Goal: Task Accomplishment & Management: Use online tool/utility

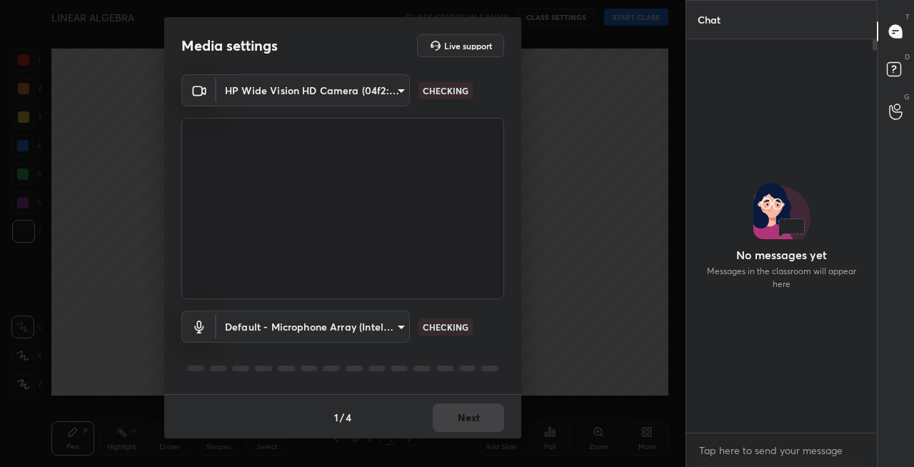
scroll to position [270, 186]
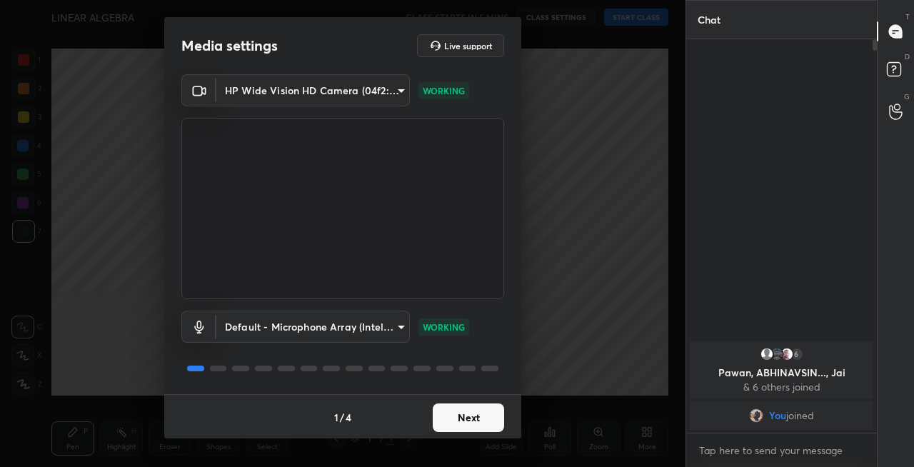
click at [468, 419] on button "Next" at bounding box center [468, 418] width 71 height 29
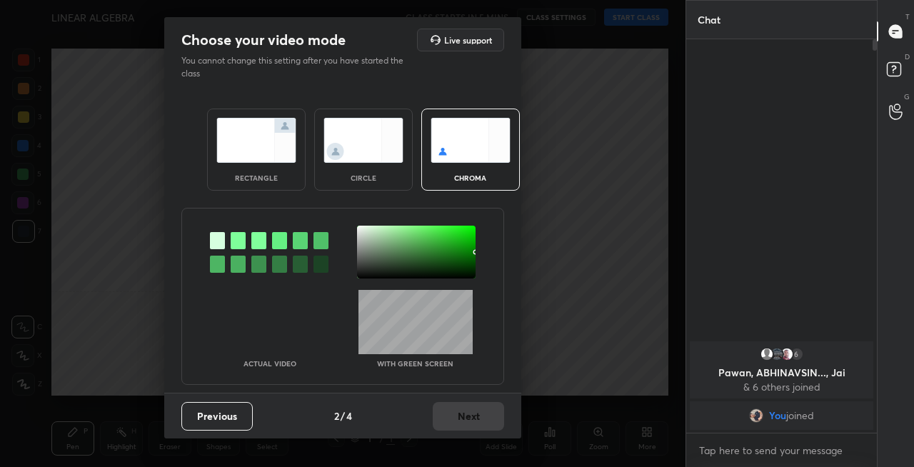
click at [253, 151] on img at bounding box center [256, 140] width 80 height 45
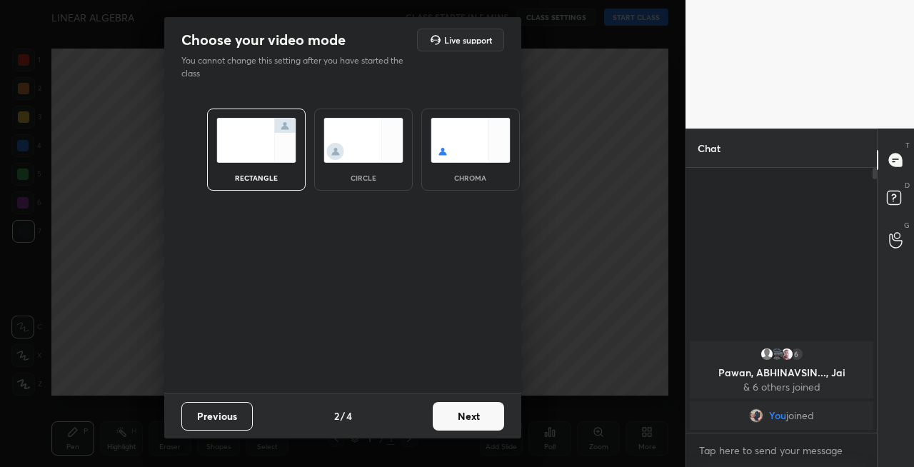
click at [463, 420] on button "Next" at bounding box center [468, 416] width 71 height 29
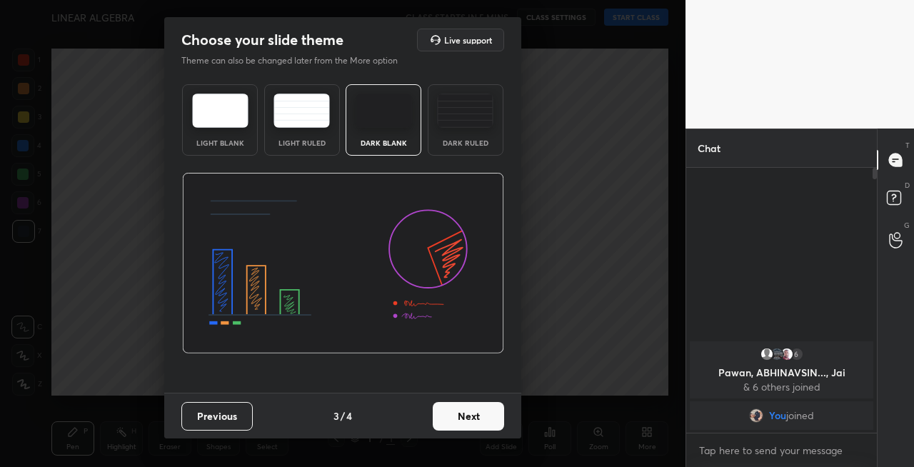
click at [477, 417] on button "Next" at bounding box center [468, 416] width 71 height 29
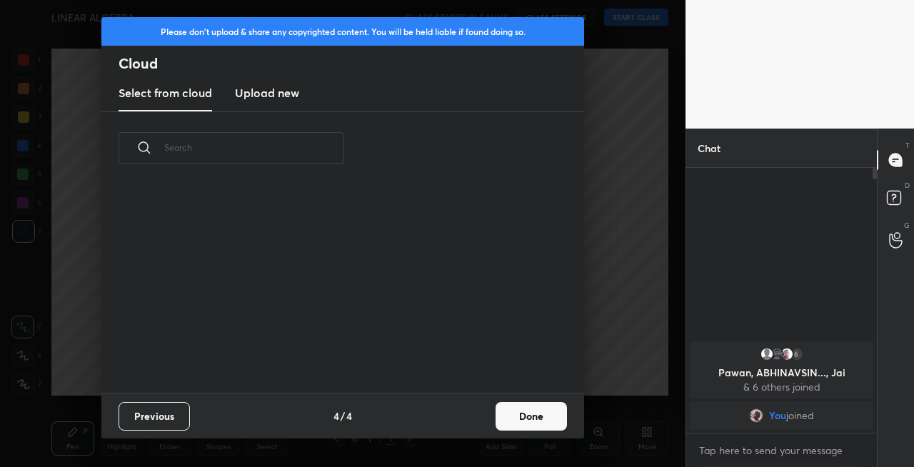
click at [538, 413] on button "Done" at bounding box center [531, 416] width 71 height 29
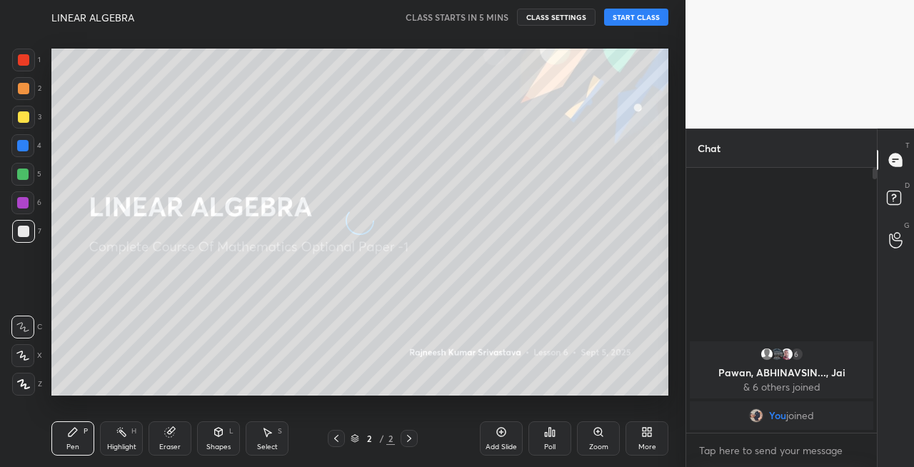
click at [22, 116] on div at bounding box center [23, 116] width 11 height 11
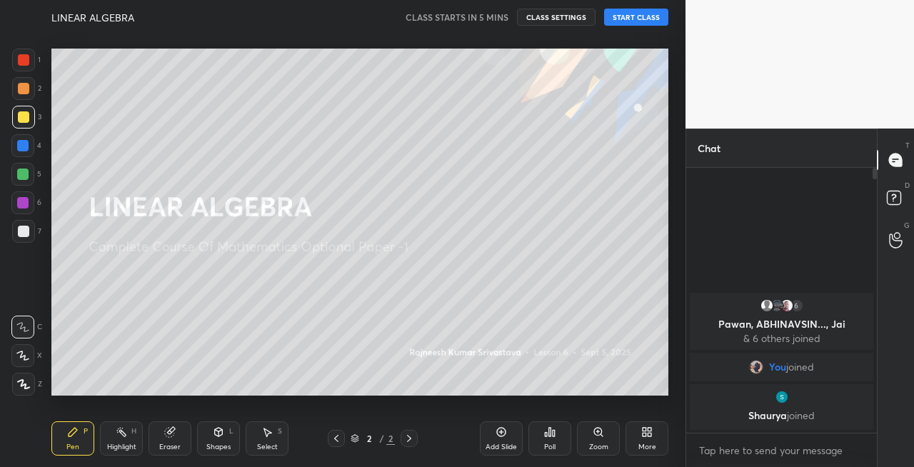
click at [22, 360] on icon at bounding box center [22, 356] width 13 height 10
click at [641, 20] on button "START CLASS" at bounding box center [636, 17] width 64 height 17
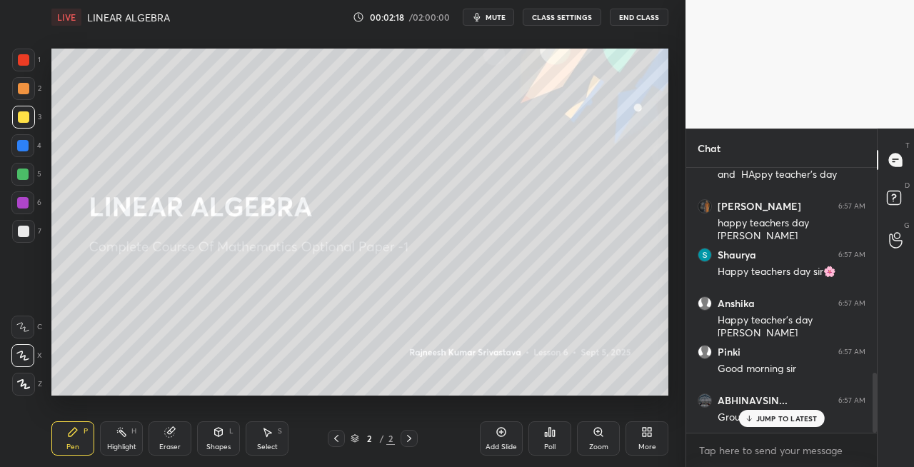
scroll to position [954, 0]
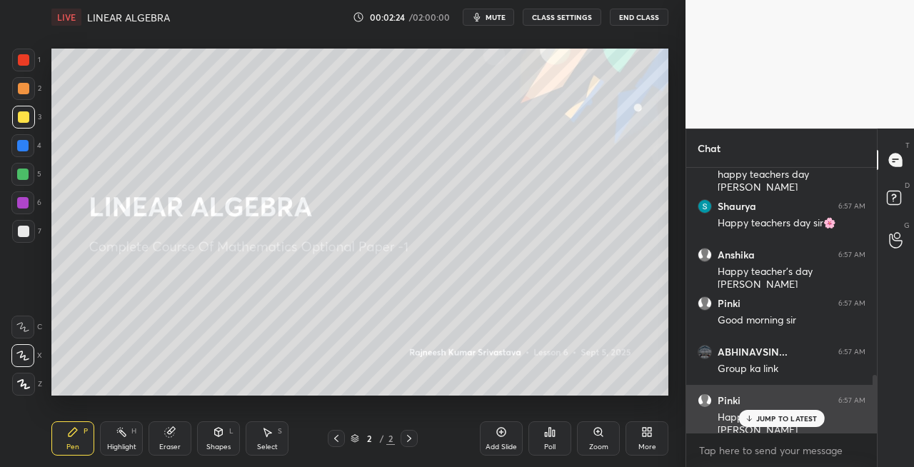
click at [776, 420] on p "JUMP TO LATEST" at bounding box center [786, 418] width 61 height 9
click at [766, 424] on div "JUMP TO LATEST" at bounding box center [781, 418] width 86 height 17
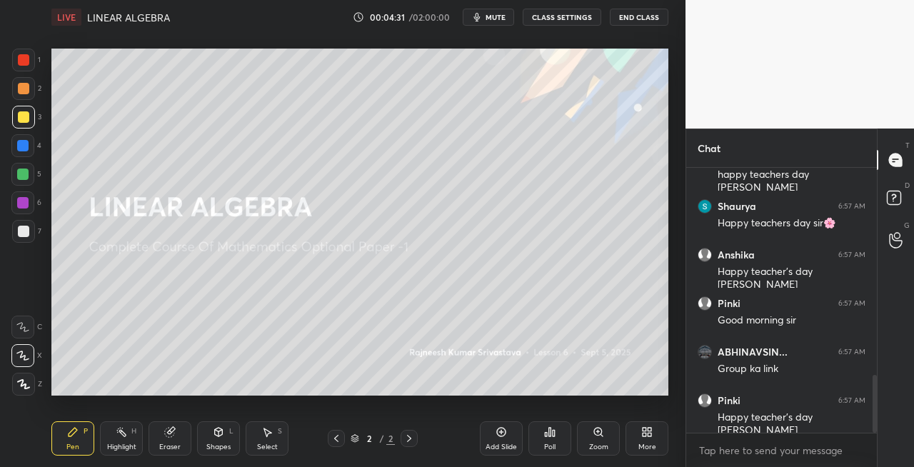
click at [22, 119] on div at bounding box center [23, 116] width 11 height 11
click at [210, 445] on div "Shapes" at bounding box center [218, 447] width 24 height 7
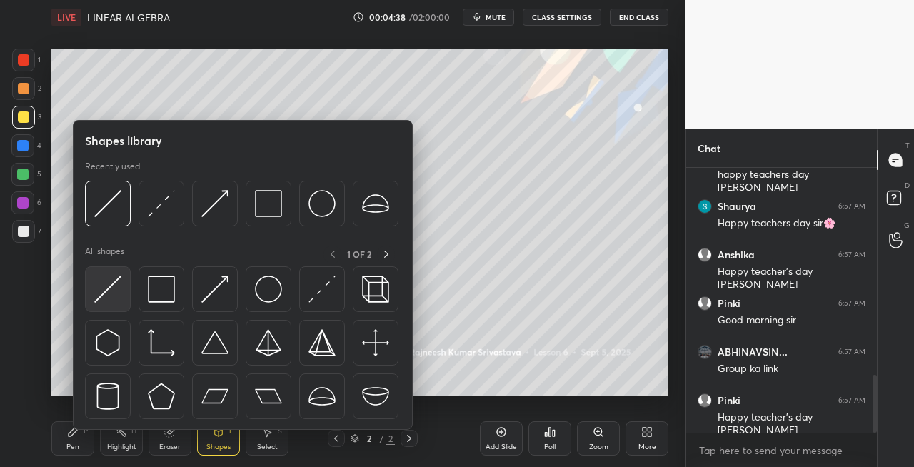
click at [106, 294] on img at bounding box center [107, 289] width 27 height 27
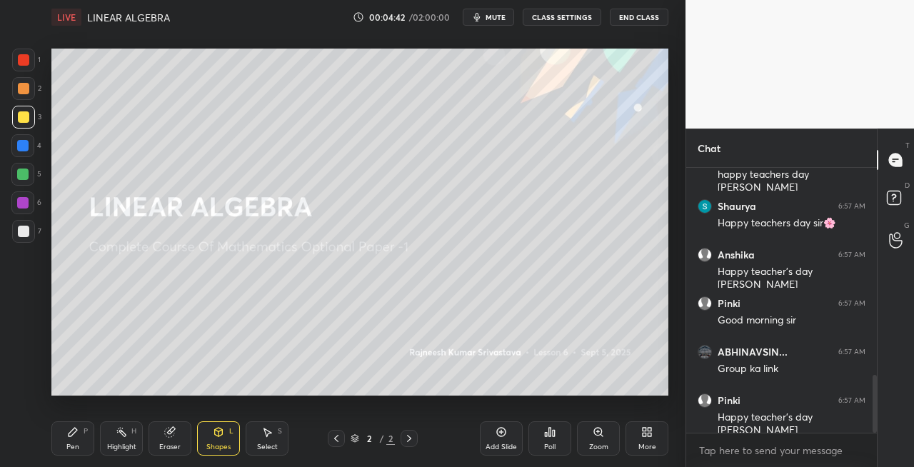
click at [72, 436] on icon at bounding box center [72, 431] width 11 height 11
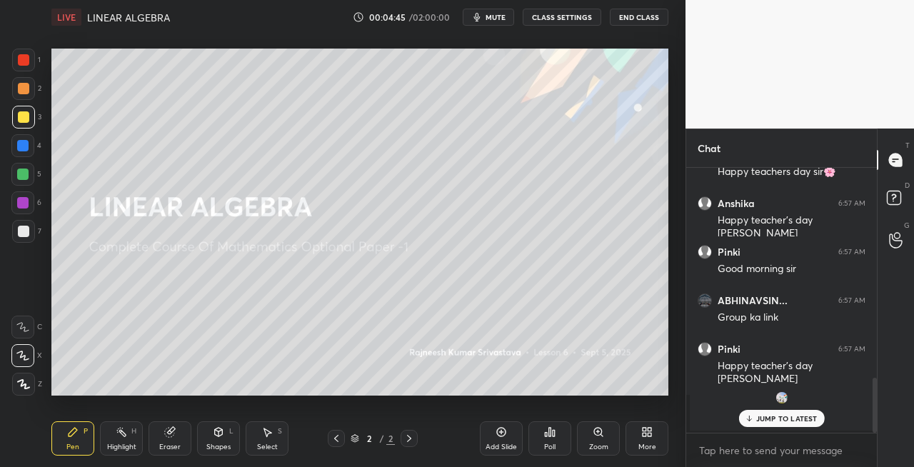
click at [19, 236] on div at bounding box center [23, 231] width 11 height 11
click at [180, 437] on div "Eraser" at bounding box center [170, 438] width 43 height 34
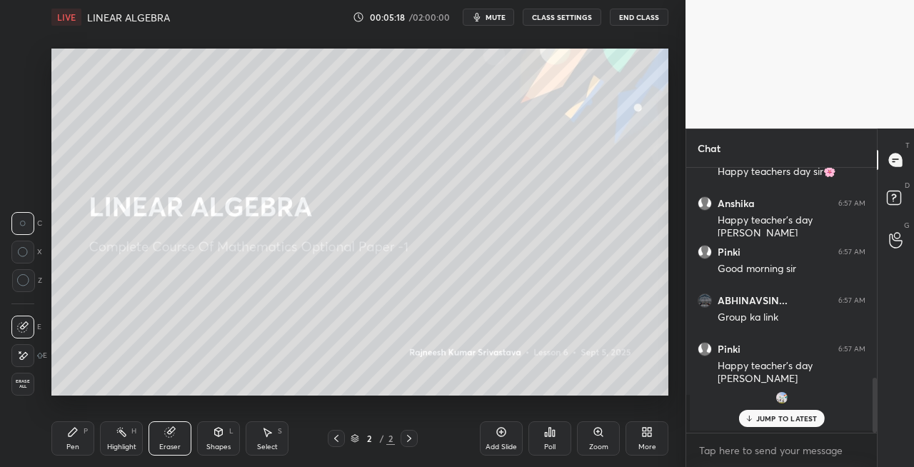
click at [74, 441] on div "Pen P" at bounding box center [72, 438] width 43 height 34
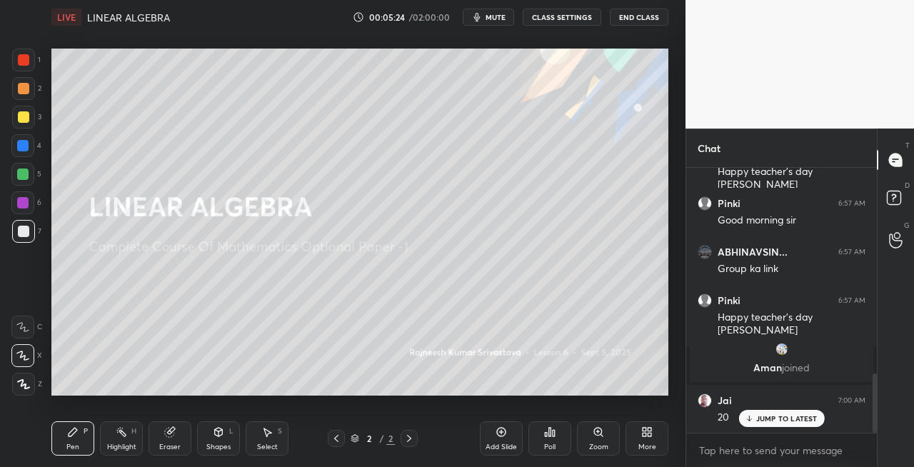
scroll to position [974, 0]
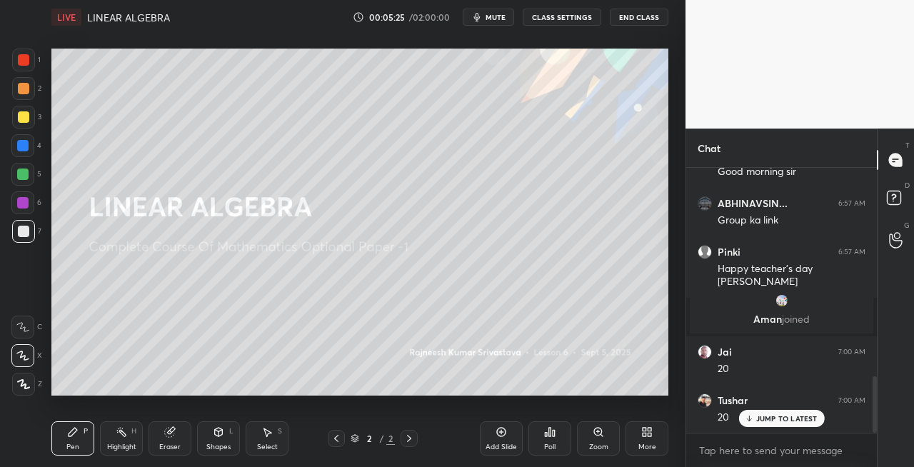
click at [21, 119] on div at bounding box center [23, 116] width 11 height 11
click at [224, 429] on icon at bounding box center [218, 431] width 11 height 11
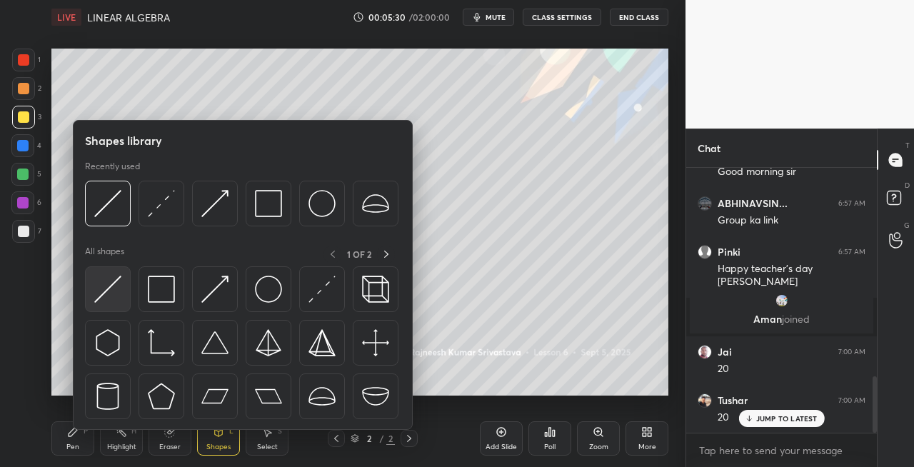
click at [101, 298] on img at bounding box center [107, 289] width 27 height 27
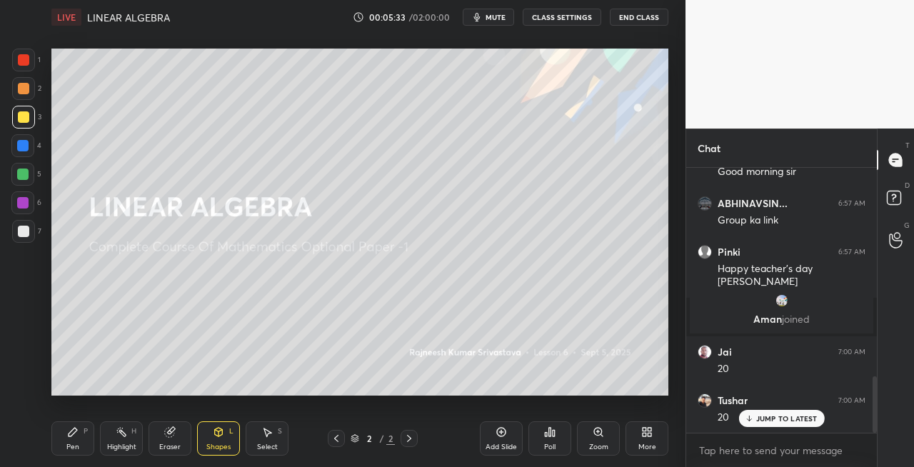
click at [74, 456] on div "Pen P Highlight H Eraser Shapes L Select S 2 / 2 Add Slide Poll Zoom More" at bounding box center [359, 438] width 617 height 57
click at [70, 444] on div "Pen" at bounding box center [72, 447] width 13 height 7
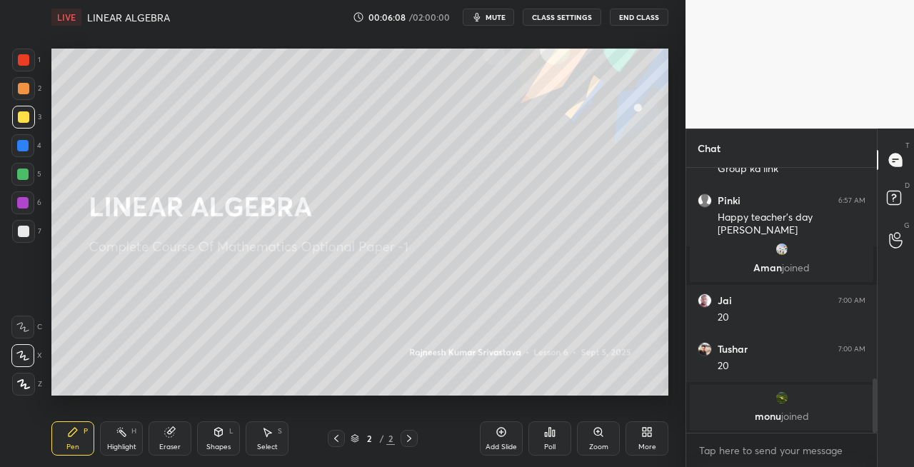
scroll to position [1074, 0]
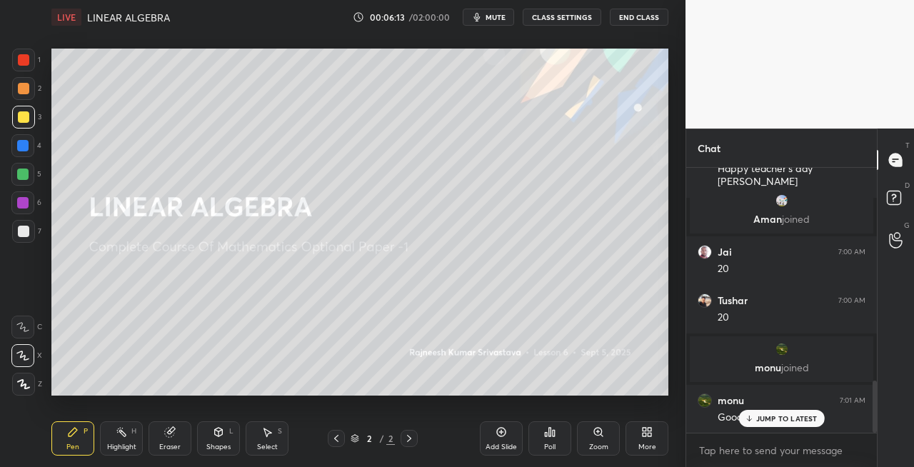
click at [23, 236] on div at bounding box center [23, 231] width 11 height 11
click at [220, 444] on div "Shapes" at bounding box center [218, 447] width 24 height 7
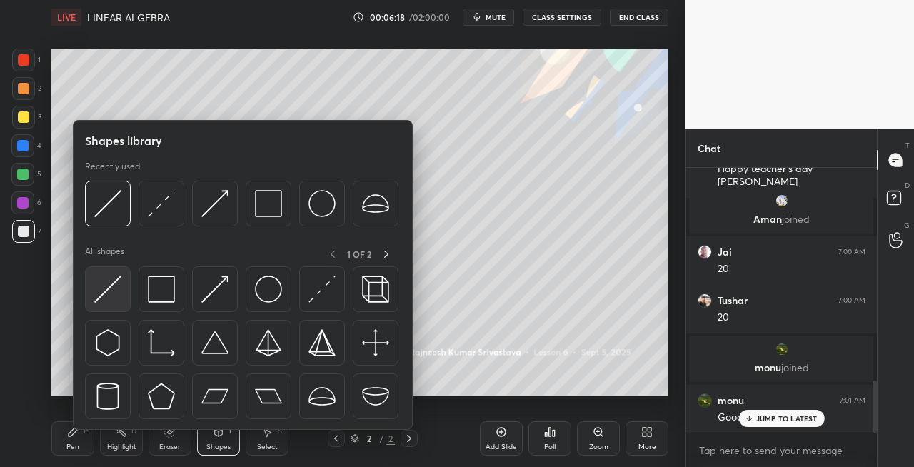
click at [106, 290] on img at bounding box center [107, 289] width 27 height 27
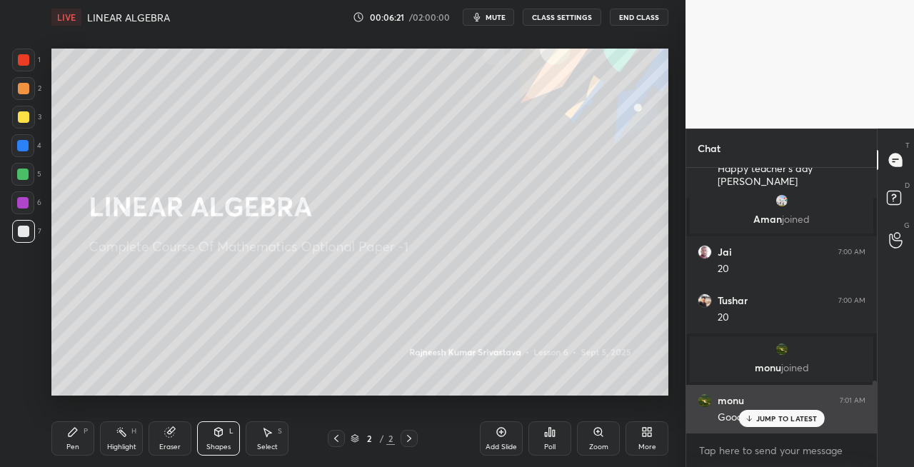
click at [756, 419] on div "JUMP TO LATEST" at bounding box center [781, 418] width 86 height 17
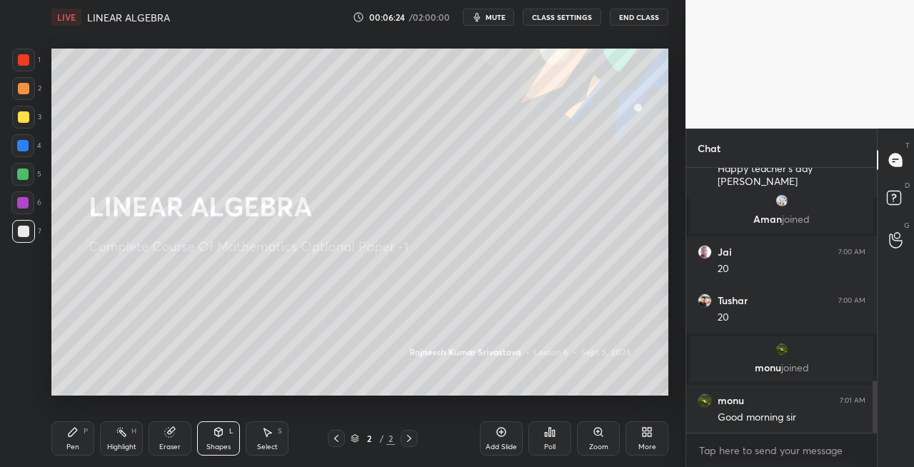
click at [501, 19] on span "mute" at bounding box center [496, 17] width 20 height 10
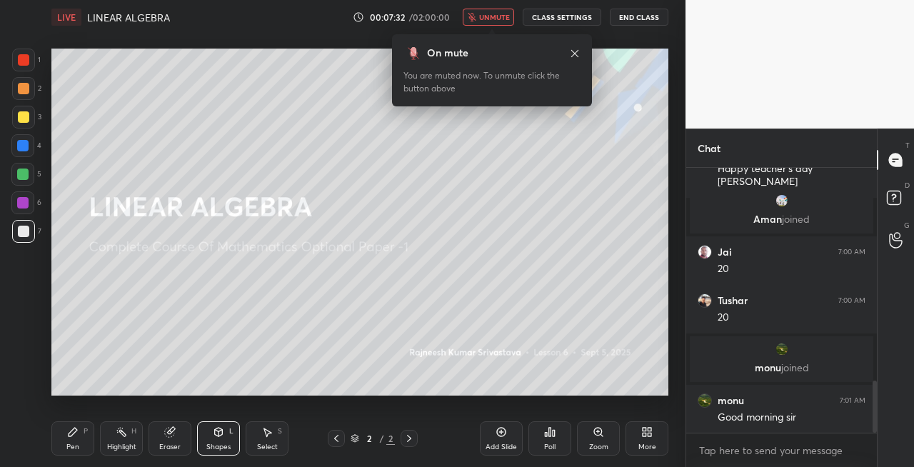
click at [497, 17] on span "unmute" at bounding box center [494, 17] width 31 height 10
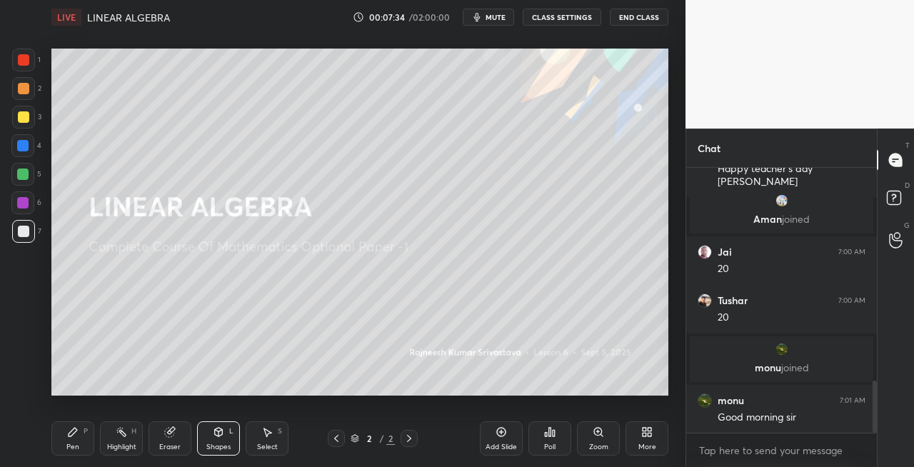
click at [74, 441] on div "Pen P" at bounding box center [72, 438] width 43 height 34
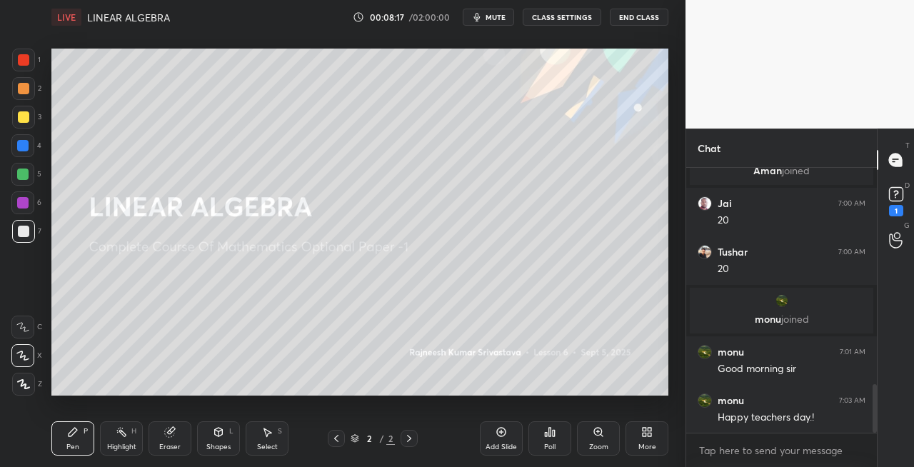
scroll to position [1184, 0]
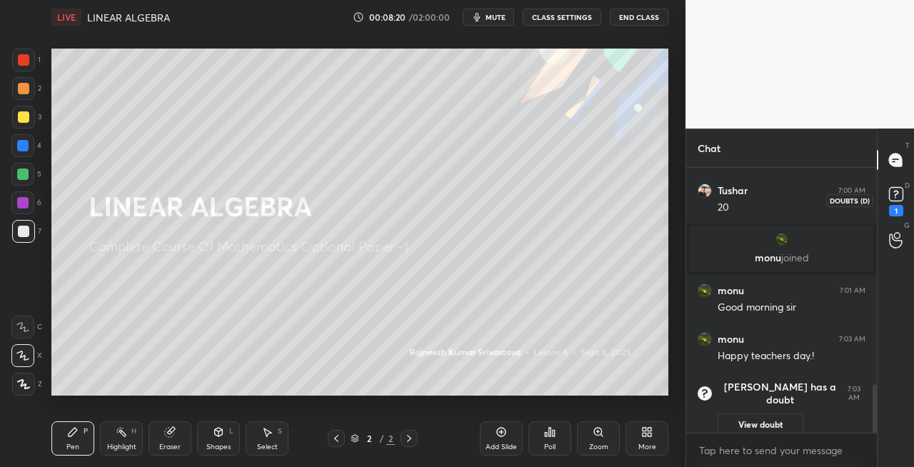
click at [898, 205] on div "1" at bounding box center [896, 210] width 14 height 11
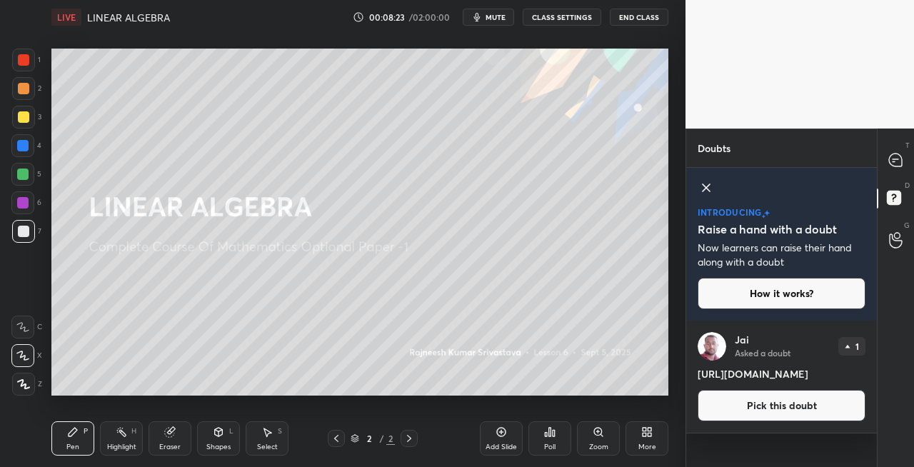
click at [896, 161] on icon at bounding box center [895, 160] width 13 height 13
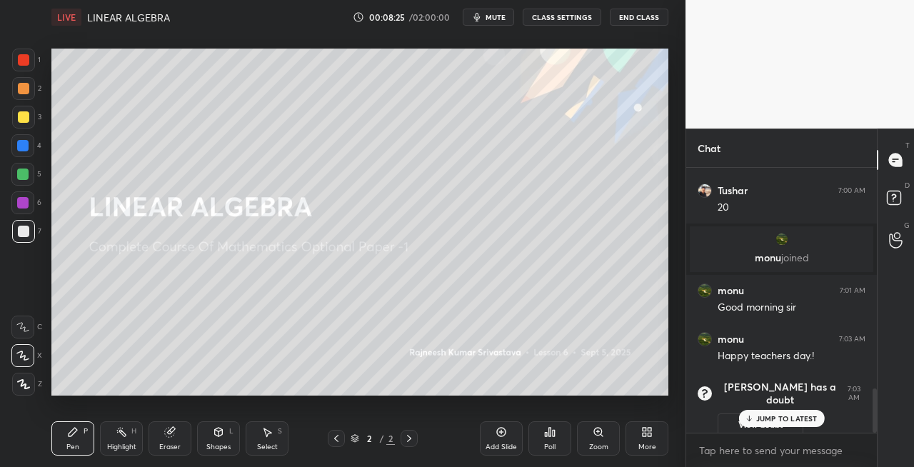
scroll to position [4, 4]
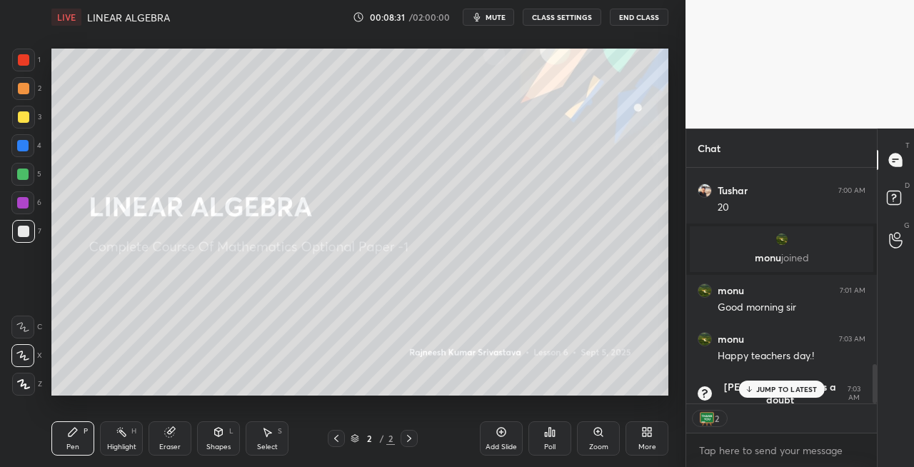
click at [175, 439] on div "Eraser" at bounding box center [170, 438] width 43 height 34
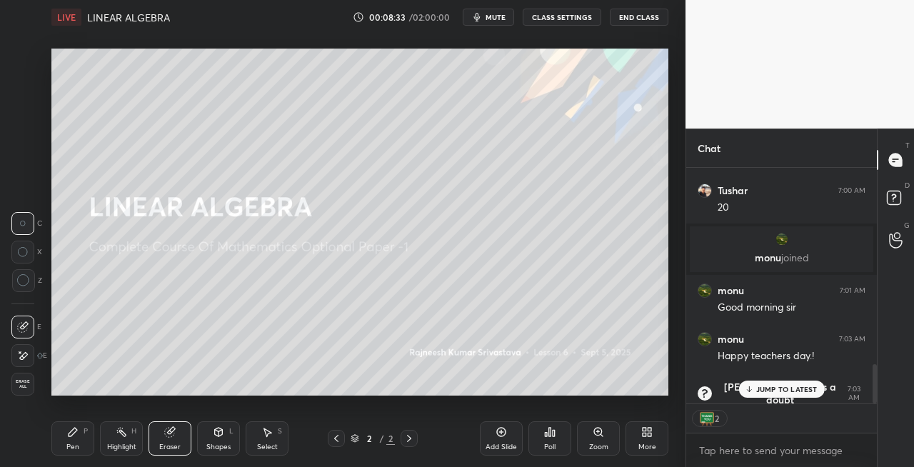
click at [67, 447] on div "Pen" at bounding box center [72, 447] width 13 height 7
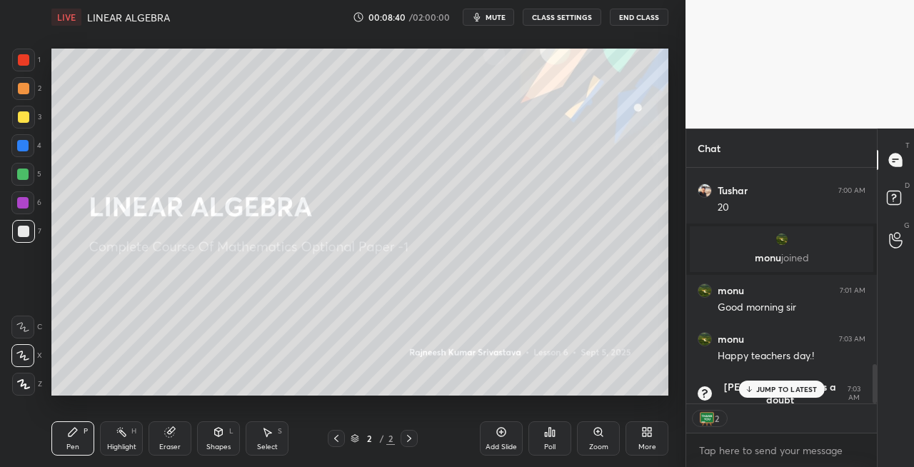
scroll to position [261, 186]
click at [179, 436] on div "Eraser" at bounding box center [170, 438] width 43 height 34
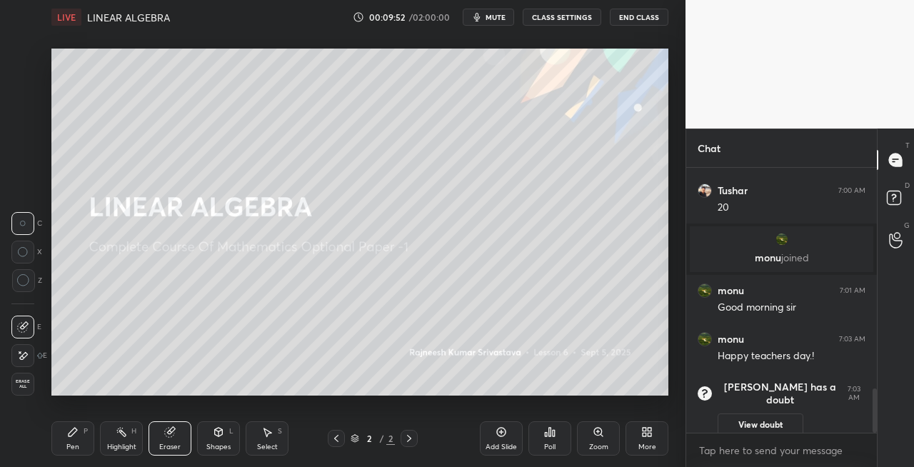
click at [71, 444] on div "Pen" at bounding box center [72, 447] width 13 height 7
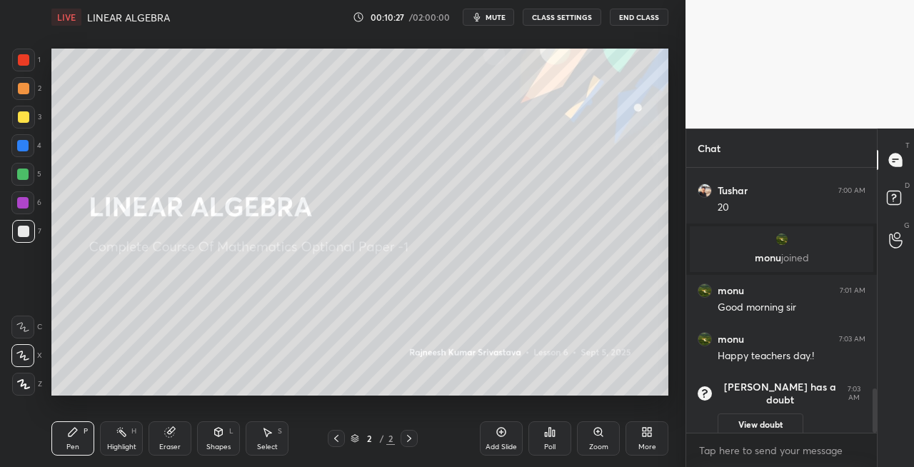
click at [407, 439] on icon at bounding box center [409, 438] width 11 height 11
click at [411, 440] on icon at bounding box center [409, 438] width 11 height 11
click at [503, 444] on div "Add Slide" at bounding box center [501, 447] width 31 height 7
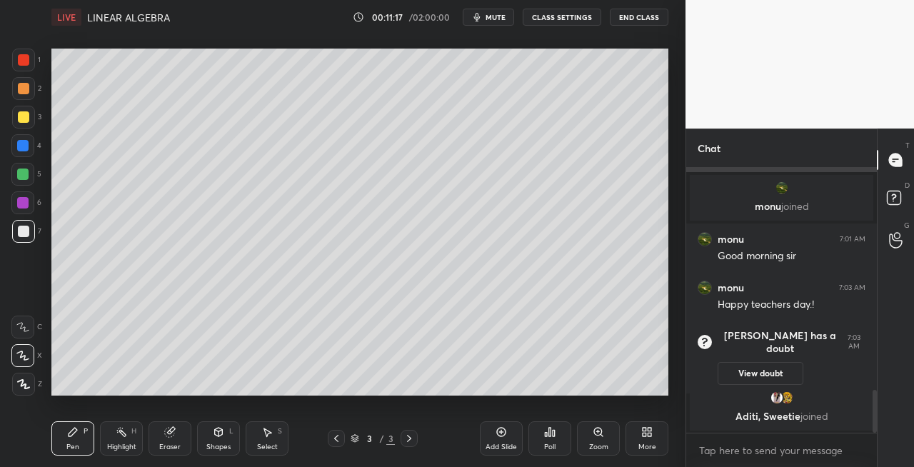
scroll to position [1214, 0]
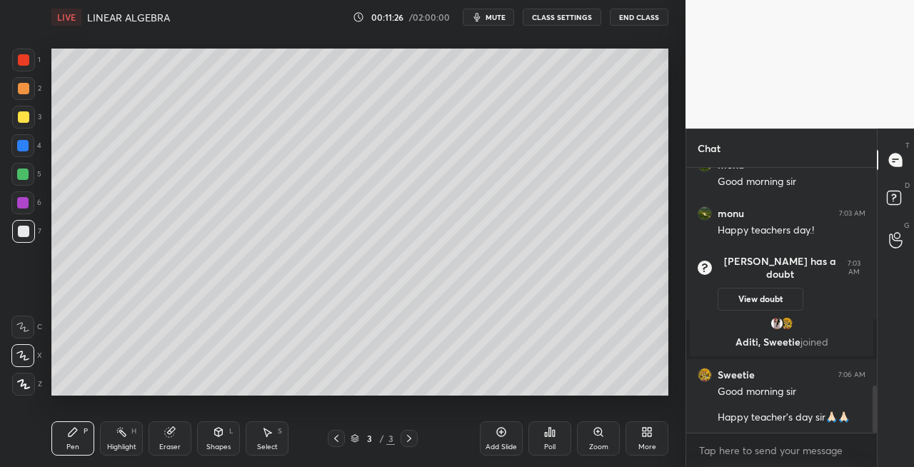
click at [219, 439] on div "Shapes L" at bounding box center [218, 438] width 43 height 34
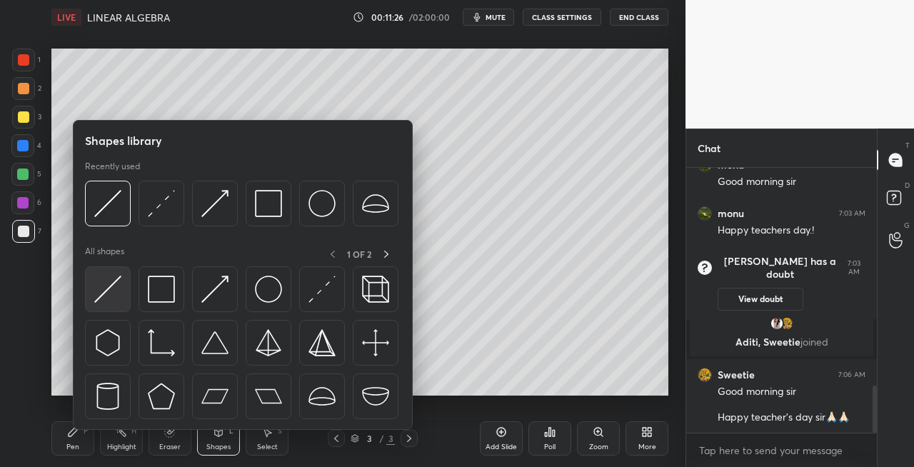
click at [117, 299] on img at bounding box center [107, 289] width 27 height 27
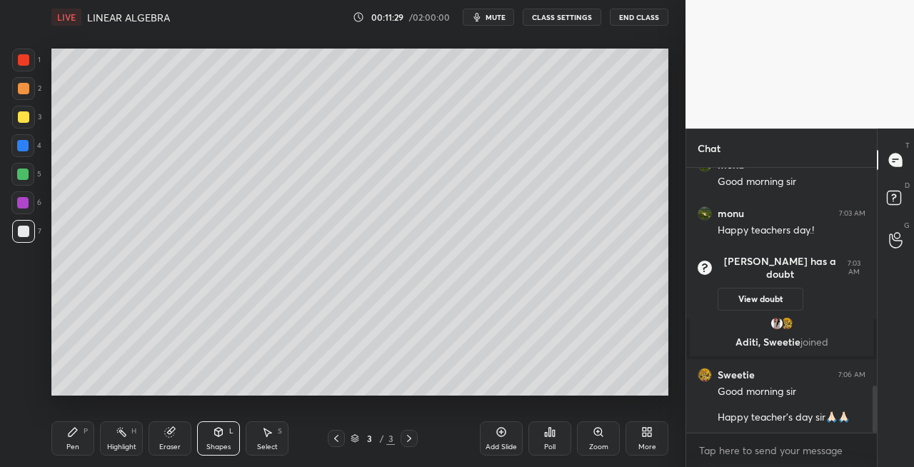
click at [331, 440] on icon at bounding box center [336, 438] width 11 height 11
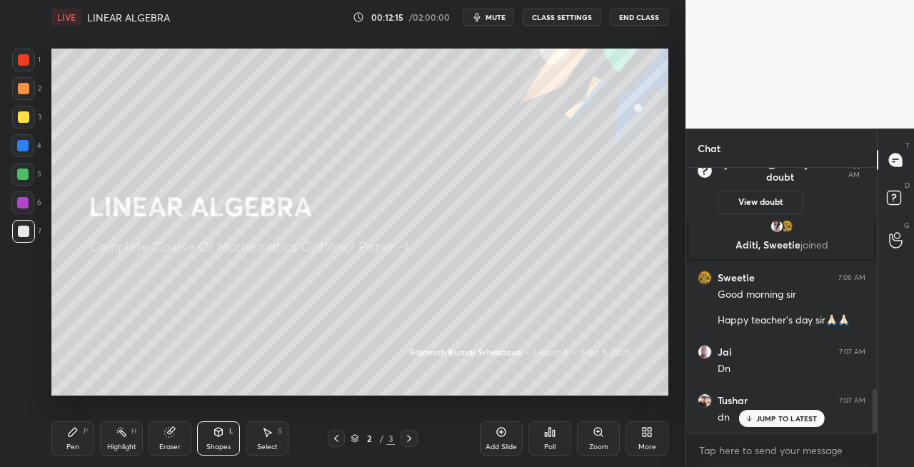
scroll to position [1360, 0]
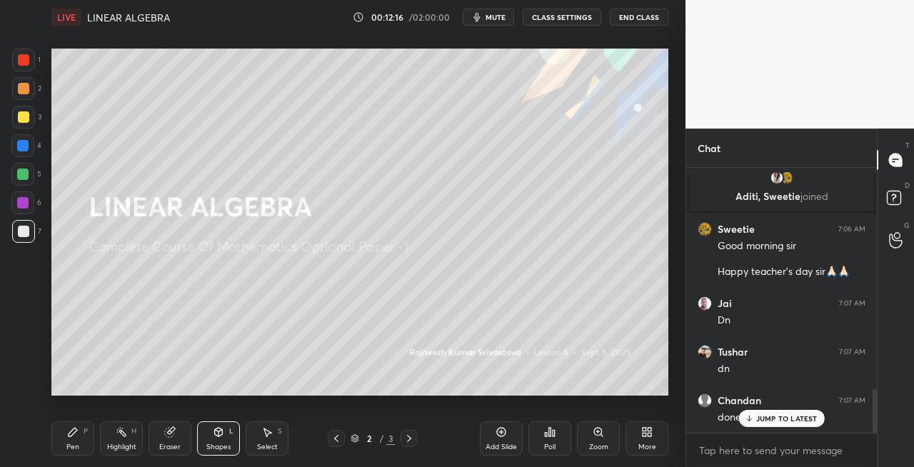
click at [410, 440] on icon at bounding box center [409, 438] width 11 height 11
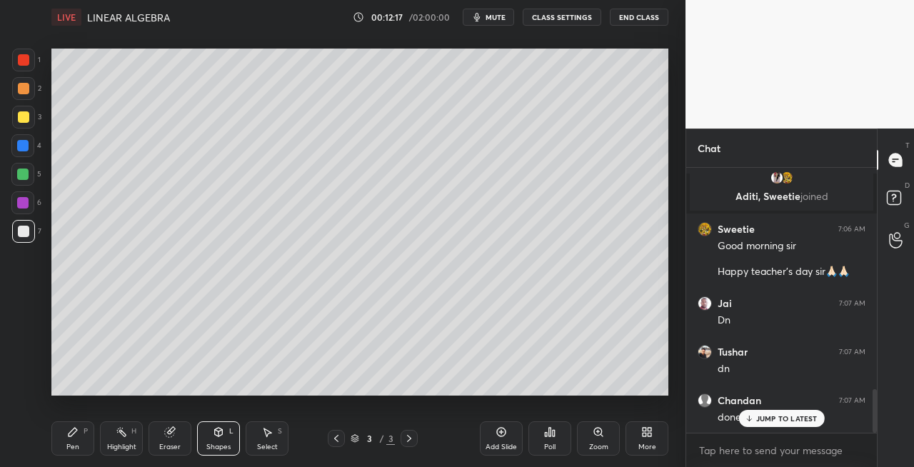
click at [79, 451] on div "Pen P" at bounding box center [72, 438] width 43 height 34
click at [77, 433] on icon at bounding box center [72, 431] width 11 height 11
click at [24, 120] on div at bounding box center [23, 116] width 11 height 11
click at [224, 444] on div "Shapes" at bounding box center [218, 447] width 24 height 7
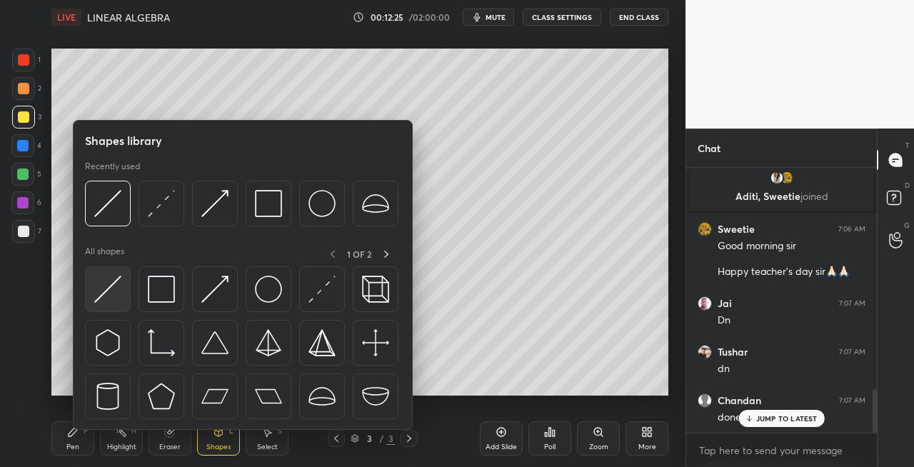
click at [95, 296] on img at bounding box center [107, 289] width 27 height 27
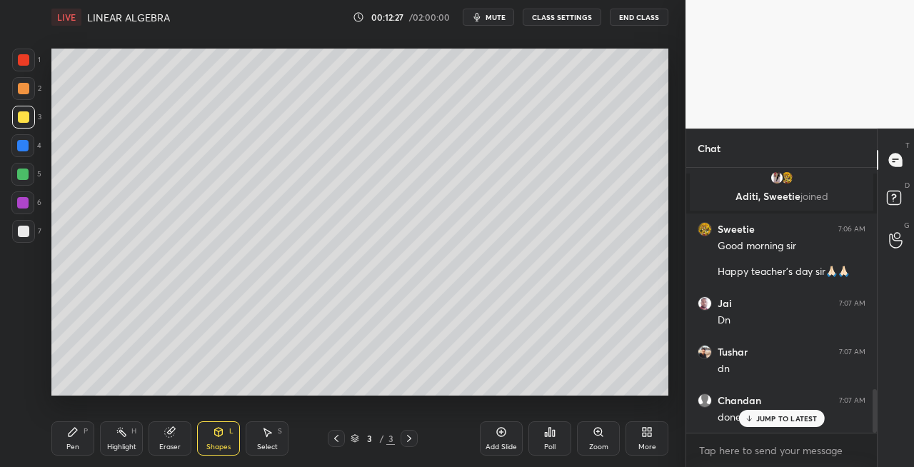
click at [83, 443] on div "Pen P" at bounding box center [72, 438] width 43 height 34
click at [24, 234] on div at bounding box center [23, 231] width 11 height 11
click at [217, 436] on icon at bounding box center [218, 431] width 11 height 11
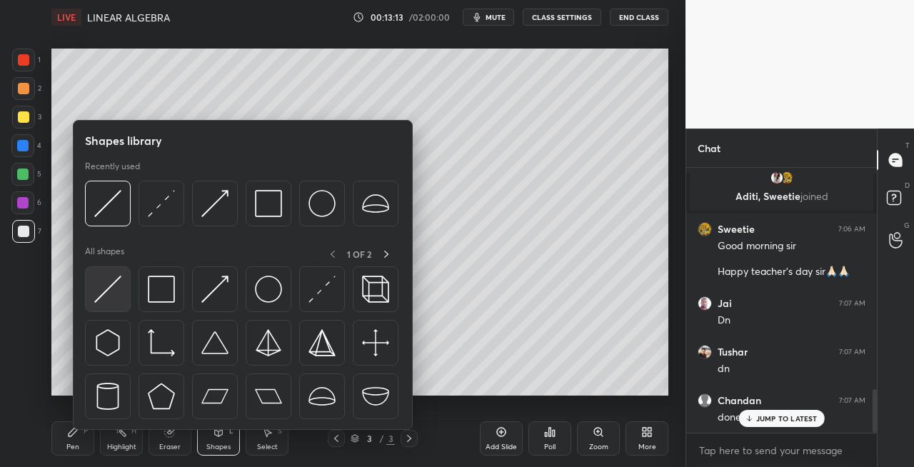
click at [93, 293] on div at bounding box center [108, 289] width 46 height 46
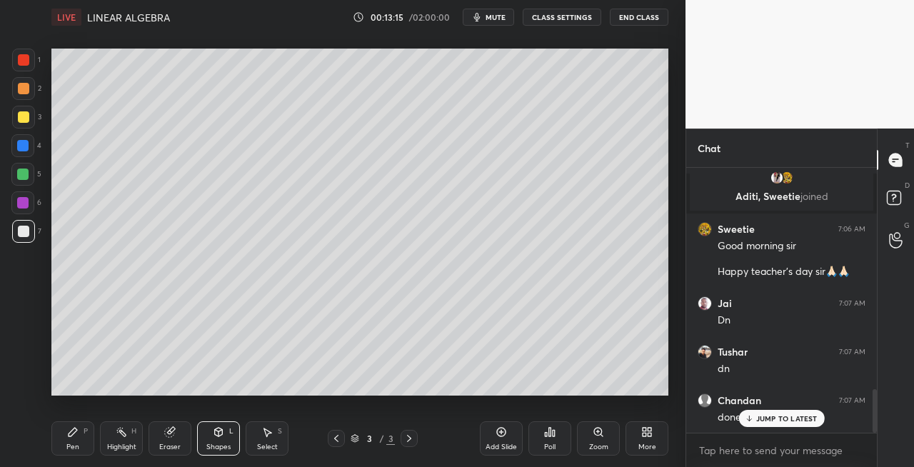
click at [77, 431] on icon at bounding box center [72, 431] width 11 height 11
click at [496, 16] on span "mute" at bounding box center [496, 17] width 20 height 10
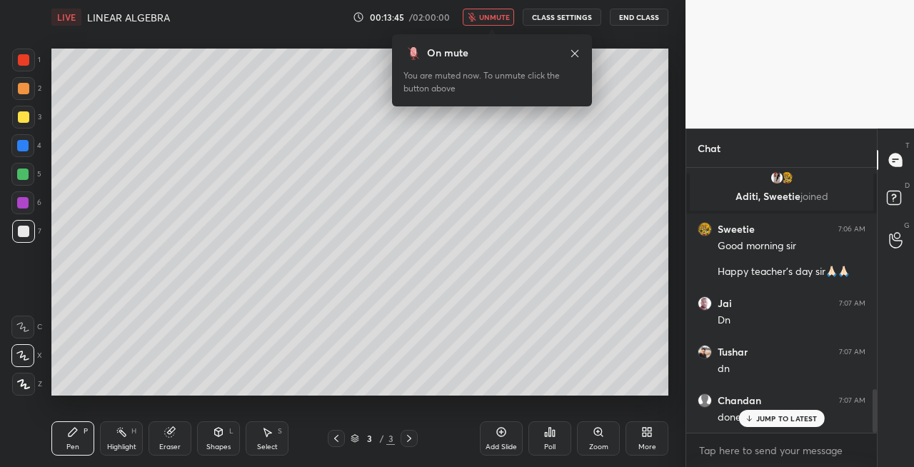
click at [498, 17] on span "unmute" at bounding box center [494, 17] width 31 height 10
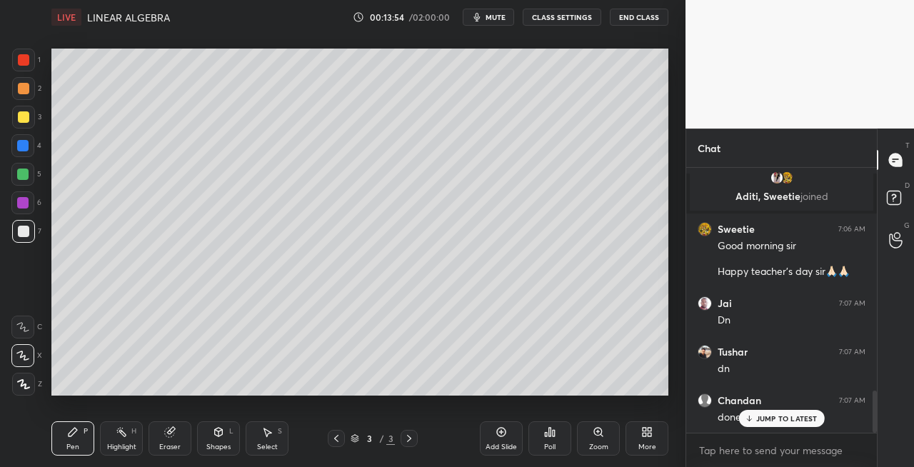
scroll to position [1411, 0]
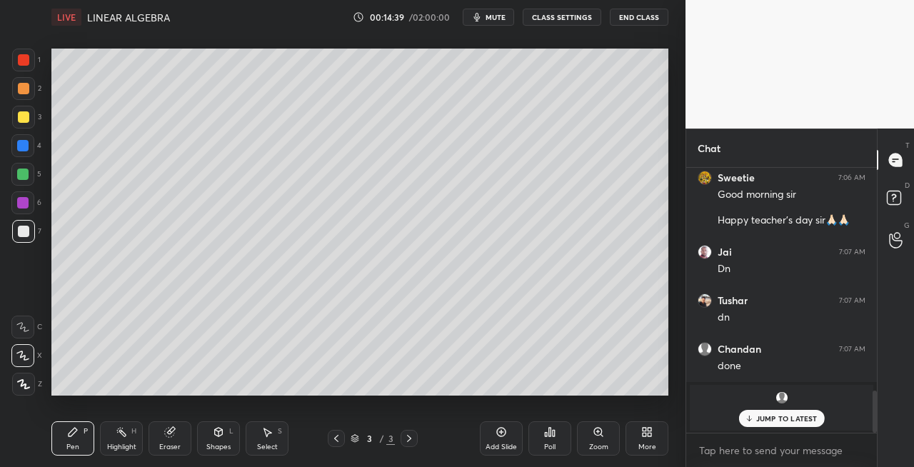
click at [175, 440] on div "Eraser" at bounding box center [170, 438] width 43 height 34
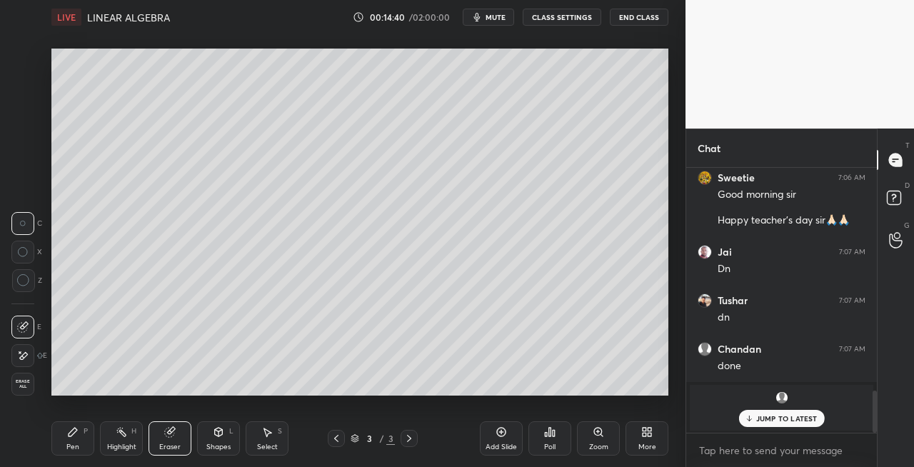
click at [77, 439] on div "Pen P" at bounding box center [72, 438] width 43 height 34
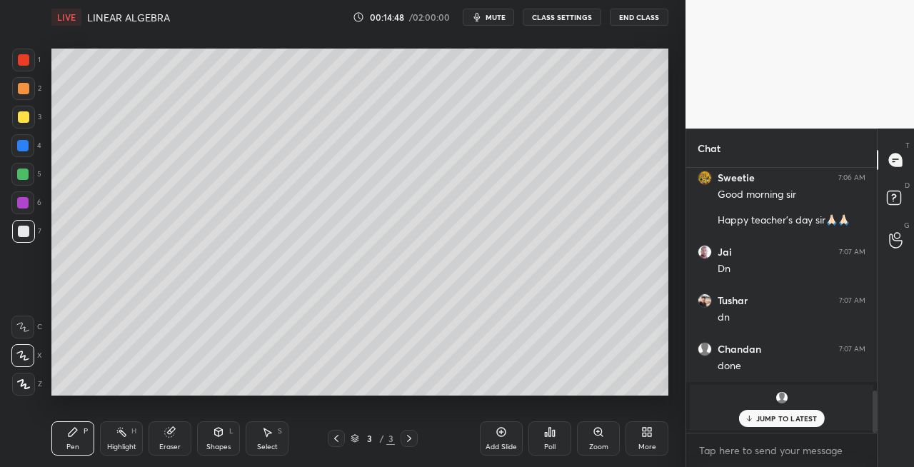
click at [189, 437] on div "Eraser" at bounding box center [170, 438] width 43 height 34
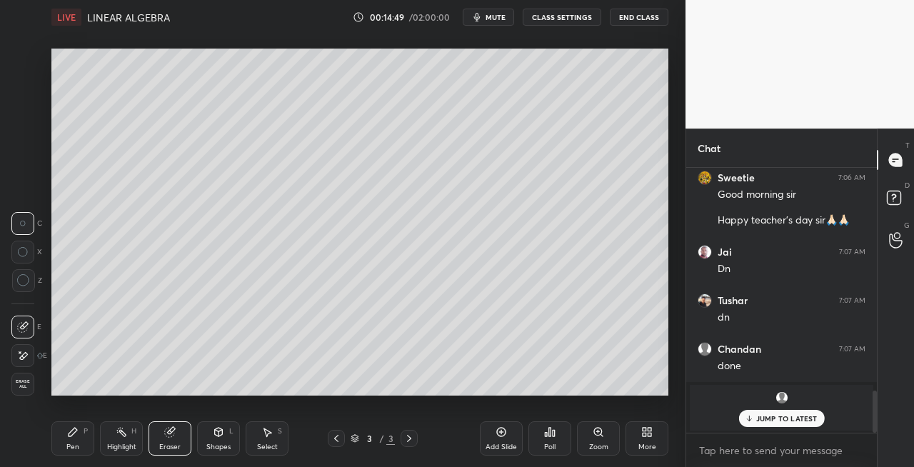
click at [87, 441] on div "Pen P" at bounding box center [72, 438] width 43 height 34
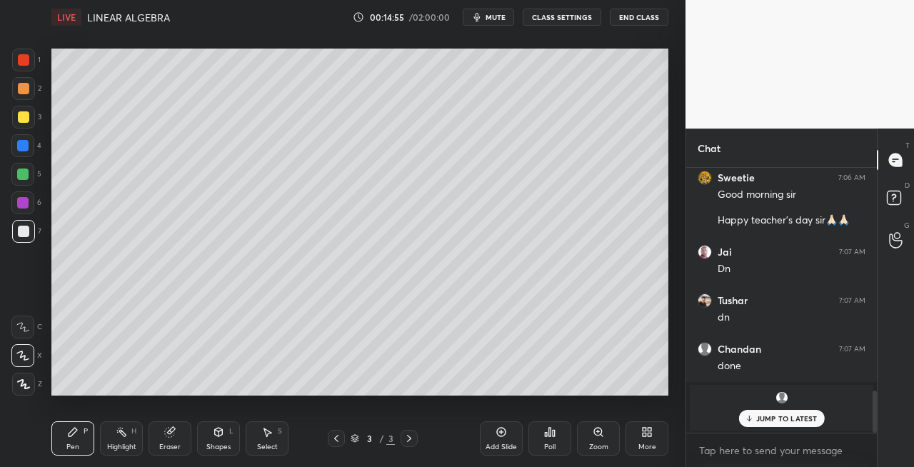
click at [173, 441] on div "Eraser" at bounding box center [170, 438] width 43 height 34
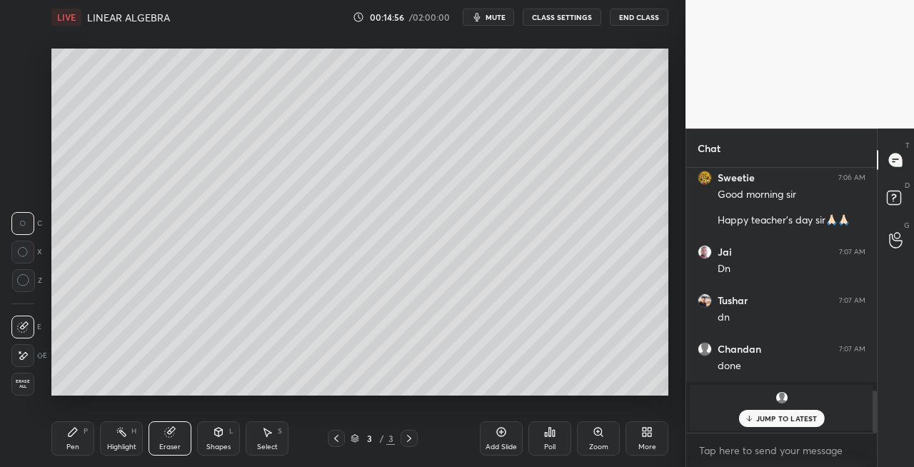
click at [69, 436] on icon at bounding box center [73, 432] width 9 height 9
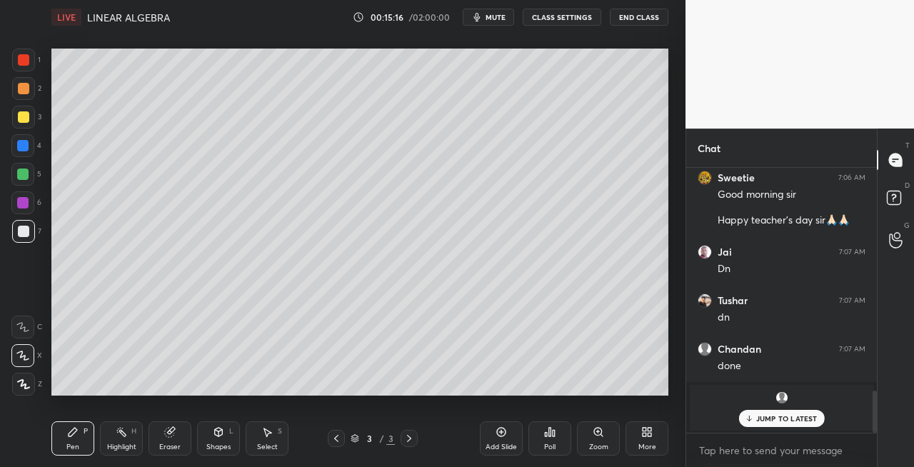
click at [411, 436] on icon at bounding box center [409, 438] width 11 height 11
click at [494, 444] on div "Add Slide" at bounding box center [501, 447] width 31 height 7
click at [211, 421] on div "Shapes L" at bounding box center [218, 438] width 43 height 34
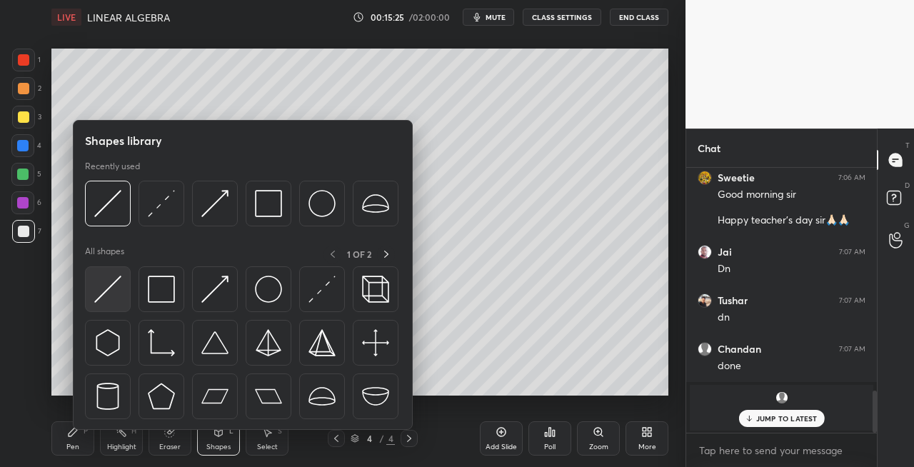
click at [96, 285] on img at bounding box center [107, 289] width 27 height 27
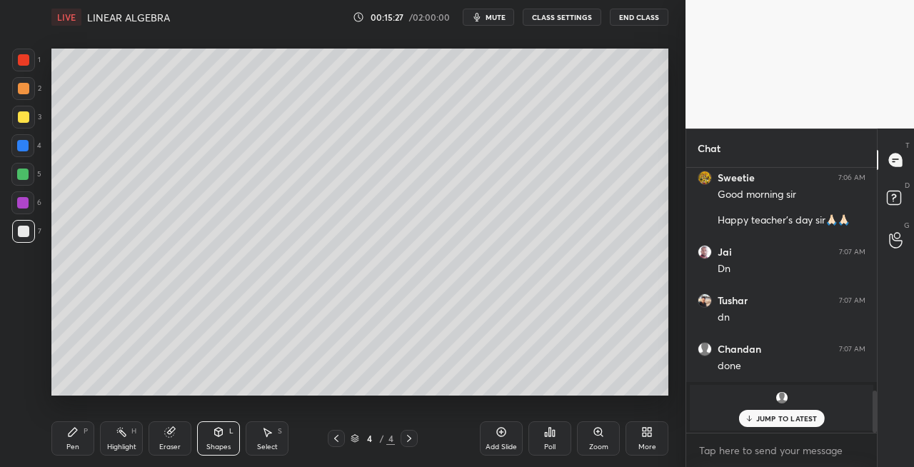
click at [81, 436] on div "Pen P" at bounding box center [72, 438] width 43 height 34
click at [325, 441] on div "4 / 4" at bounding box center [373, 438] width 214 height 17
click at [336, 439] on icon at bounding box center [336, 438] width 11 height 11
click at [409, 440] on icon at bounding box center [409, 438] width 4 height 7
click at [169, 444] on div "Eraser" at bounding box center [169, 447] width 21 height 7
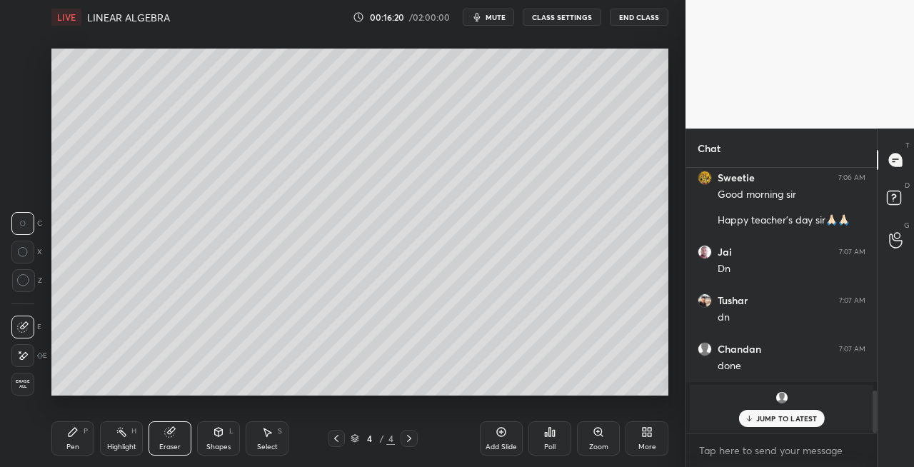
click at [77, 449] on div "Pen" at bounding box center [72, 447] width 13 height 7
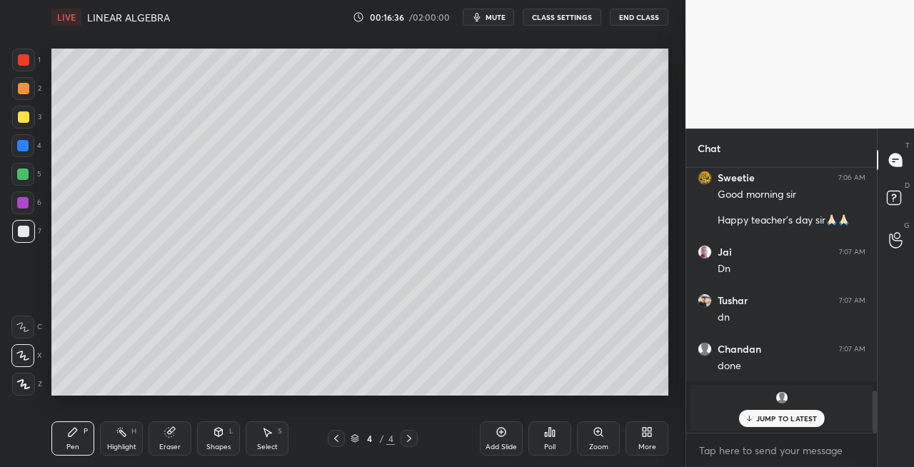
click at [219, 431] on icon at bounding box center [219, 432] width 8 height 9
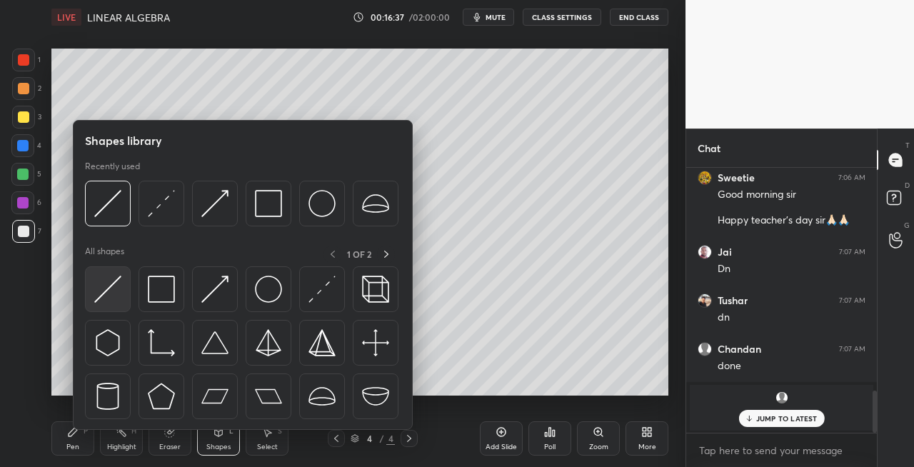
click at [125, 284] on div at bounding box center [108, 289] width 46 height 46
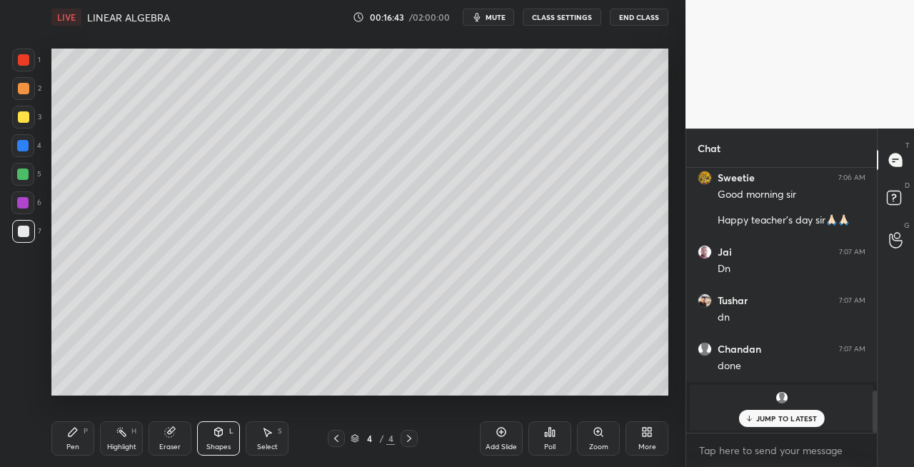
click at [80, 439] on div "Pen P" at bounding box center [72, 438] width 43 height 34
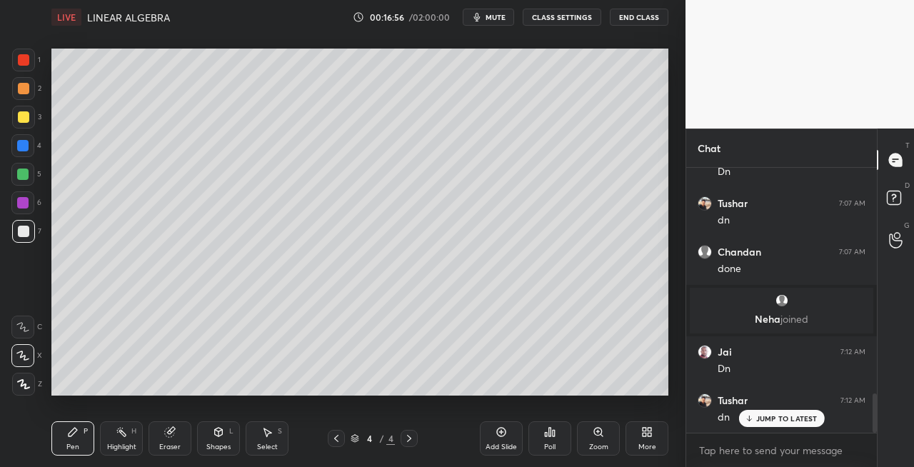
scroll to position [1557, 0]
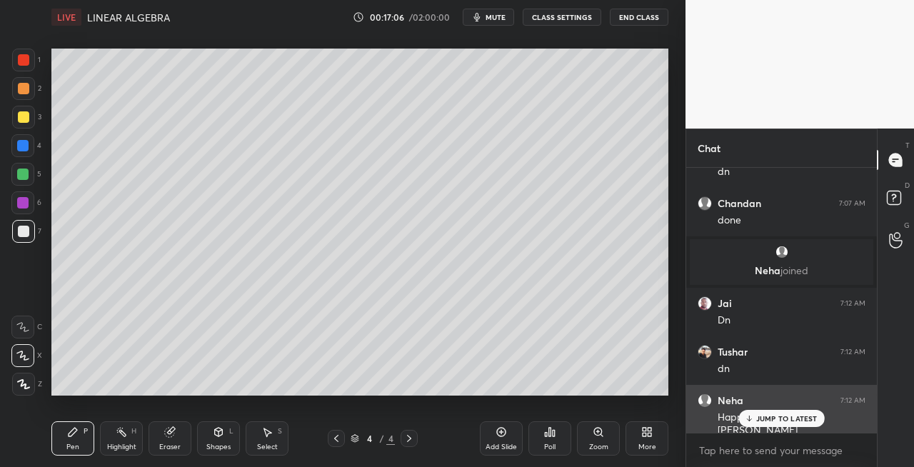
click at [753, 418] on icon at bounding box center [748, 418] width 9 height 9
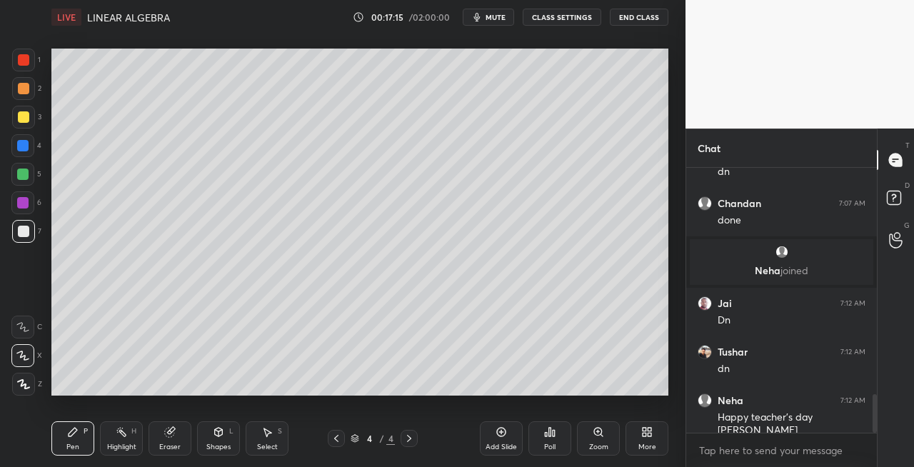
click at [24, 121] on div at bounding box center [23, 116] width 11 height 11
click at [337, 441] on icon at bounding box center [336, 438] width 4 height 7
click at [407, 444] on div at bounding box center [409, 438] width 17 height 17
click at [227, 431] on div "Shapes L" at bounding box center [218, 438] width 43 height 34
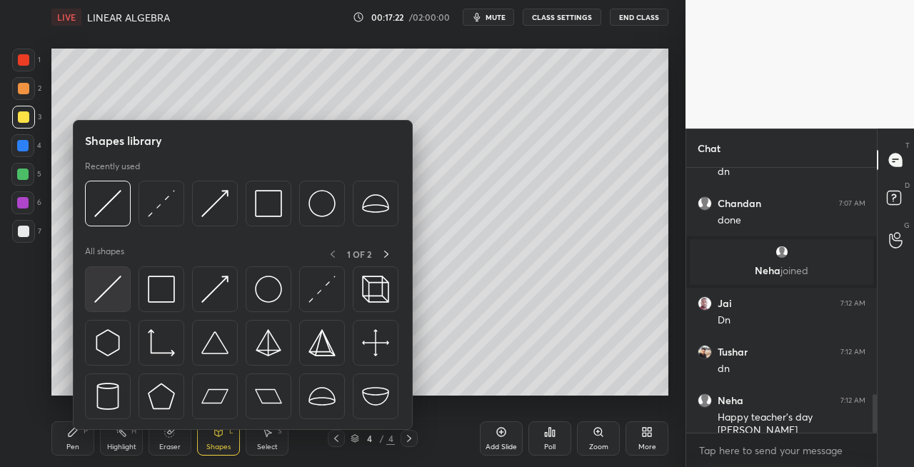
click at [100, 301] on img at bounding box center [107, 289] width 27 height 27
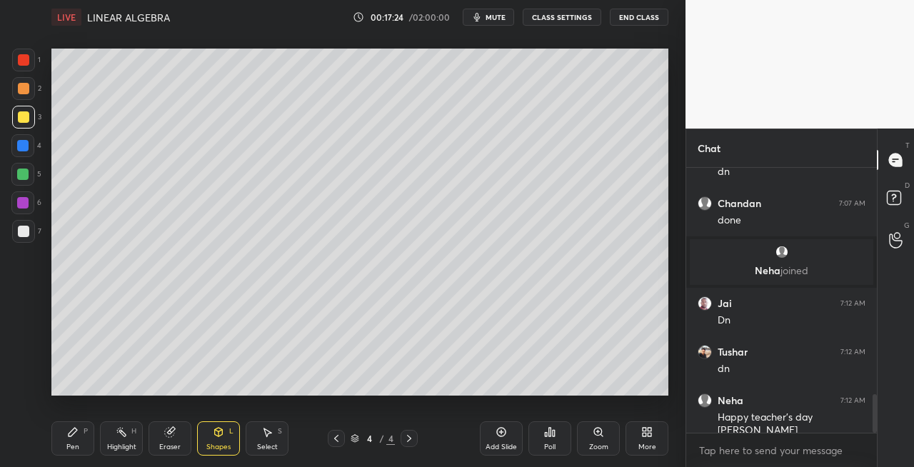
click at [81, 439] on div "Pen P" at bounding box center [72, 438] width 43 height 34
click at [170, 444] on div "Eraser" at bounding box center [169, 447] width 21 height 7
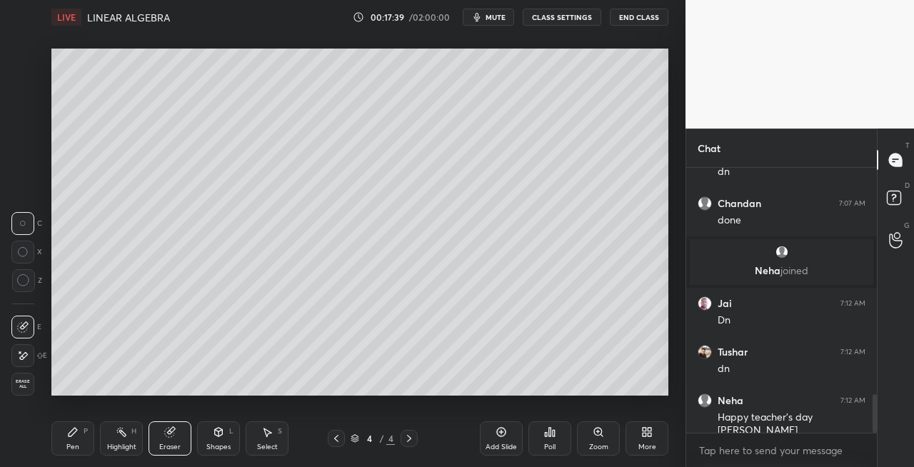
click at [90, 431] on div "Pen P" at bounding box center [72, 438] width 43 height 34
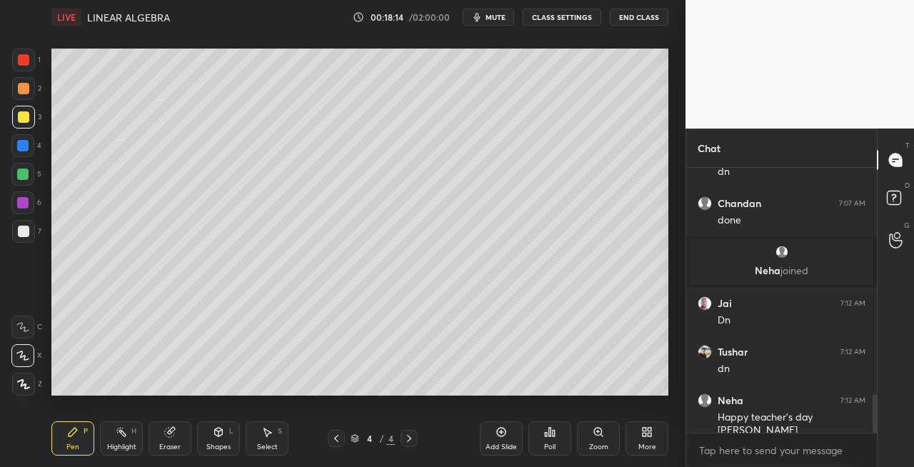
click at [175, 441] on div "Eraser" at bounding box center [170, 438] width 43 height 34
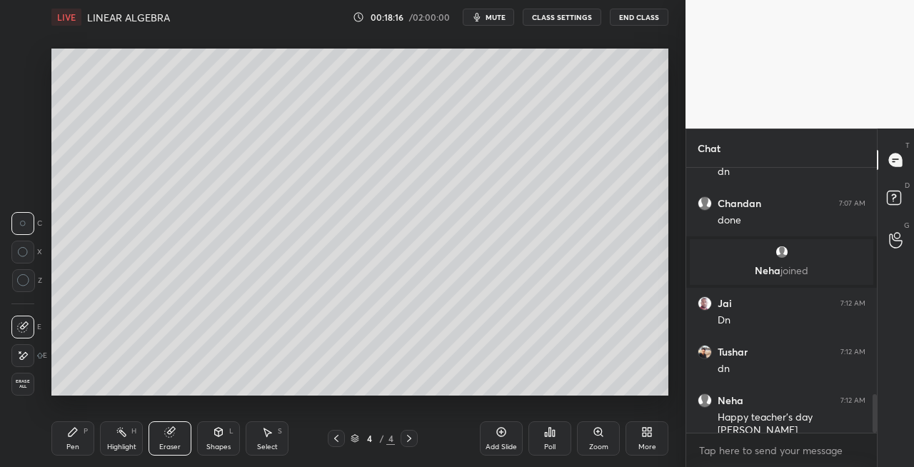
click at [74, 437] on icon at bounding box center [72, 431] width 11 height 11
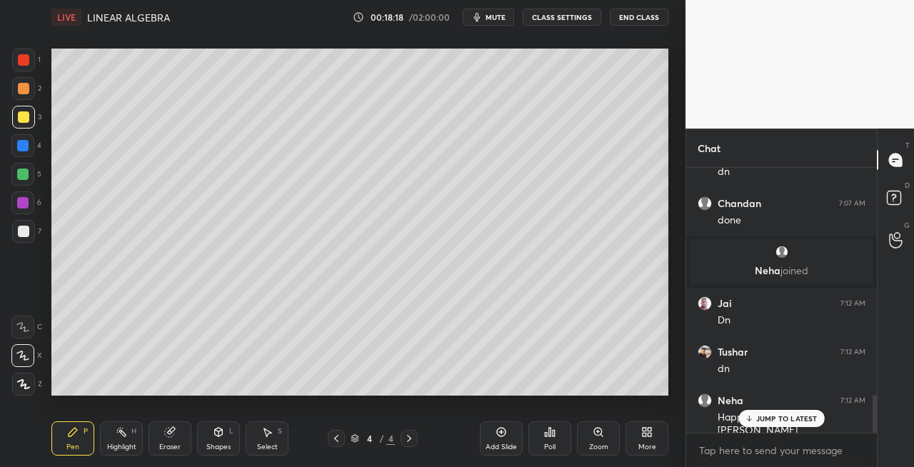
scroll to position [1608, 0]
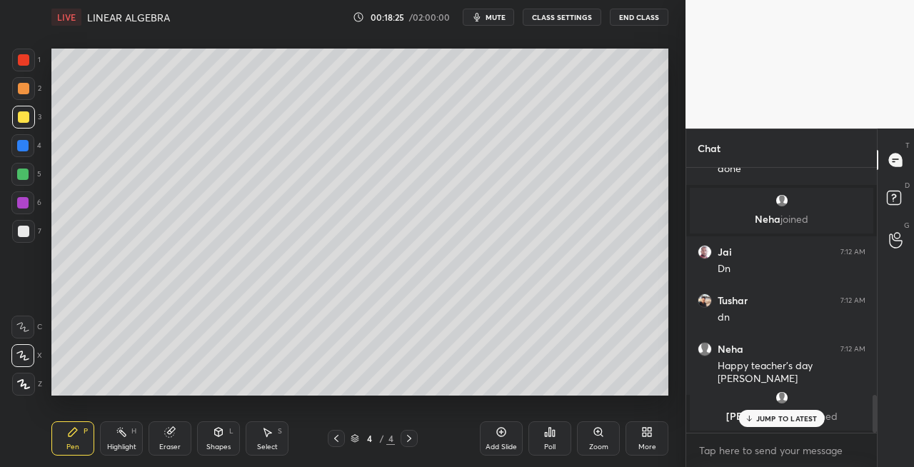
click at [173, 440] on div "Eraser" at bounding box center [170, 438] width 43 height 34
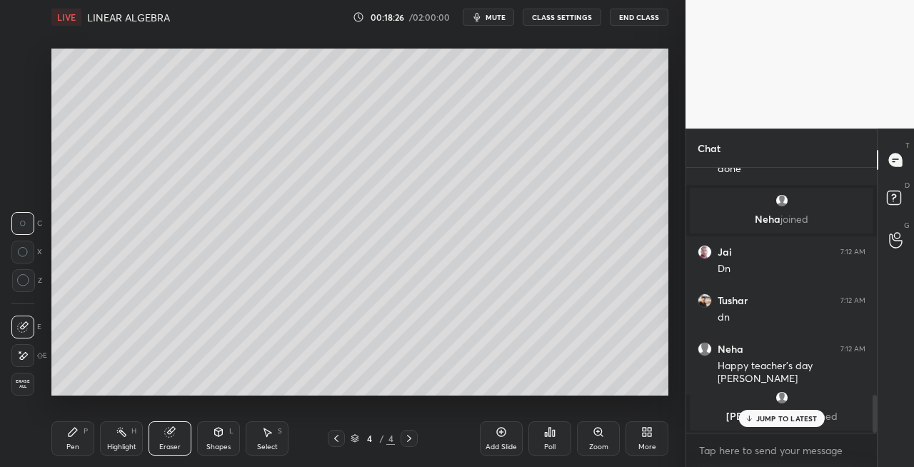
click at [92, 434] on div "Pen P" at bounding box center [72, 438] width 43 height 34
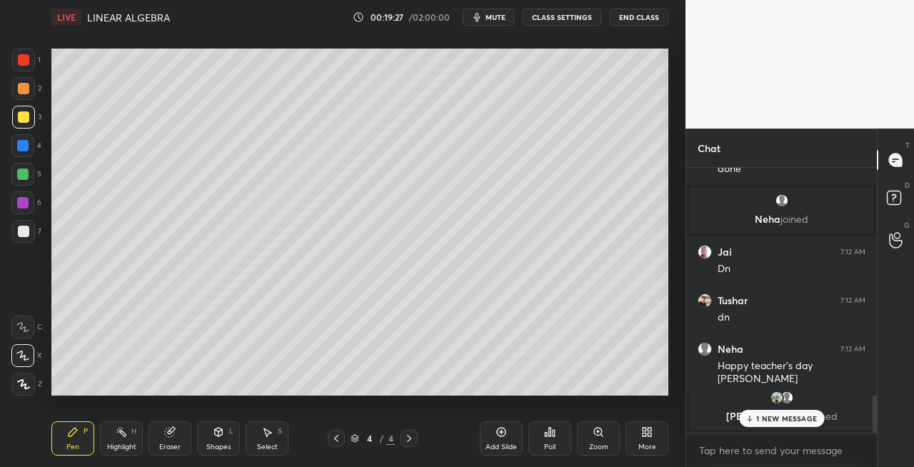
click at [179, 434] on div "Eraser" at bounding box center [170, 438] width 43 height 34
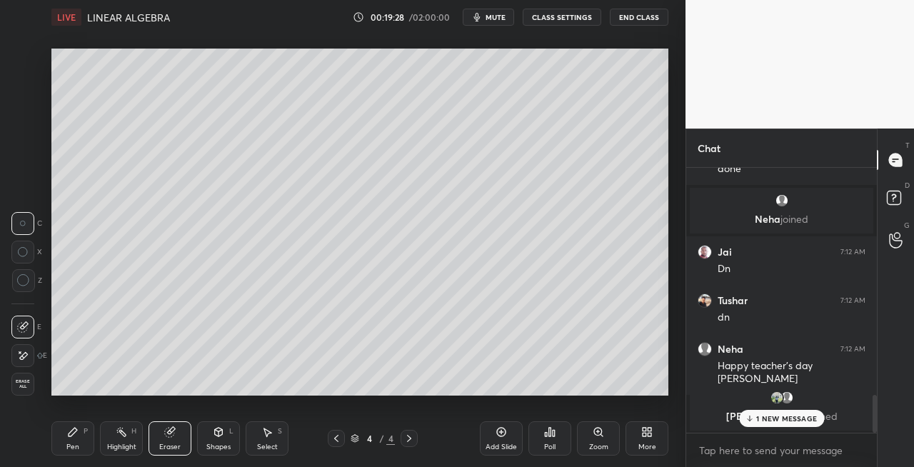
click at [78, 441] on div "Pen P" at bounding box center [72, 438] width 43 height 34
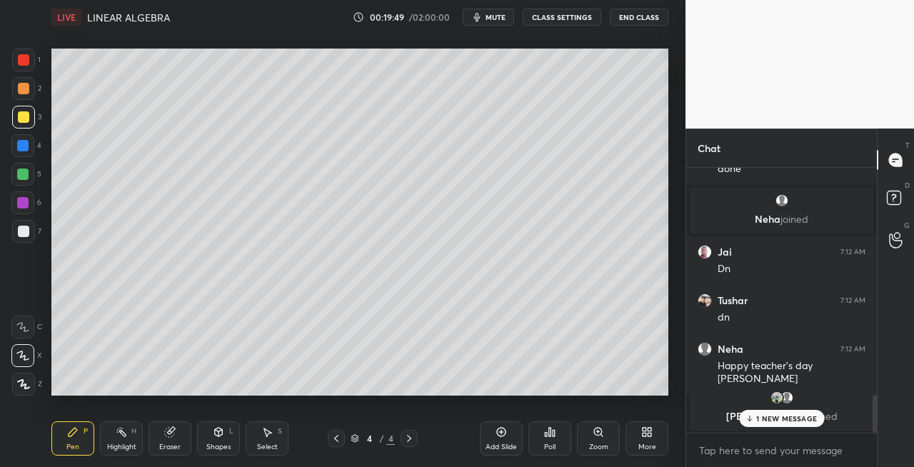
click at [177, 446] on div "Eraser" at bounding box center [169, 447] width 21 height 7
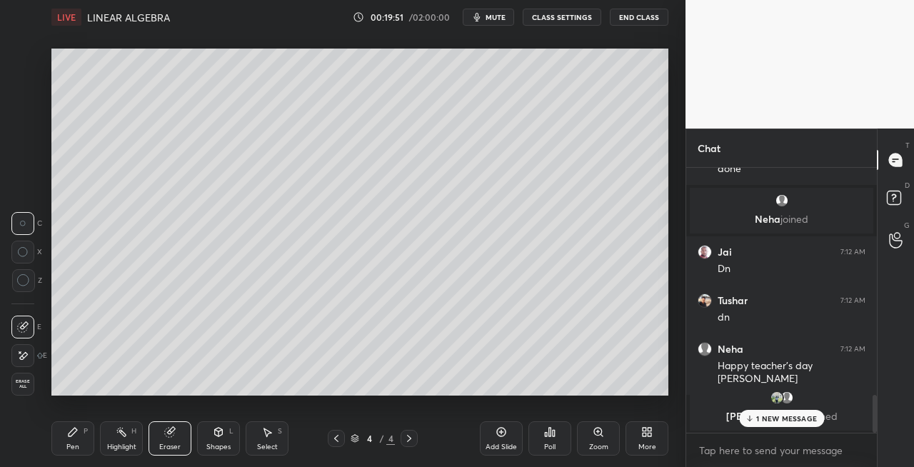
click at [80, 447] on div "Pen P" at bounding box center [72, 438] width 43 height 34
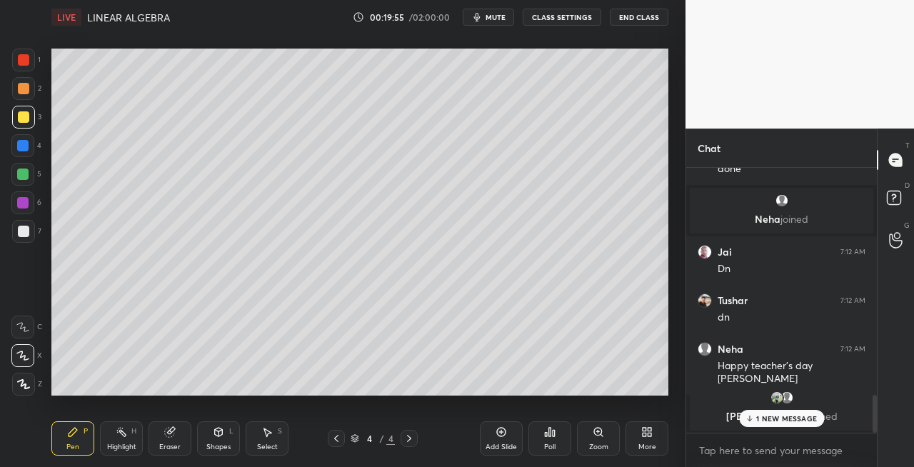
click at [220, 437] on icon at bounding box center [218, 431] width 11 height 11
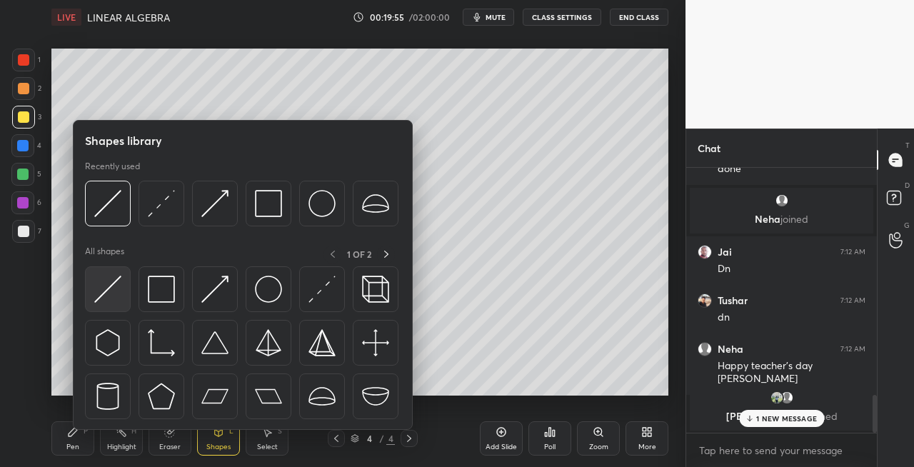
click at [110, 306] on div at bounding box center [108, 289] width 46 height 46
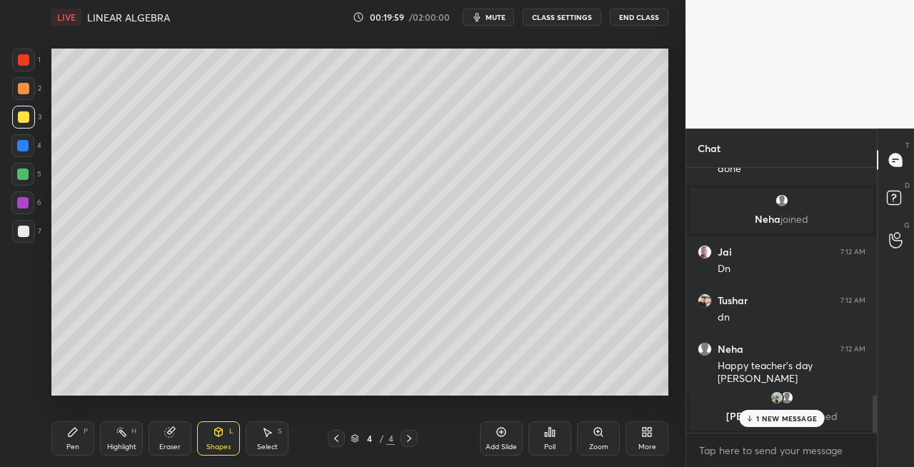
click at [95, 442] on div "Pen P Highlight H Eraser Shapes L Select S" at bounding box center [158, 438] width 214 height 34
click at [18, 233] on div at bounding box center [23, 231] width 11 height 11
click at [745, 419] on icon at bounding box center [749, 418] width 9 height 9
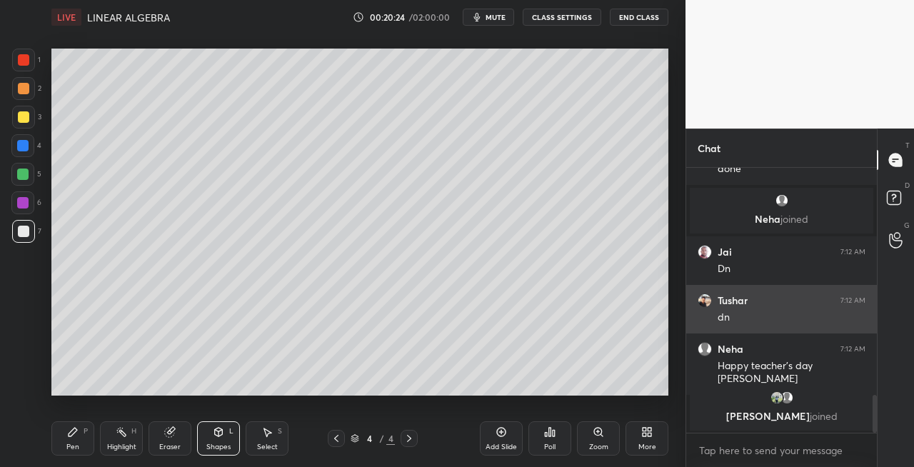
scroll to position [1538, 0]
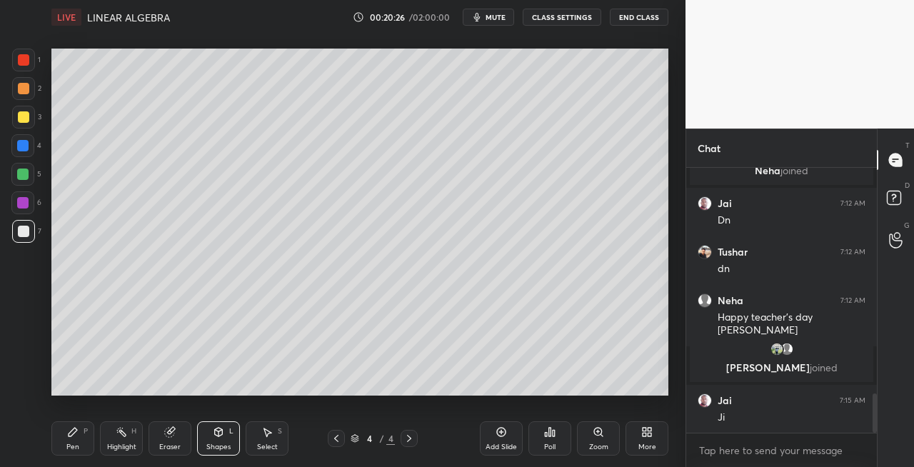
click at [409, 439] on icon at bounding box center [409, 438] width 4 height 7
click at [411, 441] on icon at bounding box center [409, 438] width 11 height 11
click at [489, 444] on div "Add Slide" at bounding box center [501, 447] width 31 height 7
click at [89, 443] on div "Pen P" at bounding box center [72, 438] width 43 height 34
click at [226, 427] on div "Shapes L" at bounding box center [218, 438] width 43 height 34
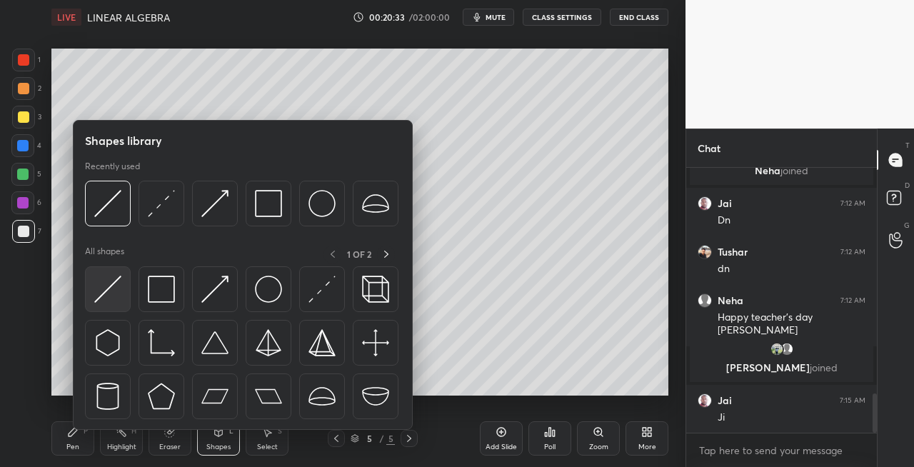
click at [106, 290] on img at bounding box center [107, 289] width 27 height 27
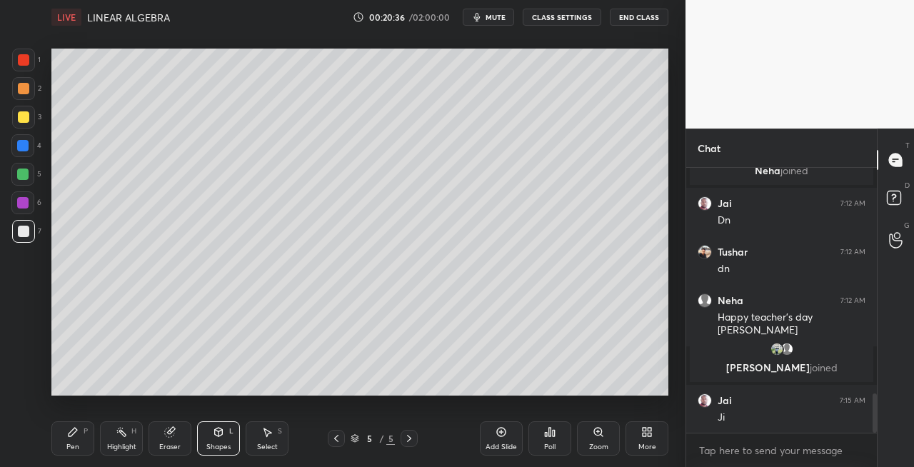
click at [80, 437] on div "Pen P" at bounding box center [72, 438] width 43 height 34
click at [331, 438] on icon at bounding box center [336, 438] width 11 height 11
click at [409, 439] on icon at bounding box center [409, 438] width 11 height 11
click at [173, 434] on icon at bounding box center [169, 432] width 9 height 9
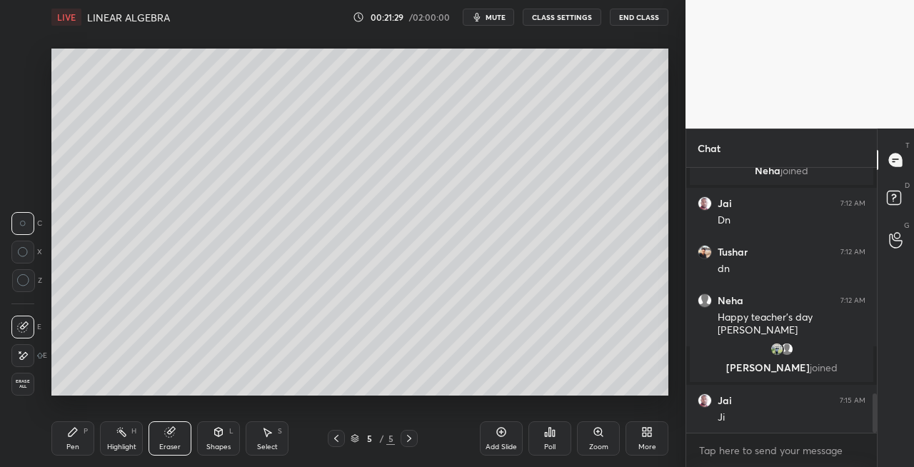
click at [72, 439] on div "Pen P" at bounding box center [72, 438] width 43 height 34
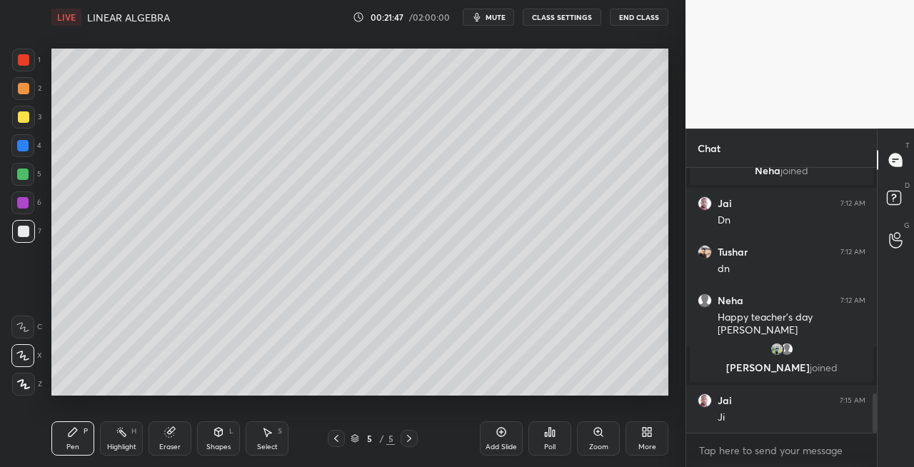
click at [166, 440] on div "Eraser" at bounding box center [170, 438] width 43 height 34
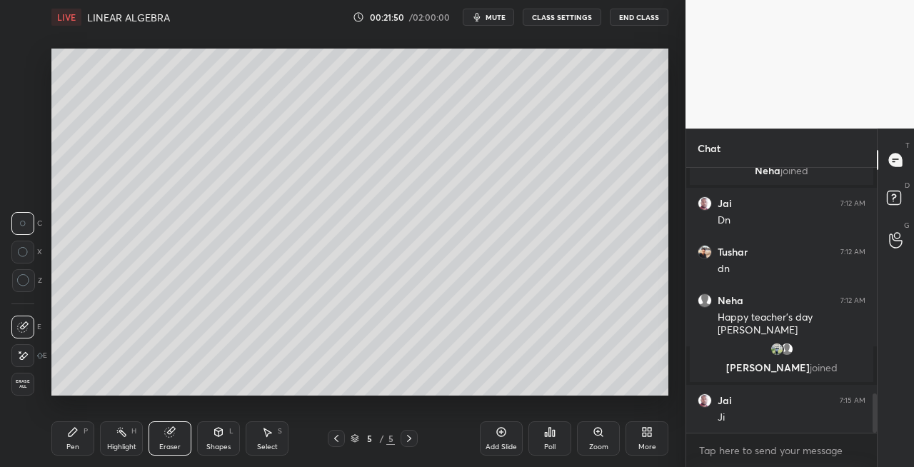
click at [74, 441] on div "Pen P" at bounding box center [72, 438] width 43 height 34
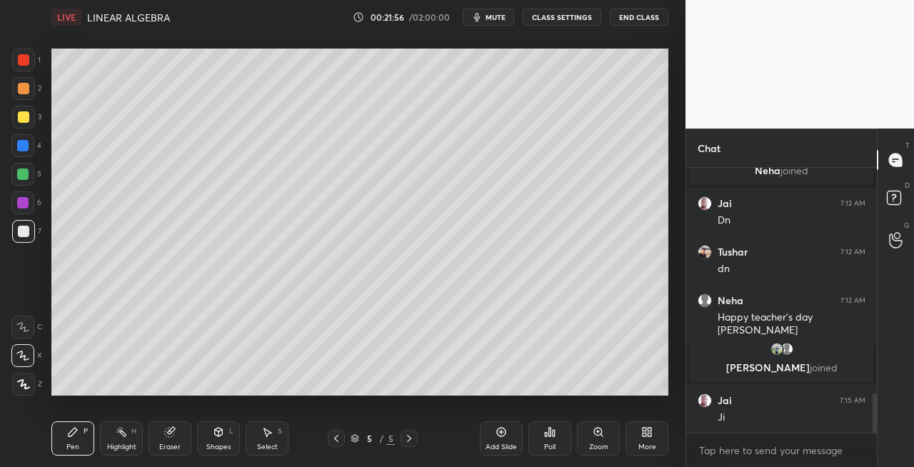
click at [173, 440] on div "Eraser" at bounding box center [170, 438] width 43 height 34
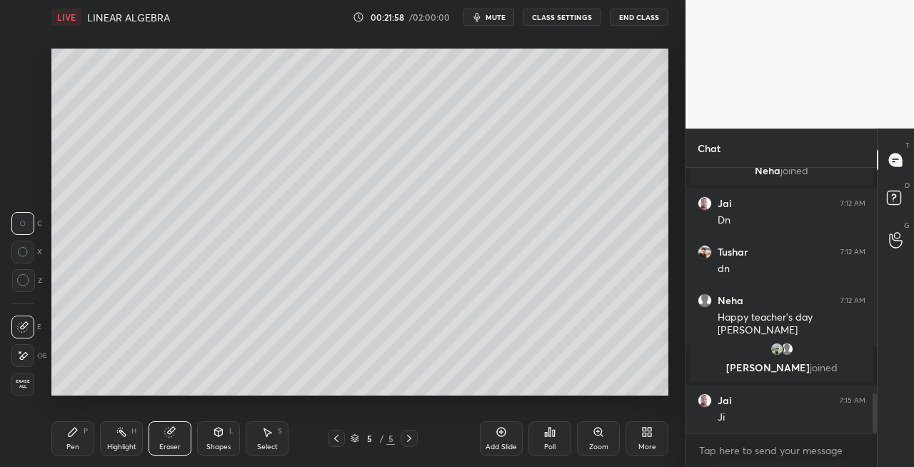
click at [84, 446] on div "Pen P" at bounding box center [72, 438] width 43 height 34
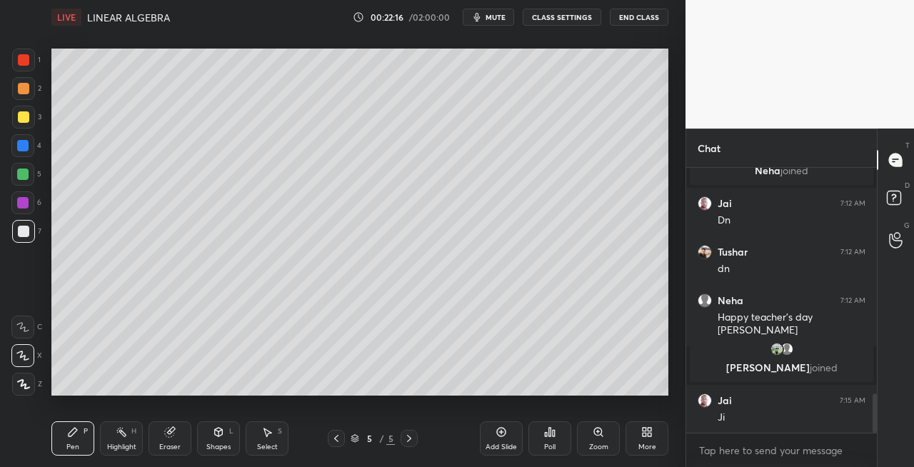
click at [216, 440] on div "Shapes L" at bounding box center [218, 438] width 43 height 34
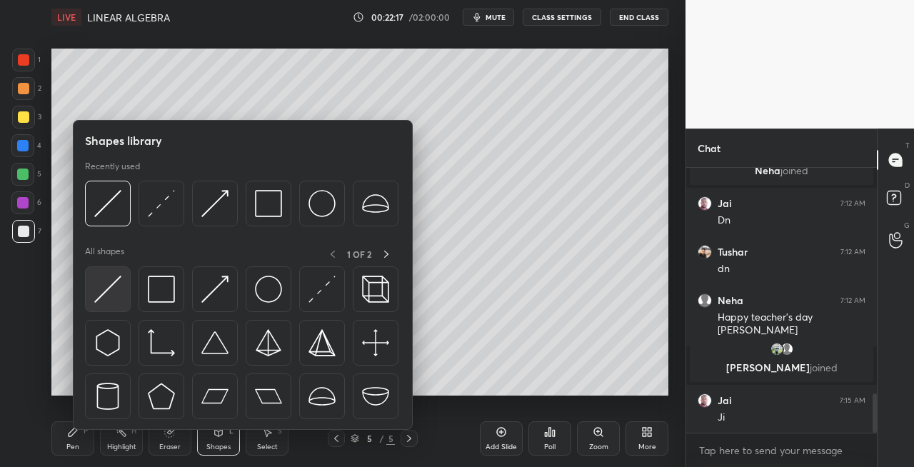
click at [101, 304] on div at bounding box center [108, 289] width 46 height 46
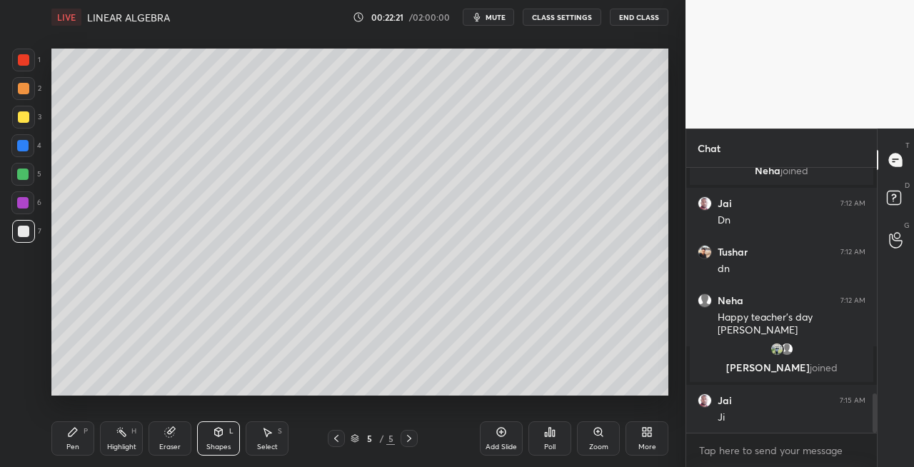
click at [86, 442] on div "Pen P" at bounding box center [72, 438] width 43 height 34
click at [176, 437] on div "Eraser" at bounding box center [170, 438] width 43 height 34
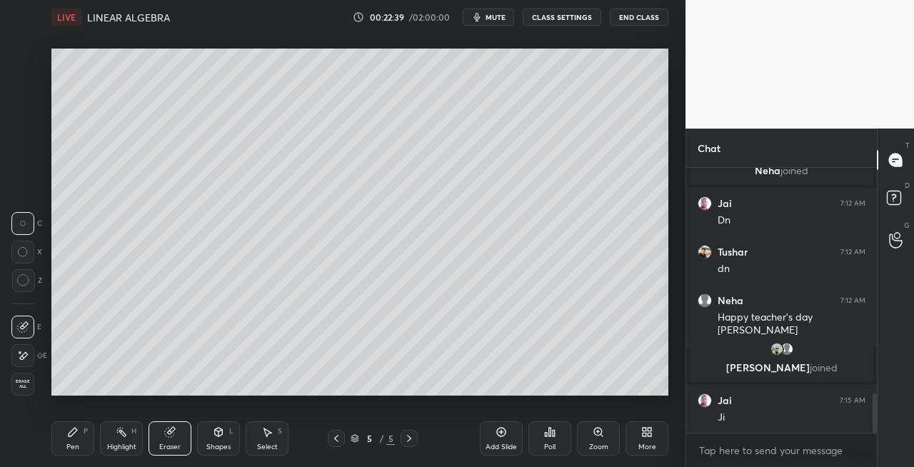
click at [80, 436] on div "Pen P" at bounding box center [72, 438] width 43 height 34
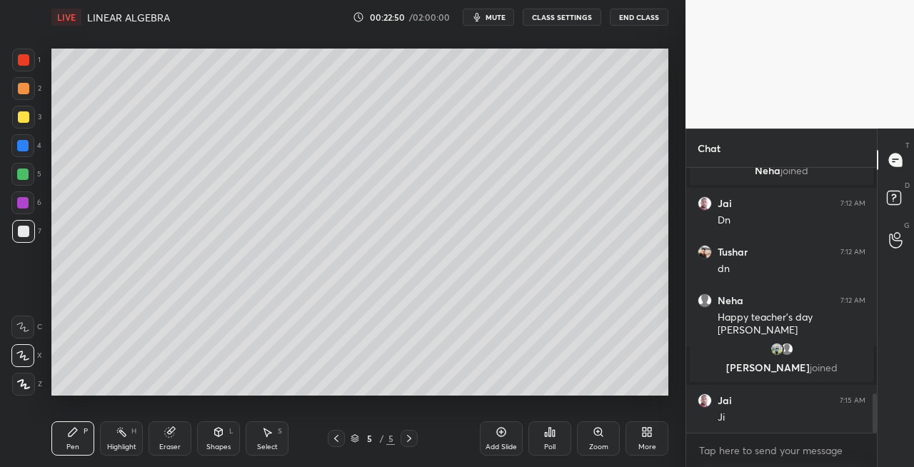
click at [171, 441] on div "Eraser" at bounding box center [170, 438] width 43 height 34
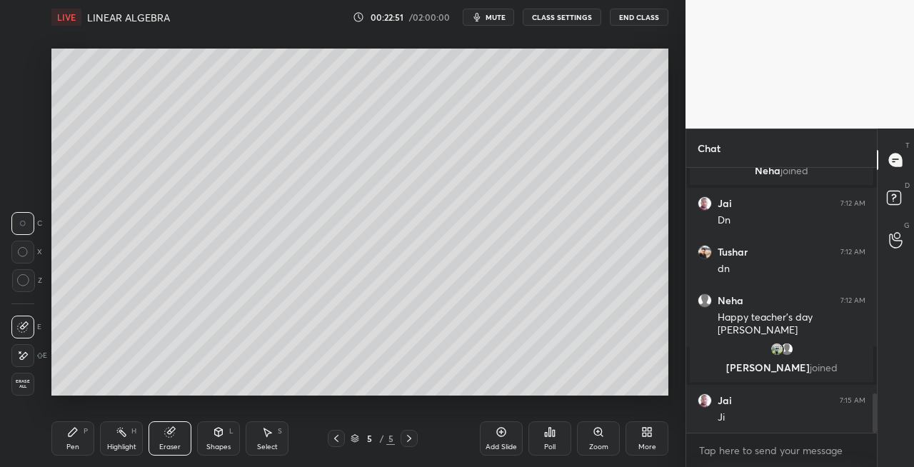
click at [78, 450] on div "Pen" at bounding box center [72, 447] width 13 height 7
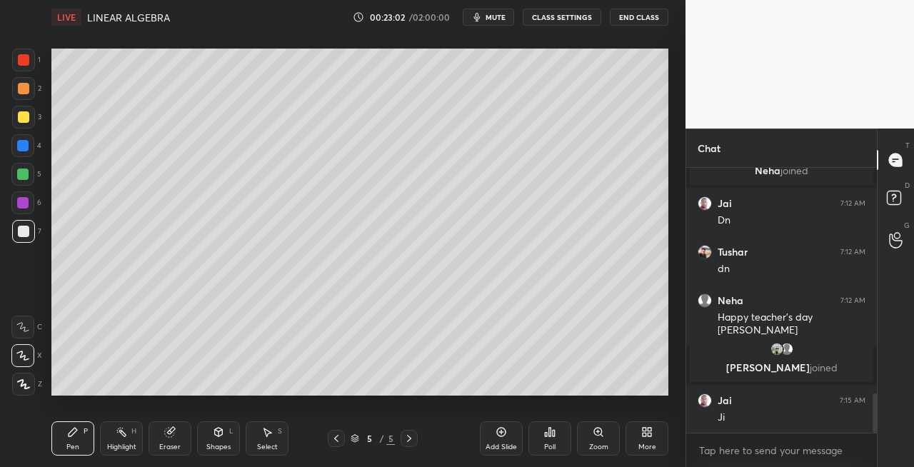
click at [335, 444] on div at bounding box center [336, 438] width 17 height 17
click at [410, 443] on icon at bounding box center [409, 438] width 11 height 11
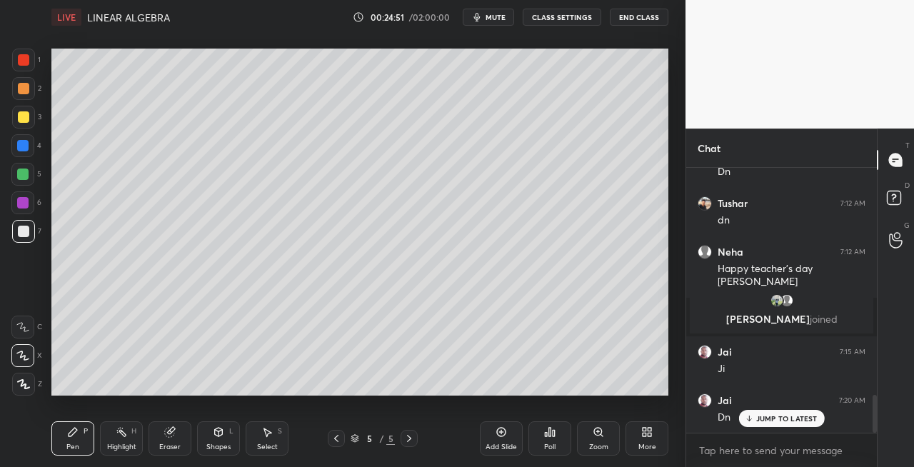
click at [34, 120] on div at bounding box center [23, 117] width 23 height 23
click at [331, 443] on icon at bounding box center [336, 438] width 11 height 11
click at [409, 441] on icon at bounding box center [409, 438] width 11 height 11
click at [404, 441] on icon at bounding box center [409, 438] width 11 height 11
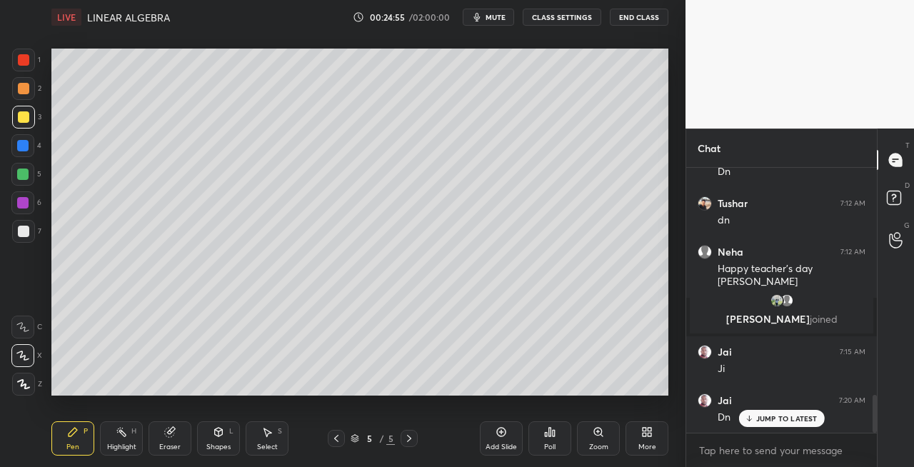
click at [493, 444] on div "Add Slide" at bounding box center [501, 447] width 31 height 7
click at [207, 444] on div "Shapes" at bounding box center [218, 447] width 24 height 7
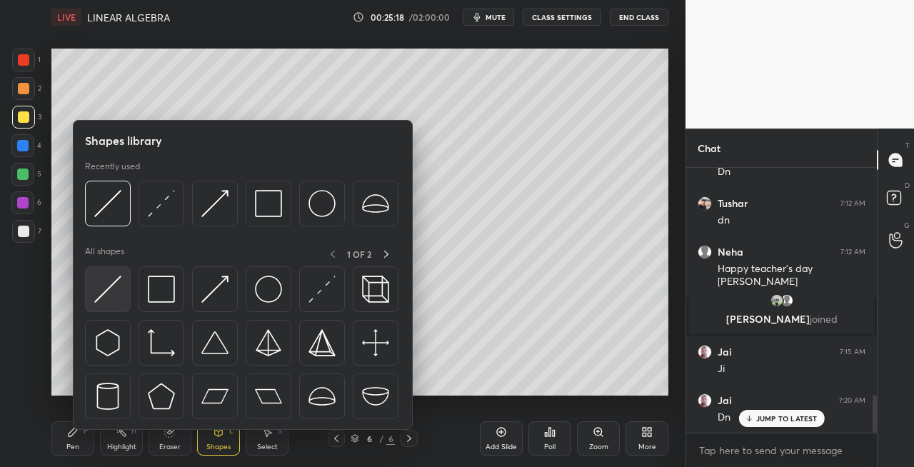
click at [109, 298] on img at bounding box center [107, 289] width 27 height 27
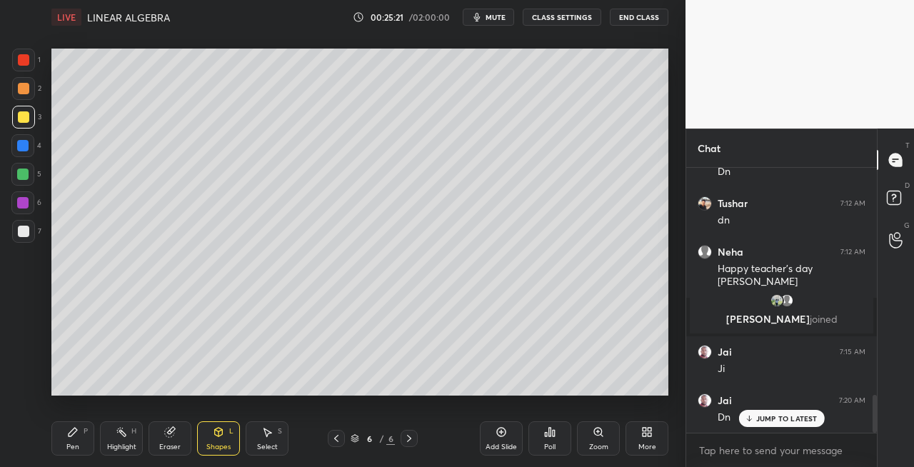
click at [66, 434] on div "Pen P" at bounding box center [72, 438] width 43 height 34
click at [173, 427] on icon at bounding box center [171, 430] width 8 height 7
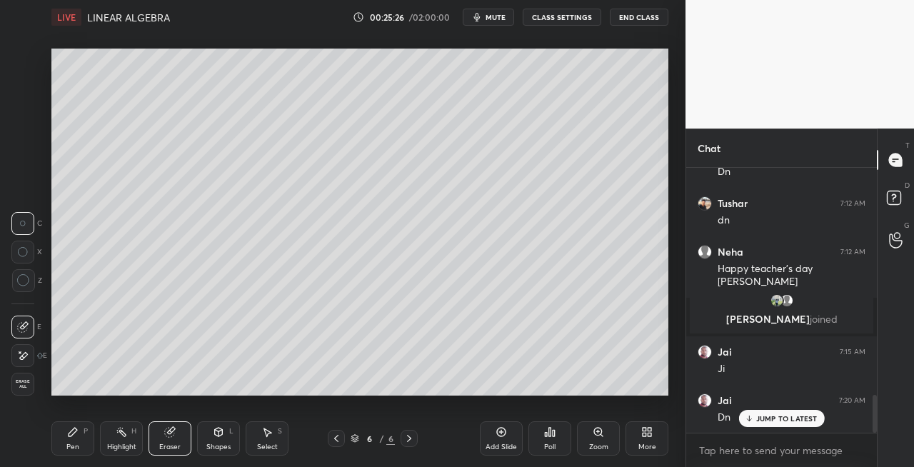
click at [74, 441] on div "Pen P" at bounding box center [72, 438] width 43 height 34
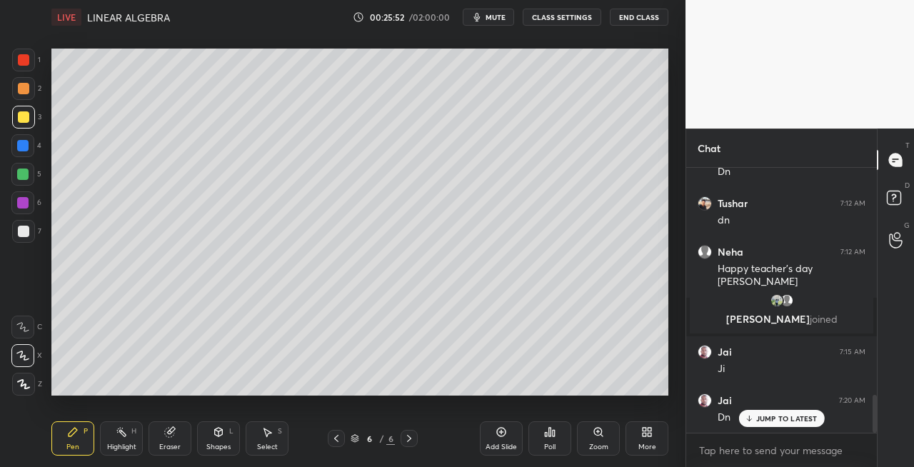
click at [179, 441] on div "Eraser" at bounding box center [170, 438] width 43 height 34
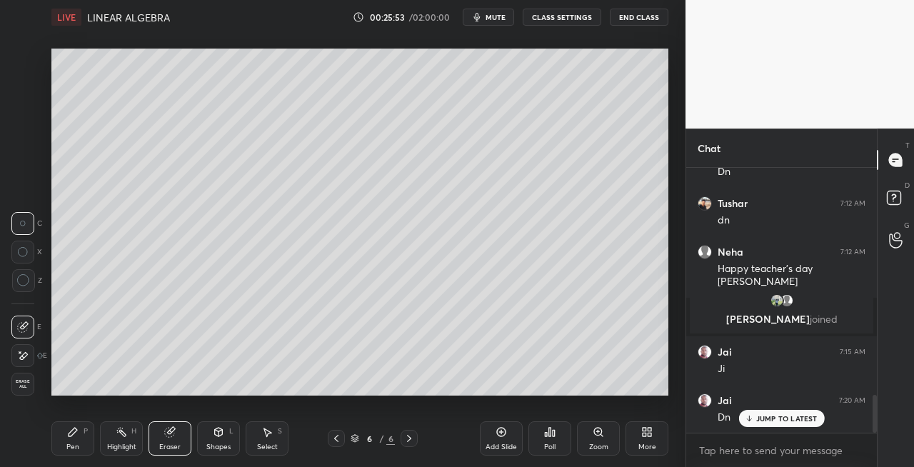
click at [78, 431] on icon at bounding box center [72, 431] width 11 height 11
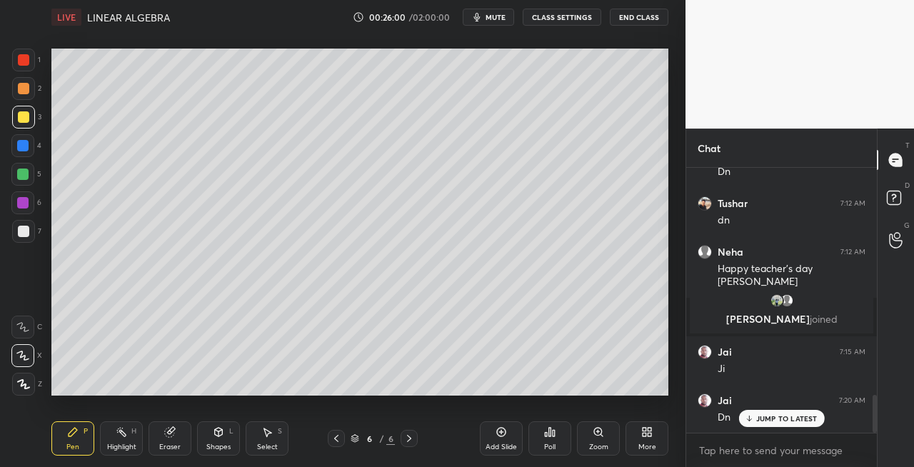
click at [24, 237] on div at bounding box center [23, 231] width 23 height 23
click at [213, 444] on div "Shapes" at bounding box center [218, 447] width 24 height 7
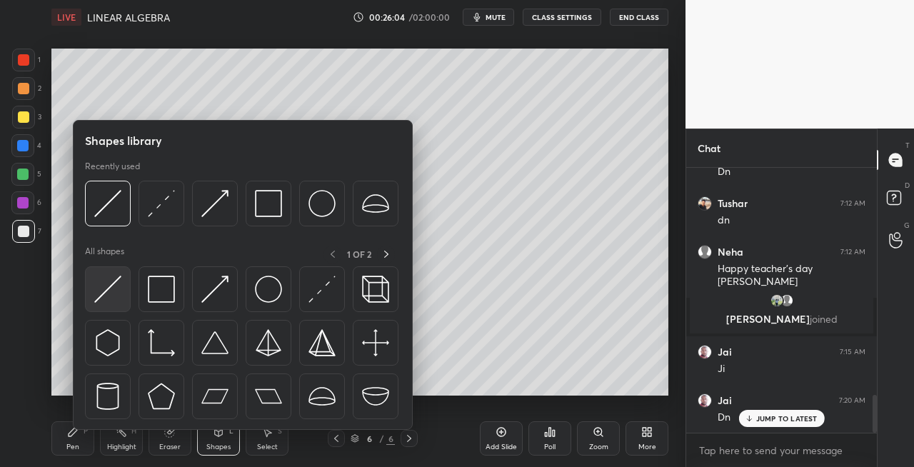
click at [102, 293] on img at bounding box center [107, 289] width 27 height 27
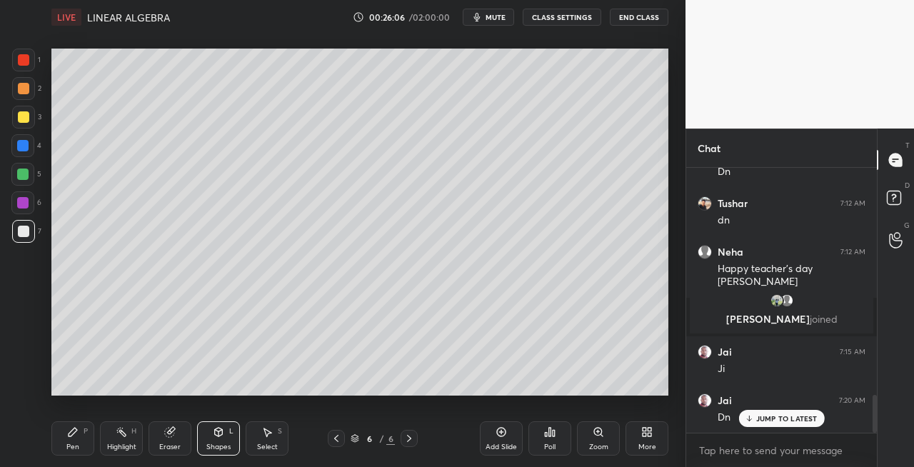
click at [67, 439] on div "Pen P" at bounding box center [72, 438] width 43 height 34
click at [222, 436] on icon at bounding box center [218, 431] width 11 height 11
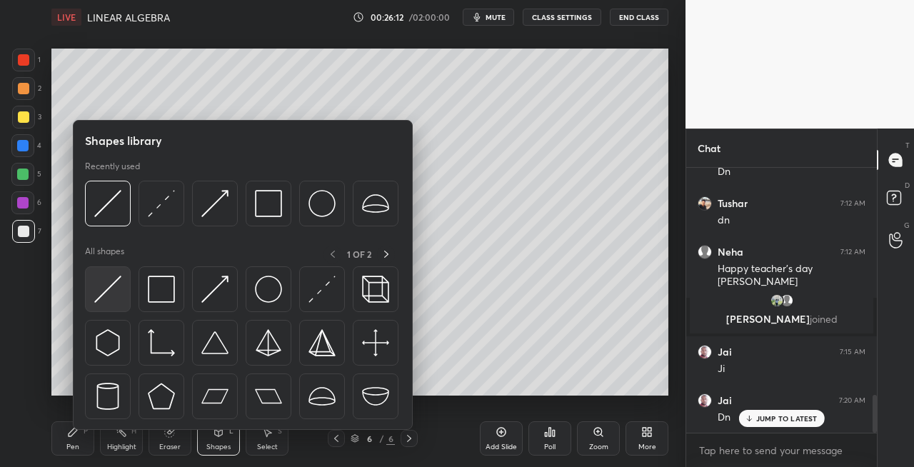
click at [106, 299] on img at bounding box center [107, 289] width 27 height 27
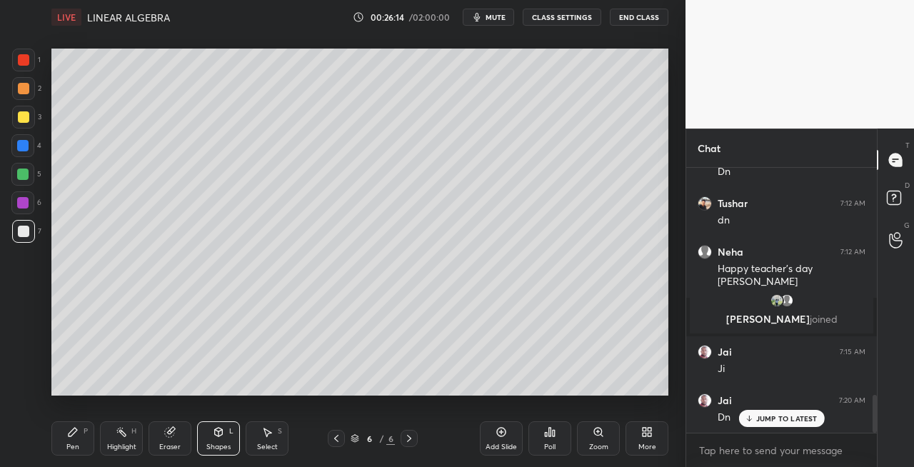
click at [76, 433] on icon at bounding box center [72, 431] width 11 height 11
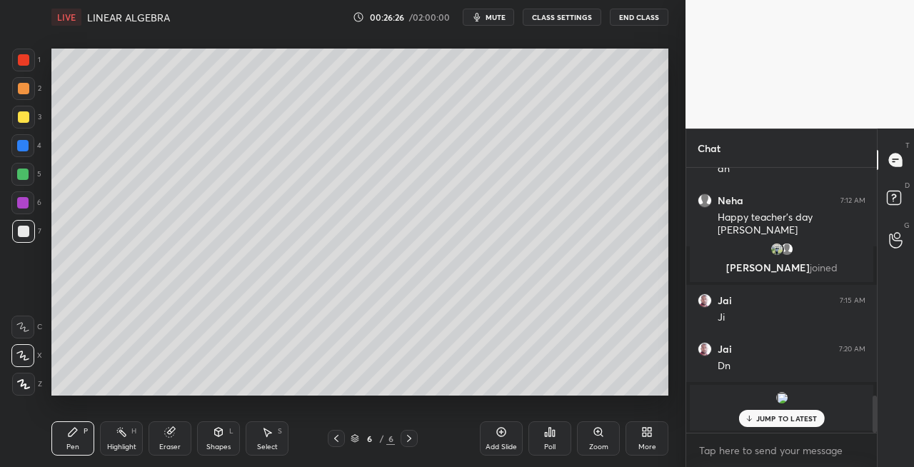
click at [216, 446] on div "Shapes" at bounding box center [218, 447] width 24 height 7
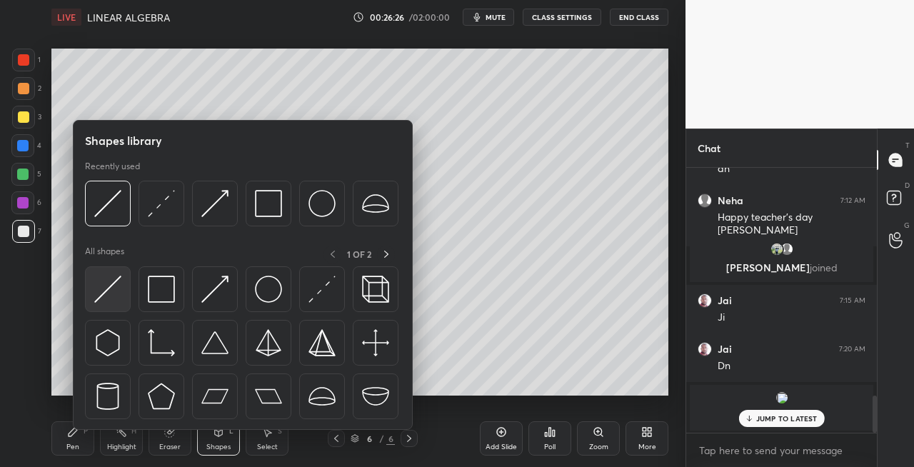
click at [103, 296] on img at bounding box center [107, 289] width 27 height 27
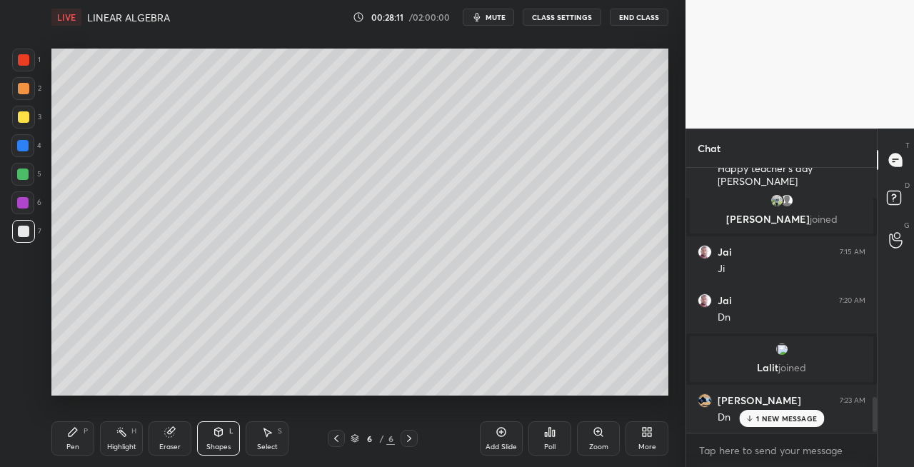
scroll to position [1735, 0]
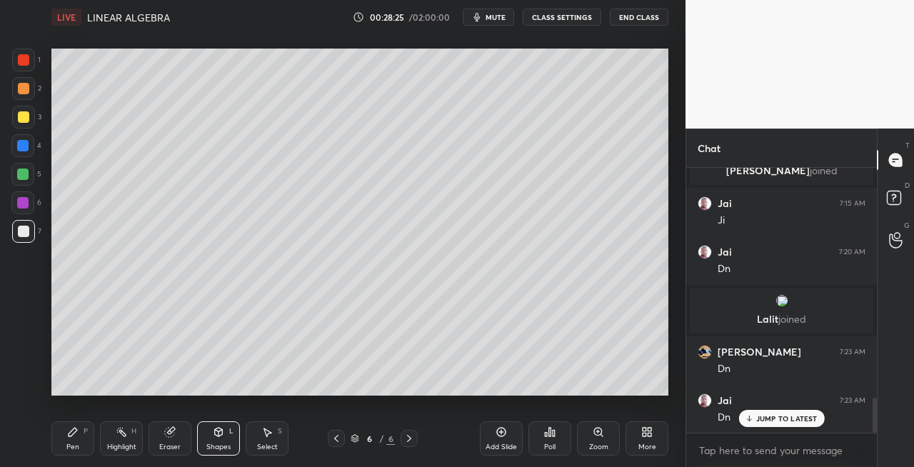
click at [19, 122] on div at bounding box center [23, 116] width 11 height 11
click at [337, 439] on icon at bounding box center [336, 438] width 11 height 11
click at [341, 441] on icon at bounding box center [336, 438] width 11 height 11
click at [406, 443] on icon at bounding box center [409, 438] width 11 height 11
click at [409, 444] on div at bounding box center [409, 438] width 17 height 17
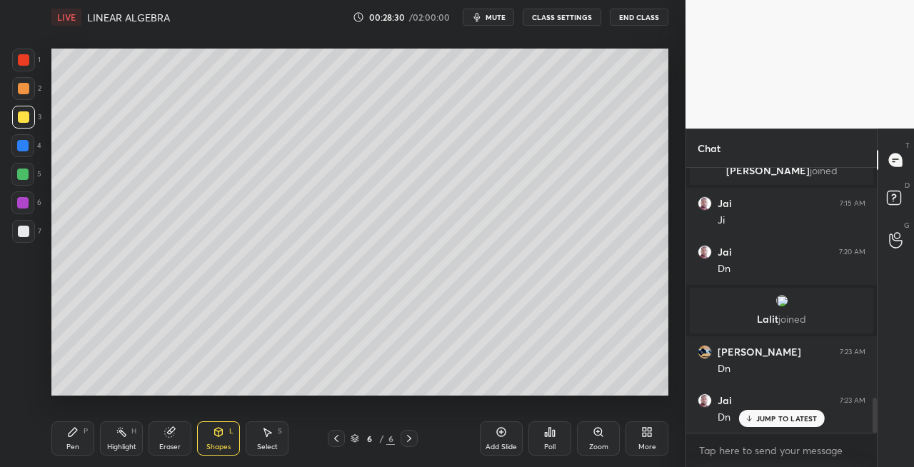
click at [410, 441] on icon at bounding box center [409, 438] width 11 height 11
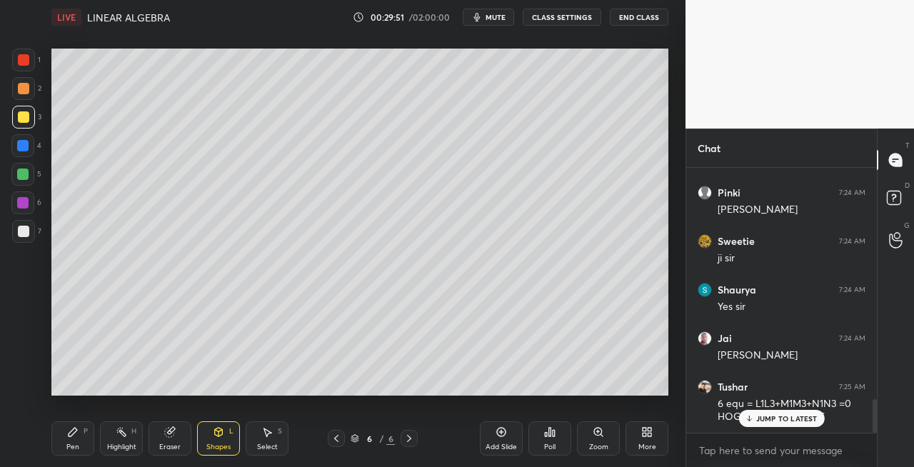
scroll to position [1844, 0]
click at [334, 439] on icon at bounding box center [336, 438] width 11 height 11
click at [176, 441] on div "Eraser" at bounding box center [170, 438] width 43 height 34
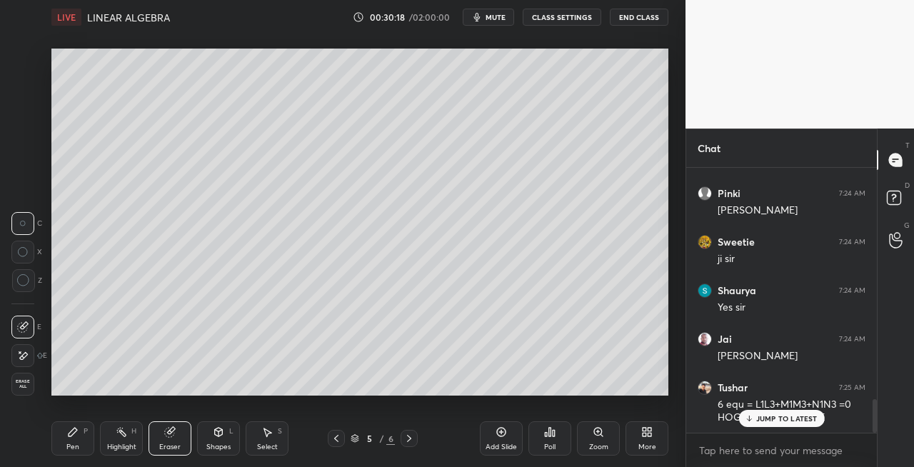
click at [84, 431] on div "P" at bounding box center [86, 431] width 4 height 7
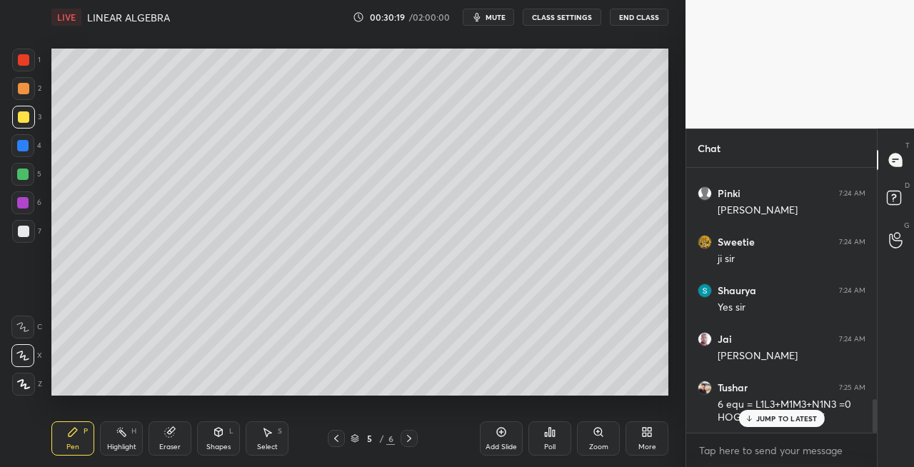
click at [19, 233] on div at bounding box center [23, 231] width 11 height 11
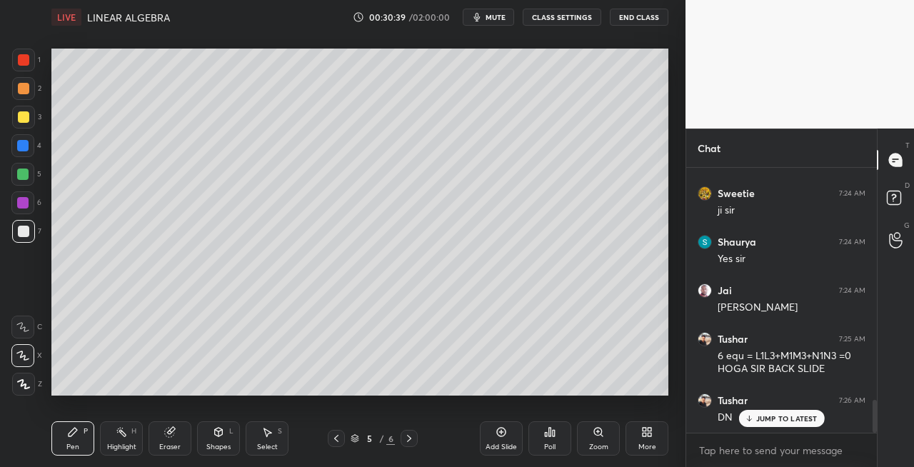
click at [409, 441] on icon at bounding box center [409, 438] width 11 height 11
click at [412, 442] on icon at bounding box center [409, 438] width 11 height 11
click at [413, 440] on icon at bounding box center [409, 438] width 11 height 11
click at [415, 441] on div at bounding box center [409, 438] width 17 height 17
click at [500, 448] on div "Add Slide" at bounding box center [501, 447] width 31 height 7
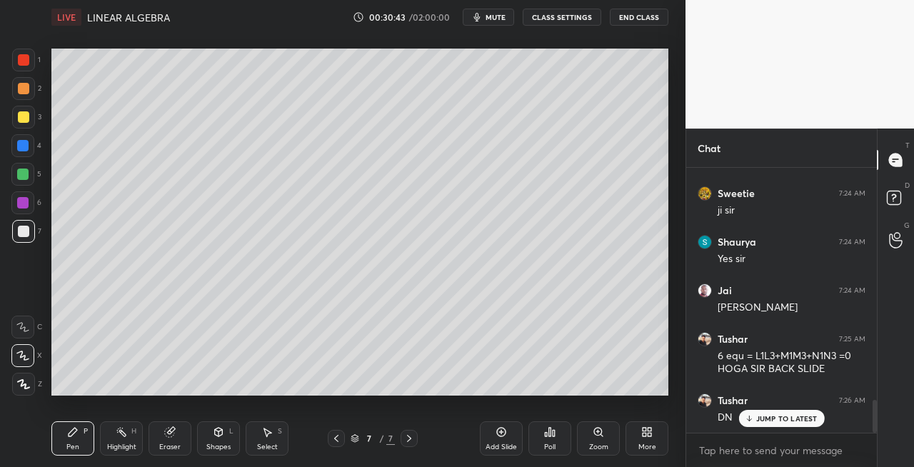
click at [31, 121] on div at bounding box center [23, 117] width 23 height 23
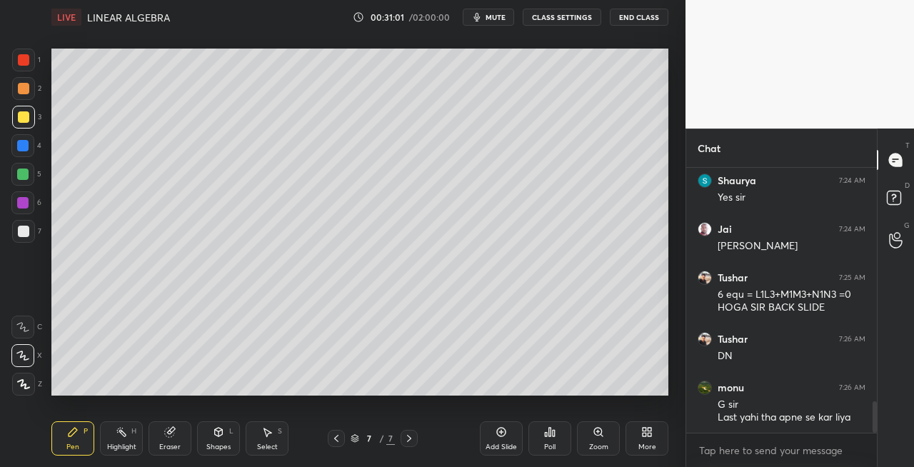
click at [215, 431] on icon at bounding box center [219, 432] width 8 height 9
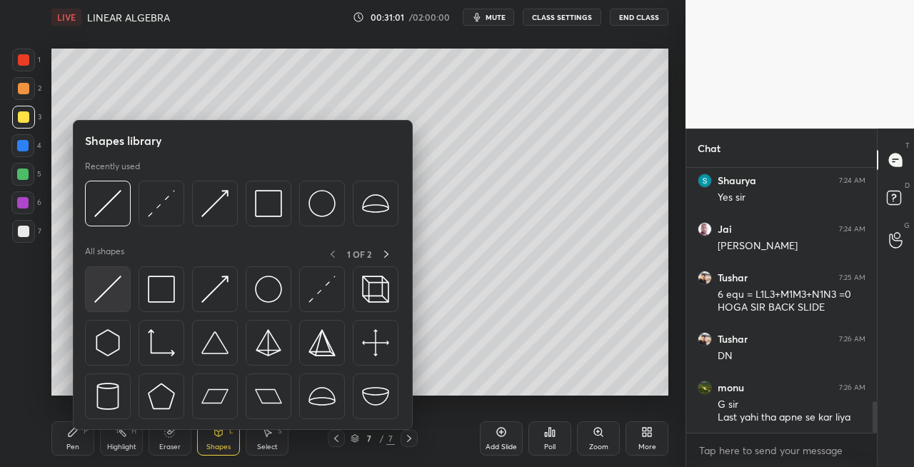
click at [109, 284] on img at bounding box center [107, 289] width 27 height 27
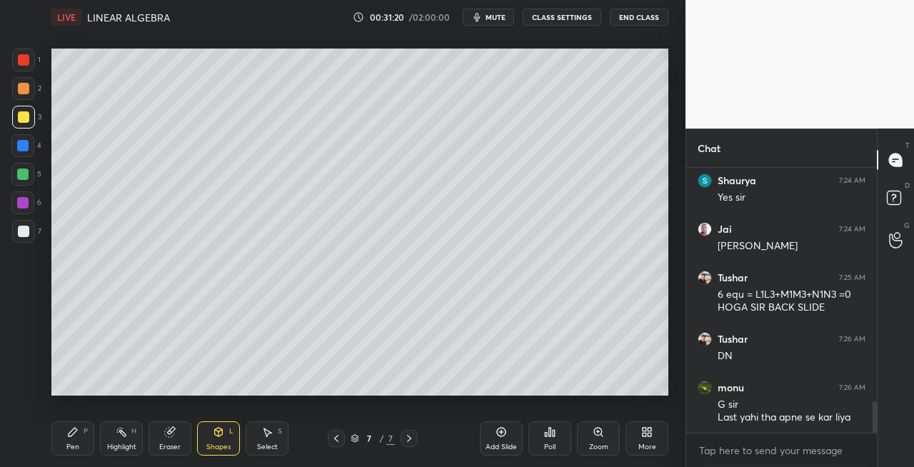
click at [76, 441] on div "Pen P" at bounding box center [72, 438] width 43 height 34
click at [333, 442] on icon at bounding box center [336, 438] width 11 height 11
click at [410, 440] on icon at bounding box center [409, 438] width 11 height 11
click at [31, 119] on div at bounding box center [23, 117] width 23 height 23
click at [217, 444] on div "Shapes" at bounding box center [218, 447] width 24 height 7
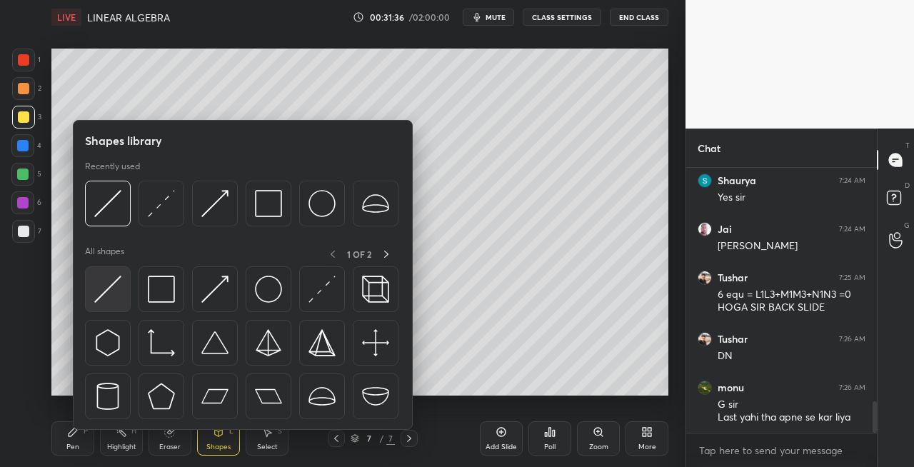
click at [96, 289] on img at bounding box center [107, 289] width 27 height 27
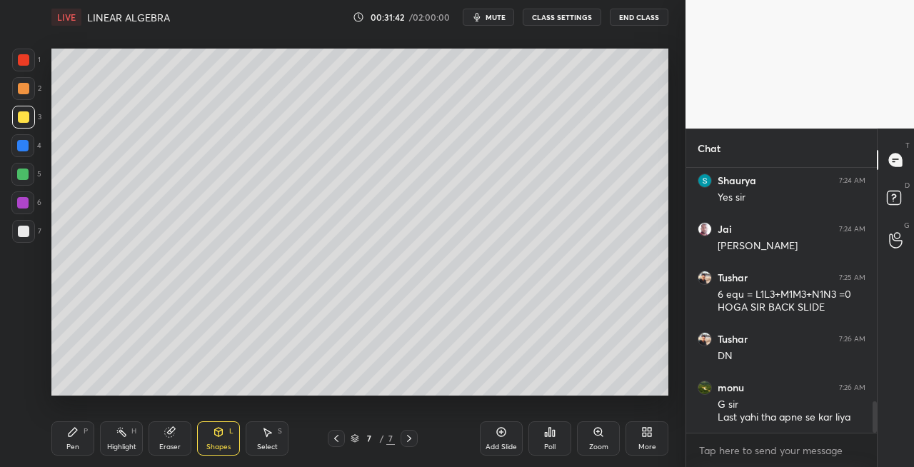
click at [87, 440] on div "Pen P" at bounding box center [72, 438] width 43 height 34
click at [24, 236] on div at bounding box center [23, 231] width 11 height 11
click at [187, 437] on div "Eraser" at bounding box center [170, 438] width 43 height 34
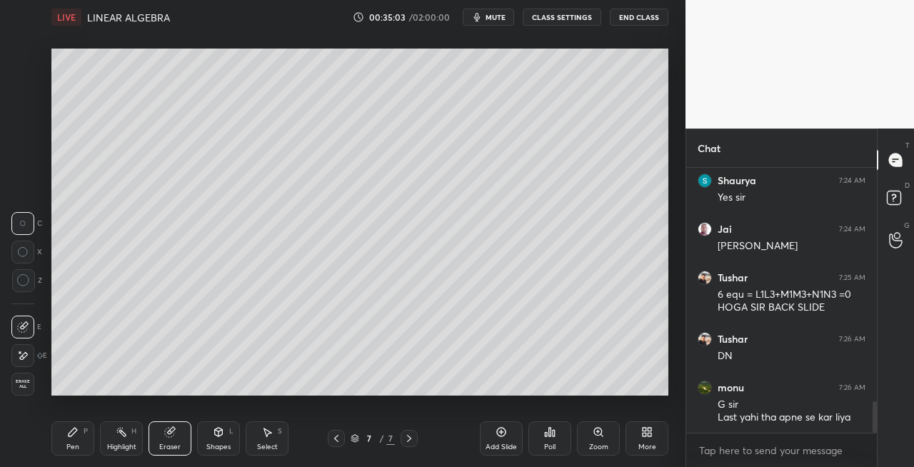
click at [226, 437] on div "Shapes L" at bounding box center [218, 438] width 43 height 34
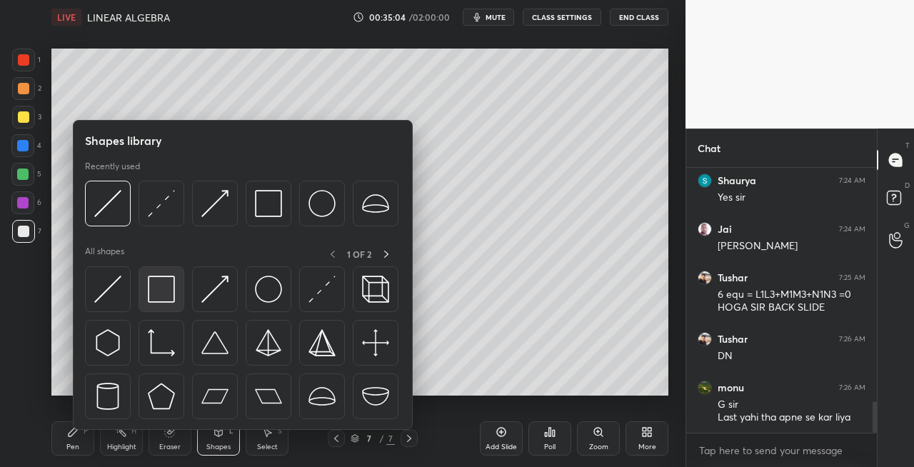
click at [166, 294] on img at bounding box center [161, 289] width 27 height 27
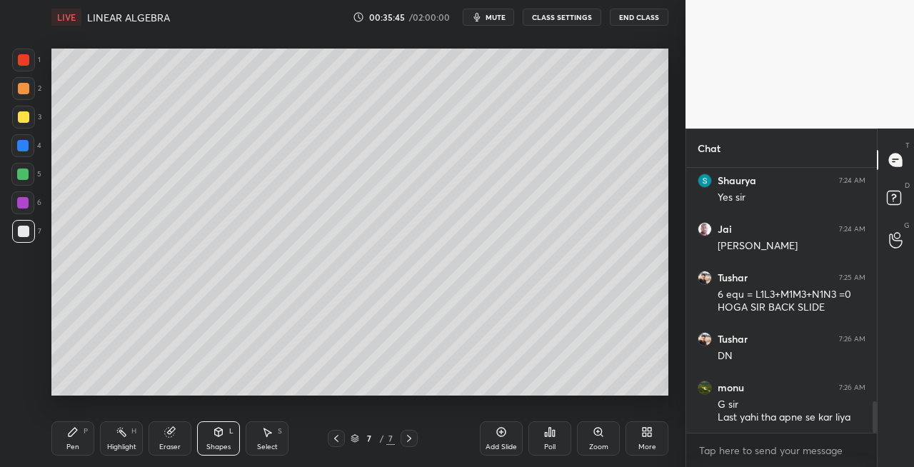
click at [87, 443] on div "Pen P" at bounding box center [72, 438] width 43 height 34
click at [337, 439] on icon at bounding box center [336, 438] width 11 height 11
click at [336, 439] on icon at bounding box center [336, 438] width 11 height 11
click at [334, 439] on icon at bounding box center [336, 438] width 11 height 11
click at [409, 440] on icon at bounding box center [409, 438] width 4 height 7
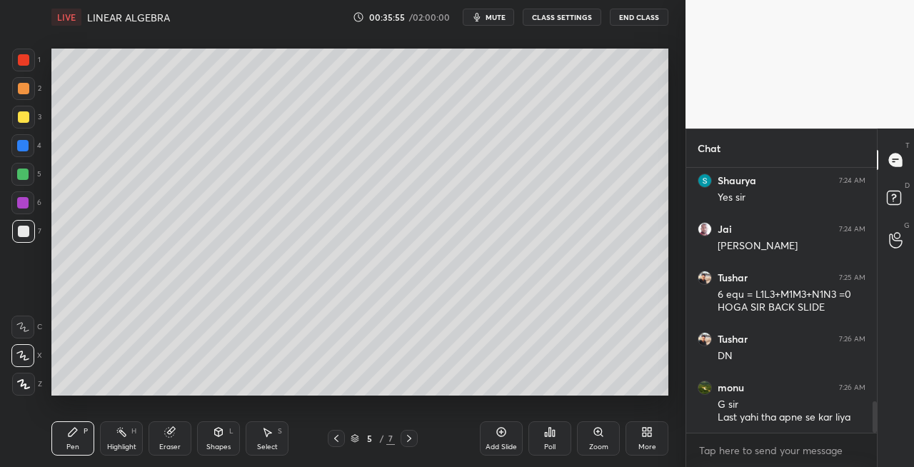
click at [410, 439] on icon at bounding box center [409, 438] width 4 height 7
click at [411, 439] on icon at bounding box center [409, 438] width 11 height 11
click at [76, 440] on div "Pen P" at bounding box center [72, 438] width 43 height 34
click at [26, 127] on div at bounding box center [23, 117] width 23 height 23
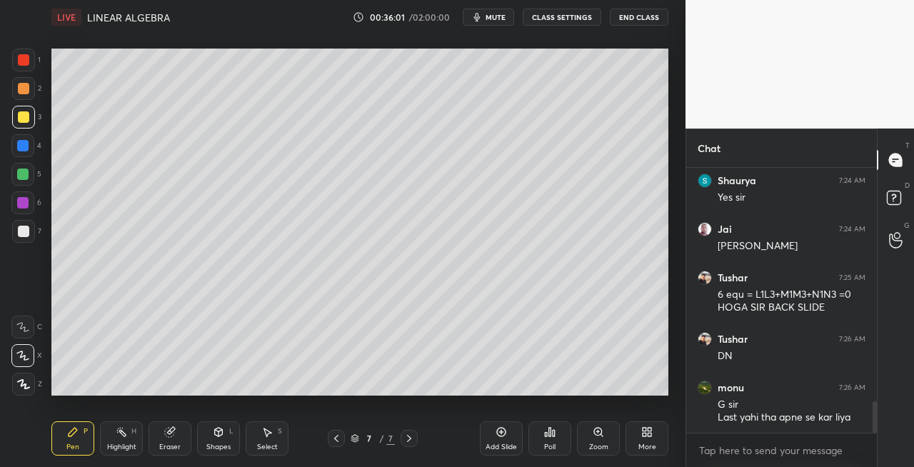
click at [217, 431] on icon at bounding box center [219, 431] width 8 height 2
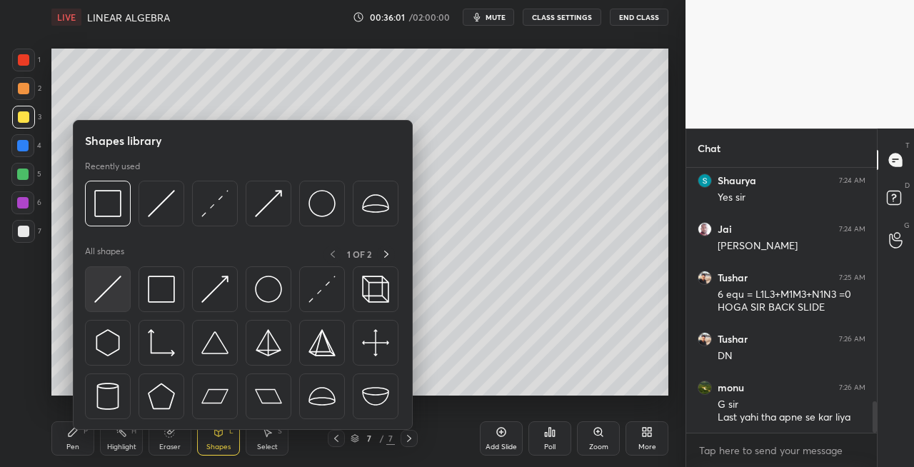
click at [103, 296] on img at bounding box center [107, 289] width 27 height 27
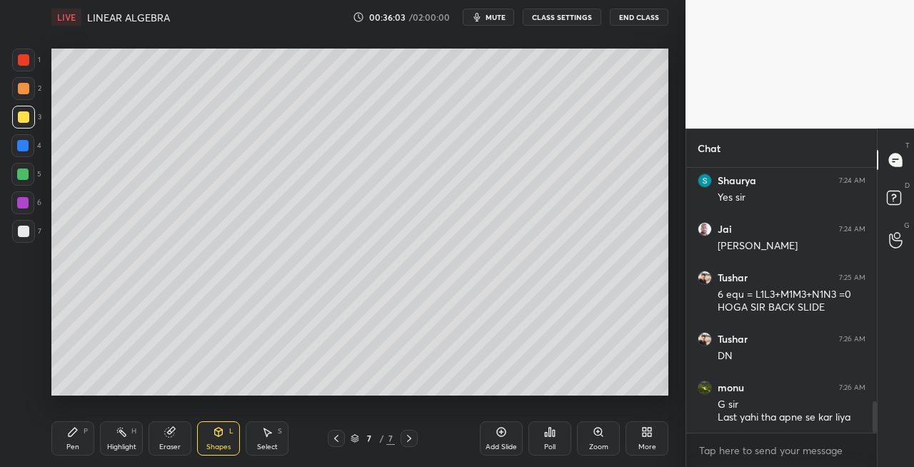
click at [86, 431] on div "P" at bounding box center [86, 431] width 4 height 7
click at [176, 435] on div "Eraser" at bounding box center [170, 438] width 43 height 34
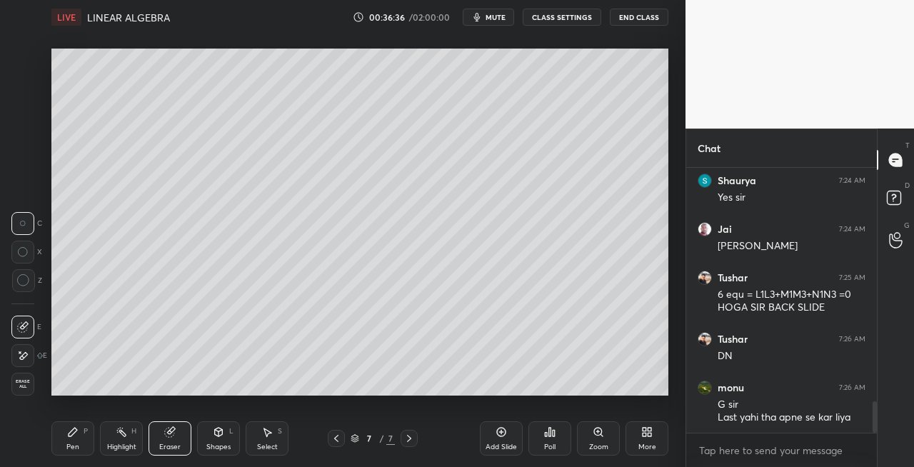
click at [78, 427] on icon at bounding box center [72, 431] width 11 height 11
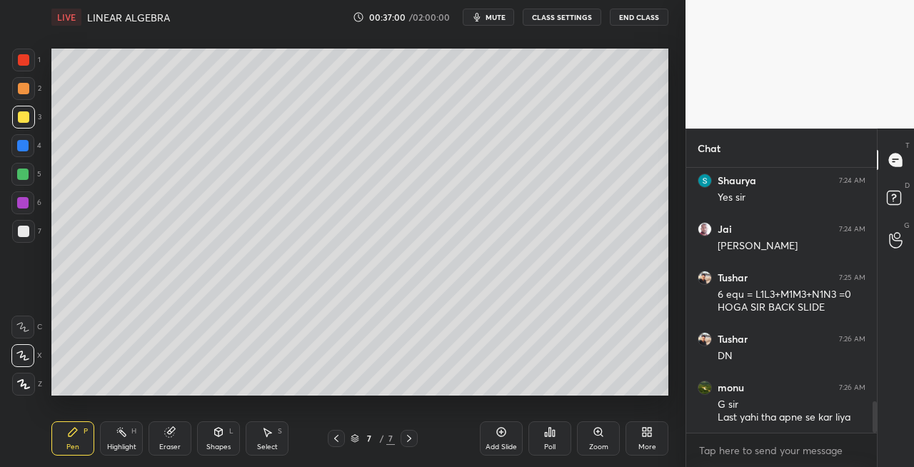
click at [496, 396] on div "Setting up your live class Poll for secs No correct answer Start poll" at bounding box center [360, 222] width 628 height 376
click at [396, 396] on div "Setting up your live class Poll for secs No correct answer Start poll" at bounding box center [360, 222] width 628 height 376
click at [181, 441] on div "Eraser" at bounding box center [170, 438] width 43 height 34
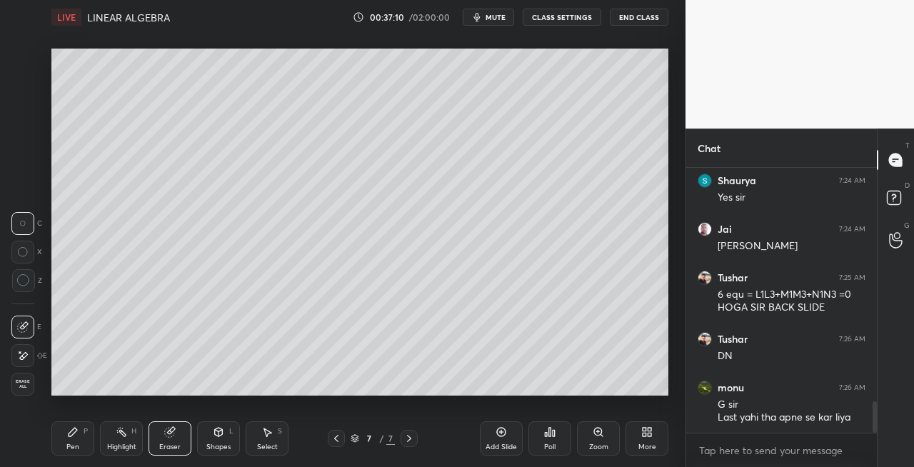
click at [71, 445] on div "Pen" at bounding box center [72, 447] width 13 height 7
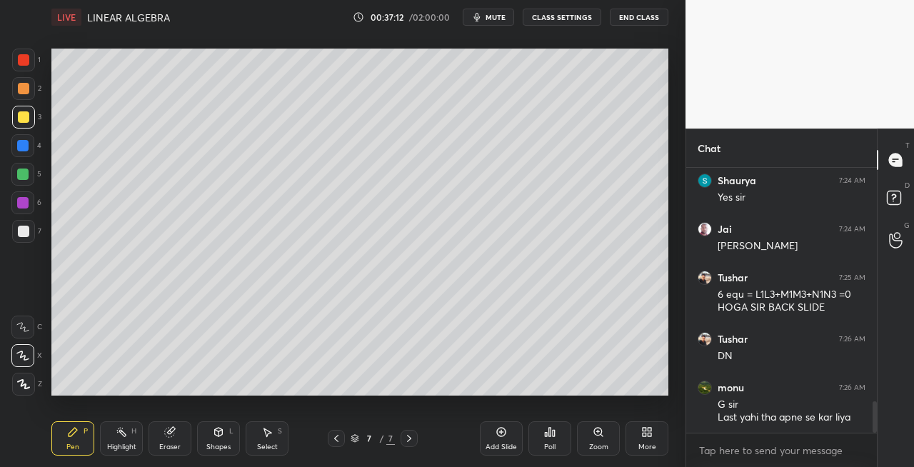
click at [411, 439] on icon at bounding box center [409, 438] width 11 height 11
click at [488, 446] on div "Add Slide" at bounding box center [501, 447] width 31 height 7
click at [171, 428] on icon at bounding box center [171, 430] width 8 height 7
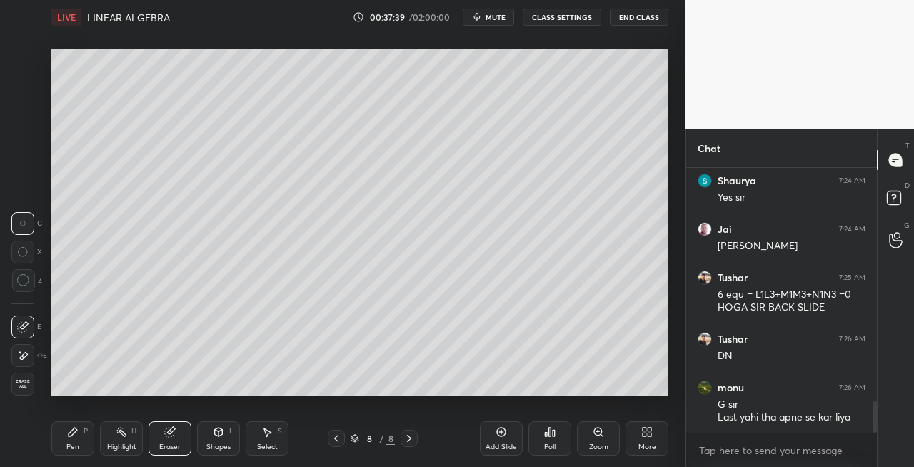
click at [80, 434] on div "Pen P" at bounding box center [72, 438] width 43 height 34
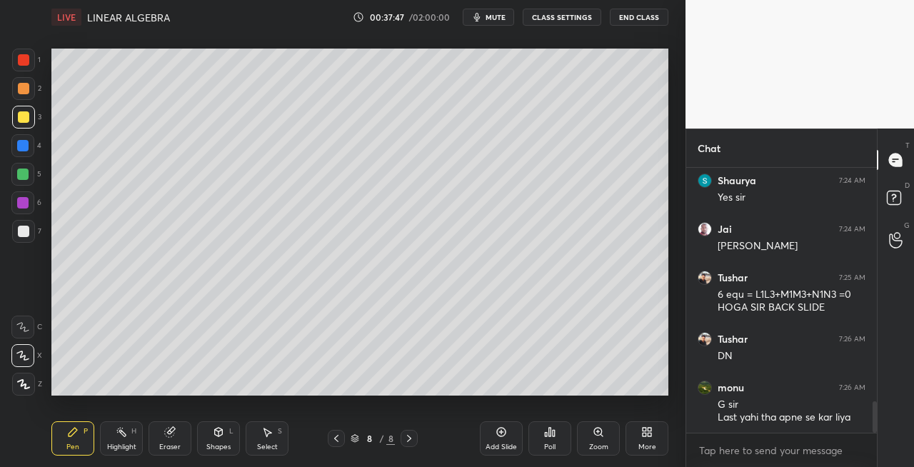
click at [338, 441] on icon at bounding box center [336, 438] width 4 height 7
click at [411, 439] on icon at bounding box center [409, 438] width 4 height 7
click at [29, 241] on div at bounding box center [23, 231] width 23 height 23
click at [216, 450] on div "Shapes" at bounding box center [218, 447] width 24 height 7
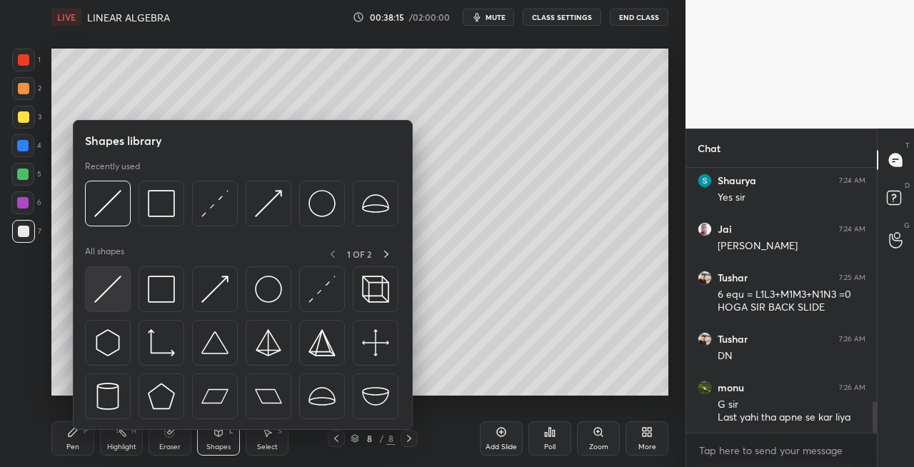
click at [106, 293] on img at bounding box center [107, 289] width 27 height 27
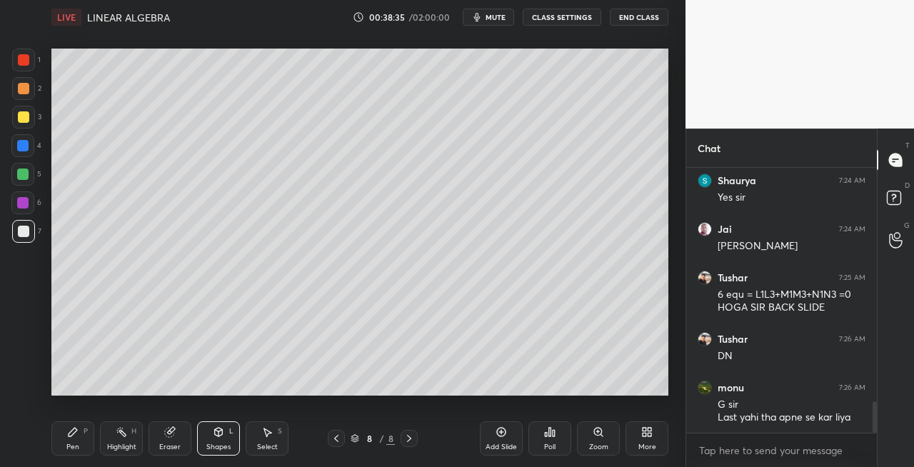
click at [64, 436] on div "Pen P" at bounding box center [72, 438] width 43 height 34
click at [334, 437] on icon at bounding box center [336, 438] width 11 height 11
click at [406, 438] on icon at bounding box center [409, 438] width 11 height 11
click at [336, 437] on icon at bounding box center [336, 438] width 4 height 7
click at [404, 443] on icon at bounding box center [409, 438] width 11 height 11
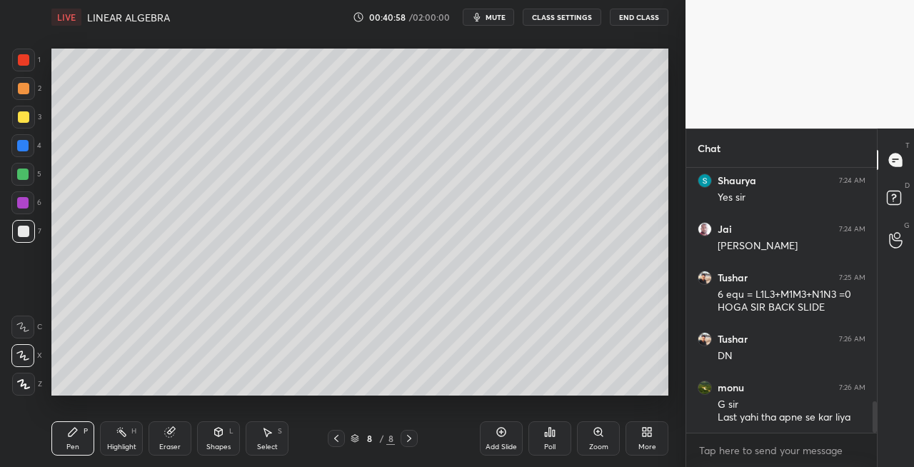
click at [170, 440] on div "Eraser" at bounding box center [170, 438] width 43 height 34
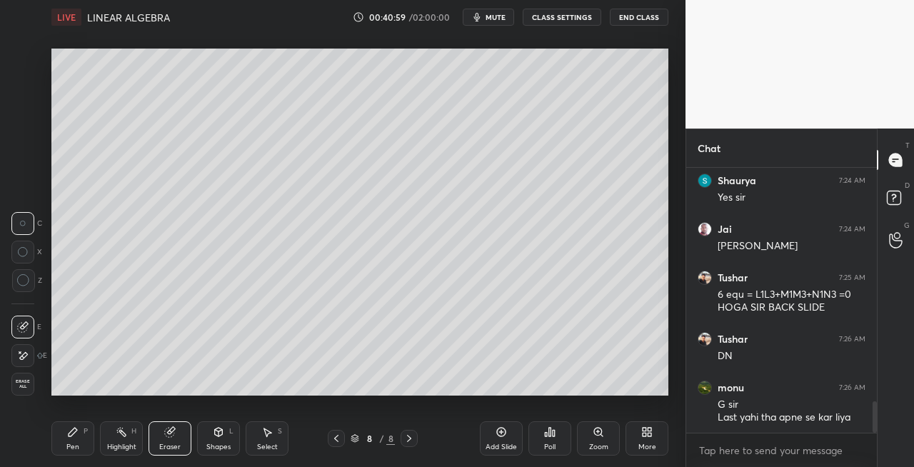
click at [84, 443] on div "Pen P" at bounding box center [72, 438] width 43 height 34
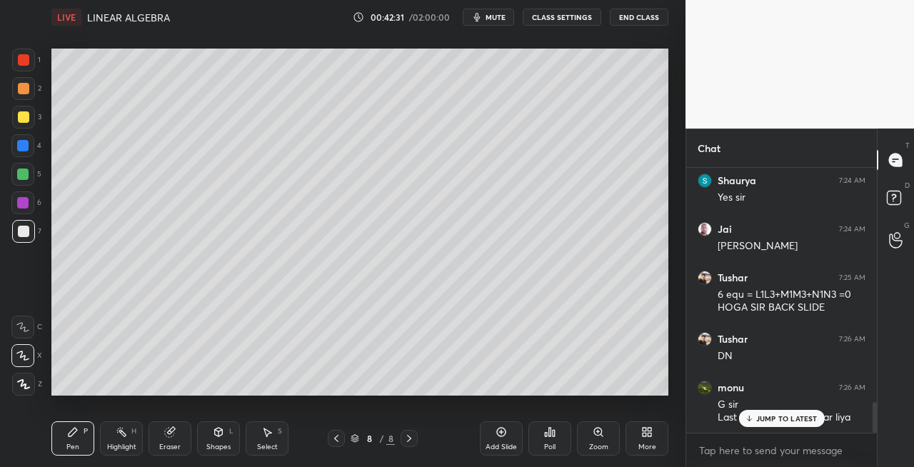
scroll to position [2005, 0]
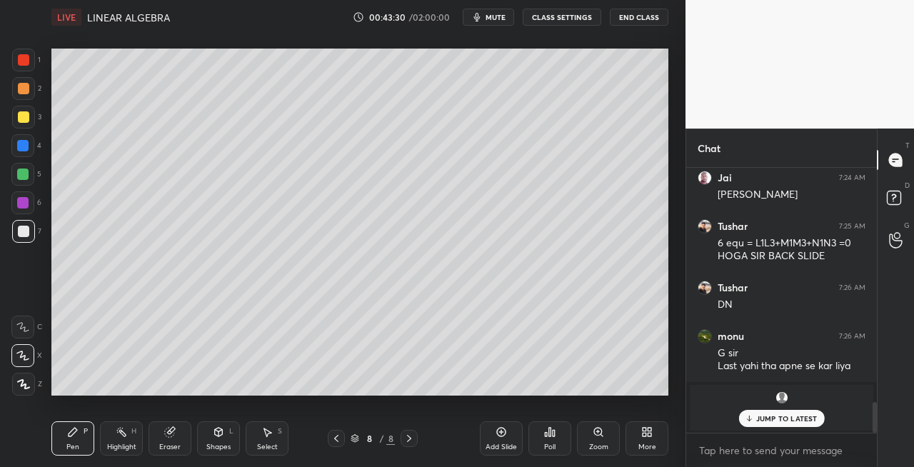
click at [322, 400] on div "Setting up your live class Poll for secs No correct answer Start poll" at bounding box center [360, 222] width 628 height 376
click at [338, 396] on div "Setting up your live class Poll for secs No correct answer Start poll" at bounding box center [360, 222] width 628 height 376
click at [482, 396] on div "Setting up your live class Poll for secs No correct answer Start poll" at bounding box center [360, 222] width 628 height 376
click at [610, 396] on div "Setting up your live class Poll for secs No correct answer Start poll" at bounding box center [360, 222] width 628 height 376
click at [614, 398] on div "Setting up your live class Poll for secs No correct answer Start poll" at bounding box center [360, 222] width 628 height 376
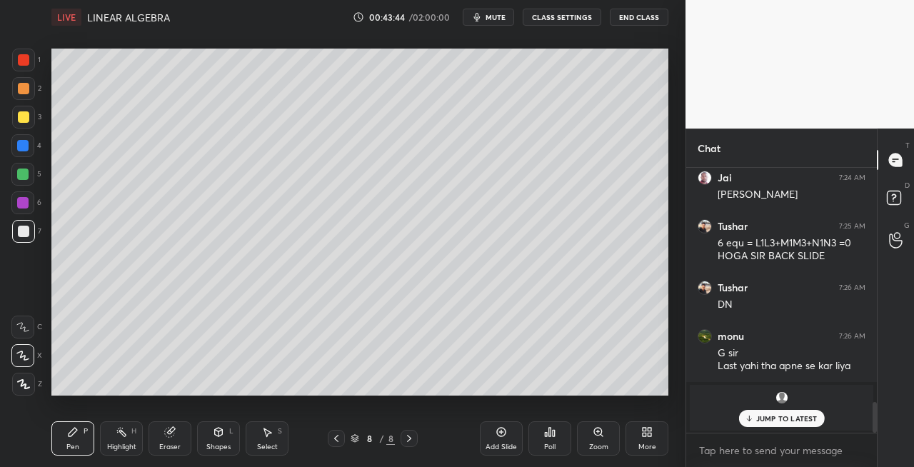
click at [597, 397] on div "Setting up your live class Poll for secs No correct answer Start poll" at bounding box center [360, 222] width 628 height 376
click at [407, 441] on icon at bounding box center [409, 438] width 4 height 7
click at [416, 441] on div at bounding box center [409, 438] width 17 height 17
click at [508, 446] on div "Add Slide" at bounding box center [501, 447] width 31 height 7
click at [169, 430] on icon at bounding box center [169, 432] width 9 height 9
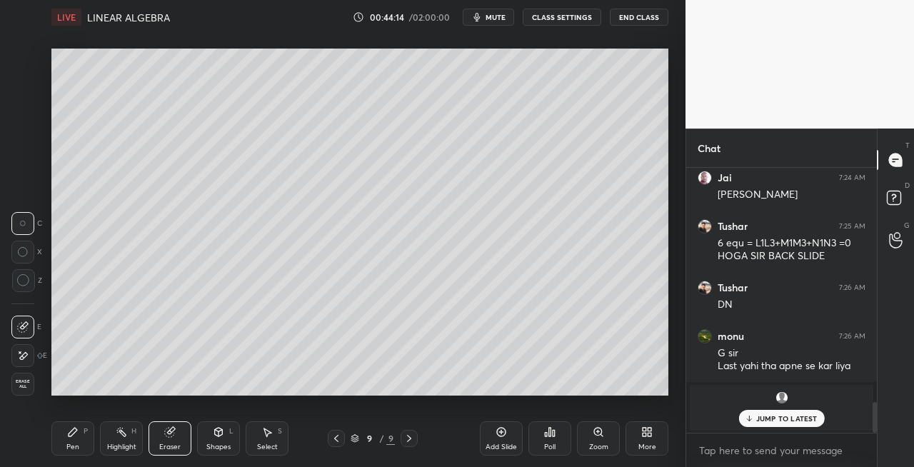
click at [83, 437] on div "Pen P" at bounding box center [72, 438] width 43 height 34
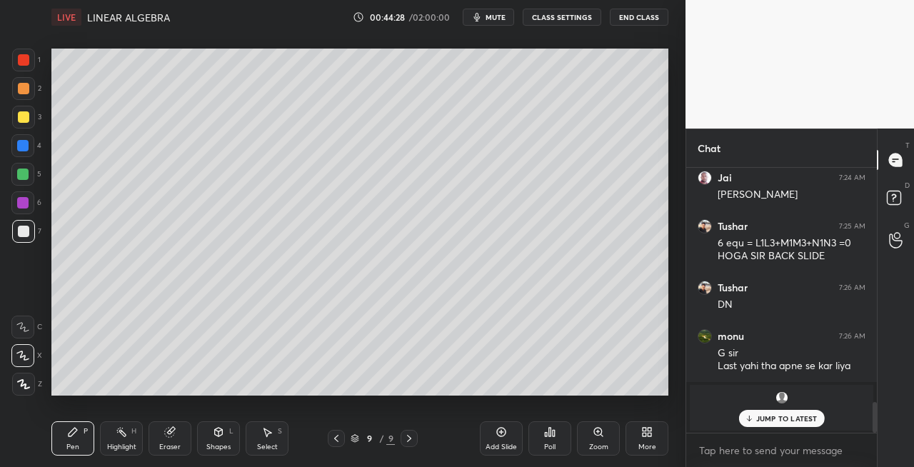
click at [212, 431] on div "Shapes L" at bounding box center [218, 438] width 43 height 34
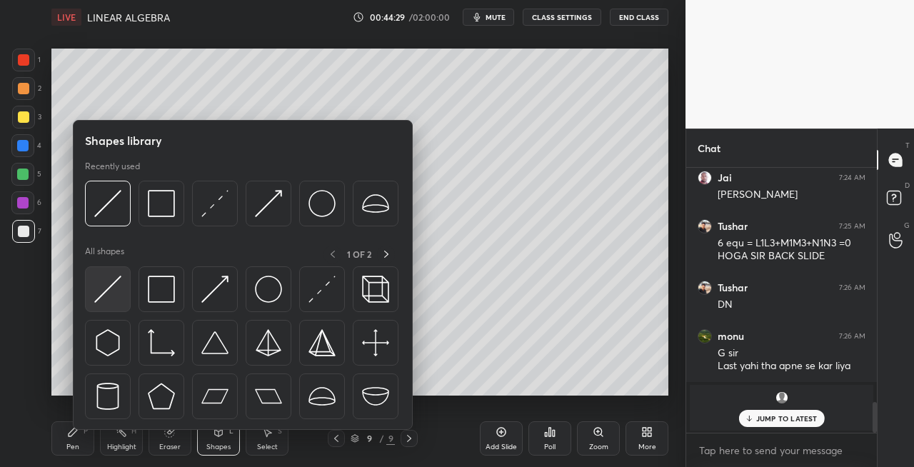
click at [110, 291] on img at bounding box center [107, 289] width 27 height 27
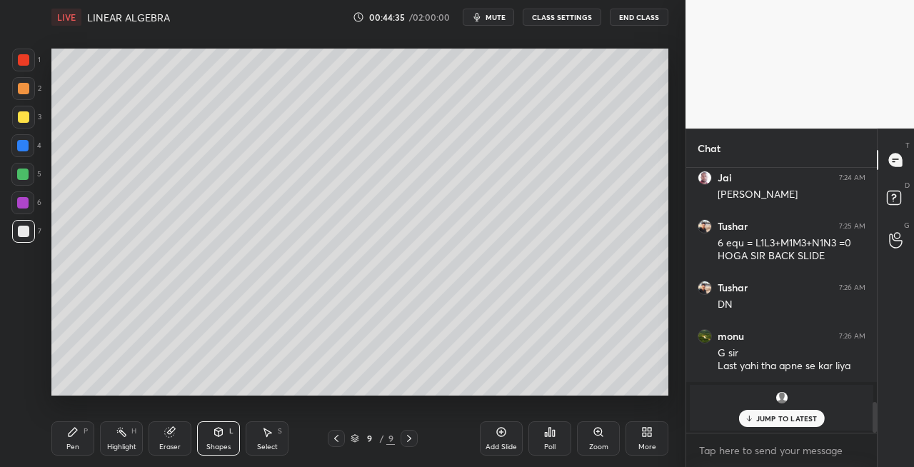
click at [336, 444] on div at bounding box center [336, 438] width 17 height 17
click at [411, 443] on icon at bounding box center [409, 438] width 11 height 11
click at [85, 440] on div "Pen P" at bounding box center [72, 438] width 43 height 34
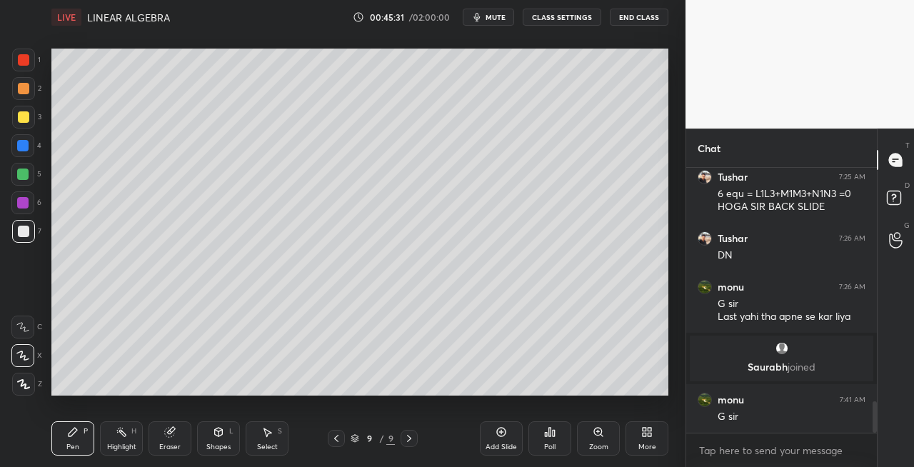
scroll to position [1974, 0]
click at [167, 434] on icon at bounding box center [169, 432] width 9 height 9
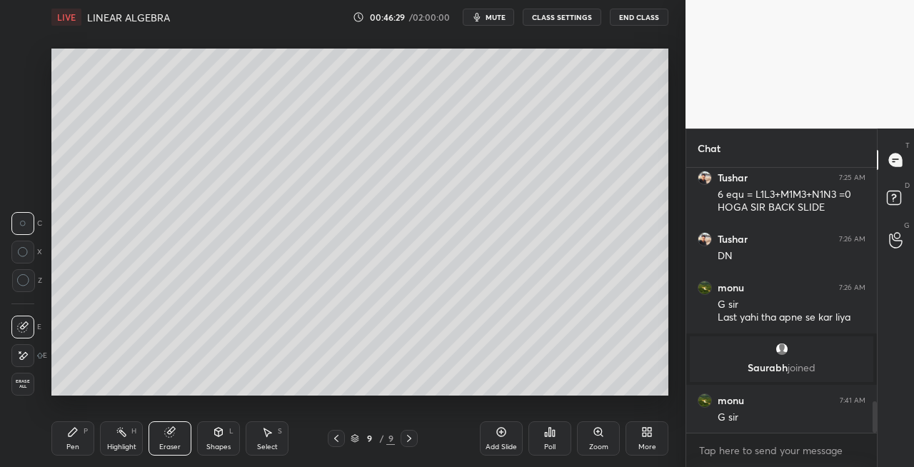
click at [83, 435] on div "Pen P" at bounding box center [72, 438] width 43 height 34
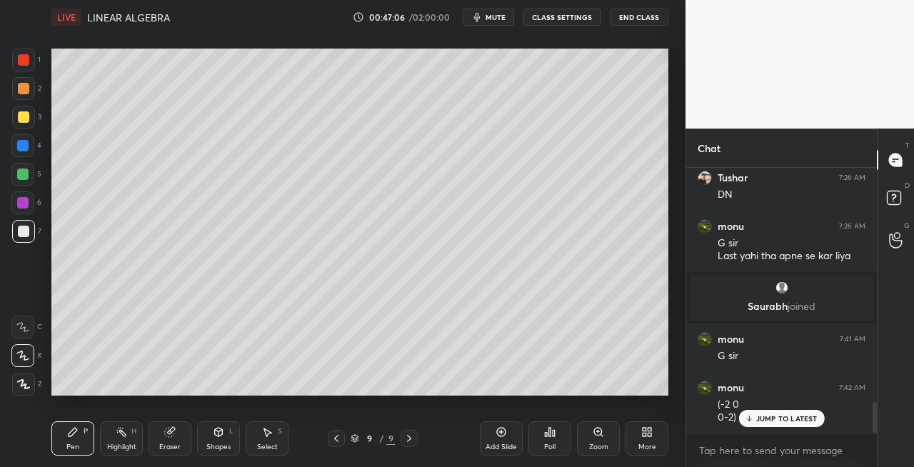
scroll to position [2050, 0]
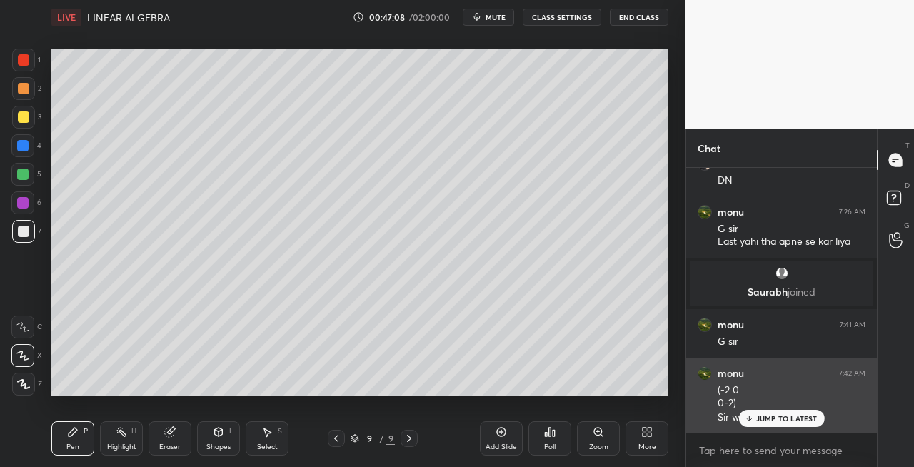
click at [754, 419] on div "JUMP TO LATEST" at bounding box center [781, 418] width 86 height 17
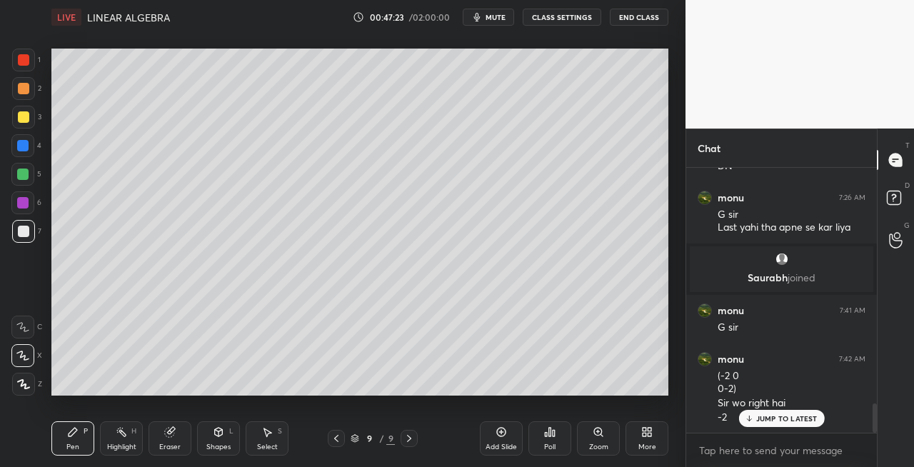
scroll to position [2113, 0]
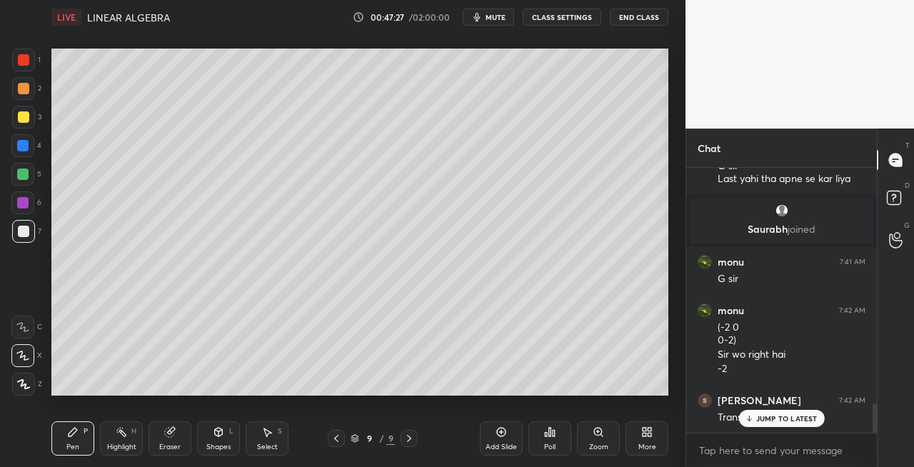
click at [197, 443] on div "Shapes L" at bounding box center [218, 438] width 43 height 34
click at [171, 440] on div "Eraser" at bounding box center [170, 438] width 43 height 34
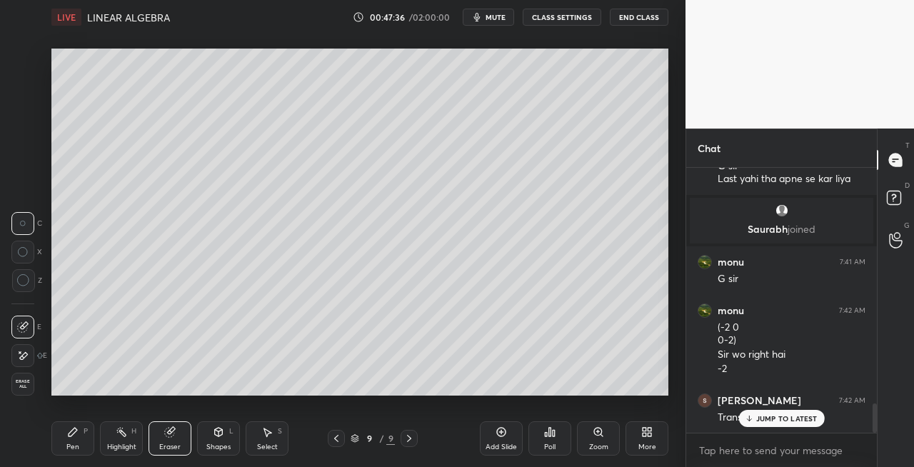
click at [76, 448] on div "Pen" at bounding box center [72, 447] width 13 height 7
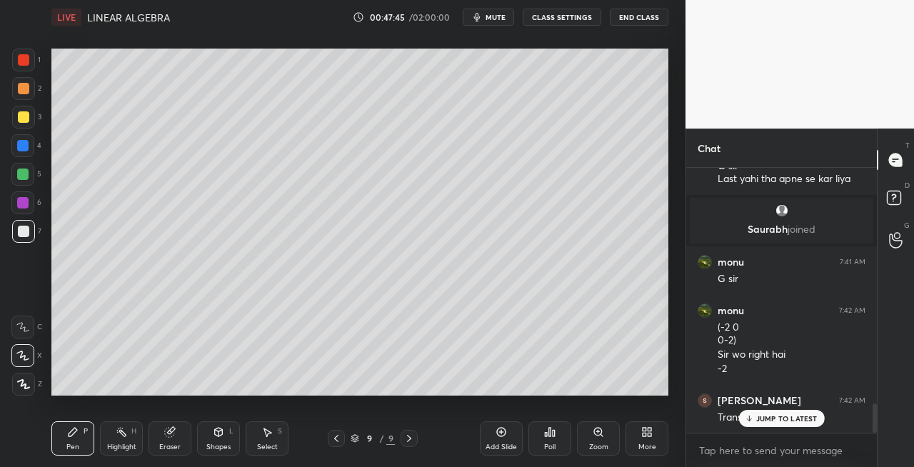
click at [188, 432] on div "Eraser" at bounding box center [170, 438] width 43 height 34
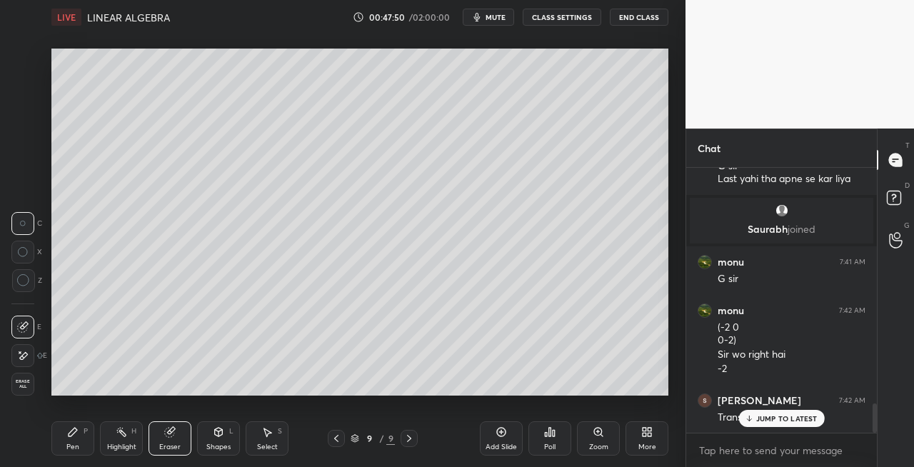
click at [81, 434] on div "Pen P" at bounding box center [72, 438] width 43 height 34
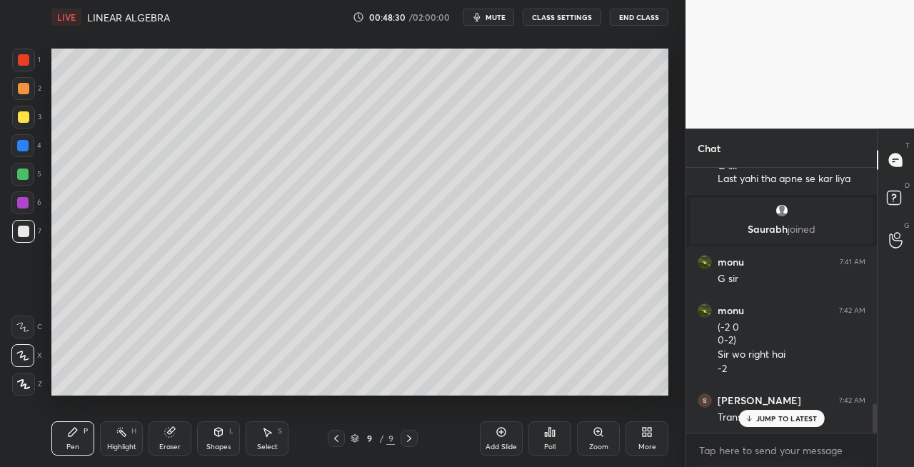
click at [181, 447] on div "Eraser" at bounding box center [170, 438] width 43 height 34
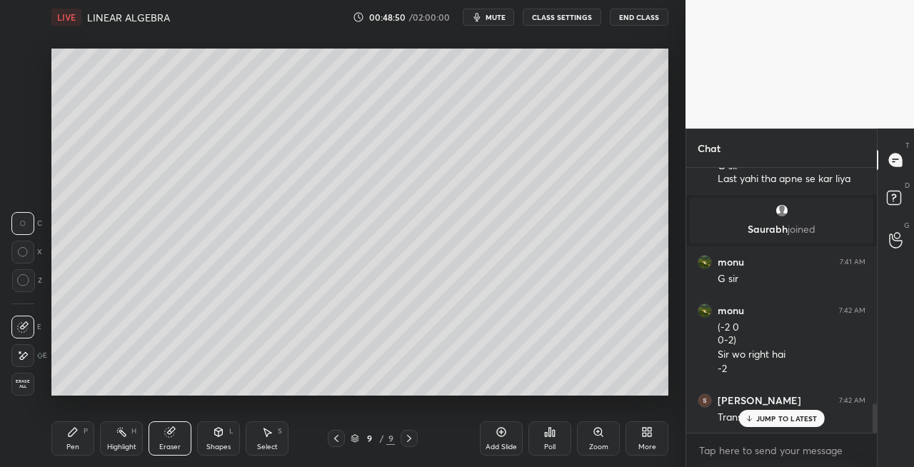
click at [80, 450] on div "Pen P" at bounding box center [72, 438] width 43 height 34
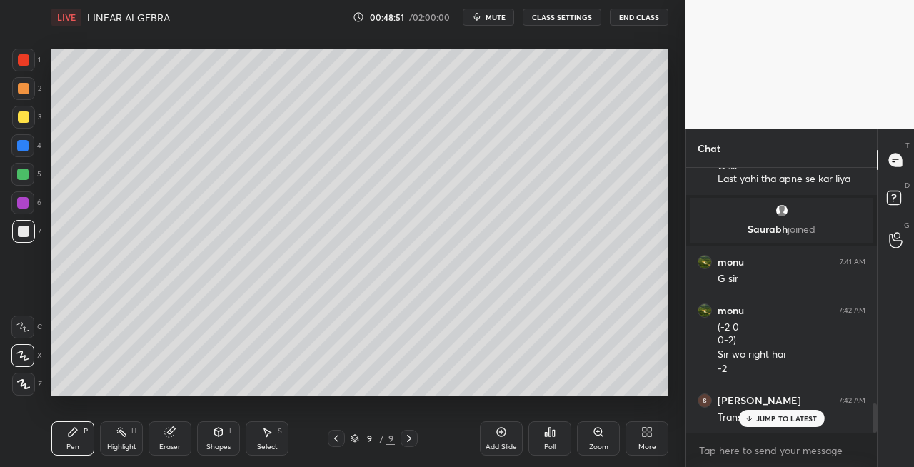
click at [337, 442] on icon at bounding box center [336, 438] width 11 height 11
click at [406, 439] on icon at bounding box center [409, 438] width 11 height 11
click at [330, 434] on div at bounding box center [336, 438] width 17 height 17
click at [410, 441] on icon at bounding box center [409, 438] width 11 height 11
click at [406, 438] on icon at bounding box center [409, 438] width 11 height 11
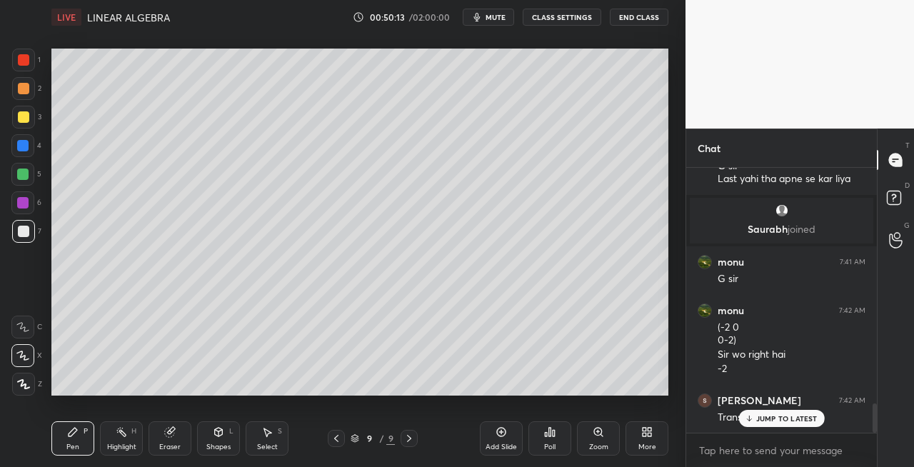
click at [213, 438] on div "Shapes L" at bounding box center [218, 438] width 43 height 34
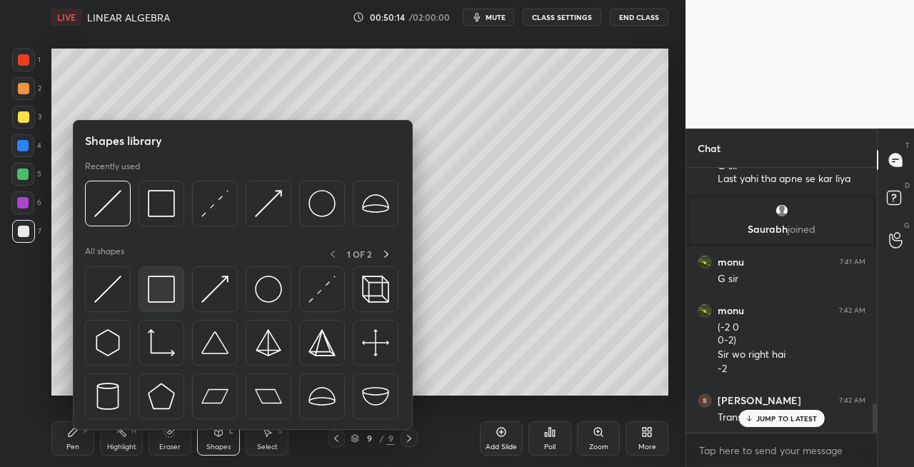
click at [159, 299] on img at bounding box center [161, 289] width 27 height 27
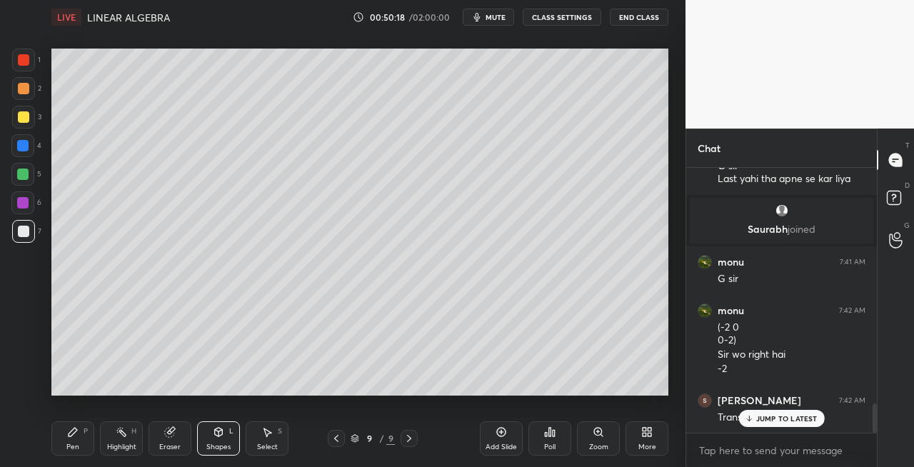
click at [335, 441] on icon at bounding box center [336, 438] width 11 height 11
click at [404, 437] on icon at bounding box center [409, 438] width 11 height 11
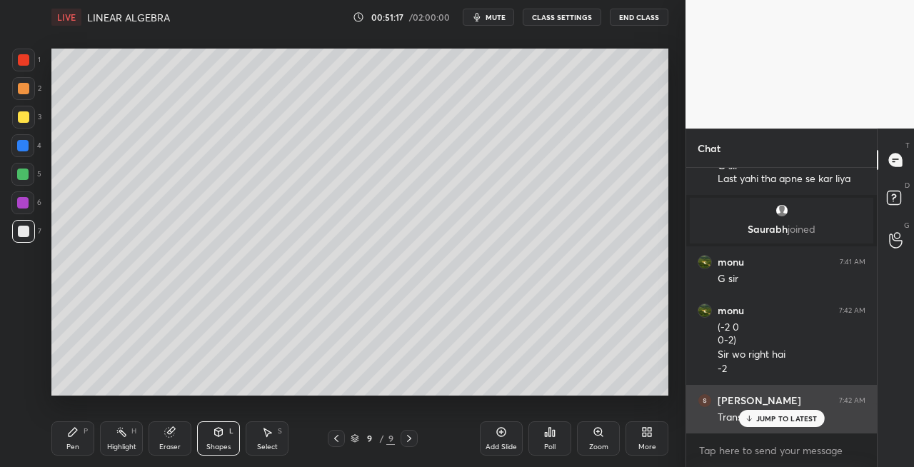
click at [767, 419] on p "JUMP TO LATEST" at bounding box center [786, 418] width 61 height 9
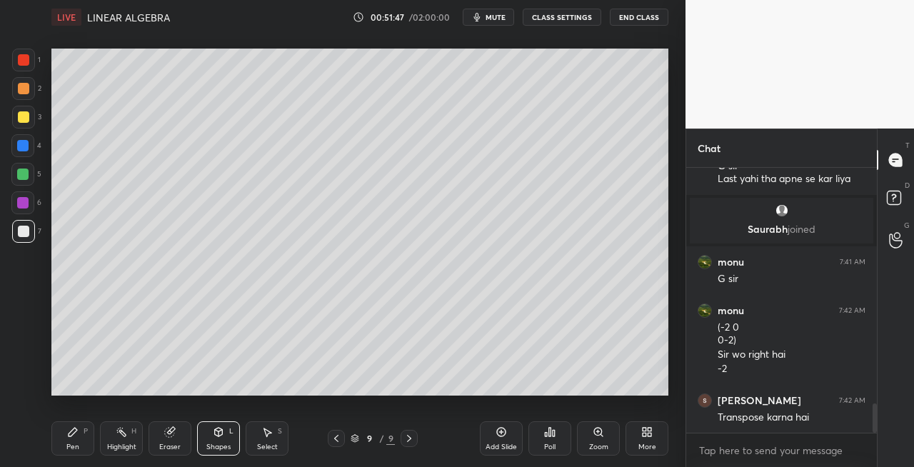
click at [70, 450] on div "Pen" at bounding box center [72, 447] width 13 height 7
click at [26, 127] on div at bounding box center [23, 117] width 23 height 23
click at [338, 439] on icon at bounding box center [336, 438] width 11 height 11
click at [337, 441] on icon at bounding box center [336, 438] width 4 height 7
click at [414, 441] on icon at bounding box center [409, 438] width 11 height 11
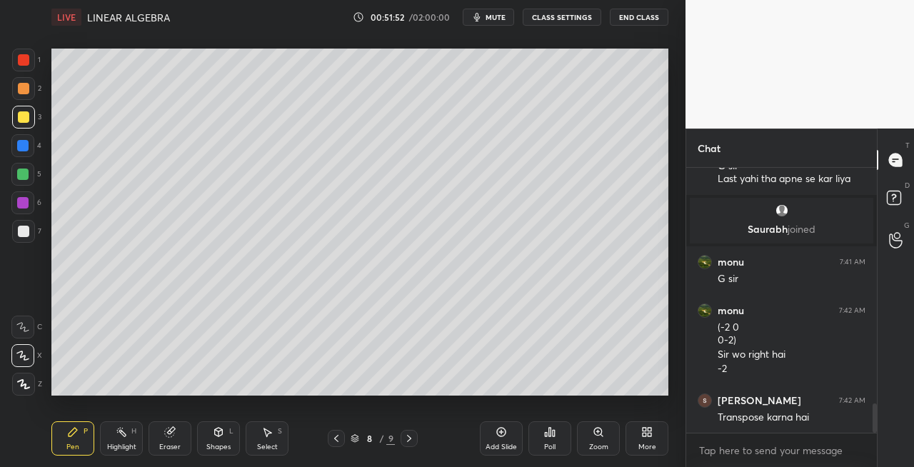
click at [411, 440] on icon at bounding box center [409, 438] width 11 height 11
click at [410, 439] on icon at bounding box center [409, 438] width 4 height 7
click at [174, 439] on div "Eraser" at bounding box center [170, 438] width 43 height 34
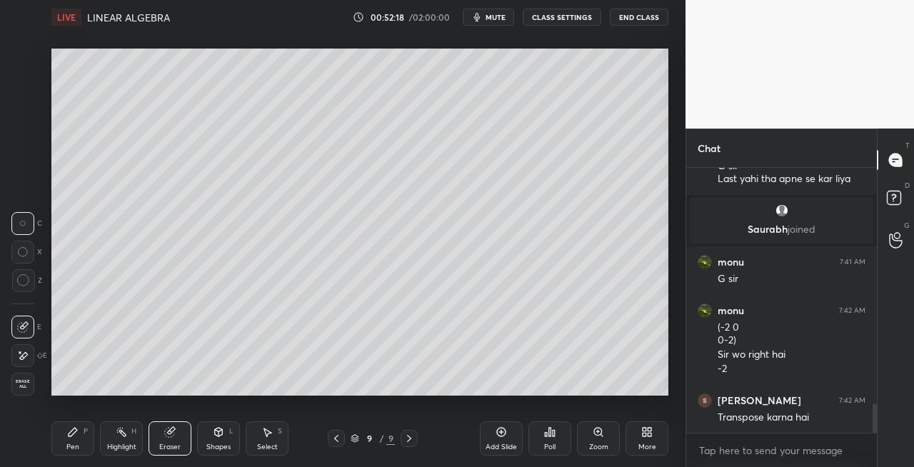
click at [64, 437] on div "Pen P" at bounding box center [72, 438] width 43 height 34
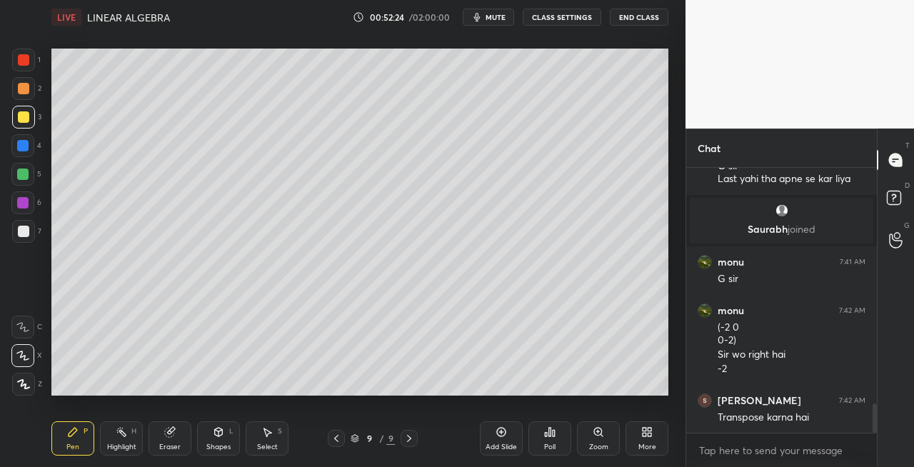
click at [217, 436] on icon at bounding box center [219, 432] width 8 height 9
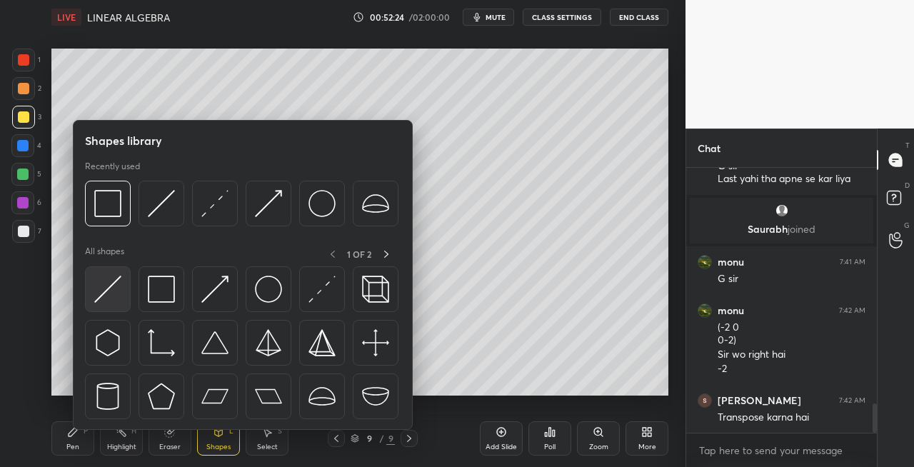
click at [106, 299] on img at bounding box center [107, 289] width 27 height 27
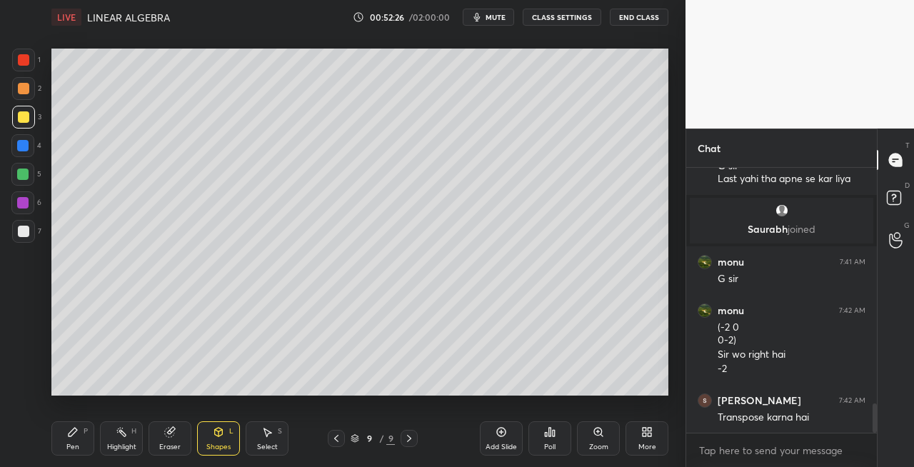
click at [72, 441] on div "Pen P" at bounding box center [72, 438] width 43 height 34
click at [226, 426] on div "Shapes L" at bounding box center [218, 438] width 43 height 34
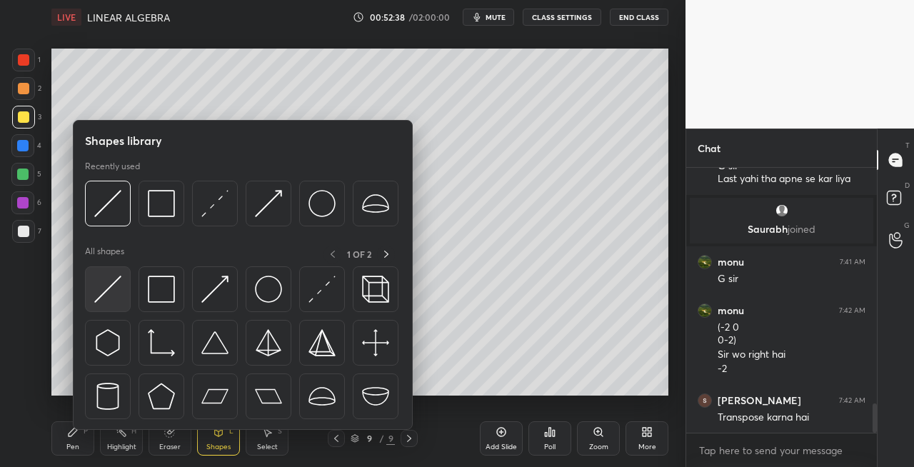
click at [106, 301] on img at bounding box center [107, 289] width 27 height 27
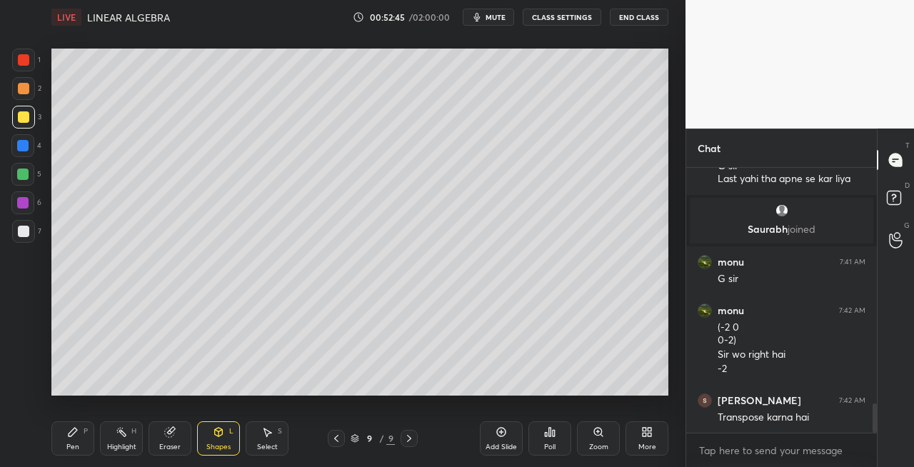
click at [89, 434] on div "Pen P" at bounding box center [72, 438] width 43 height 34
click at [27, 237] on div at bounding box center [23, 231] width 23 height 23
click at [228, 436] on div "Shapes L" at bounding box center [218, 438] width 43 height 34
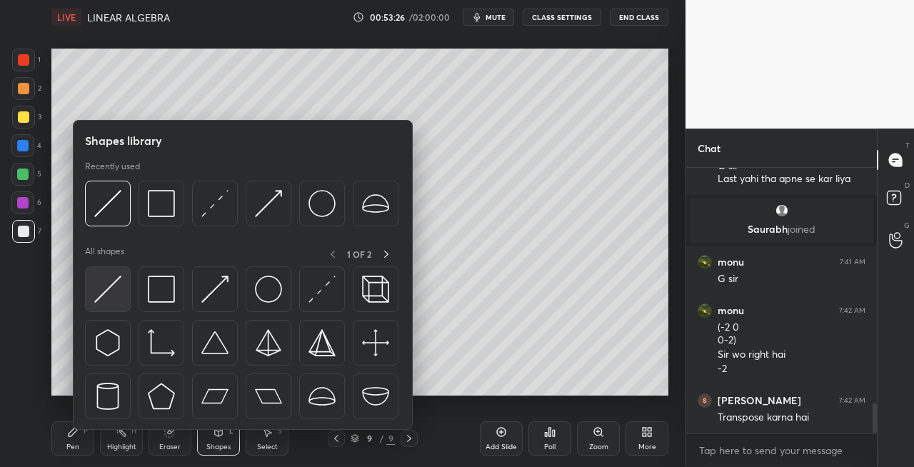
click at [104, 306] on div at bounding box center [108, 289] width 46 height 46
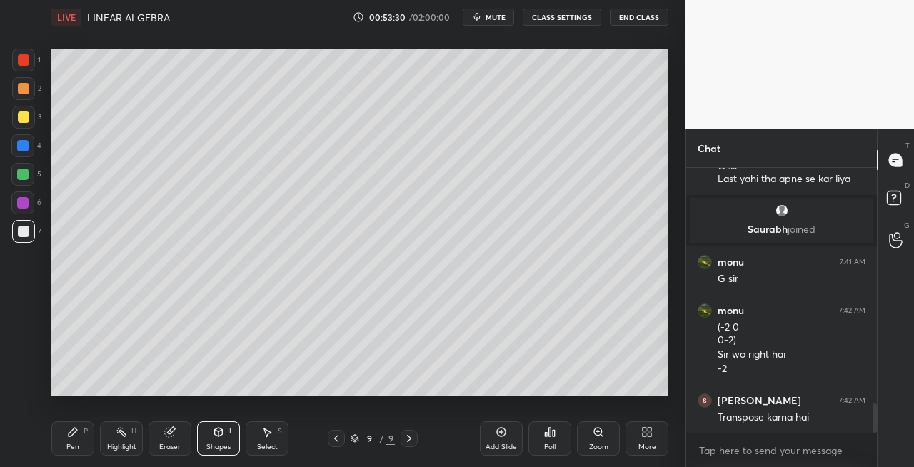
click at [81, 442] on div "Pen P" at bounding box center [72, 438] width 43 height 34
click at [593, 397] on div "Setting up your live class Poll for secs No correct answer Start poll" at bounding box center [360, 222] width 628 height 376
click at [176, 444] on div "Eraser" at bounding box center [169, 447] width 21 height 7
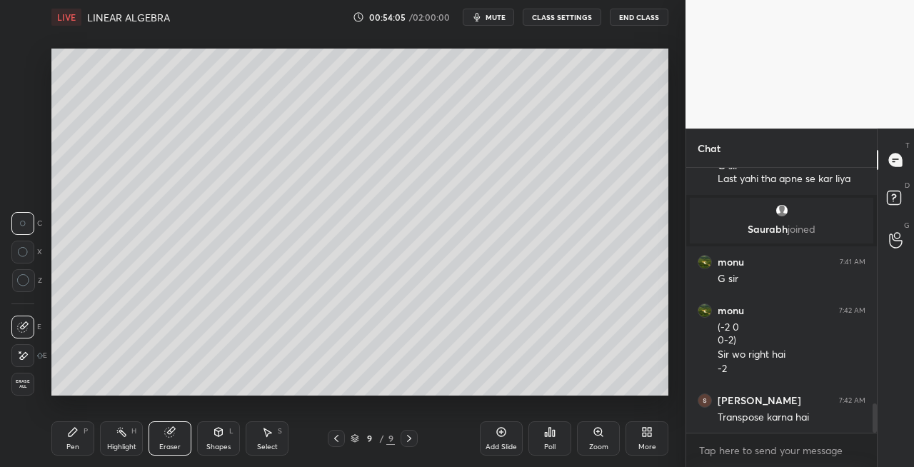
click at [62, 434] on div "Pen P" at bounding box center [72, 438] width 43 height 34
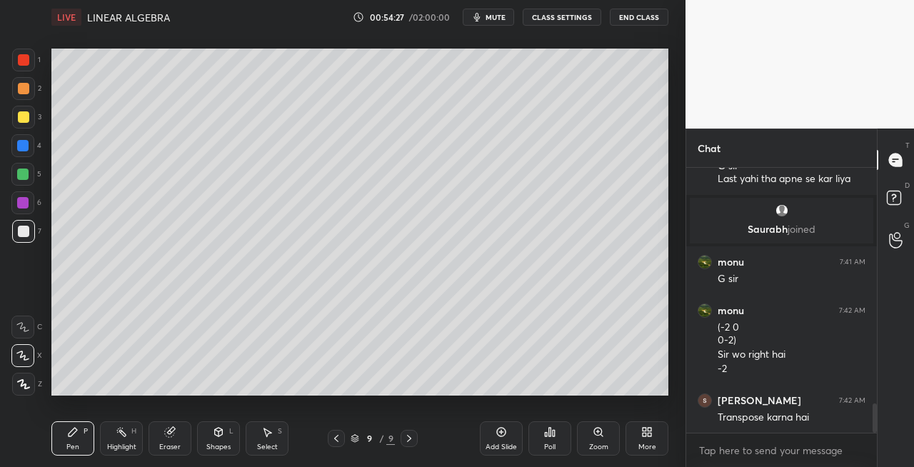
click at [412, 439] on icon at bounding box center [409, 438] width 11 height 11
click at [496, 447] on div "Add Slide" at bounding box center [501, 447] width 31 height 7
click at [229, 439] on div "Shapes L" at bounding box center [218, 438] width 43 height 34
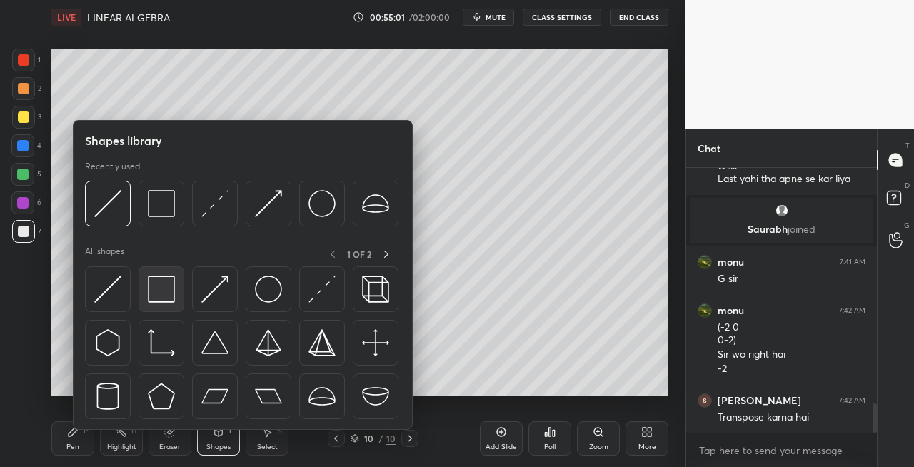
click at [165, 300] on img at bounding box center [161, 289] width 27 height 27
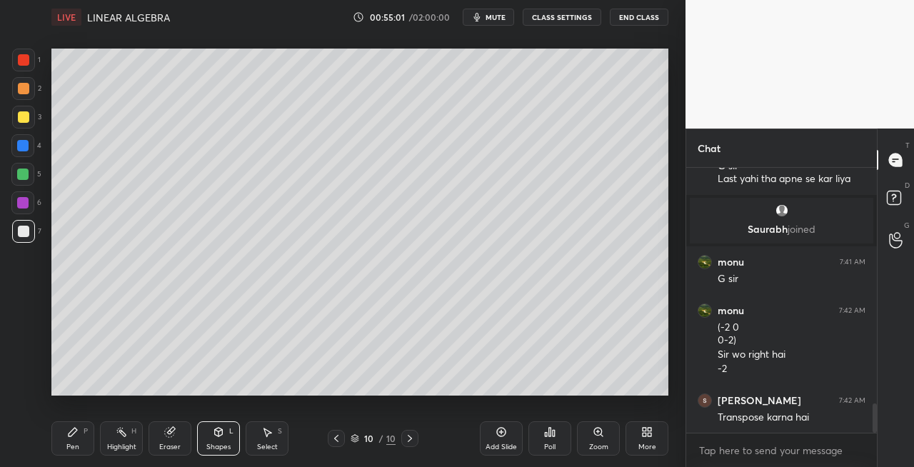
click at [336, 441] on icon at bounding box center [336, 438] width 11 height 11
click at [215, 439] on div "Shapes L" at bounding box center [218, 438] width 43 height 34
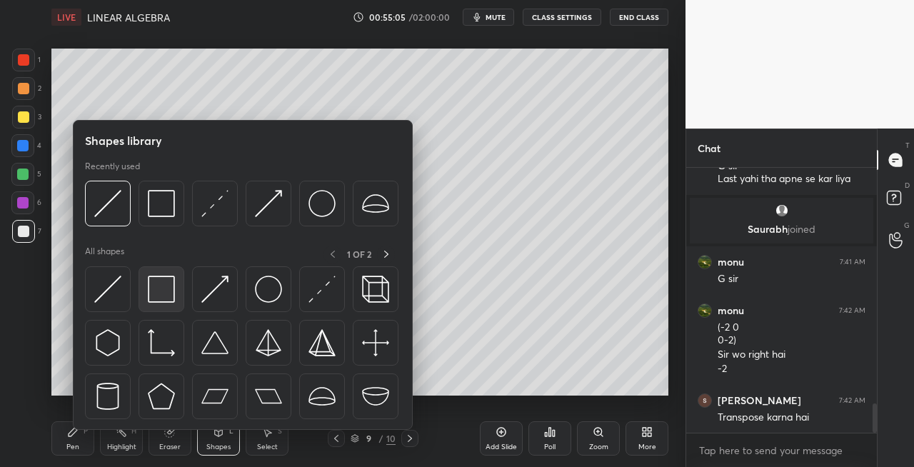
click at [161, 294] on img at bounding box center [161, 289] width 27 height 27
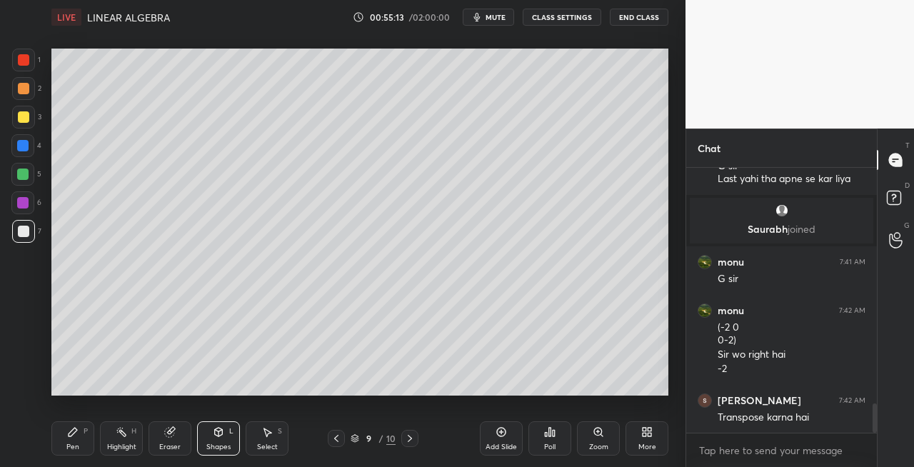
click at [404, 443] on icon at bounding box center [409, 438] width 11 height 11
click at [206, 439] on div "Shapes L" at bounding box center [218, 438] width 43 height 34
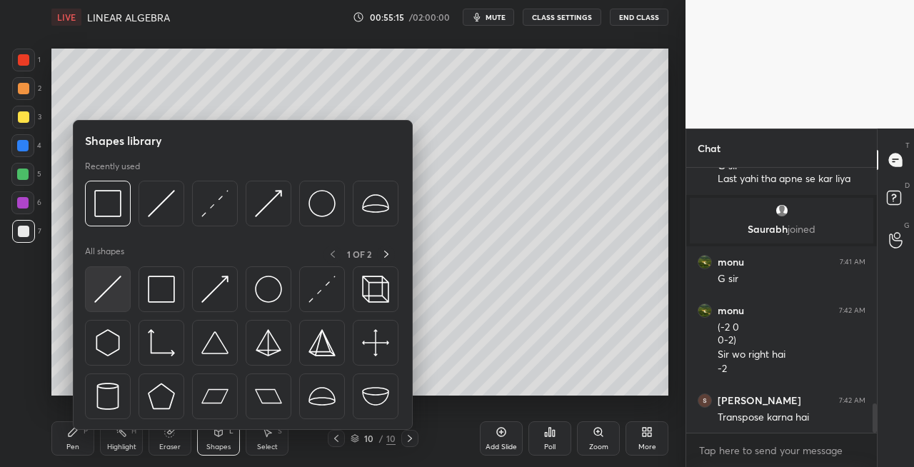
click at [106, 295] on img at bounding box center [107, 289] width 27 height 27
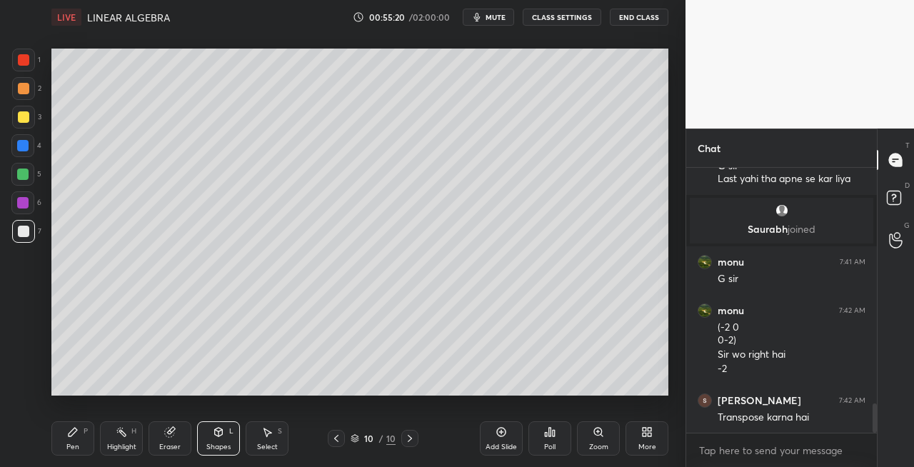
click at [81, 436] on div "Pen P" at bounding box center [72, 438] width 43 height 34
click at [331, 437] on icon at bounding box center [336, 438] width 11 height 11
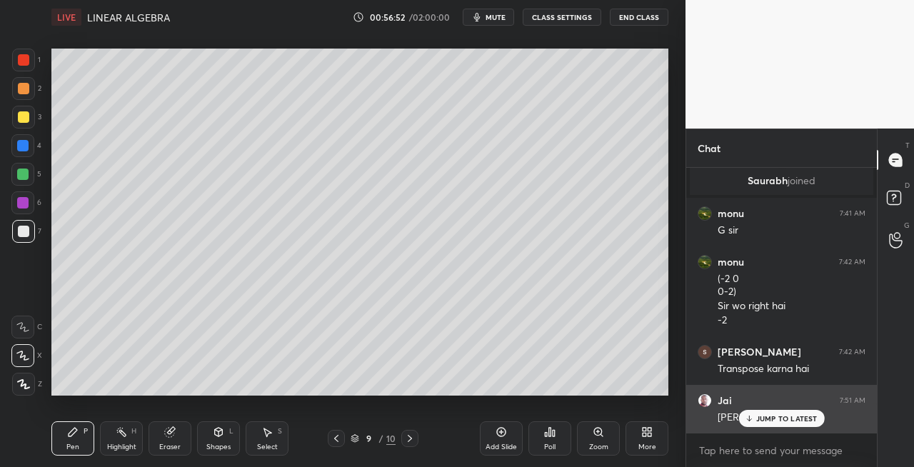
click at [753, 417] on icon at bounding box center [748, 418] width 9 height 9
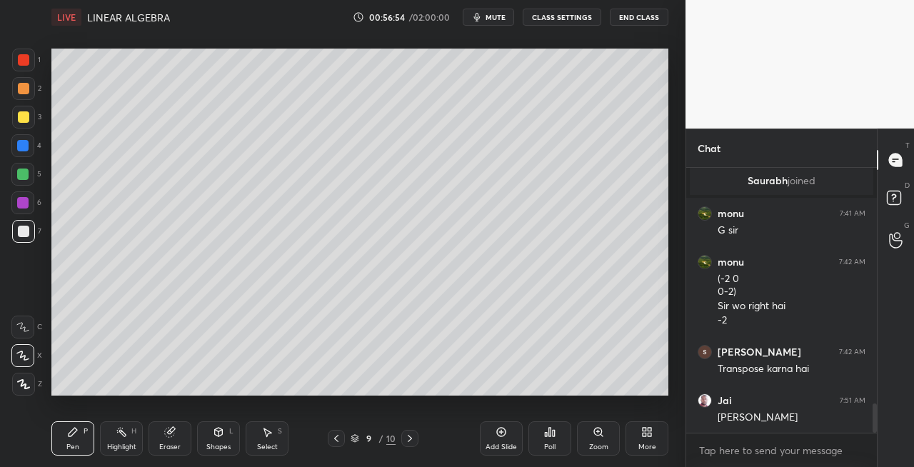
click at [331, 440] on icon at bounding box center [336, 438] width 11 height 11
click at [334, 441] on icon at bounding box center [336, 438] width 11 height 11
click at [414, 441] on icon at bounding box center [409, 438] width 11 height 11
click at [411, 441] on icon at bounding box center [409, 438] width 11 height 11
click at [411, 439] on icon at bounding box center [409, 438] width 11 height 11
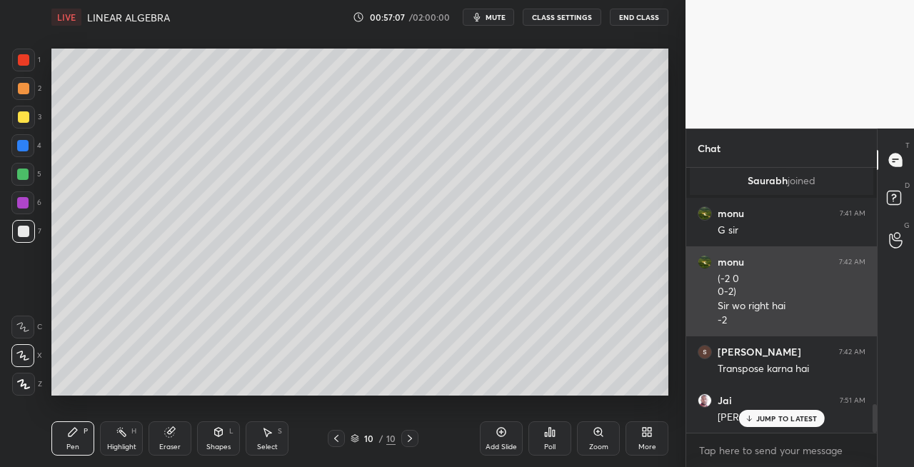
scroll to position [2223, 0]
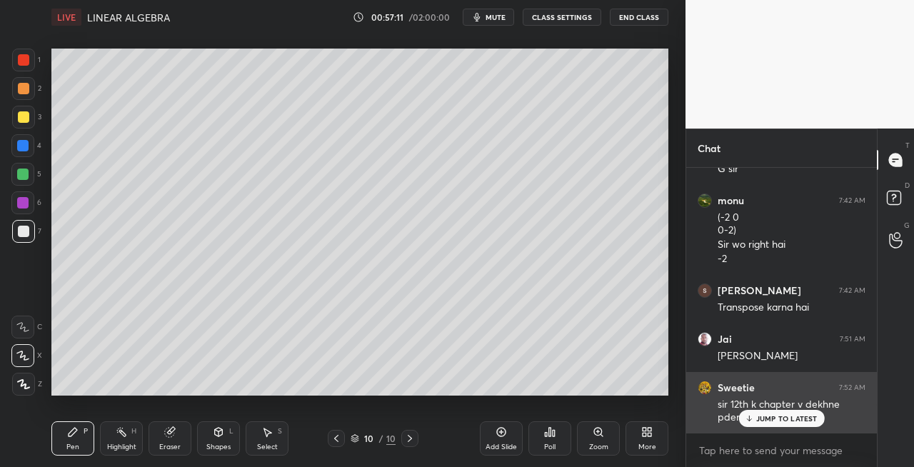
click at [756, 413] on div "JUMP TO LATEST" at bounding box center [781, 418] width 86 height 17
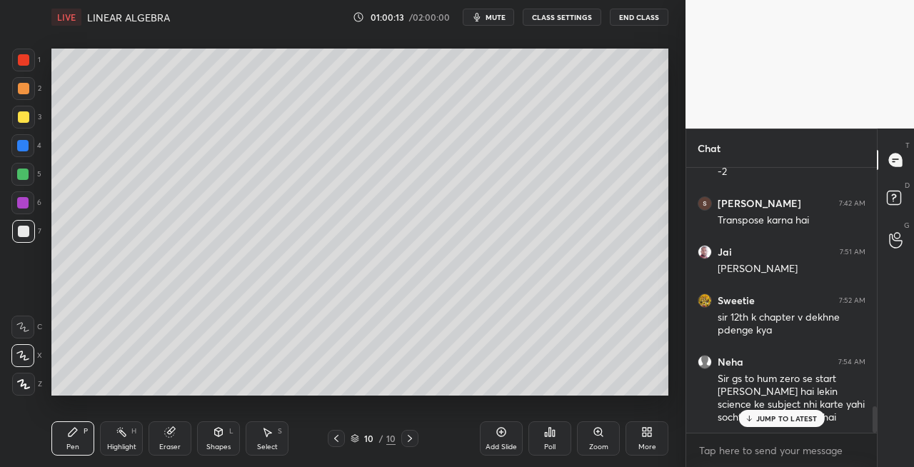
scroll to position [2358, 0]
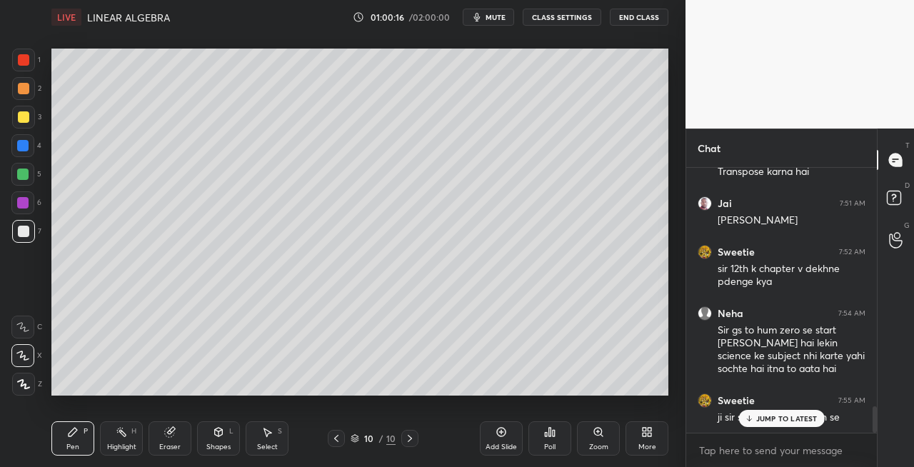
click at [491, 18] on span "mute" at bounding box center [496, 17] width 20 height 10
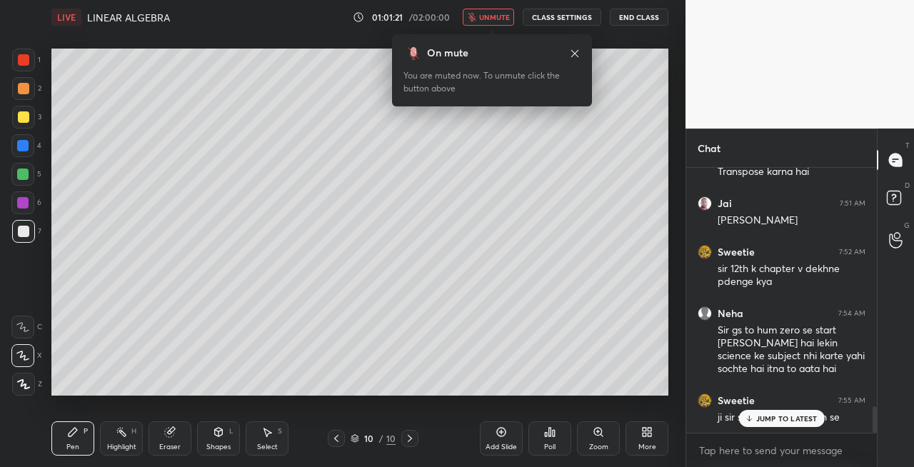
click at [501, 16] on span "unmute" at bounding box center [494, 17] width 31 height 10
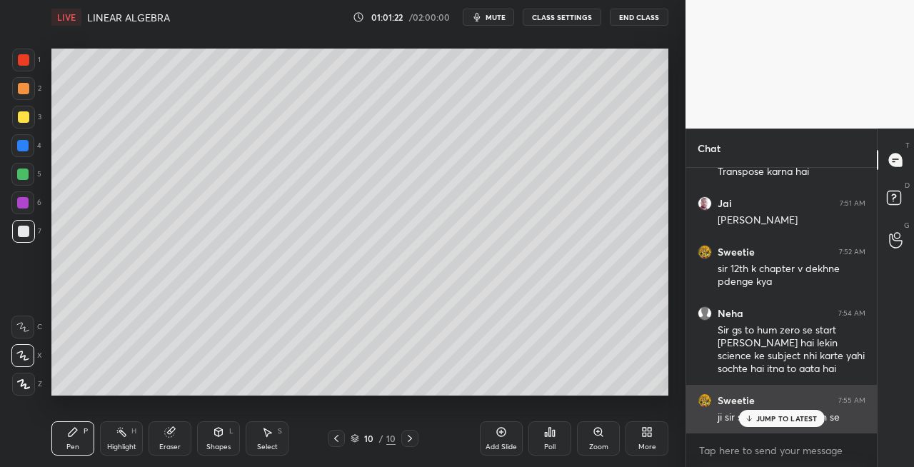
click at [766, 416] on p "JUMP TO LATEST" at bounding box center [786, 418] width 61 height 9
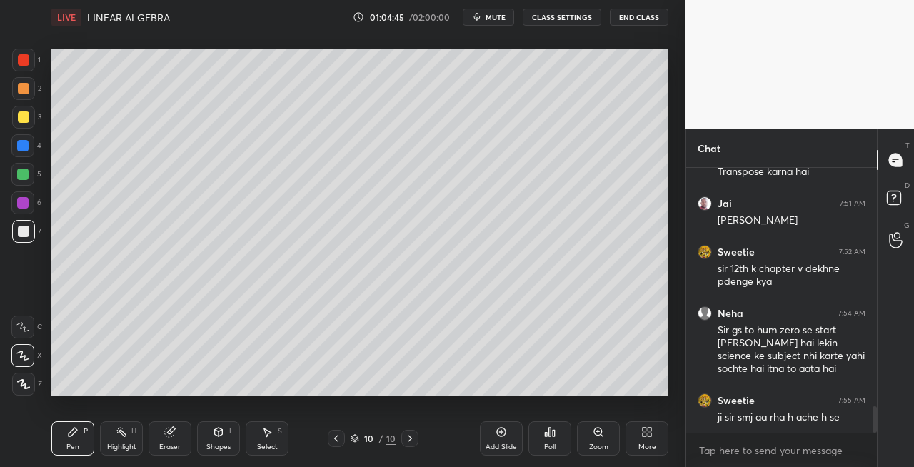
click at [334, 439] on icon at bounding box center [336, 438] width 11 height 11
click at [335, 445] on div at bounding box center [336, 438] width 17 height 17
click at [336, 440] on icon at bounding box center [336, 438] width 4 height 7
click at [409, 441] on icon at bounding box center [410, 438] width 4 height 7
click at [409, 440] on icon at bounding box center [410, 438] width 4 height 7
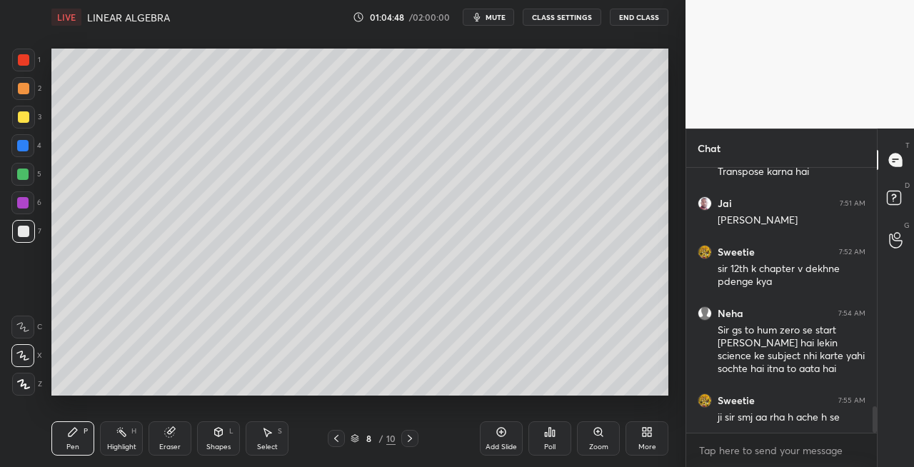
click at [404, 436] on icon at bounding box center [409, 438] width 11 height 11
click at [334, 441] on icon at bounding box center [336, 438] width 11 height 11
click at [407, 439] on icon at bounding box center [409, 438] width 11 height 11
click at [334, 437] on icon at bounding box center [336, 438] width 11 height 11
click at [336, 437] on icon at bounding box center [336, 438] width 11 height 11
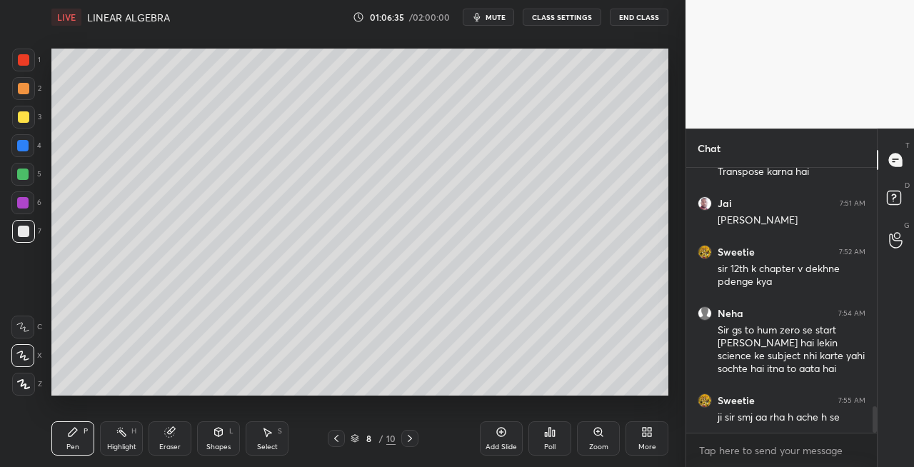
click at [336, 437] on icon at bounding box center [336, 438] width 4 height 7
click at [407, 438] on icon at bounding box center [409, 438] width 11 height 11
click at [410, 438] on icon at bounding box center [409, 438] width 11 height 11
click at [407, 436] on icon at bounding box center [409, 438] width 11 height 11
click at [406, 436] on icon at bounding box center [409, 438] width 11 height 11
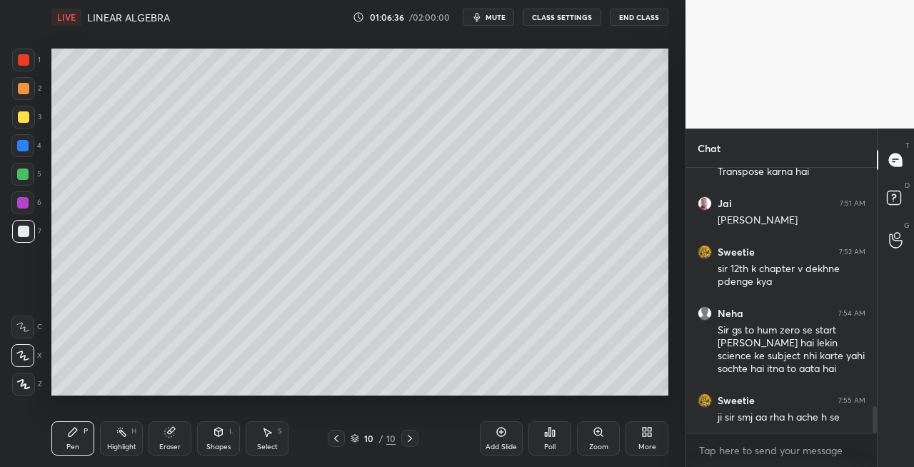
click at [404, 434] on icon at bounding box center [409, 438] width 11 height 11
click at [26, 115] on div at bounding box center [23, 116] width 11 height 11
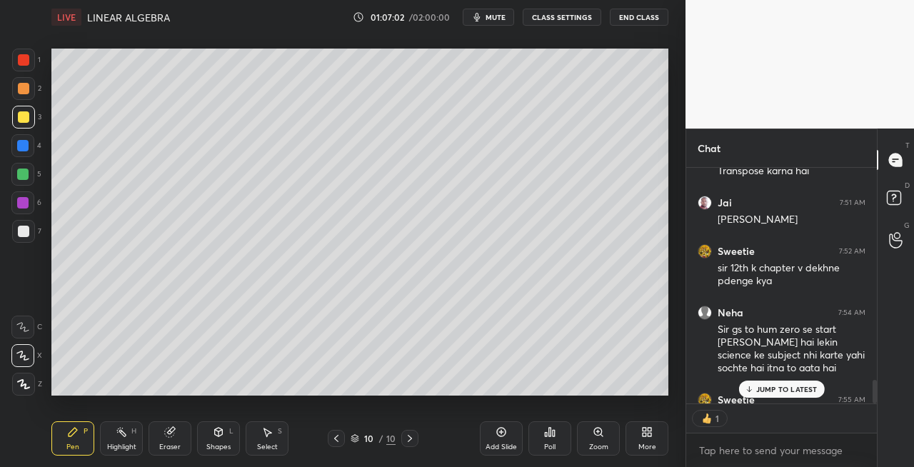
click at [335, 440] on icon at bounding box center [336, 438] width 11 height 11
click at [337, 436] on icon at bounding box center [336, 438] width 11 height 11
click at [407, 439] on icon at bounding box center [409, 438] width 11 height 11
click at [404, 438] on icon at bounding box center [409, 438] width 11 height 11
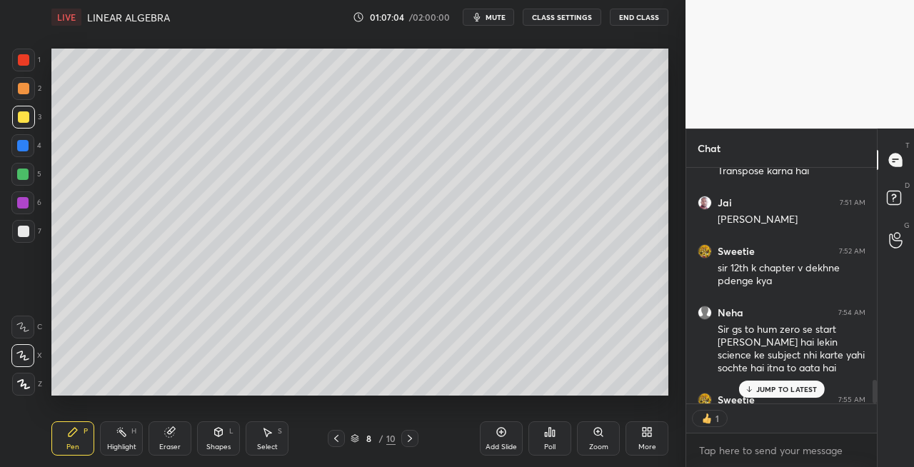
click at [406, 436] on icon at bounding box center [409, 438] width 11 height 11
click at [405, 435] on icon at bounding box center [409, 438] width 11 height 11
click at [404, 434] on icon at bounding box center [409, 438] width 11 height 11
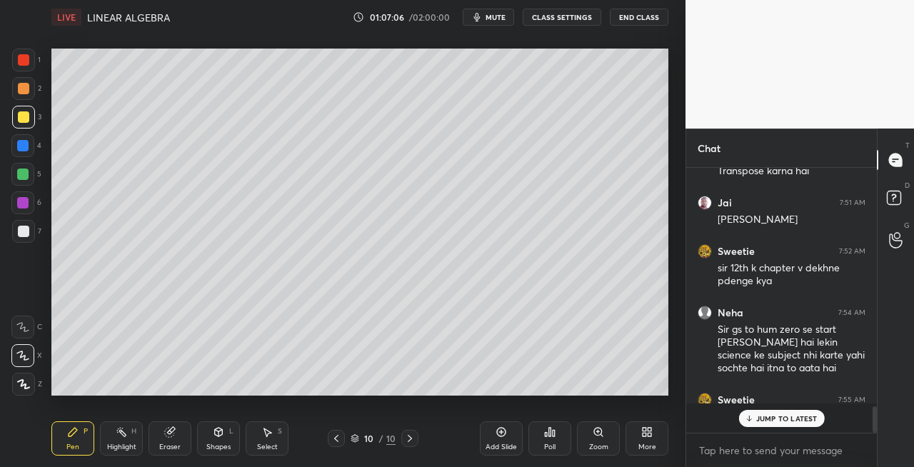
scroll to position [2358, 0]
click at [221, 428] on icon at bounding box center [218, 431] width 11 height 11
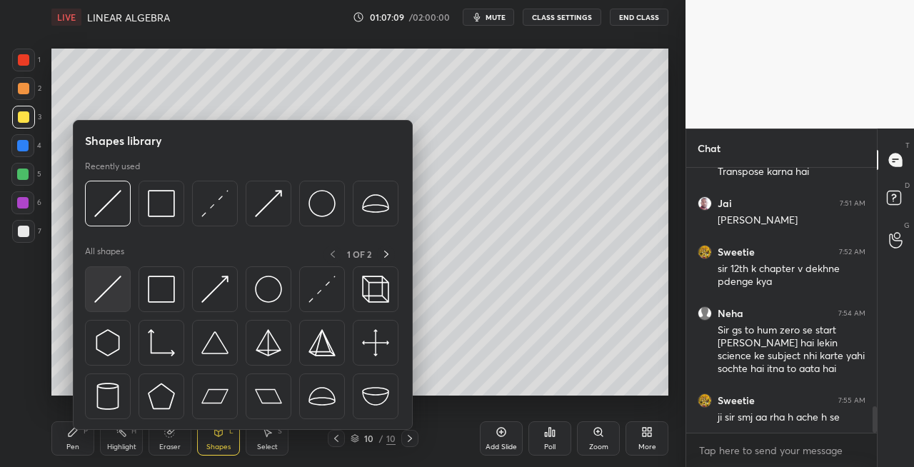
click at [101, 299] on img at bounding box center [107, 289] width 27 height 27
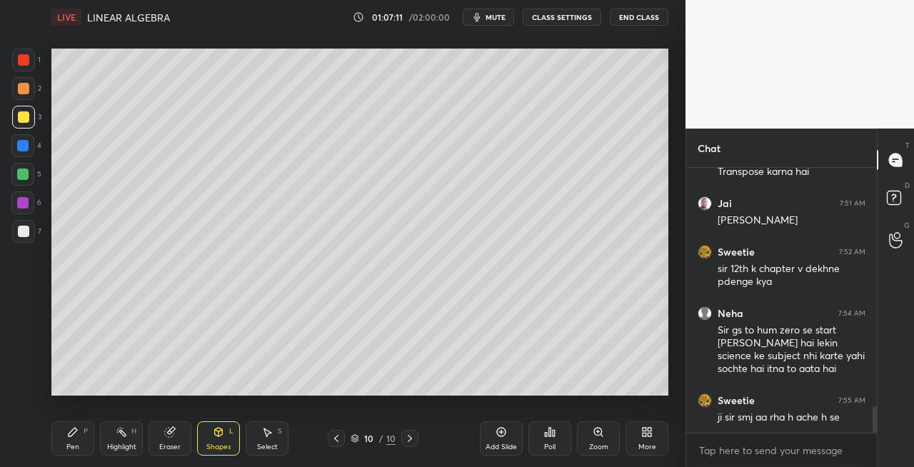
click at [73, 441] on div "Pen P" at bounding box center [72, 438] width 43 height 34
click at [29, 231] on div at bounding box center [23, 231] width 11 height 11
click at [221, 446] on div "Shapes" at bounding box center [218, 447] width 24 height 7
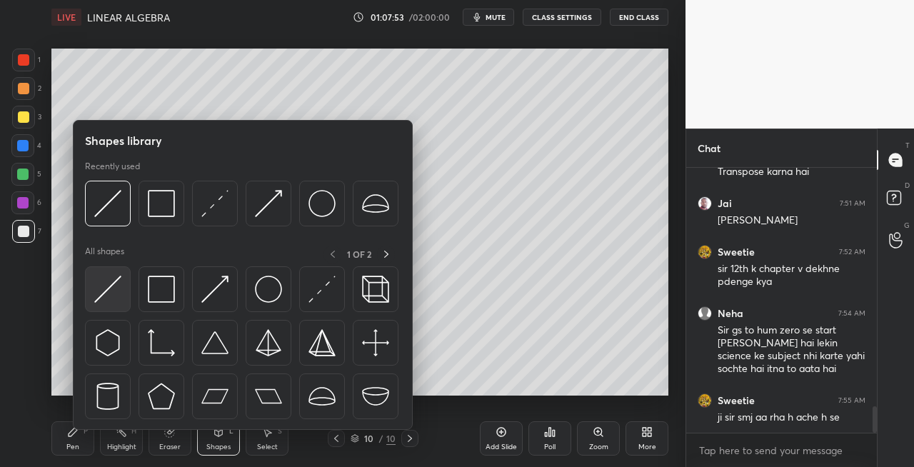
click at [99, 296] on img at bounding box center [107, 289] width 27 height 27
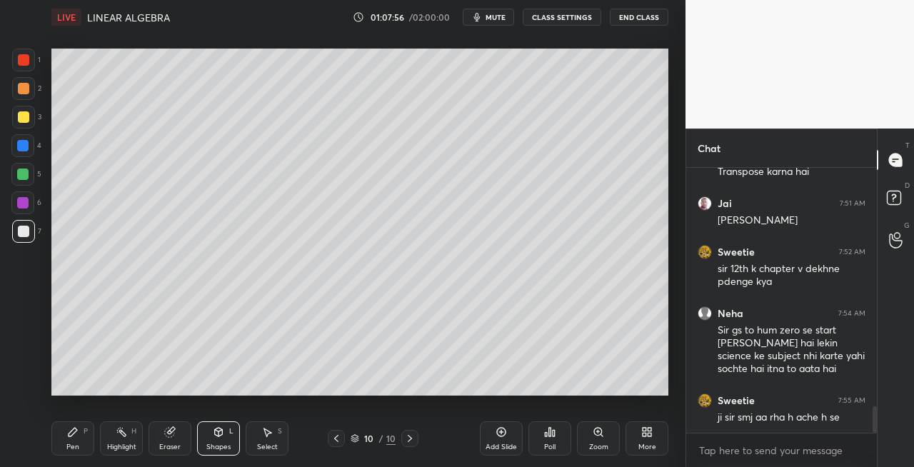
click at [80, 436] on div "Pen P" at bounding box center [72, 438] width 43 height 34
click at [169, 445] on div "Eraser" at bounding box center [169, 447] width 21 height 7
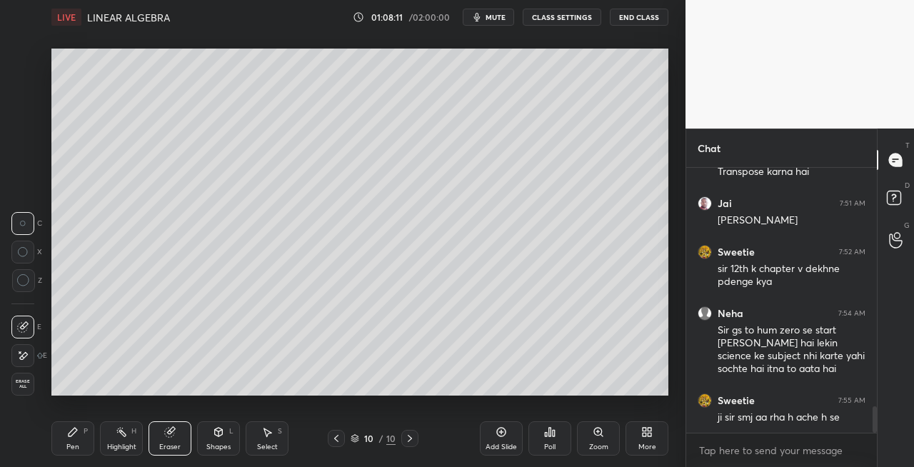
click at [53, 451] on div "Pen P" at bounding box center [72, 438] width 43 height 34
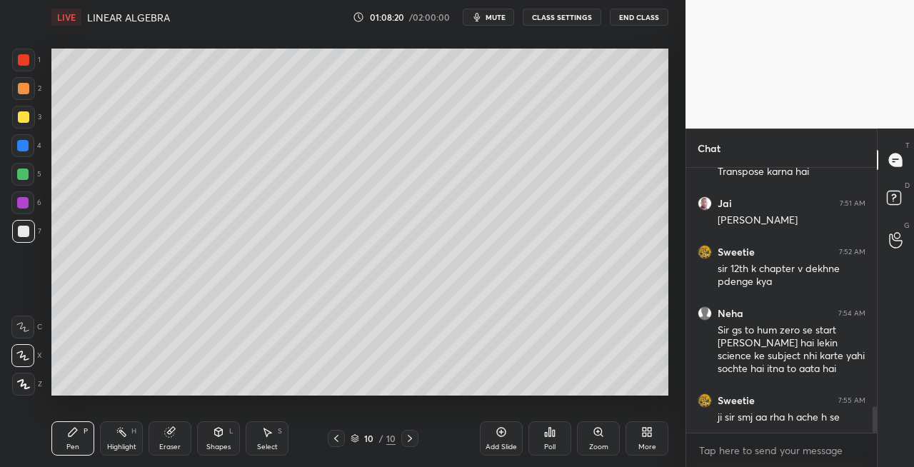
click at [224, 438] on div "Shapes L" at bounding box center [218, 438] width 43 height 34
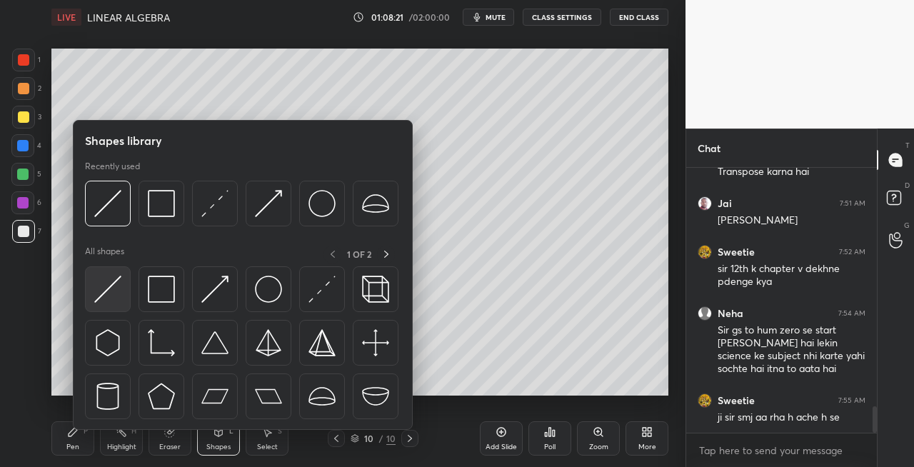
click at [113, 284] on img at bounding box center [107, 289] width 27 height 27
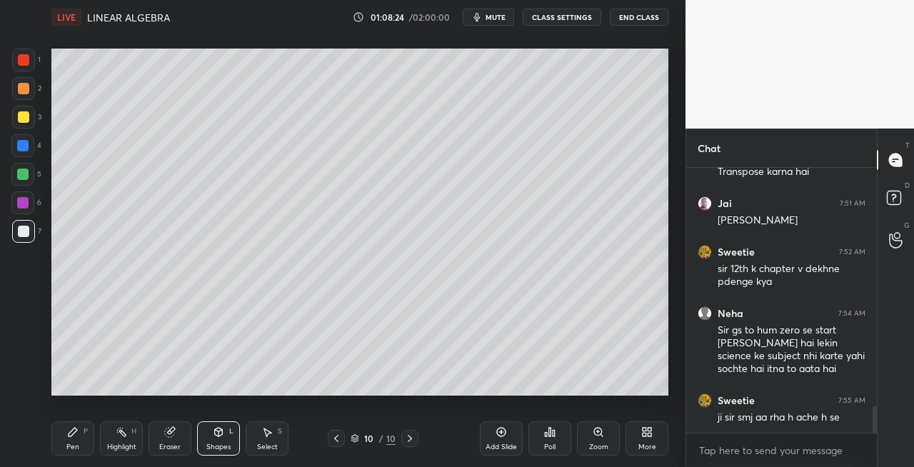
click at [69, 429] on icon at bounding box center [72, 431] width 11 height 11
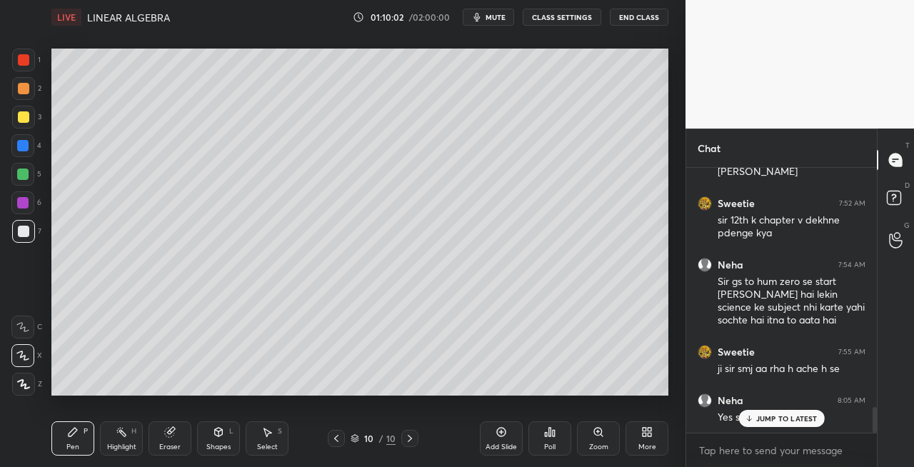
scroll to position [2455, 0]
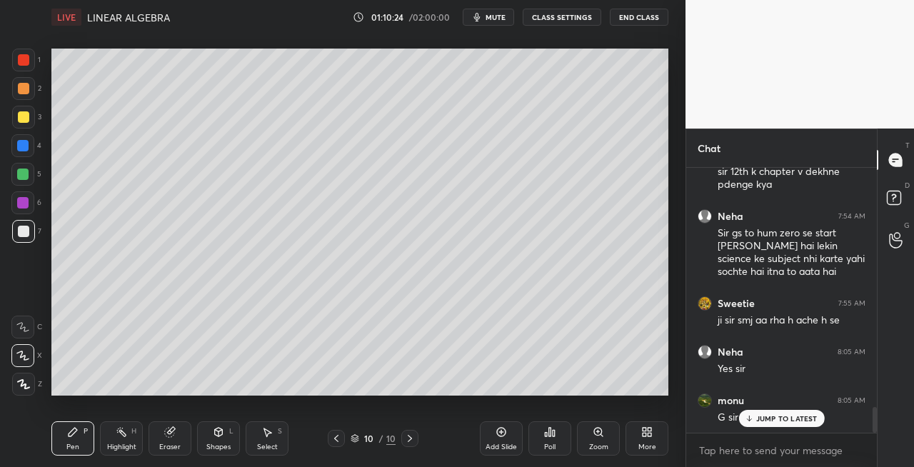
click at [411, 440] on icon at bounding box center [409, 438] width 11 height 11
click at [499, 446] on div "Add Slide" at bounding box center [501, 447] width 31 height 7
click at [177, 441] on div "Eraser" at bounding box center [170, 438] width 43 height 34
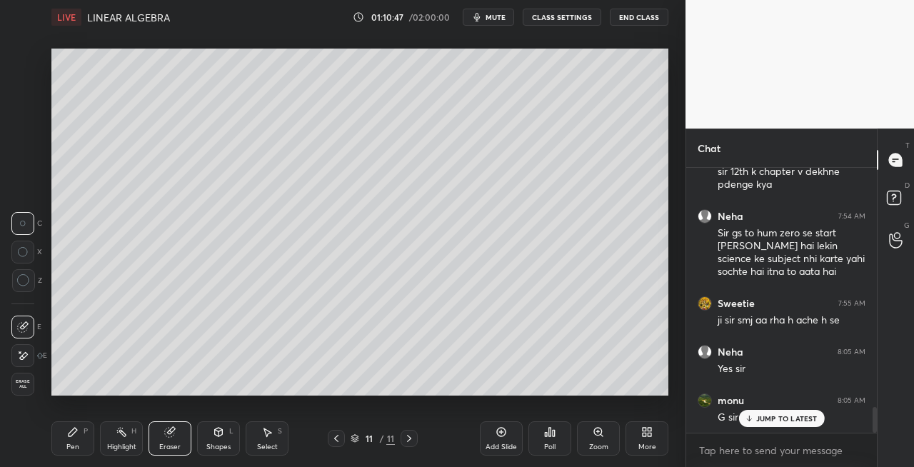
click at [76, 441] on div "Pen P" at bounding box center [72, 438] width 43 height 34
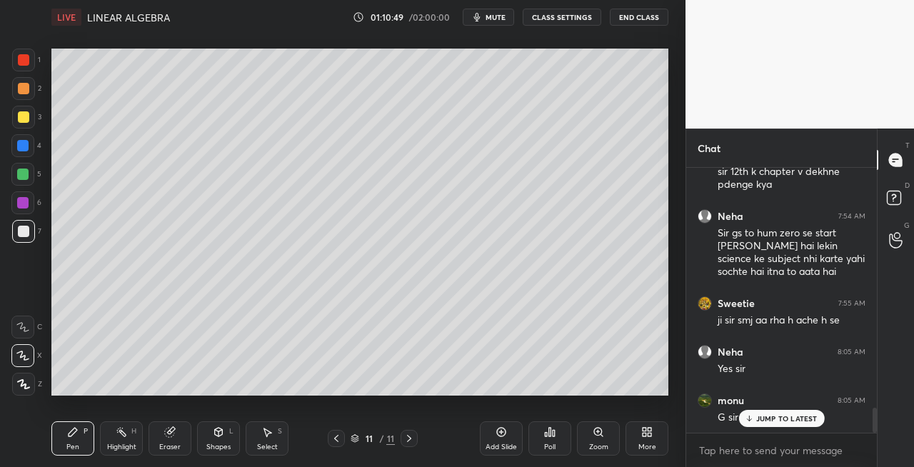
scroll to position [2507, 0]
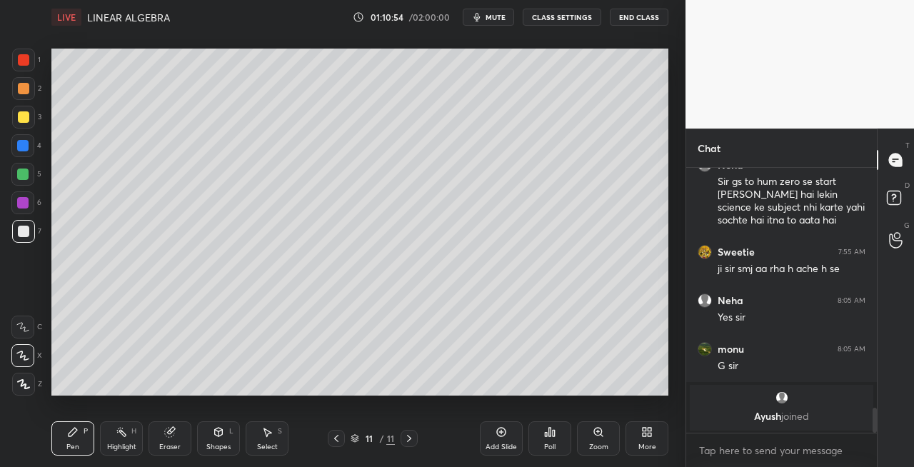
click at [340, 440] on icon at bounding box center [336, 438] width 11 height 11
click at [409, 441] on icon at bounding box center [409, 438] width 4 height 7
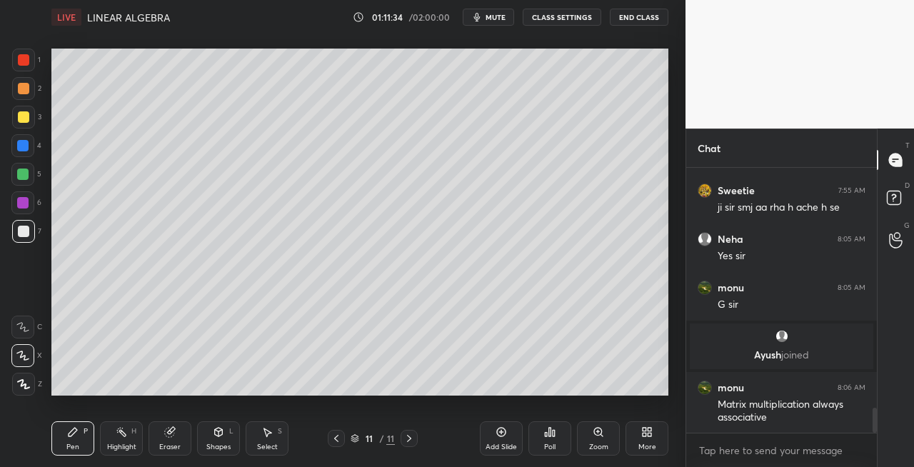
click at [176, 440] on div "Eraser" at bounding box center [170, 438] width 43 height 34
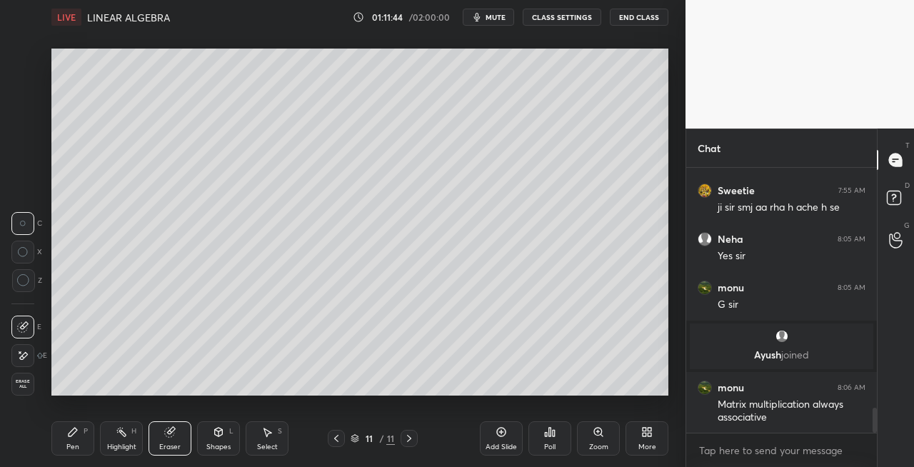
click at [183, 443] on div "Eraser" at bounding box center [170, 438] width 43 height 34
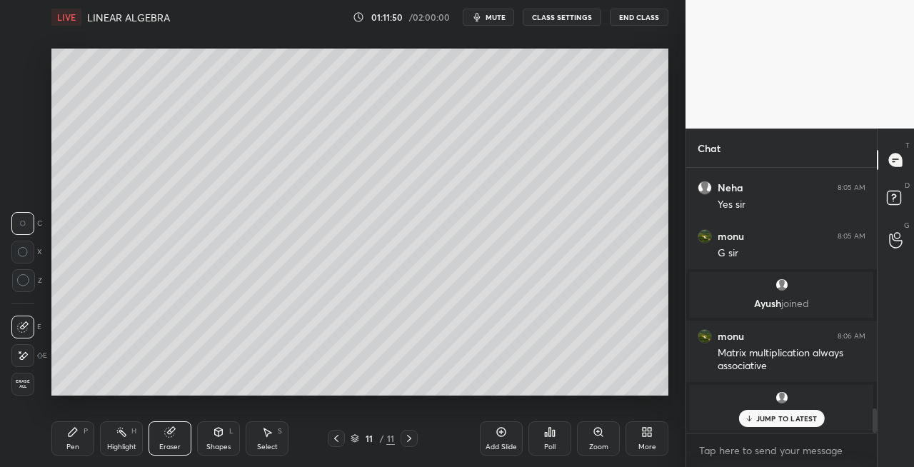
click at [75, 444] on div "Pen" at bounding box center [72, 447] width 13 height 7
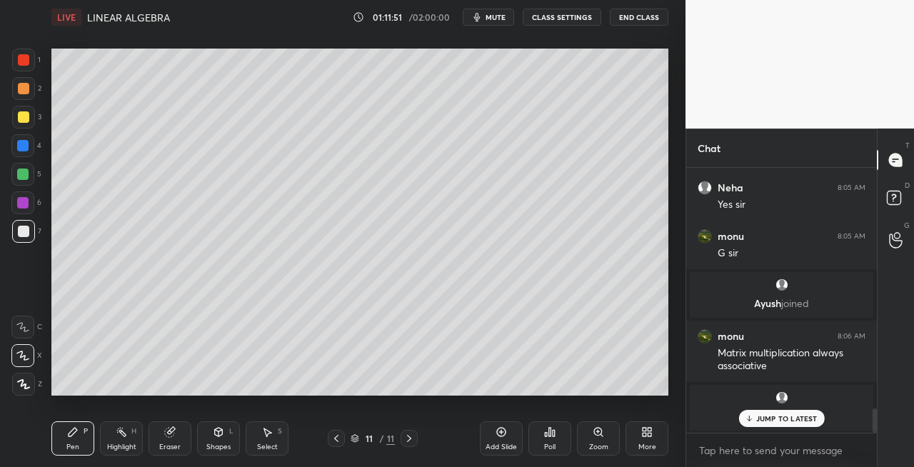
click at [334, 442] on icon at bounding box center [336, 438] width 11 height 11
click at [412, 441] on icon at bounding box center [409, 438] width 11 height 11
click at [343, 438] on div at bounding box center [336, 438] width 17 height 17
click at [409, 441] on icon at bounding box center [409, 438] width 11 height 11
click at [339, 444] on div at bounding box center [336, 438] width 17 height 17
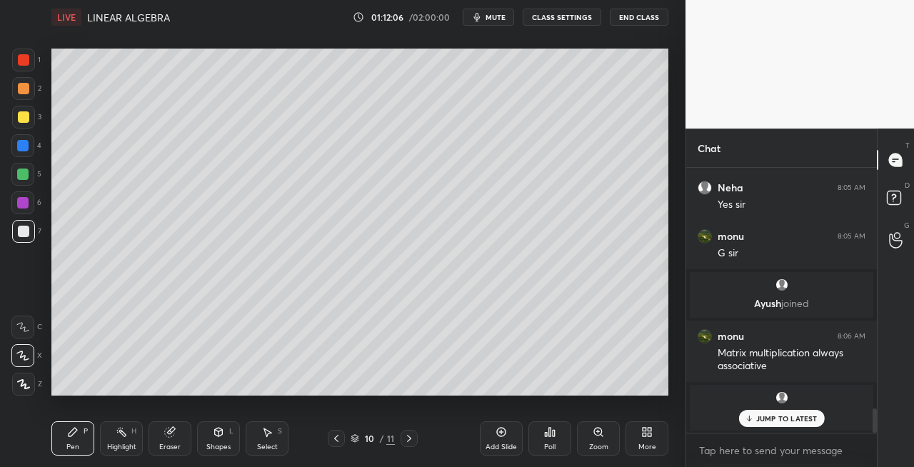
click at [416, 446] on div at bounding box center [409, 438] width 17 height 17
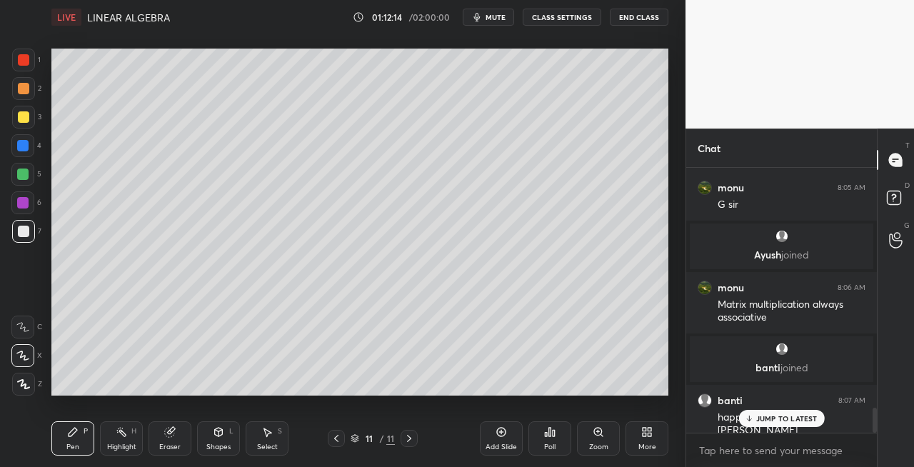
click at [179, 448] on div "Eraser" at bounding box center [169, 447] width 21 height 7
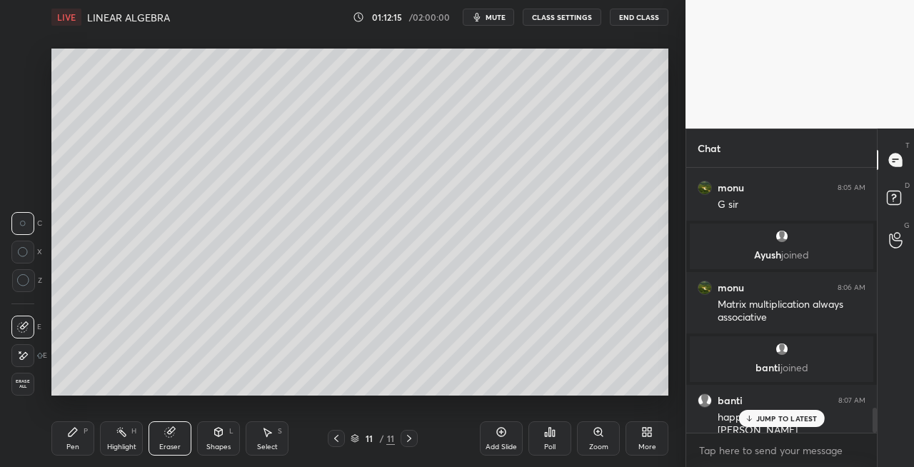
click at [77, 447] on div "Pen" at bounding box center [72, 447] width 13 height 7
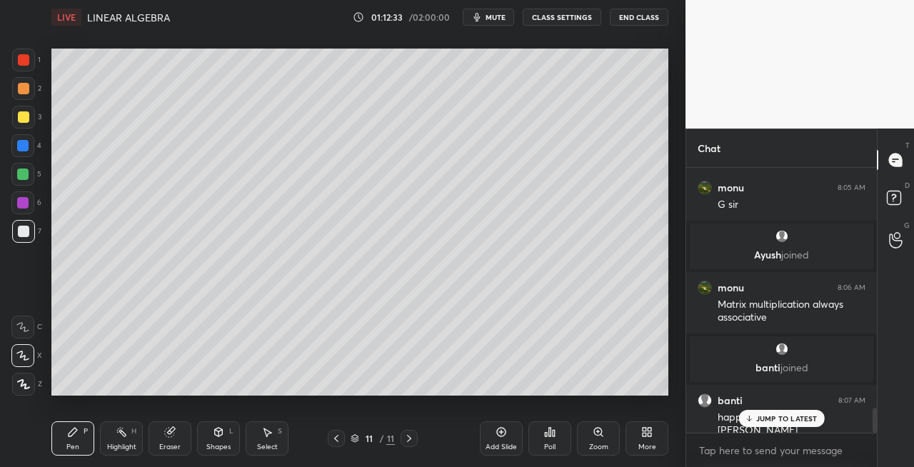
click at [174, 441] on div "Eraser" at bounding box center [170, 438] width 43 height 34
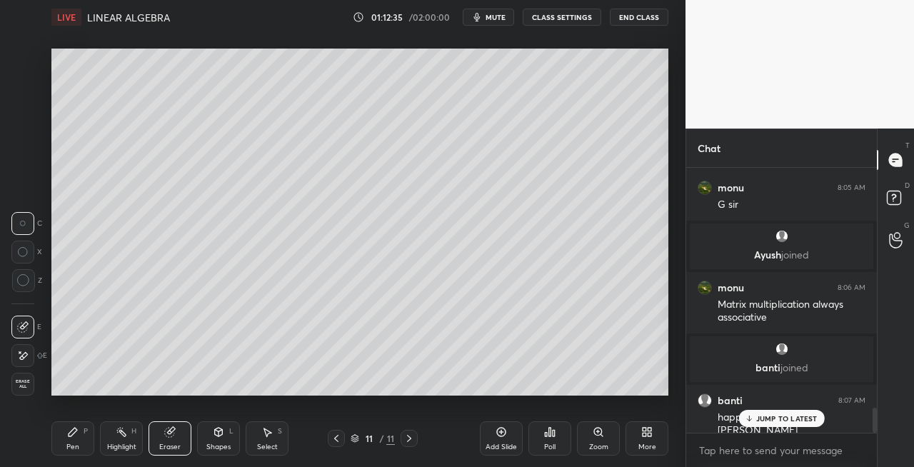
click at [69, 445] on div "Pen" at bounding box center [72, 447] width 13 height 7
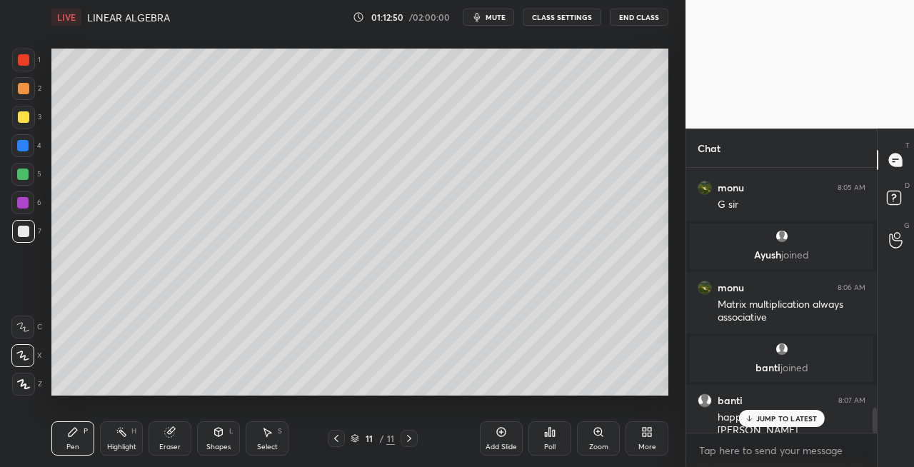
click at [334, 437] on icon at bounding box center [336, 438] width 11 height 11
click at [406, 441] on icon at bounding box center [409, 438] width 11 height 11
click at [165, 434] on icon at bounding box center [169, 432] width 9 height 9
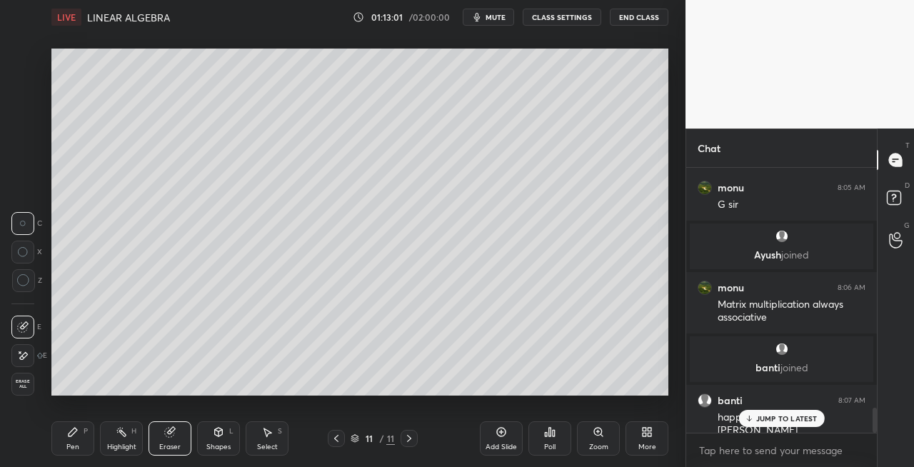
click at [77, 436] on icon at bounding box center [72, 431] width 11 height 11
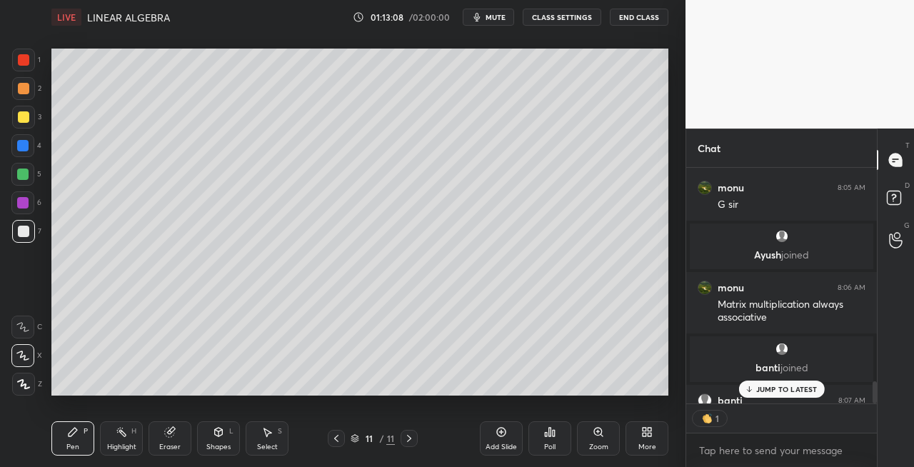
scroll to position [4, 4]
click at [215, 437] on icon at bounding box center [218, 431] width 11 height 11
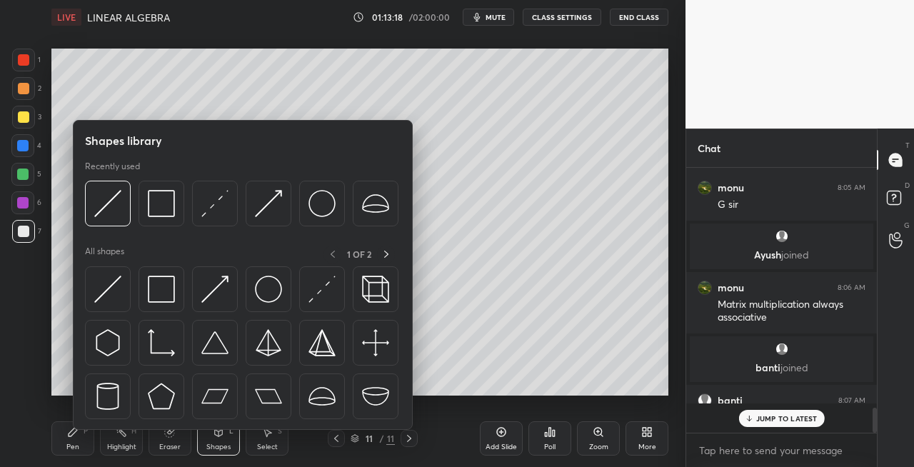
scroll to position [261, 186]
click at [148, 301] on img at bounding box center [161, 289] width 27 height 27
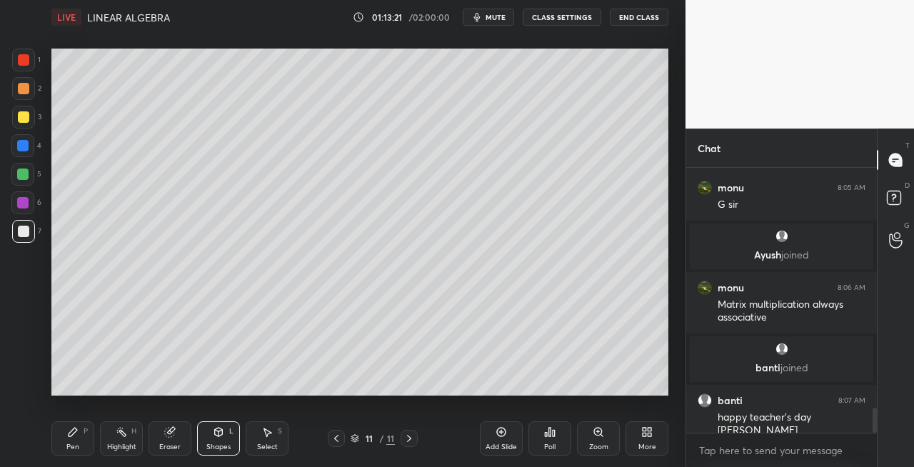
click at [94, 440] on div "Pen P" at bounding box center [72, 438] width 43 height 34
click at [230, 430] on div "L" at bounding box center [231, 431] width 4 height 7
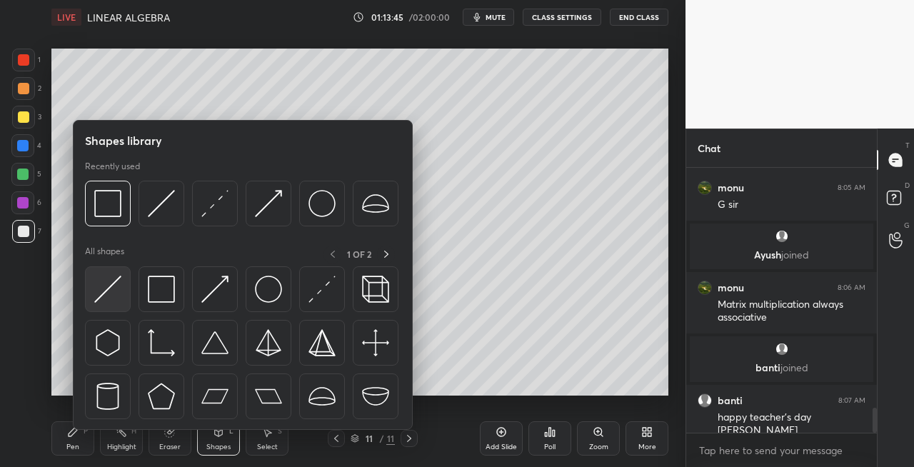
click at [101, 290] on img at bounding box center [107, 289] width 27 height 27
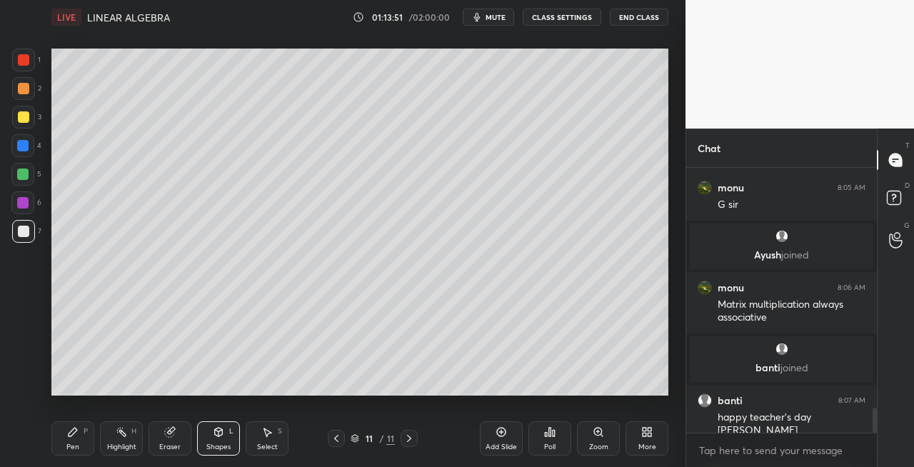
click at [76, 444] on div "Pen" at bounding box center [72, 447] width 13 height 7
click at [334, 441] on icon at bounding box center [336, 438] width 11 height 11
click at [410, 441] on icon at bounding box center [409, 438] width 11 height 11
click at [404, 439] on icon at bounding box center [409, 438] width 11 height 11
click at [335, 435] on icon at bounding box center [336, 438] width 11 height 11
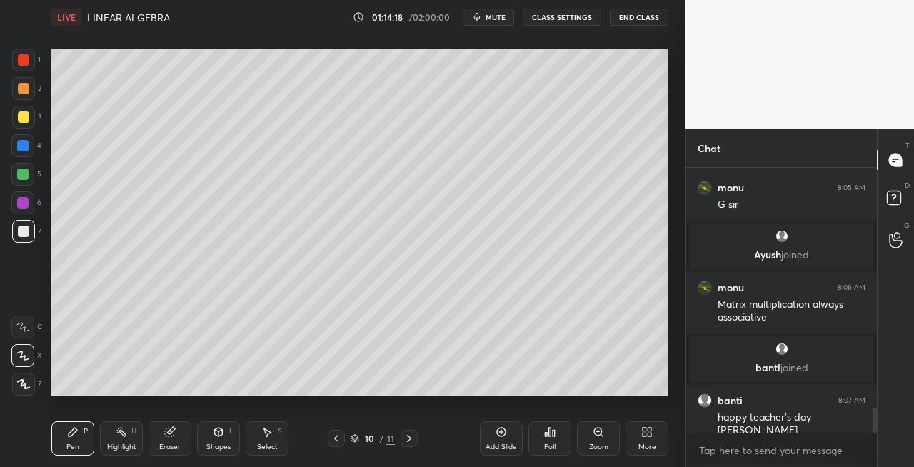
click at [410, 440] on icon at bounding box center [409, 438] width 11 height 11
click at [409, 440] on icon at bounding box center [409, 438] width 4 height 7
click at [406, 440] on icon at bounding box center [409, 438] width 11 height 11
click at [506, 446] on div "Add Slide" at bounding box center [501, 447] width 31 height 7
click at [29, 117] on div at bounding box center [23, 117] width 23 height 23
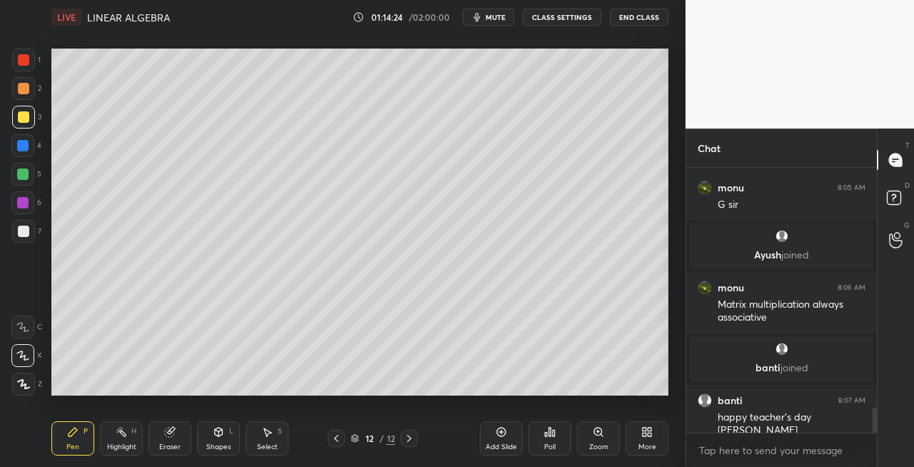
click at [224, 444] on div "Shapes" at bounding box center [218, 447] width 24 height 7
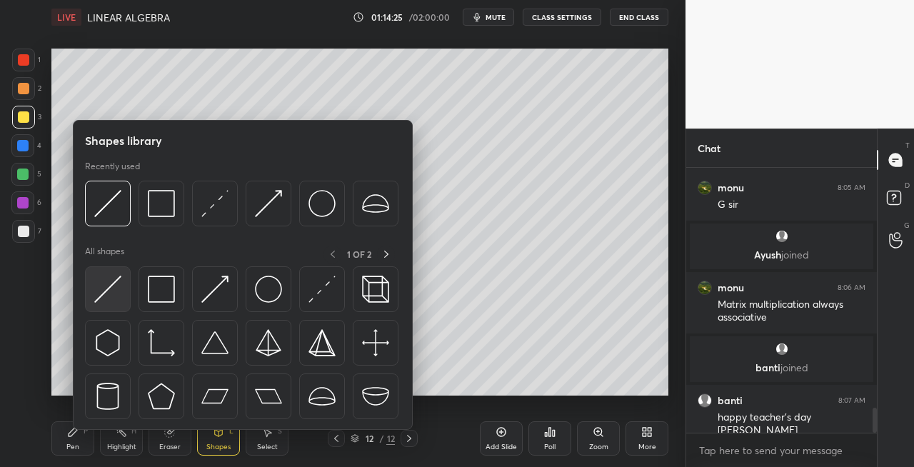
click at [102, 291] on img at bounding box center [107, 289] width 27 height 27
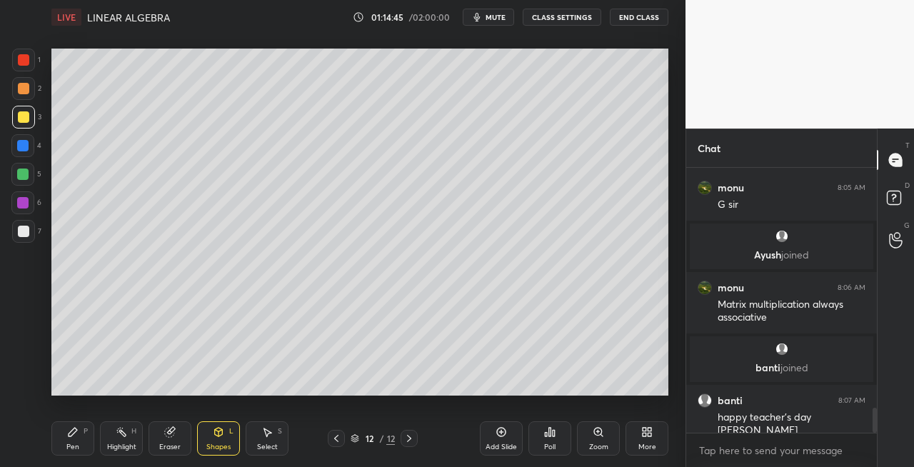
click at [79, 449] on div "Pen P" at bounding box center [72, 438] width 43 height 34
click at [27, 234] on div at bounding box center [23, 231] width 11 height 11
click at [220, 440] on div "Shapes L" at bounding box center [218, 438] width 43 height 34
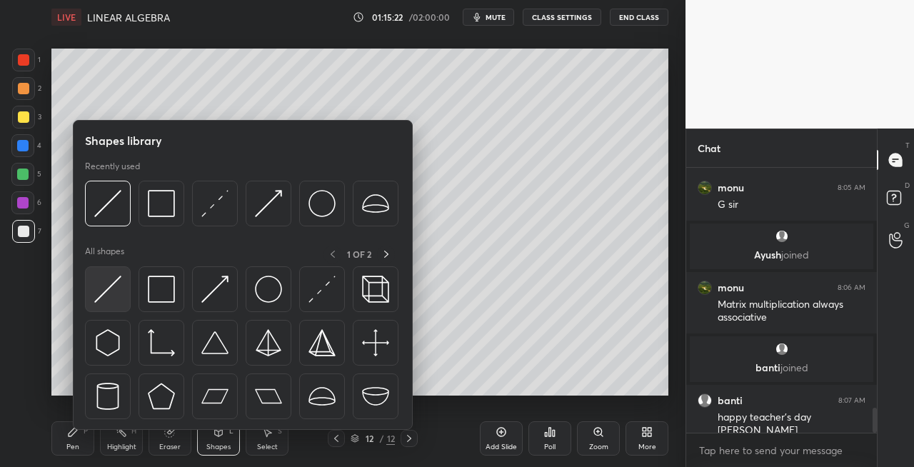
click at [107, 281] on img at bounding box center [107, 289] width 27 height 27
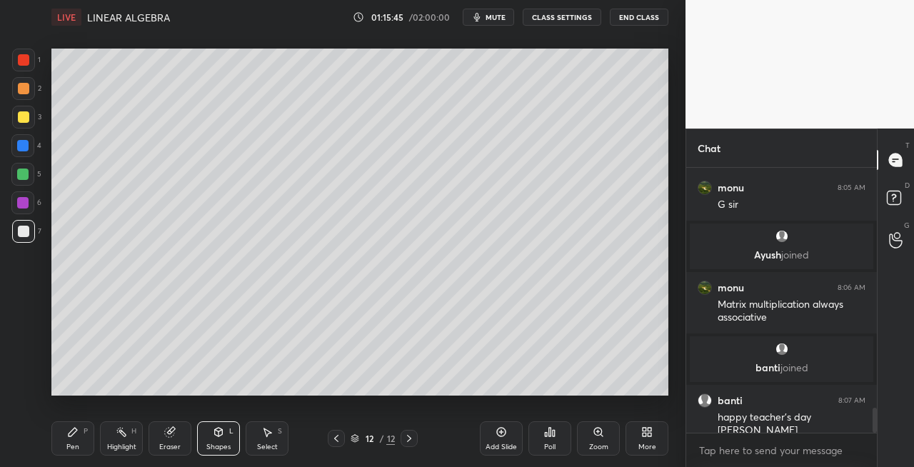
click at [71, 449] on div "Pen" at bounding box center [72, 447] width 13 height 7
click at [217, 447] on div "Shapes" at bounding box center [218, 447] width 24 height 7
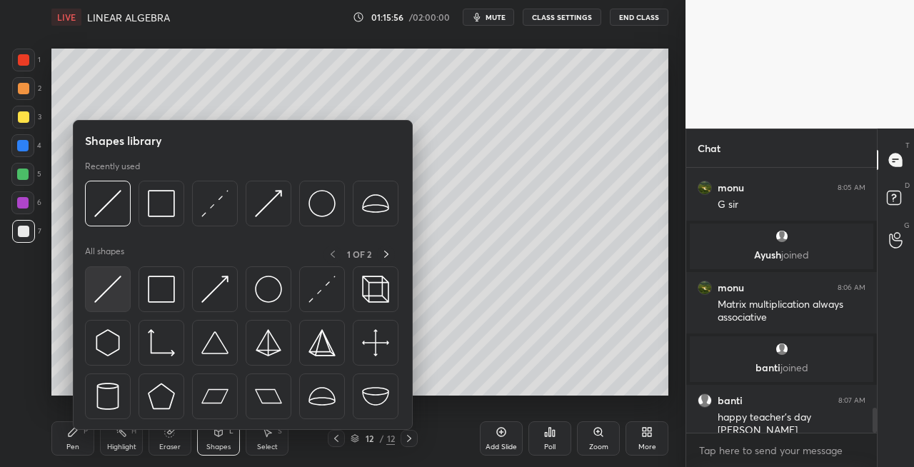
click at [102, 293] on img at bounding box center [107, 289] width 27 height 27
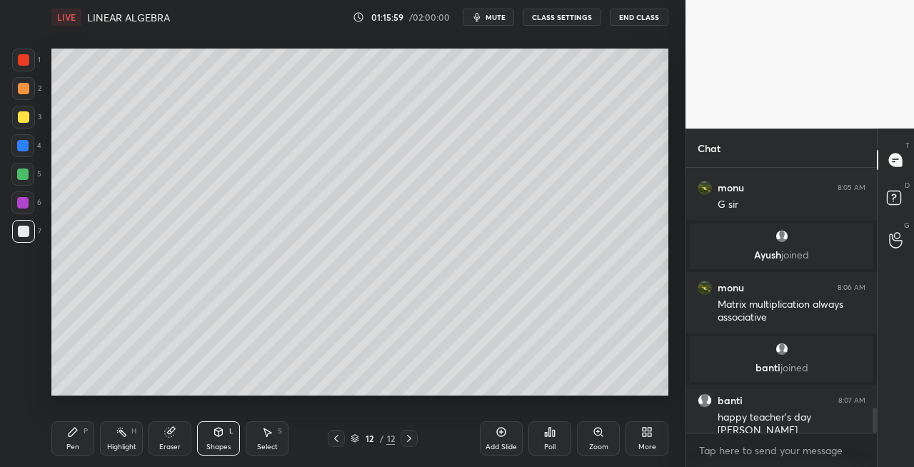
click at [83, 441] on div "Pen P" at bounding box center [72, 438] width 43 height 34
click at [30, 234] on div at bounding box center [23, 231] width 23 height 23
click at [176, 429] on div "Eraser" at bounding box center [170, 438] width 43 height 34
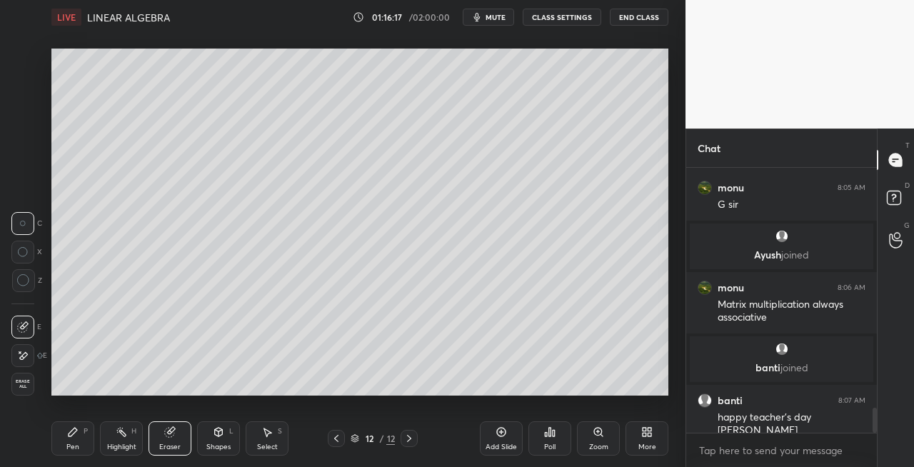
click at [77, 439] on div "Pen P" at bounding box center [72, 438] width 43 height 34
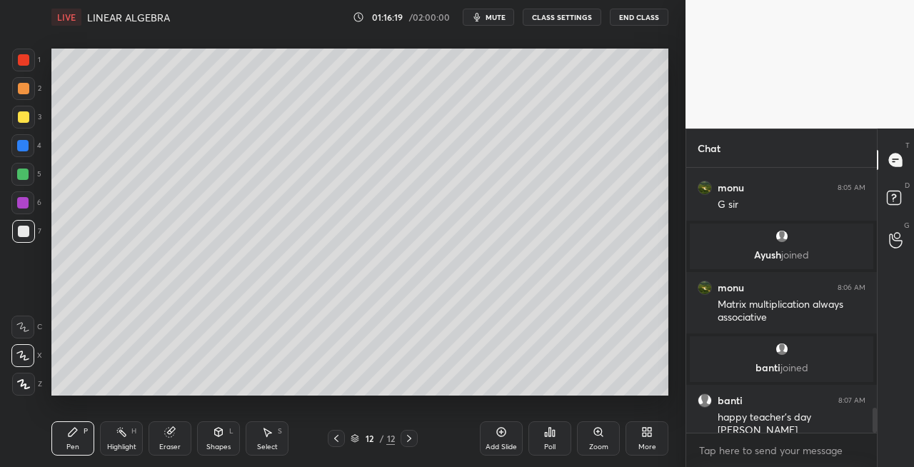
click at [169, 446] on div "Eraser" at bounding box center [169, 447] width 21 height 7
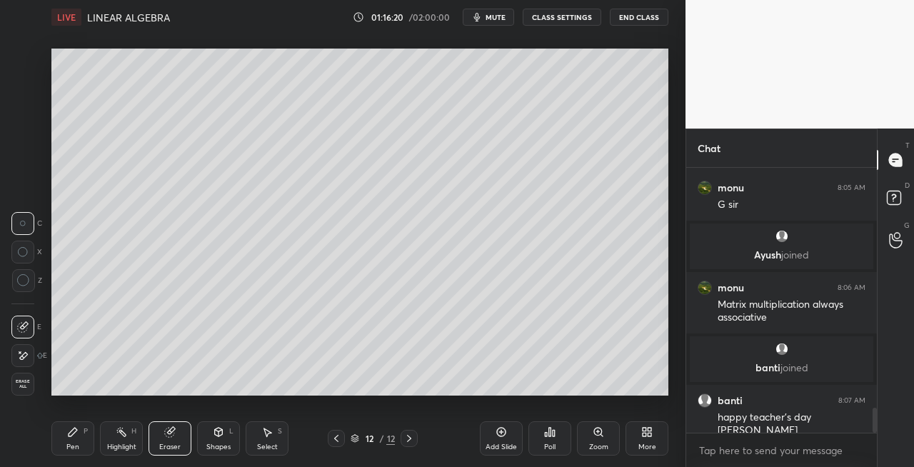
click at [73, 431] on icon at bounding box center [73, 432] width 9 height 9
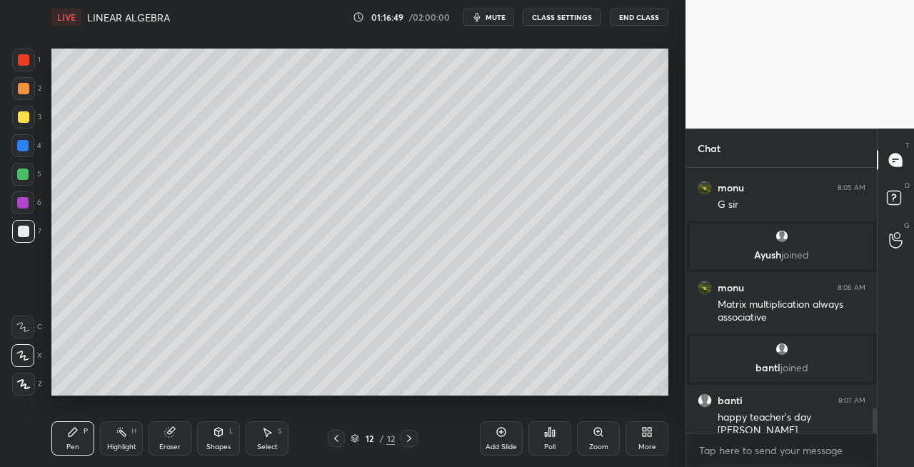
click at [184, 443] on div "Eraser" at bounding box center [170, 438] width 43 height 34
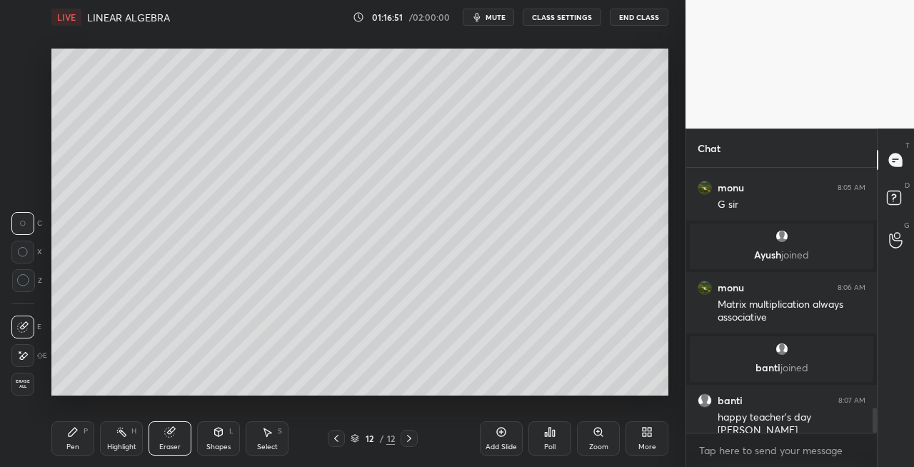
click at [76, 450] on div "Pen" at bounding box center [72, 447] width 13 height 7
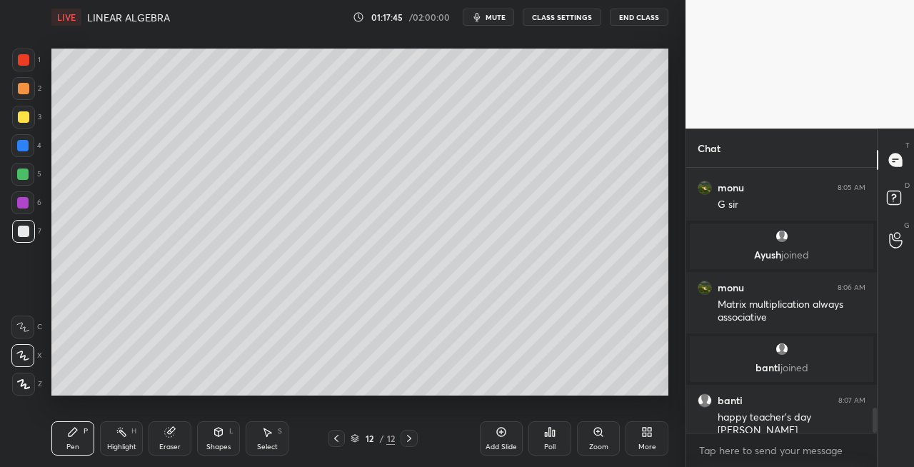
click at [173, 446] on div "Eraser" at bounding box center [169, 447] width 21 height 7
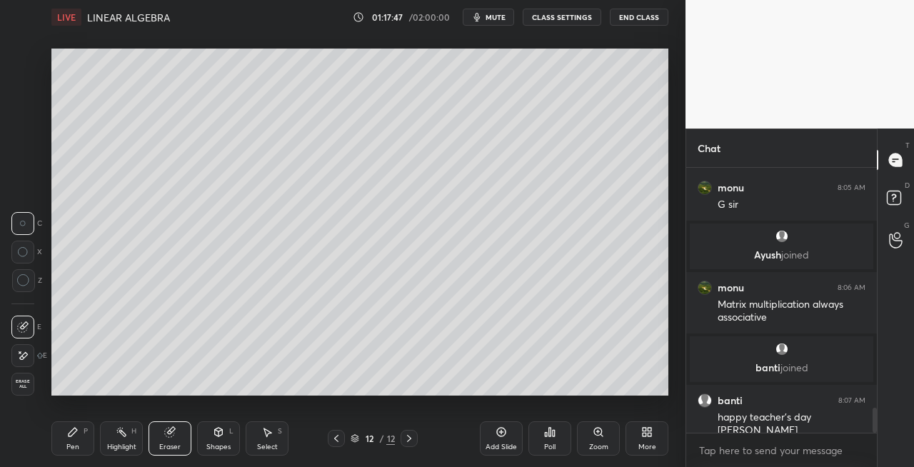
click at [69, 444] on div "Pen" at bounding box center [72, 447] width 13 height 7
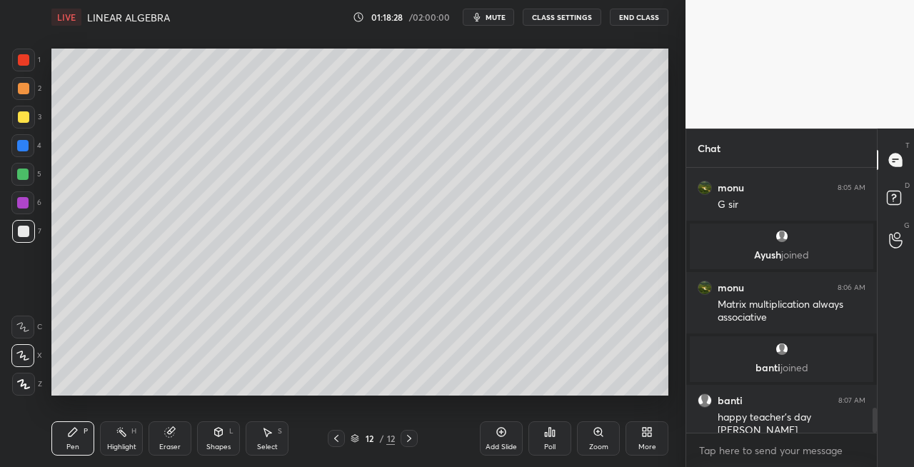
click at [179, 439] on div "Eraser" at bounding box center [170, 438] width 43 height 34
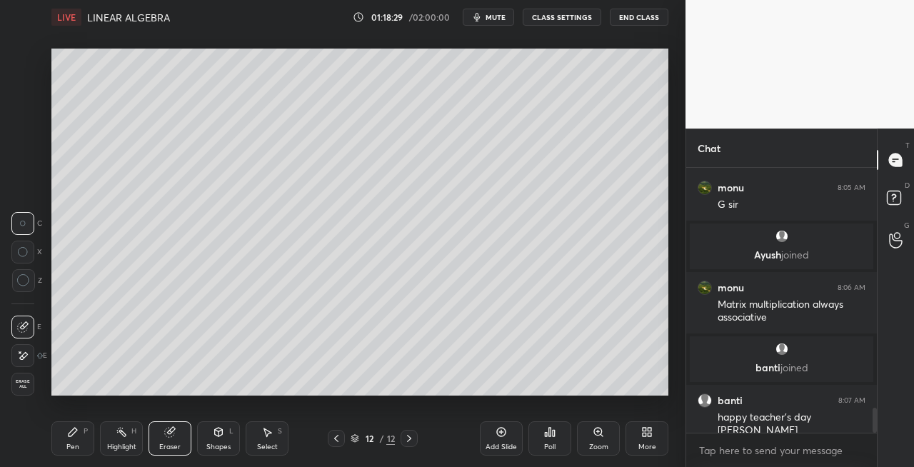
click at [64, 439] on div "Pen P" at bounding box center [72, 438] width 43 height 34
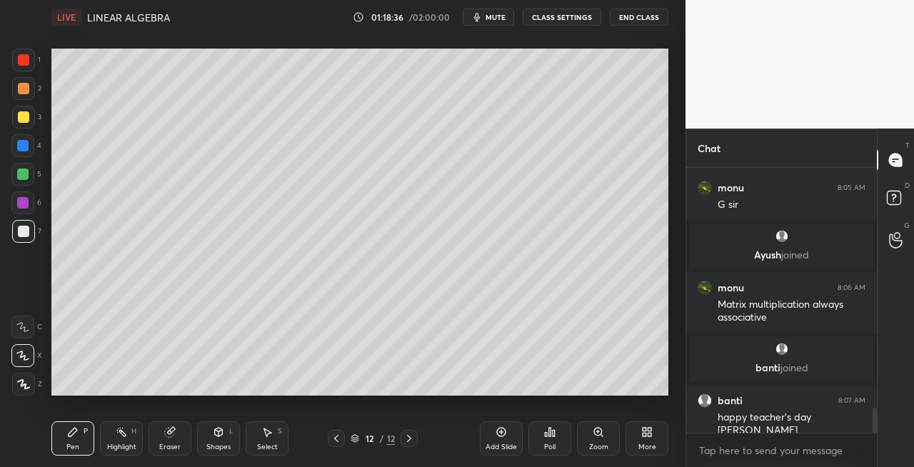
click at [230, 433] on div "L" at bounding box center [231, 431] width 4 height 7
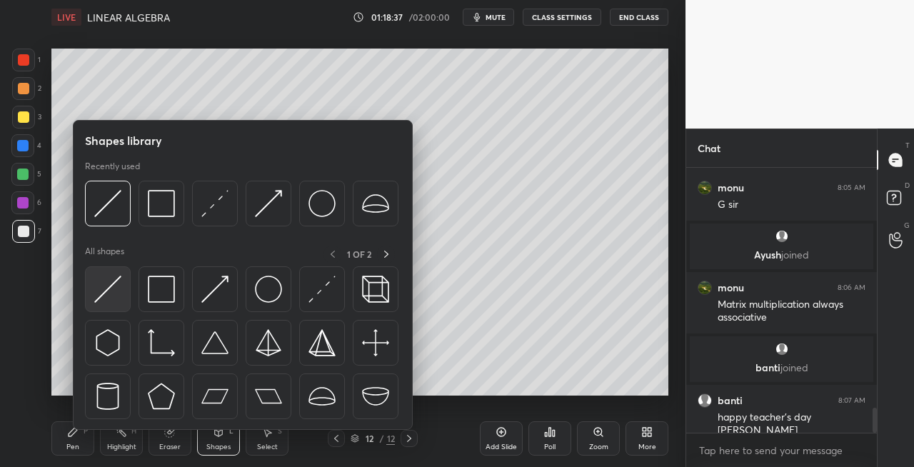
click at [108, 291] on img at bounding box center [107, 289] width 27 height 27
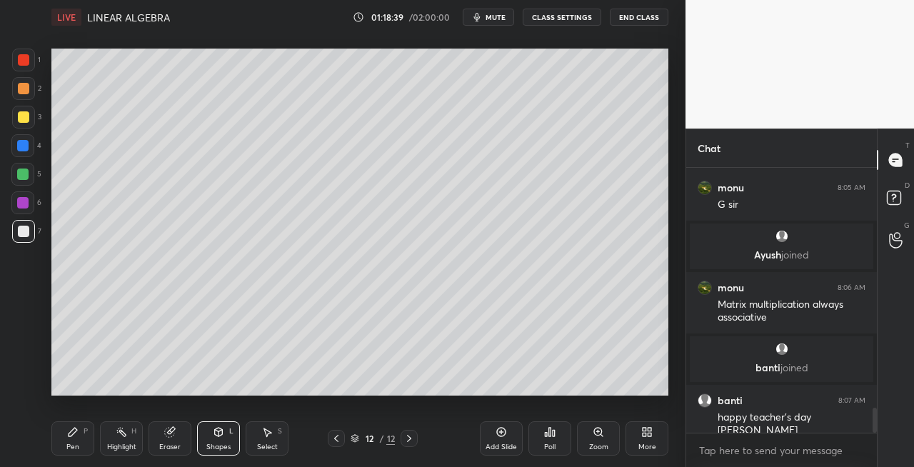
click at [66, 440] on div "Pen P" at bounding box center [72, 438] width 43 height 34
click at [174, 431] on icon at bounding box center [169, 431] width 11 height 11
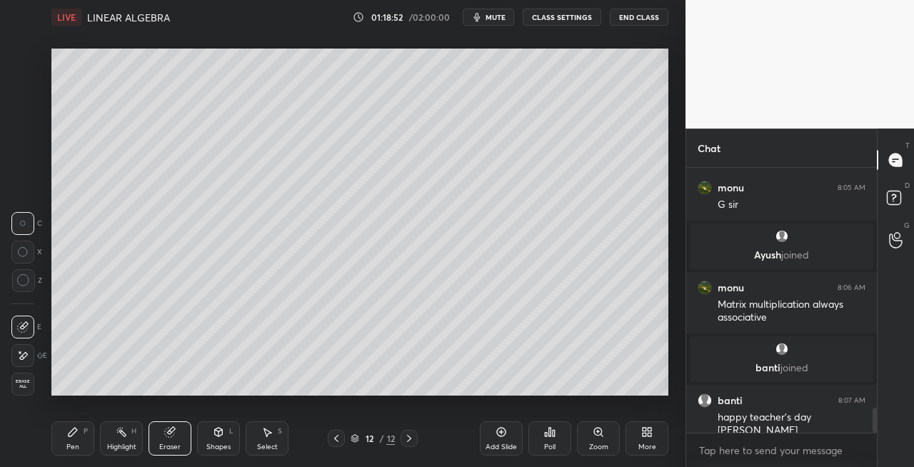
click at [76, 439] on div "Pen P" at bounding box center [72, 438] width 43 height 34
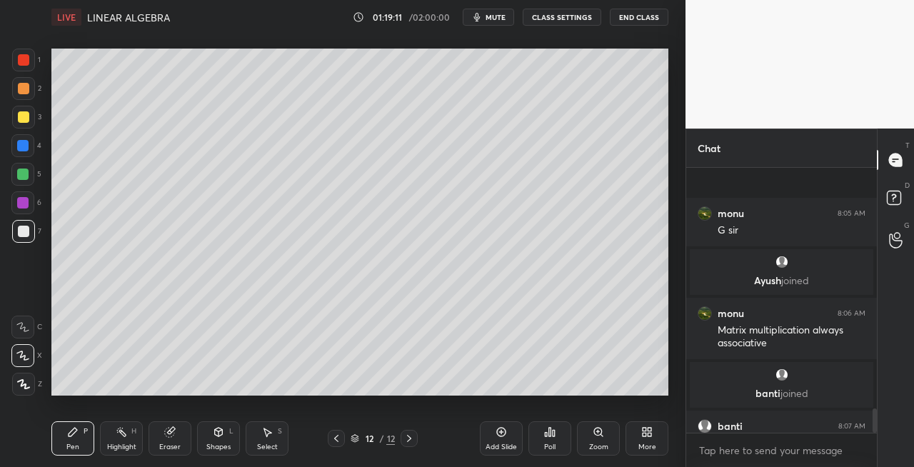
scroll to position [2621, 0]
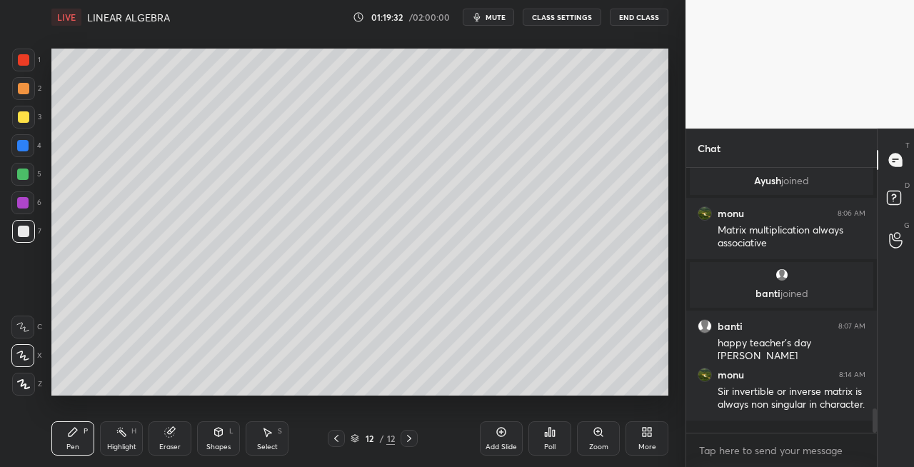
click at [218, 438] on div "Shapes L" at bounding box center [218, 438] width 43 height 34
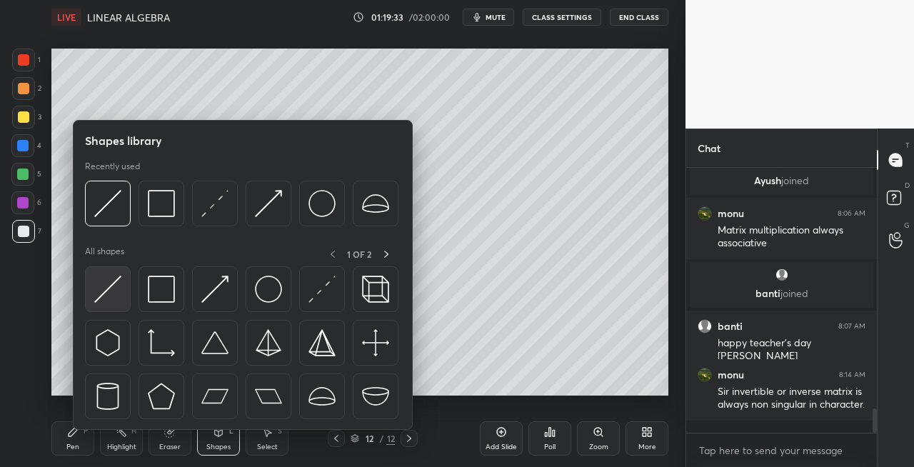
click at [104, 296] on img at bounding box center [107, 289] width 27 height 27
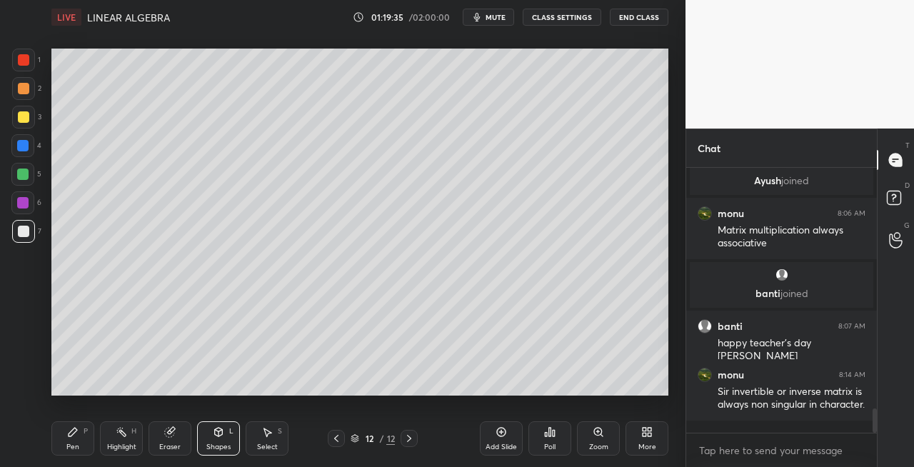
click at [67, 449] on div "Pen" at bounding box center [72, 447] width 13 height 7
click at [409, 439] on icon at bounding box center [409, 438] width 11 height 11
click at [500, 440] on div "Add Slide" at bounding box center [501, 438] width 43 height 34
click at [334, 441] on icon at bounding box center [336, 438] width 11 height 11
click at [410, 441] on icon at bounding box center [409, 438] width 11 height 11
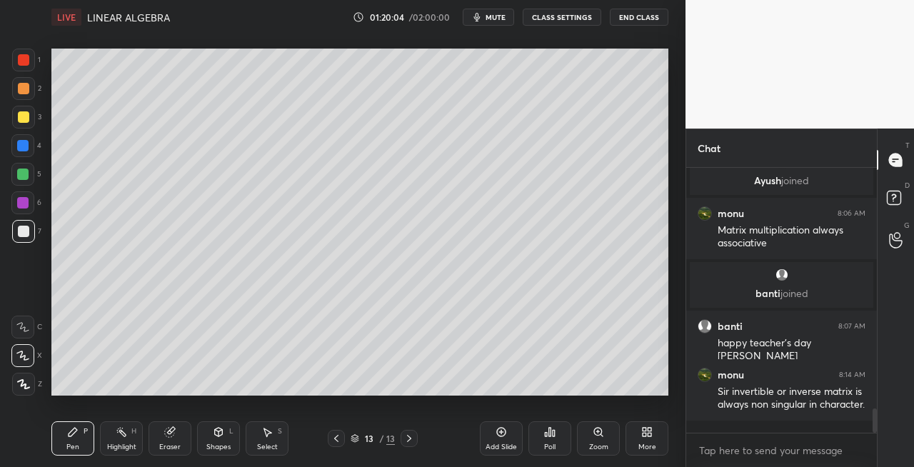
click at [223, 424] on div "Shapes L" at bounding box center [218, 438] width 43 height 34
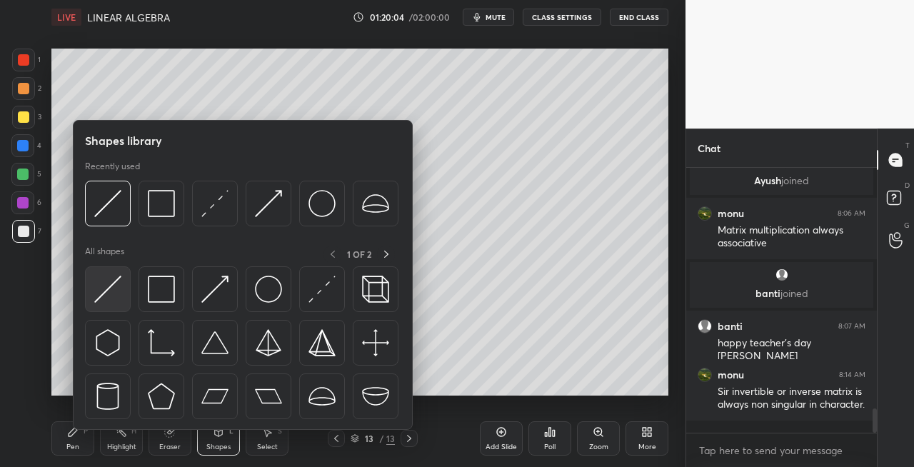
click at [103, 289] on img at bounding box center [107, 289] width 27 height 27
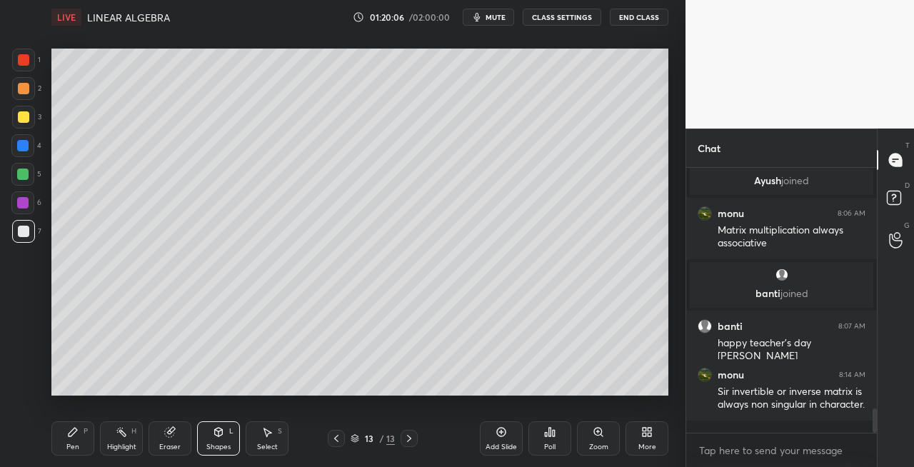
click at [67, 440] on div "Pen P" at bounding box center [72, 438] width 43 height 34
click at [224, 440] on div "Shapes L" at bounding box center [218, 438] width 43 height 34
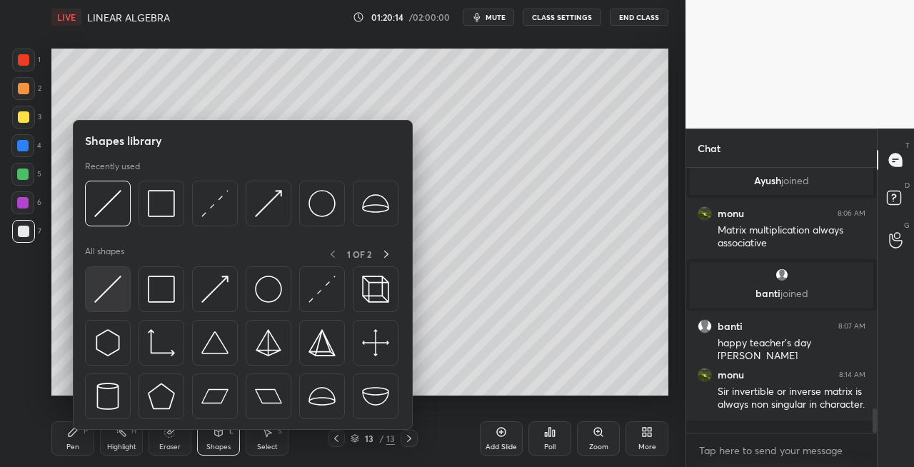
click at [101, 294] on img at bounding box center [107, 289] width 27 height 27
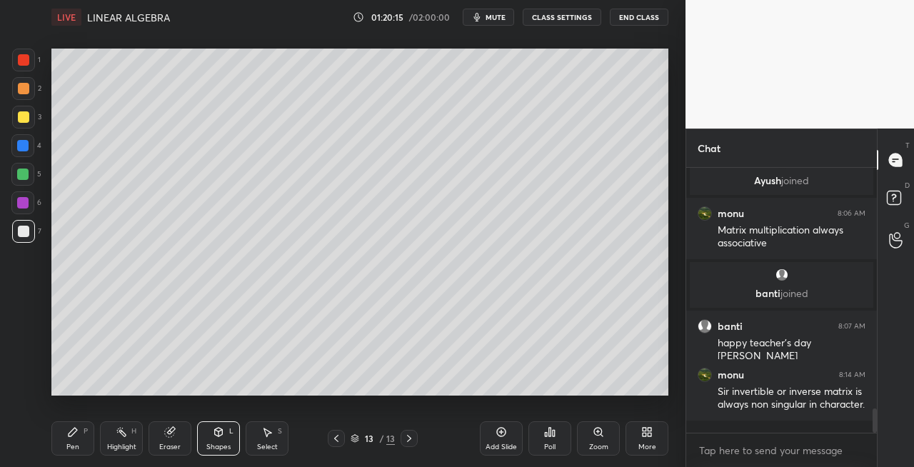
click at [79, 447] on div "Pen P" at bounding box center [72, 438] width 43 height 34
click at [173, 444] on div "Eraser" at bounding box center [169, 447] width 21 height 7
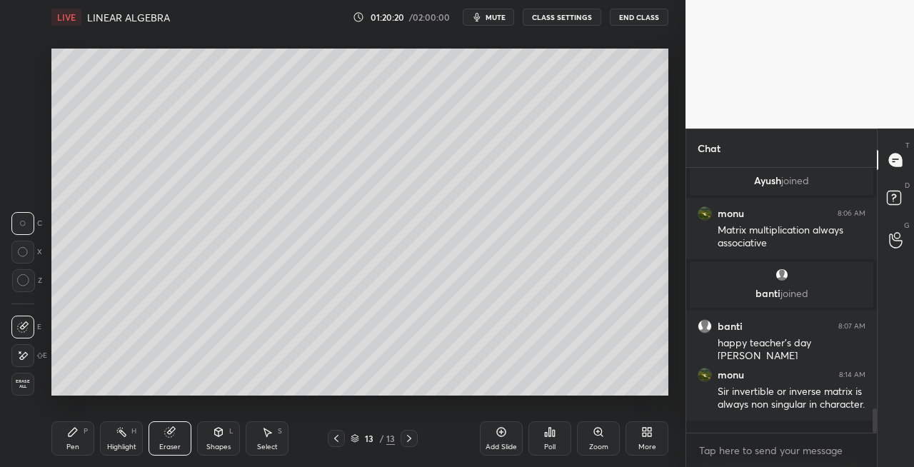
click at [78, 434] on icon at bounding box center [72, 431] width 11 height 11
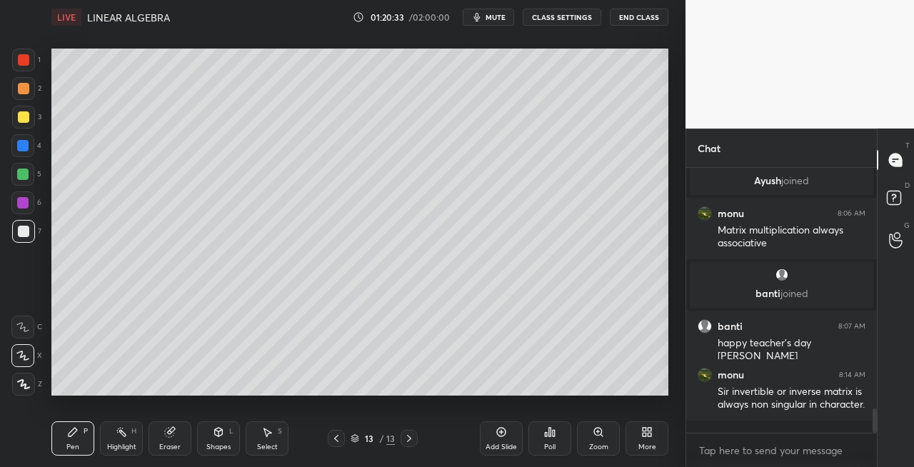
click at [214, 438] on div "Shapes L" at bounding box center [218, 438] width 43 height 34
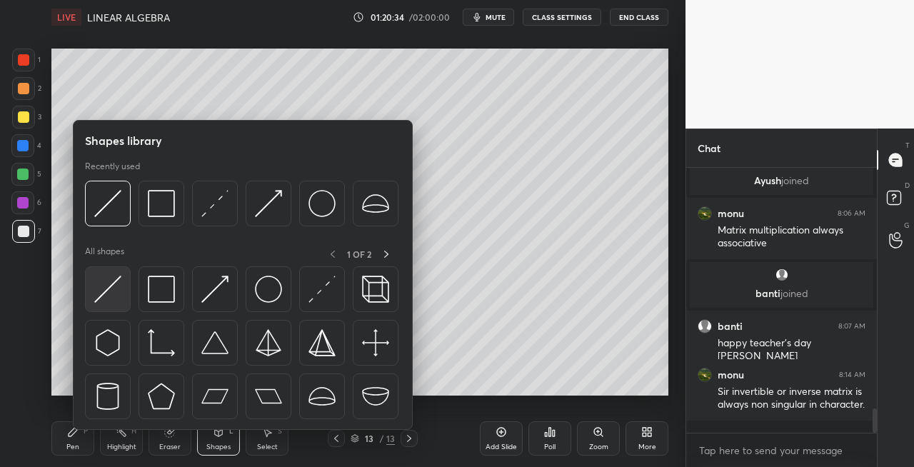
click at [104, 295] on img at bounding box center [107, 289] width 27 height 27
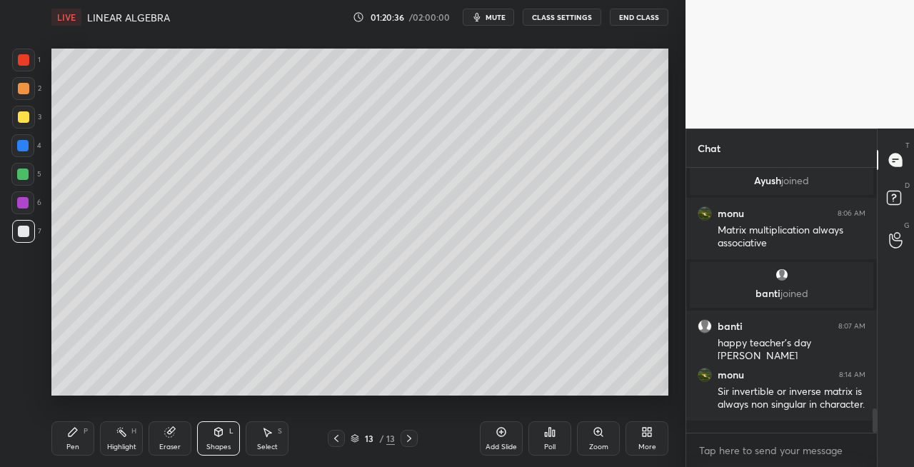
click at [76, 440] on div "Pen P" at bounding box center [72, 438] width 43 height 34
click at [221, 429] on icon at bounding box center [219, 432] width 8 height 9
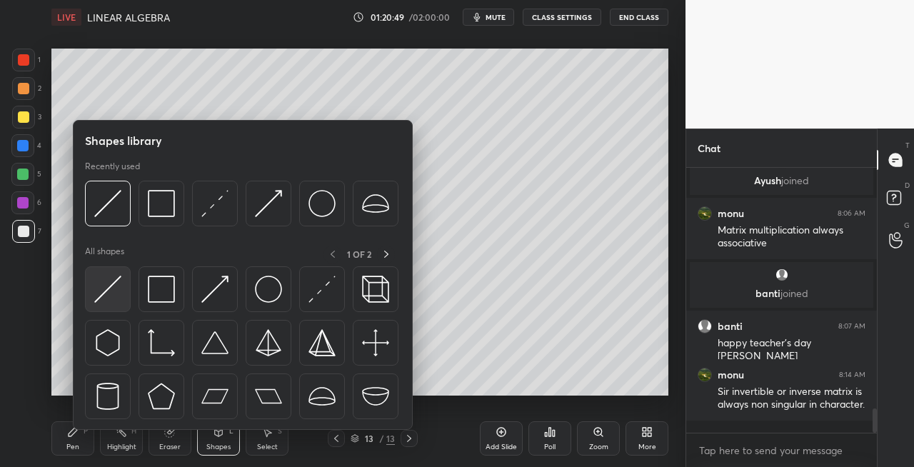
click at [108, 291] on img at bounding box center [107, 289] width 27 height 27
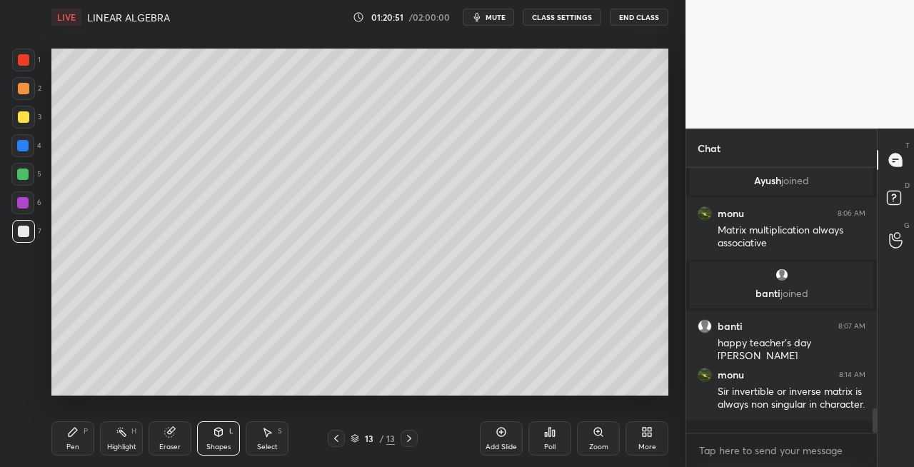
click at [84, 441] on div "Pen P" at bounding box center [72, 438] width 43 height 34
click at [224, 423] on div "Shapes L" at bounding box center [218, 438] width 43 height 34
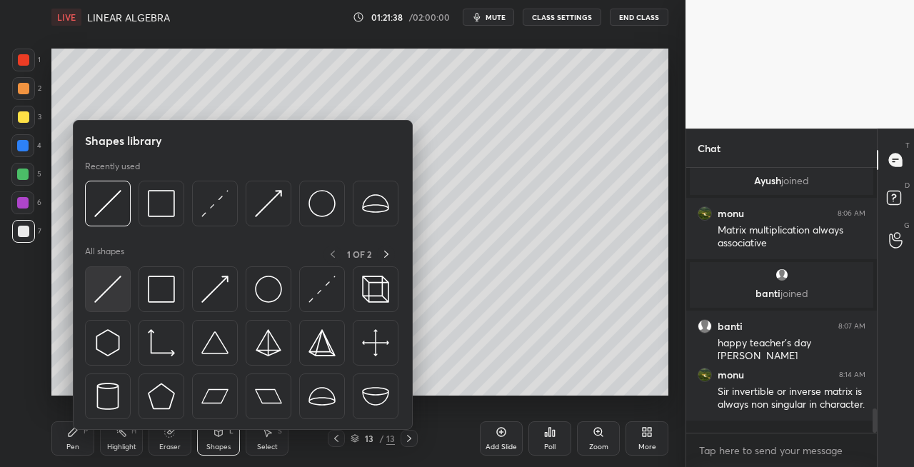
click at [110, 297] on img at bounding box center [107, 289] width 27 height 27
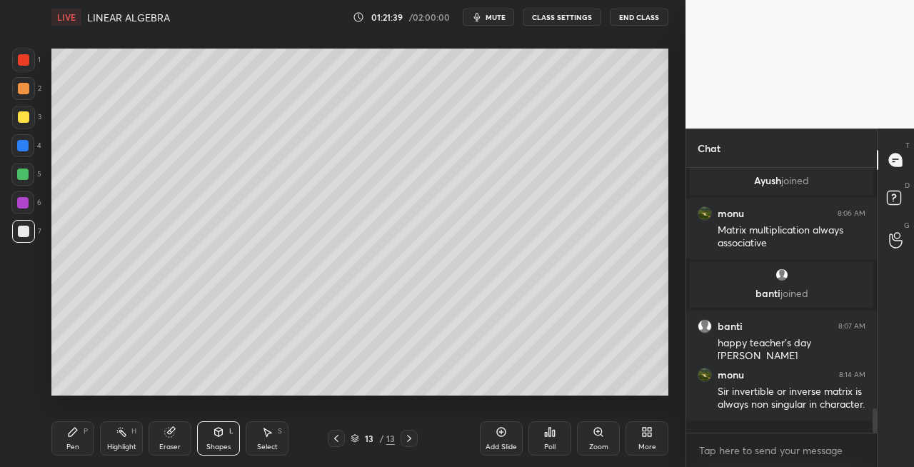
click at [84, 433] on div "P" at bounding box center [86, 431] width 4 height 7
click at [214, 427] on icon at bounding box center [218, 431] width 11 height 11
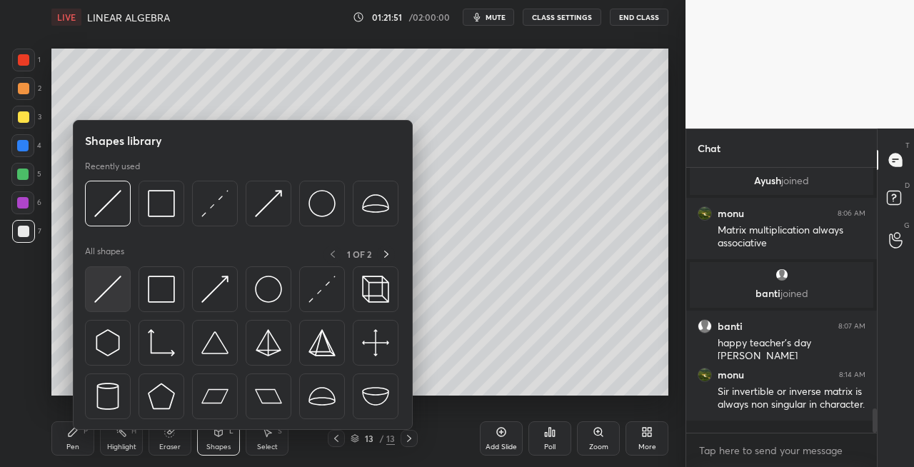
click at [103, 300] on img at bounding box center [107, 289] width 27 height 27
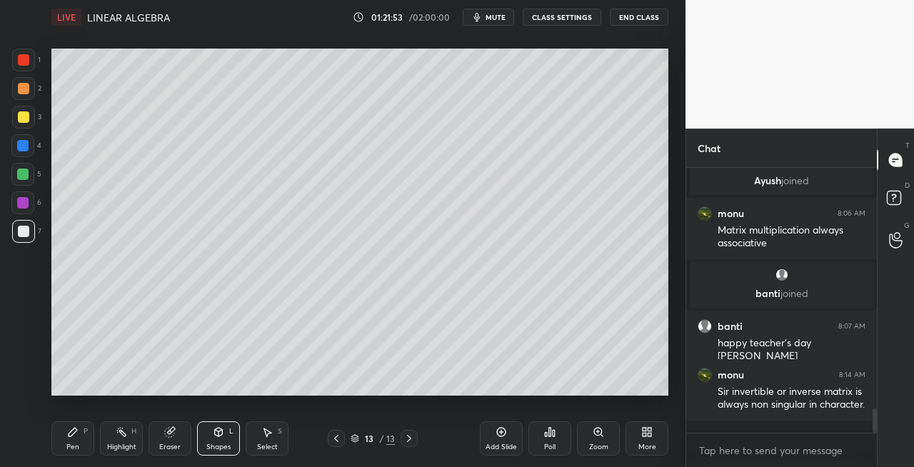
click at [67, 437] on icon at bounding box center [72, 431] width 11 height 11
click at [203, 436] on div "Shapes L" at bounding box center [218, 438] width 43 height 34
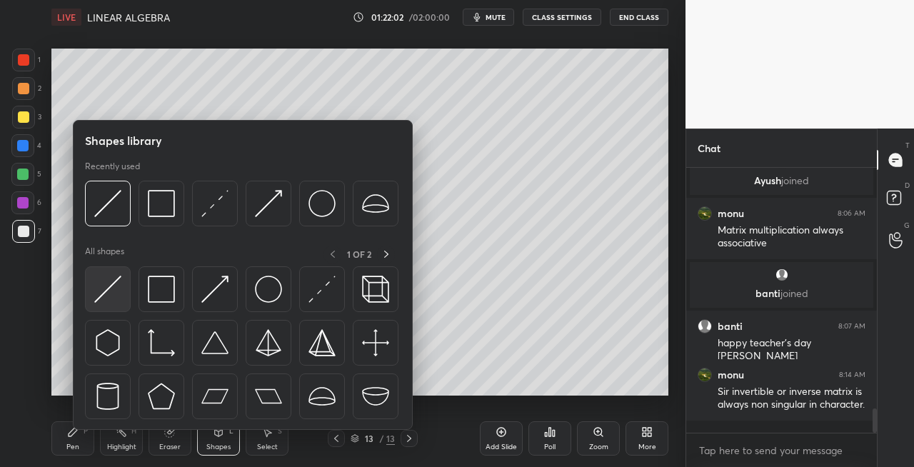
click at [109, 297] on img at bounding box center [107, 289] width 27 height 27
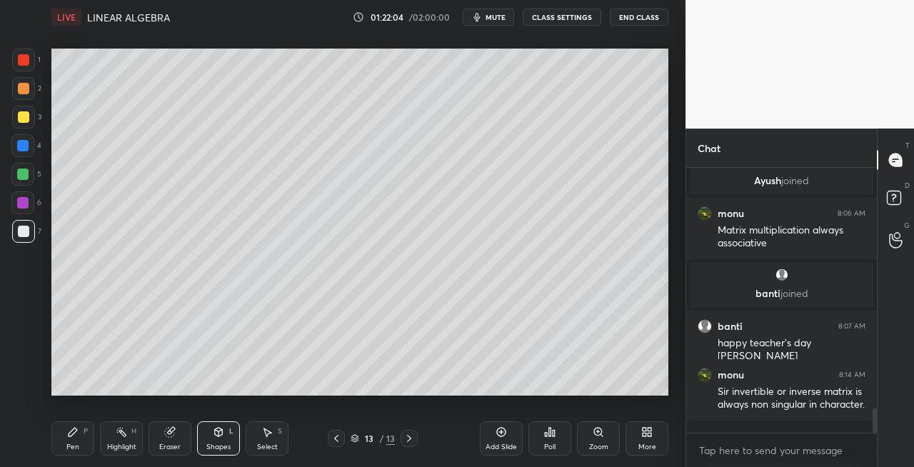
click at [66, 440] on div "Pen P" at bounding box center [72, 438] width 43 height 34
click at [194, 399] on div "Setting up your live class Poll for secs No correct answer Start poll" at bounding box center [360, 222] width 628 height 376
click at [231, 396] on div "Setting up your live class Poll for secs No correct answer Start poll" at bounding box center [360, 222] width 628 height 376
click at [176, 444] on div "Eraser" at bounding box center [169, 447] width 21 height 7
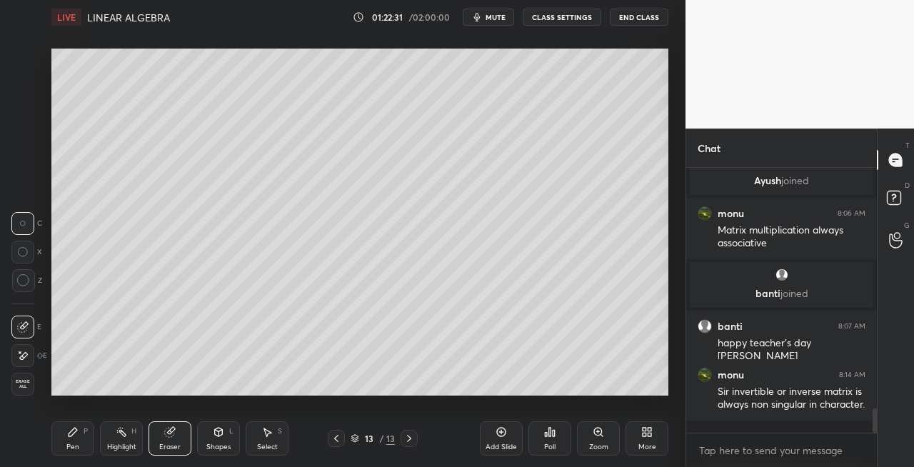
click at [70, 441] on div "Pen P" at bounding box center [72, 438] width 43 height 34
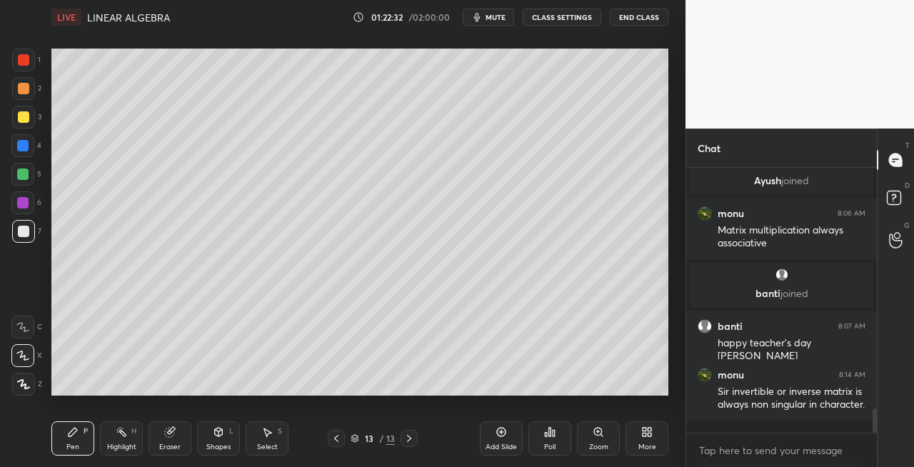
click at [196, 397] on div "Setting up your live class Poll for secs No correct answer Start poll" at bounding box center [360, 222] width 628 height 376
click at [211, 432] on div "Shapes L" at bounding box center [218, 438] width 43 height 34
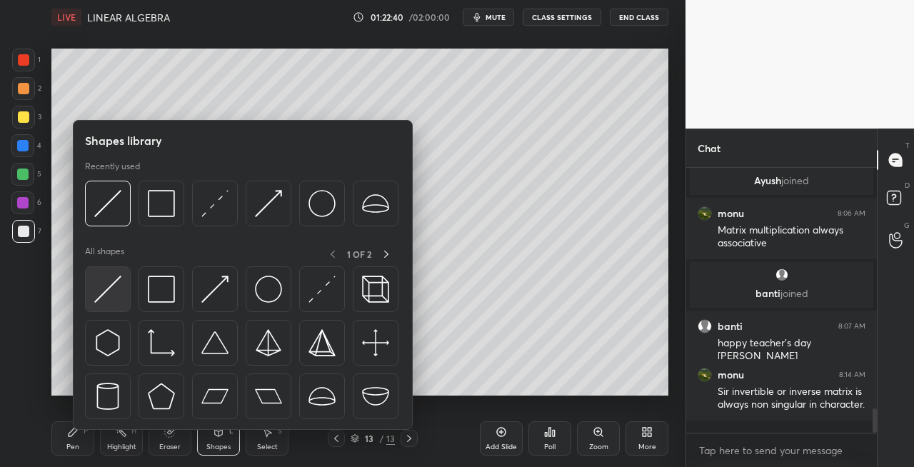
click at [101, 294] on img at bounding box center [107, 289] width 27 height 27
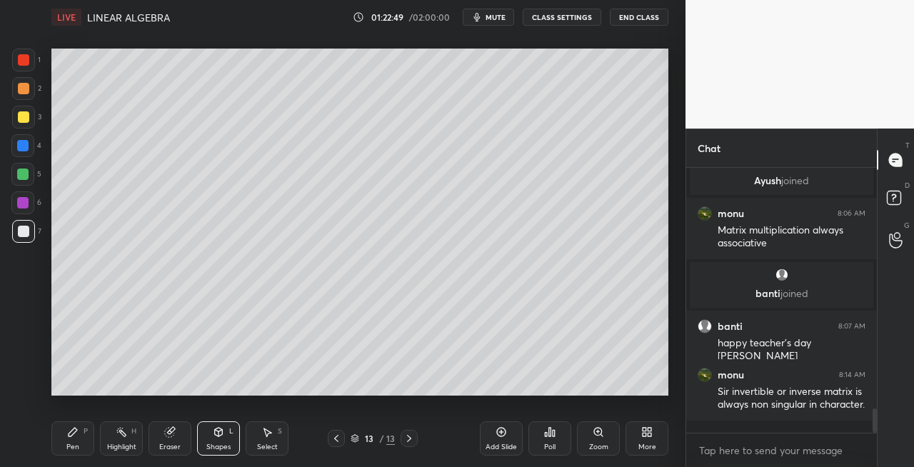
click at [75, 432] on icon at bounding box center [73, 432] width 9 height 9
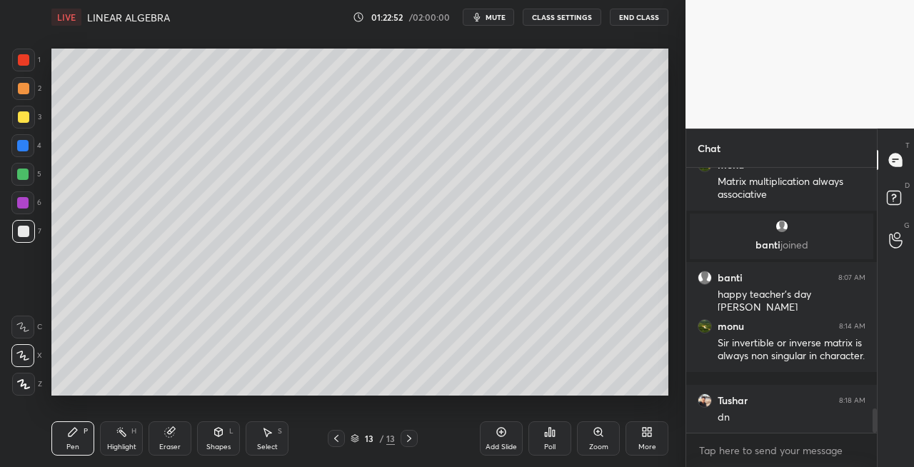
click at [462, 396] on div "Setting up your live class Poll for secs No correct answer Start poll" at bounding box center [360, 222] width 628 height 376
click at [573, 399] on div "Add Slide Poll Zoom More" at bounding box center [574, 439] width 189 height 80
click at [596, 397] on div "Setting up your live class Poll for secs No correct answer Start poll" at bounding box center [360, 222] width 628 height 376
click at [336, 446] on div at bounding box center [336, 438] width 17 height 17
click at [410, 444] on div at bounding box center [409, 438] width 17 height 17
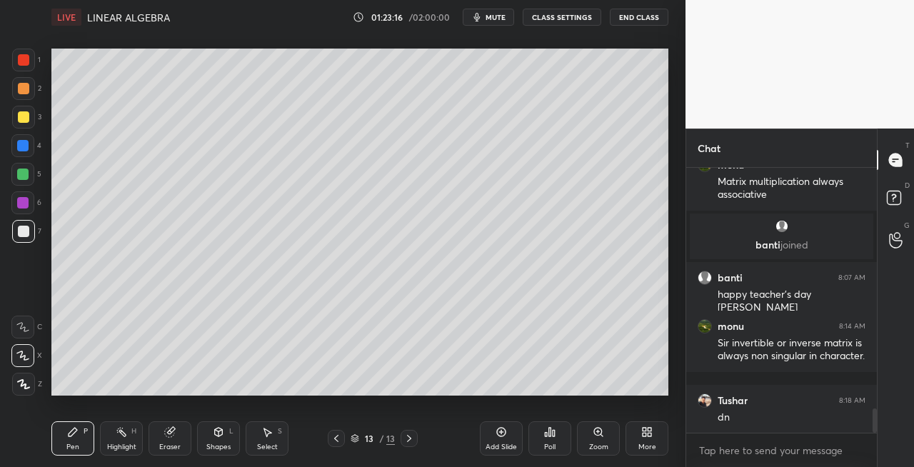
click at [410, 443] on icon at bounding box center [409, 438] width 11 height 11
click at [412, 441] on icon at bounding box center [409, 438] width 11 height 11
click at [496, 444] on div "Add Slide" at bounding box center [501, 447] width 31 height 7
click at [206, 430] on div "Shapes L" at bounding box center [218, 438] width 43 height 34
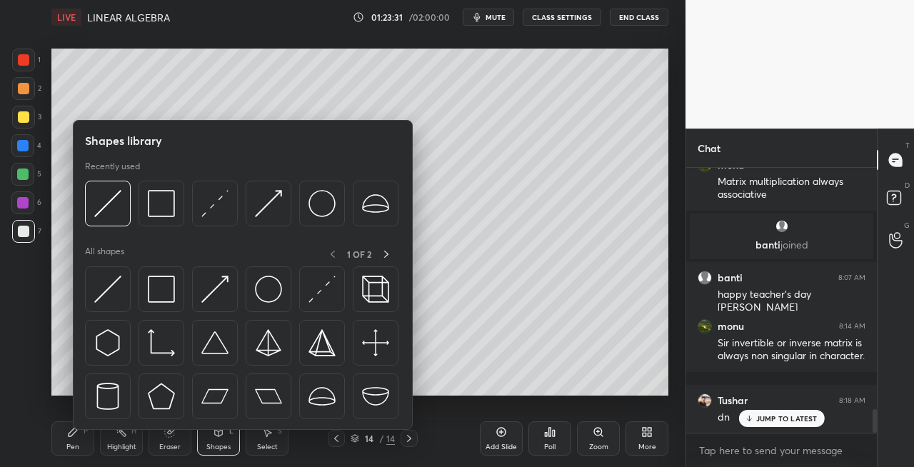
scroll to position [2718, 0]
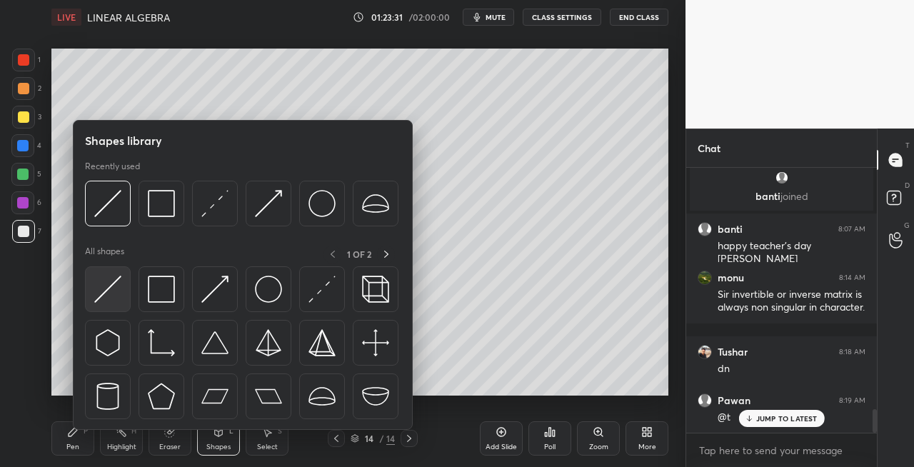
click at [105, 300] on img at bounding box center [107, 289] width 27 height 27
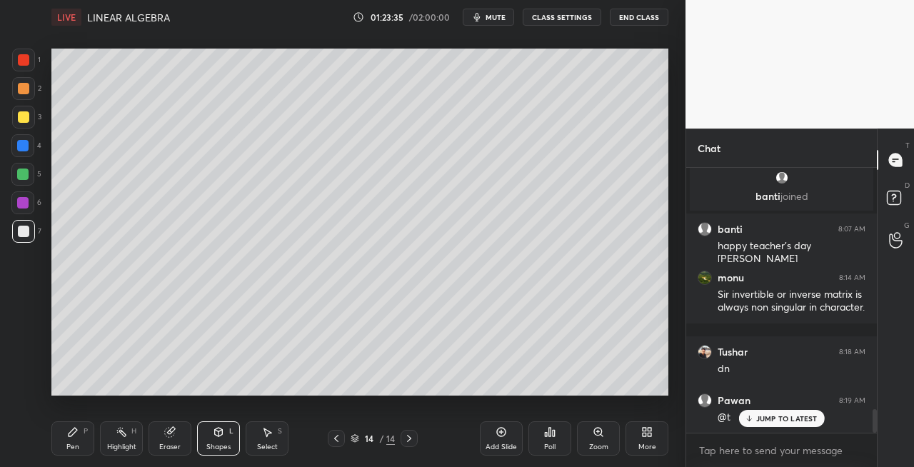
click at [64, 444] on div "Pen P" at bounding box center [72, 438] width 43 height 34
click at [217, 440] on div "Shapes L" at bounding box center [218, 438] width 43 height 34
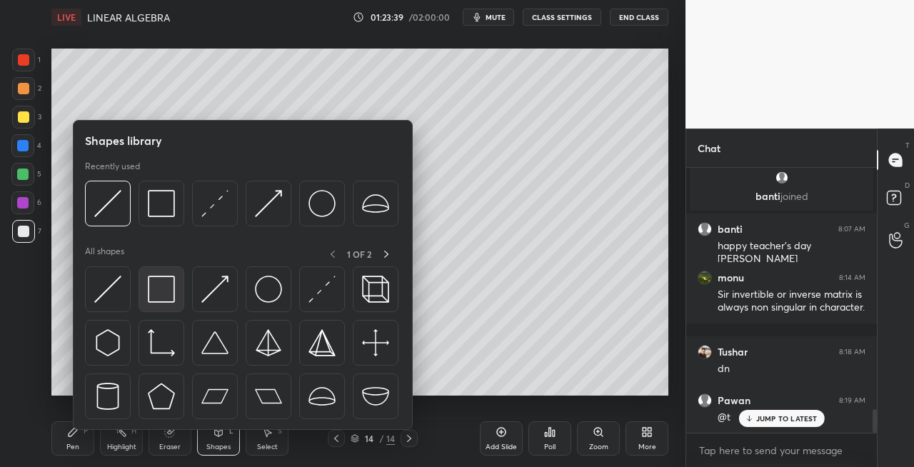
click at [163, 296] on img at bounding box center [161, 289] width 27 height 27
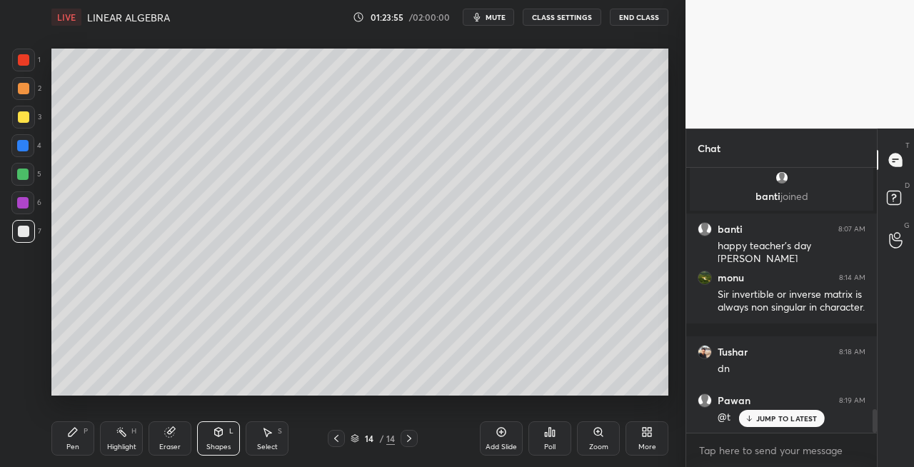
scroll to position [2767, 0]
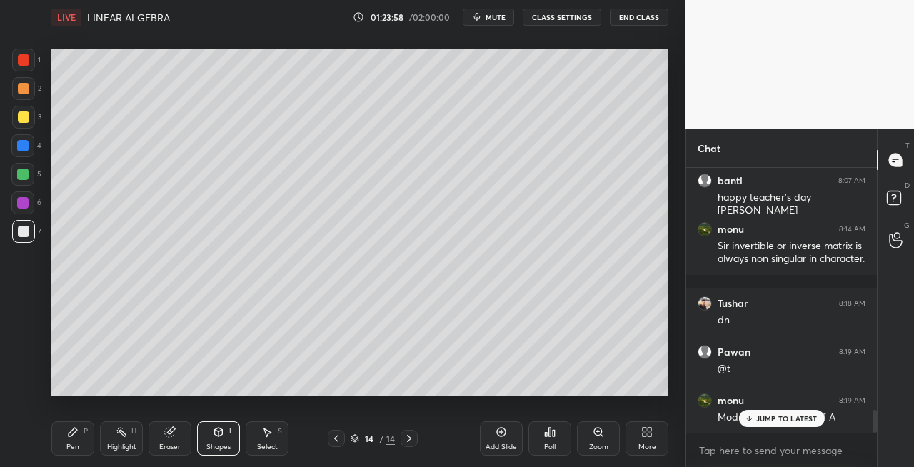
click at [31, 123] on div at bounding box center [23, 117] width 23 height 23
click at [71, 441] on div "Pen P" at bounding box center [72, 438] width 43 height 34
click at [219, 439] on div "Shapes L" at bounding box center [218, 438] width 43 height 34
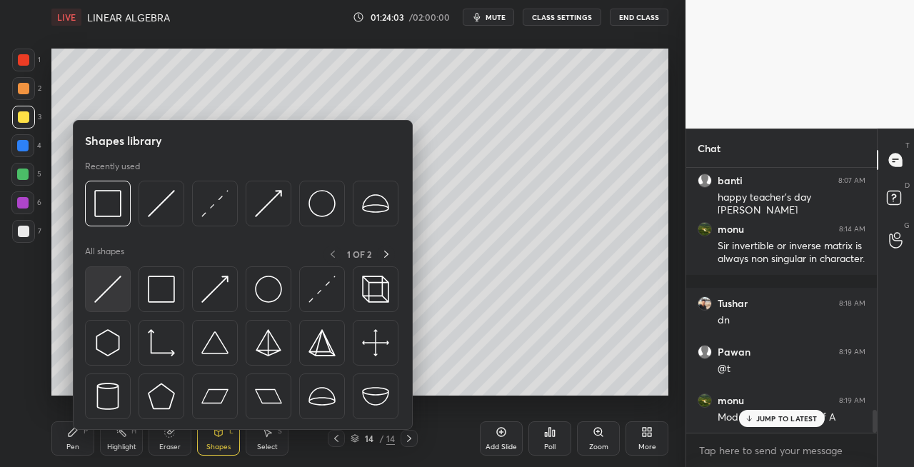
click at [106, 292] on img at bounding box center [107, 289] width 27 height 27
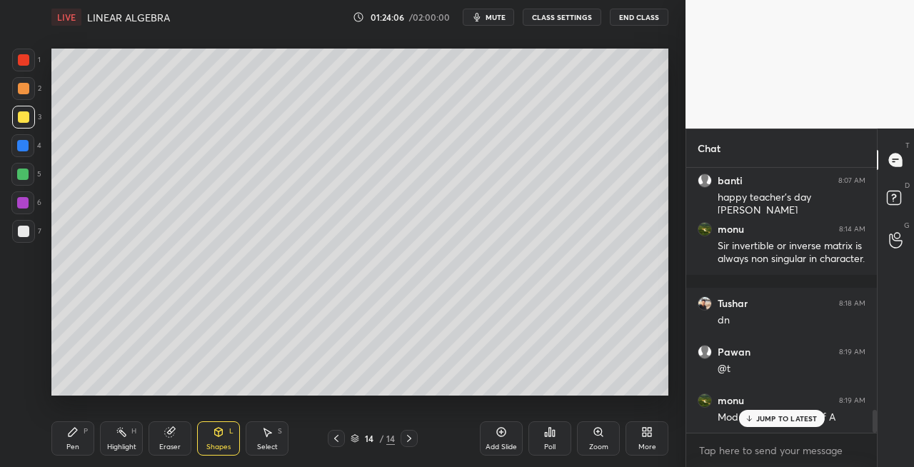
click at [76, 446] on div "Pen" at bounding box center [72, 447] width 13 height 7
click at [19, 242] on div at bounding box center [23, 231] width 23 height 23
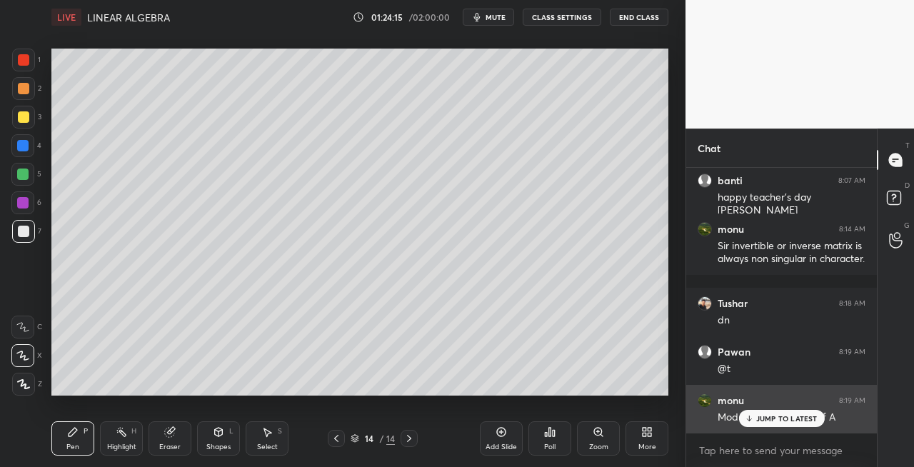
click at [756, 419] on p "JUMP TO LATEST" at bounding box center [786, 418] width 61 height 9
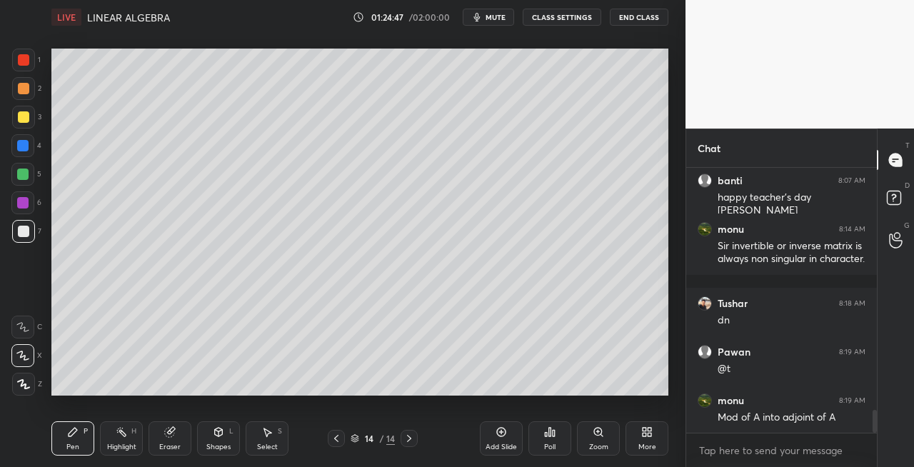
click at [215, 429] on icon at bounding box center [218, 431] width 11 height 11
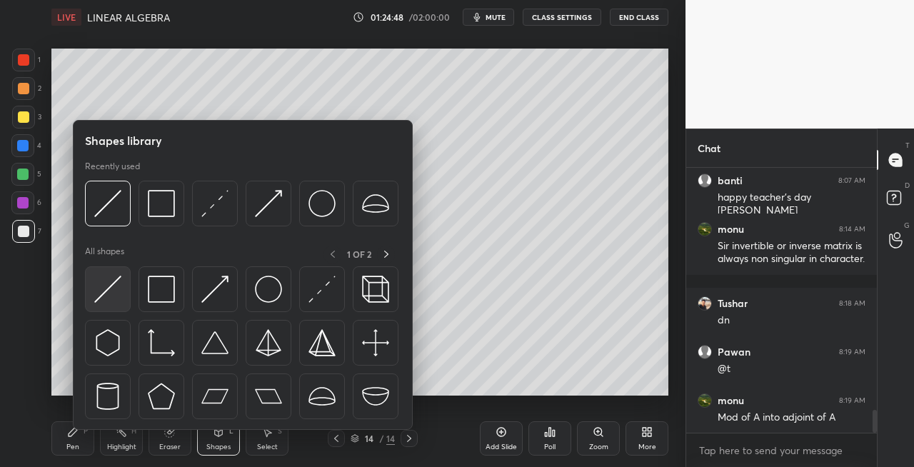
click at [99, 291] on img at bounding box center [107, 289] width 27 height 27
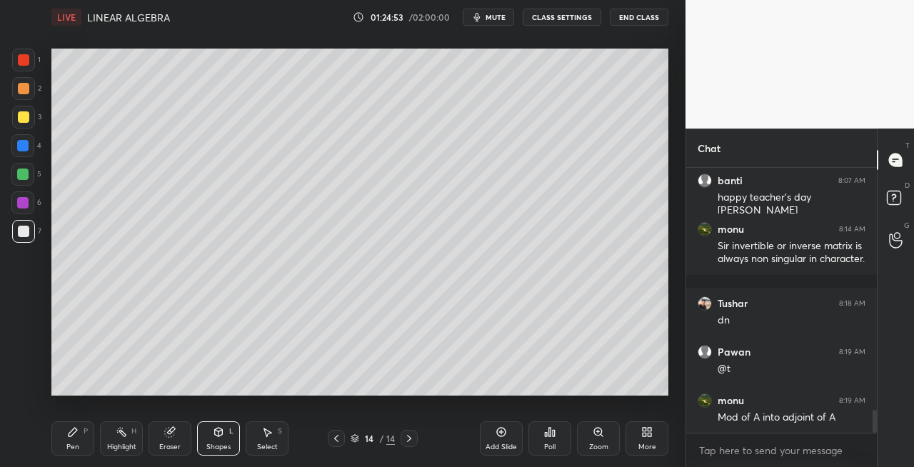
scroll to position [2828, 0]
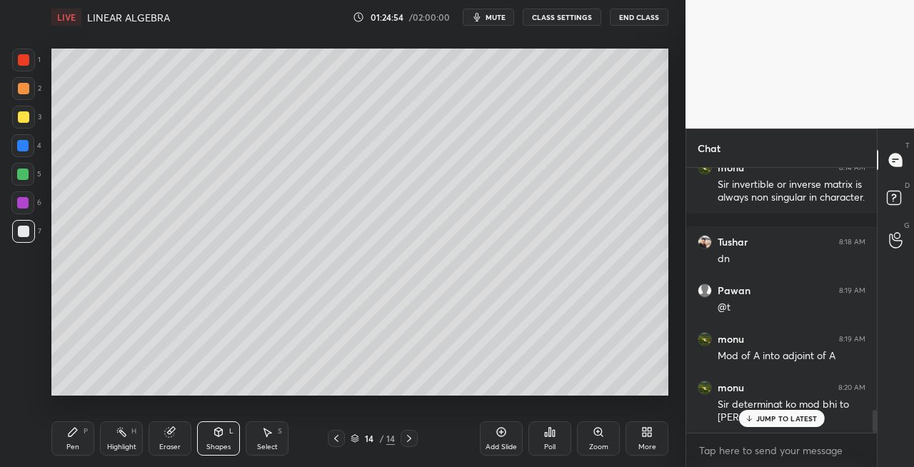
click at [177, 436] on div "Eraser" at bounding box center [170, 438] width 43 height 34
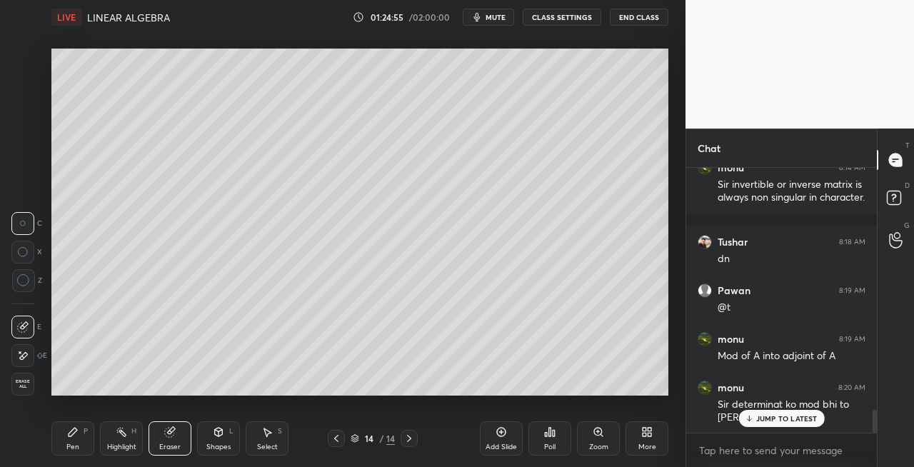
click at [69, 436] on icon at bounding box center [73, 432] width 9 height 9
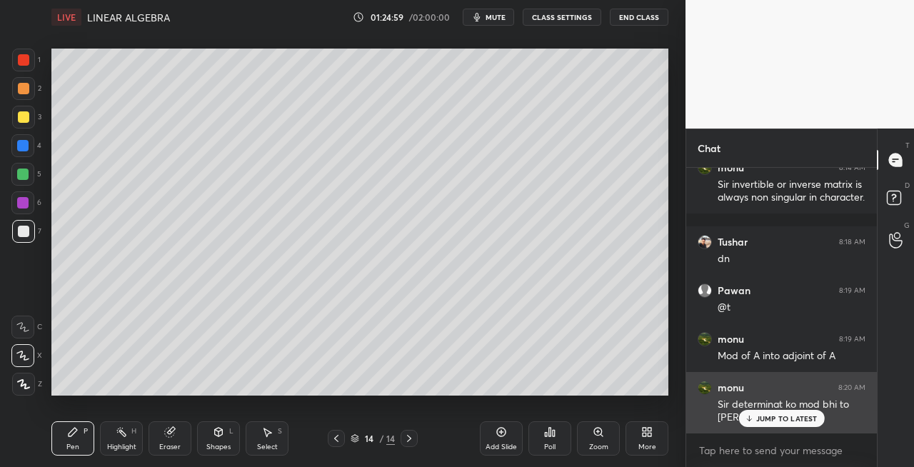
click at [765, 417] on p "JUMP TO LATEST" at bounding box center [786, 418] width 61 height 9
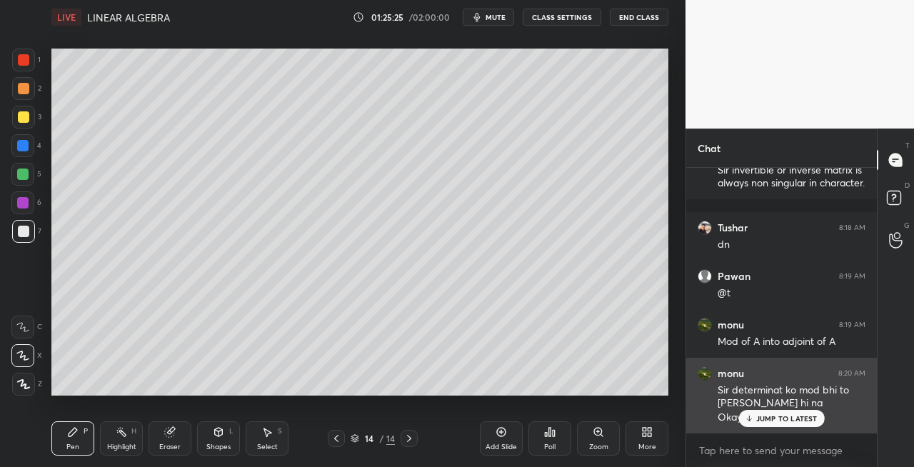
scroll to position [2904, 0]
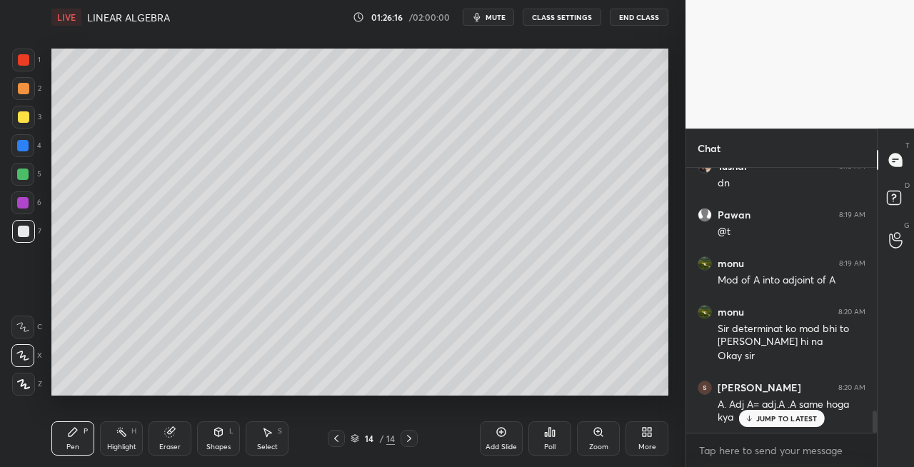
click at [31, 124] on div at bounding box center [23, 117] width 23 height 23
click at [338, 440] on icon at bounding box center [336, 438] width 11 height 11
click at [337, 439] on icon at bounding box center [336, 438] width 11 height 11
click at [411, 440] on icon at bounding box center [409, 438] width 11 height 11
click at [409, 439] on icon at bounding box center [409, 438] width 4 height 7
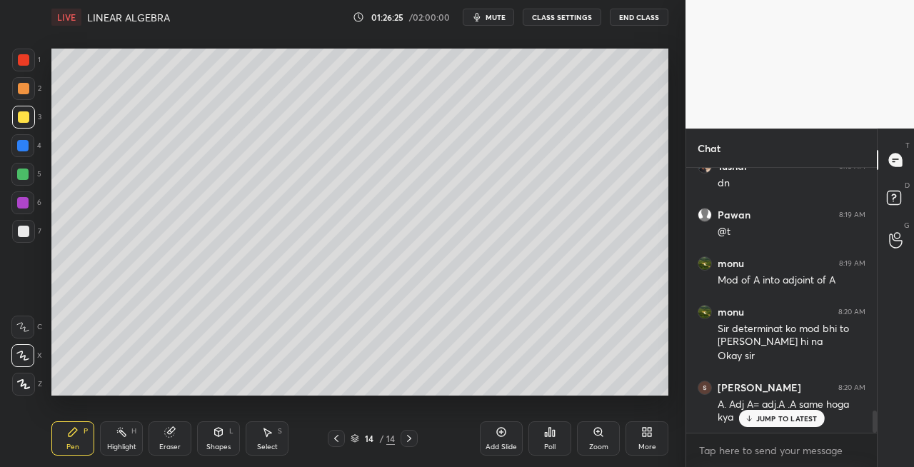
click at [215, 437] on icon at bounding box center [218, 431] width 11 height 11
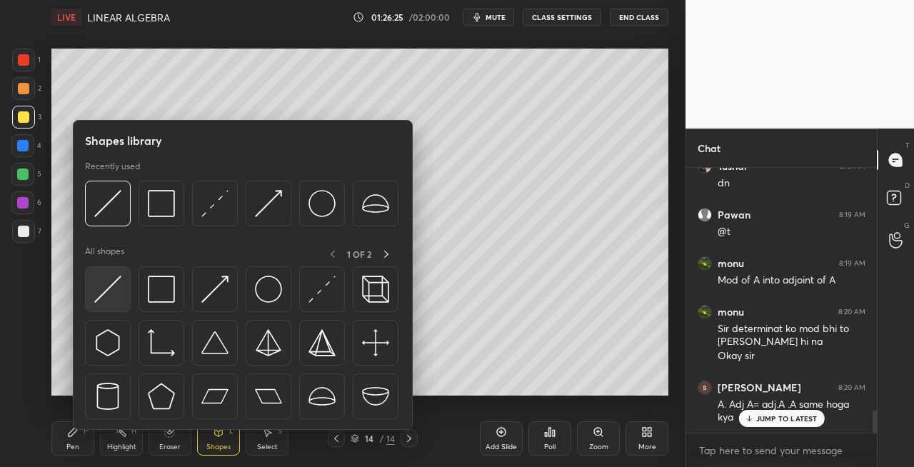
click at [101, 297] on img at bounding box center [107, 289] width 27 height 27
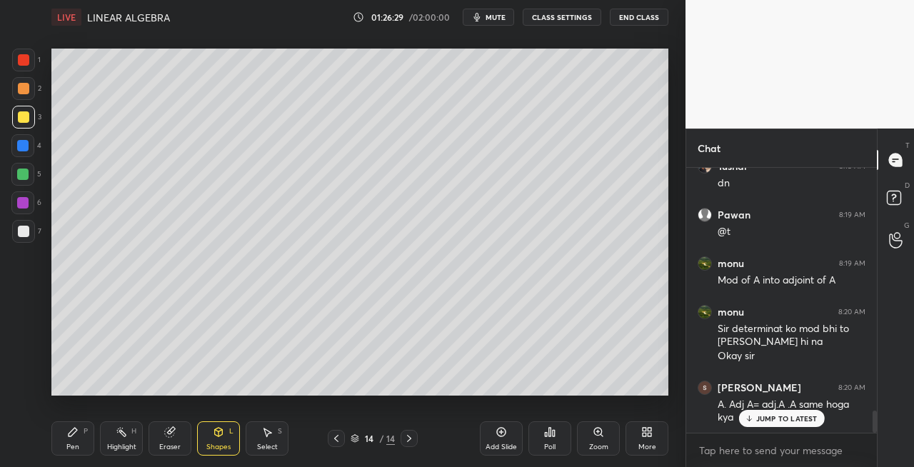
click at [86, 441] on div "Pen P" at bounding box center [72, 438] width 43 height 34
click at [173, 434] on icon at bounding box center [169, 432] width 9 height 9
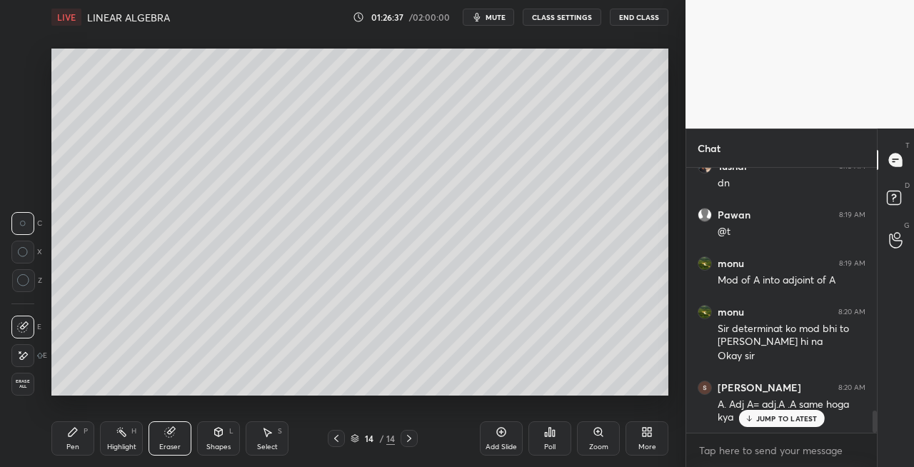
click at [61, 436] on div "Pen P" at bounding box center [72, 438] width 43 height 34
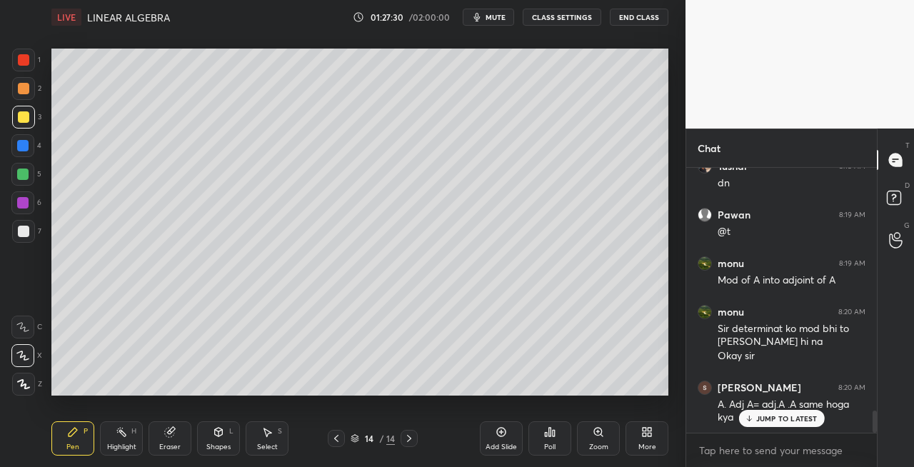
click at [175, 444] on div "Eraser" at bounding box center [169, 447] width 21 height 7
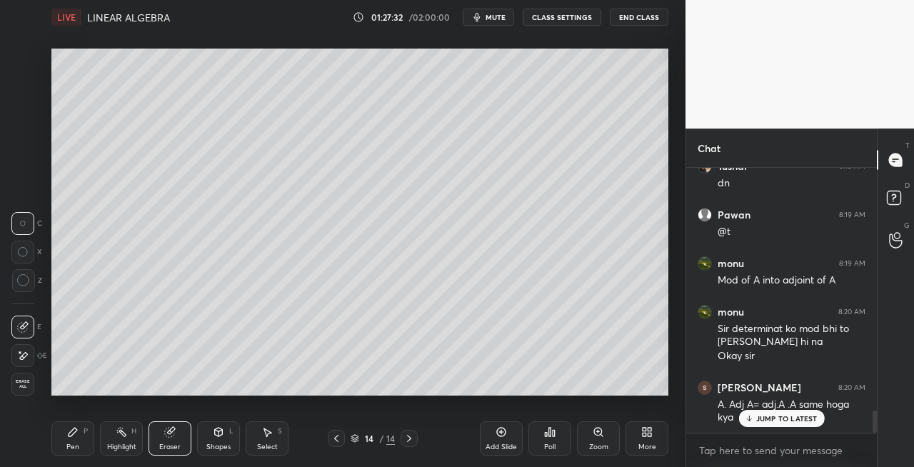
click at [73, 444] on div "Pen" at bounding box center [72, 447] width 13 height 7
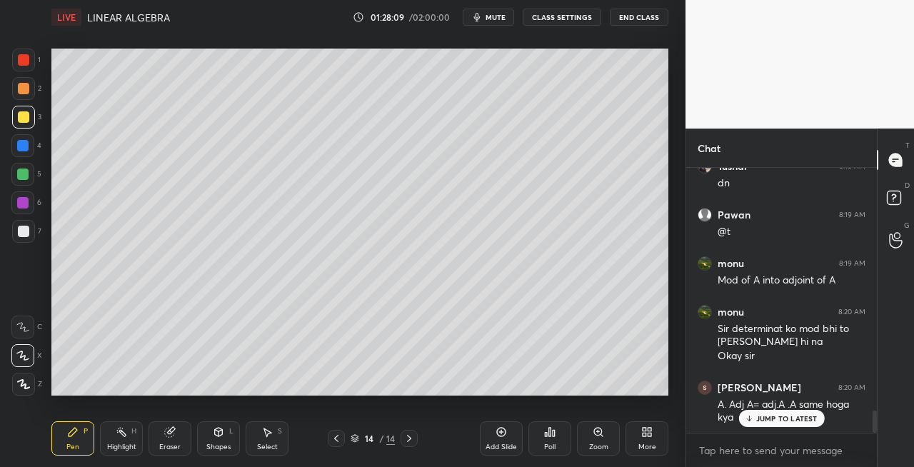
click at [170, 434] on icon at bounding box center [169, 432] width 9 height 9
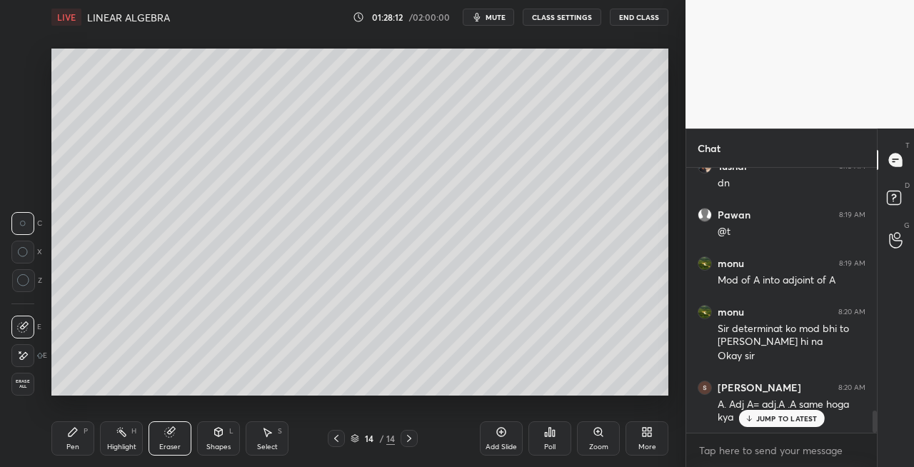
click at [74, 431] on icon at bounding box center [73, 432] width 9 height 9
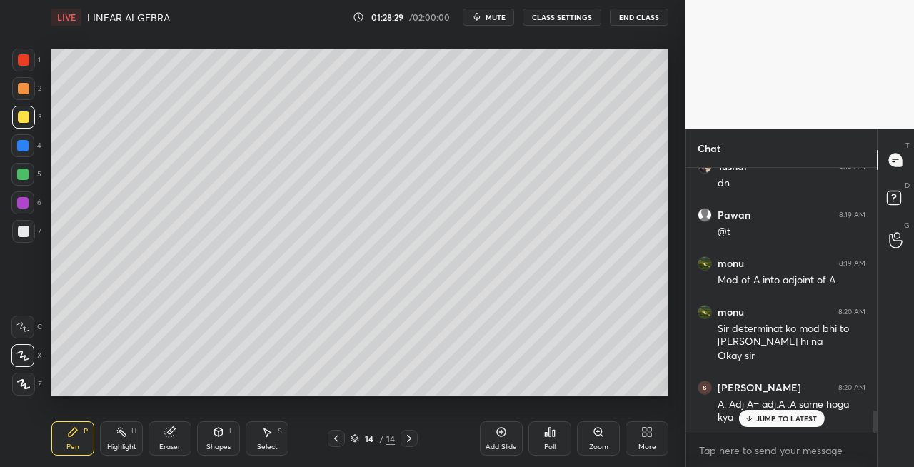
click at [29, 239] on div at bounding box center [23, 231] width 23 height 23
click at [219, 439] on div "Shapes L" at bounding box center [218, 438] width 43 height 34
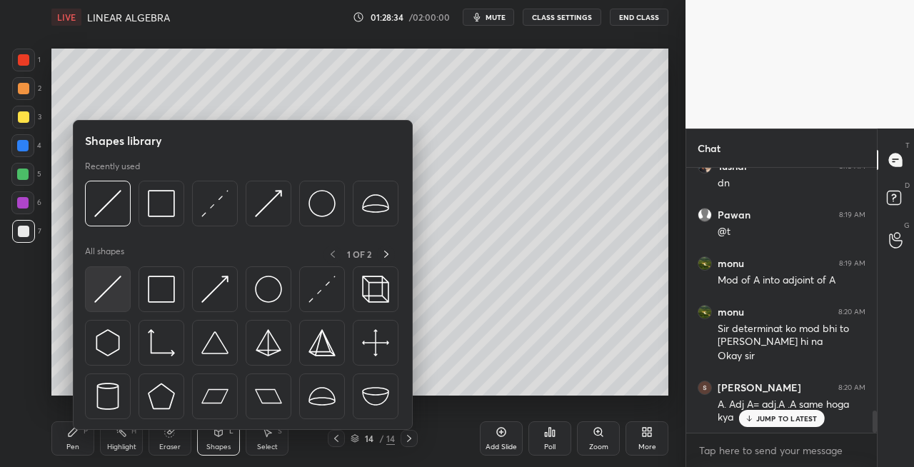
click at [112, 293] on img at bounding box center [107, 289] width 27 height 27
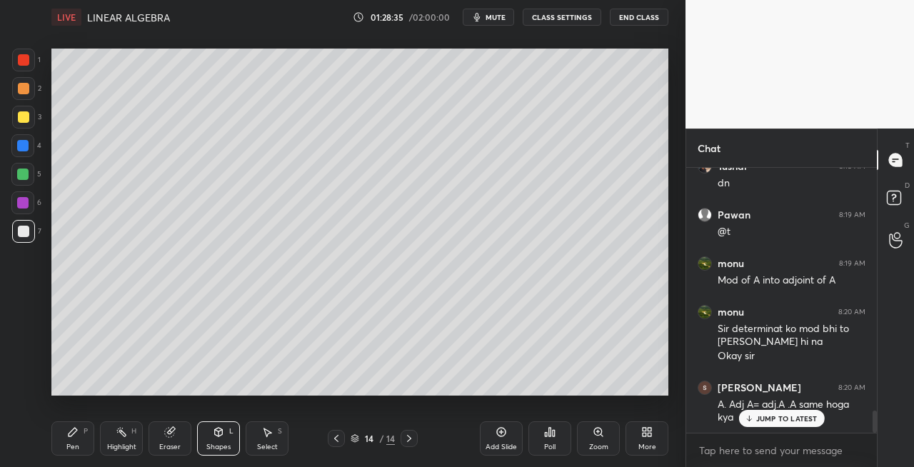
click at [72, 445] on div "Pen" at bounding box center [72, 447] width 13 height 7
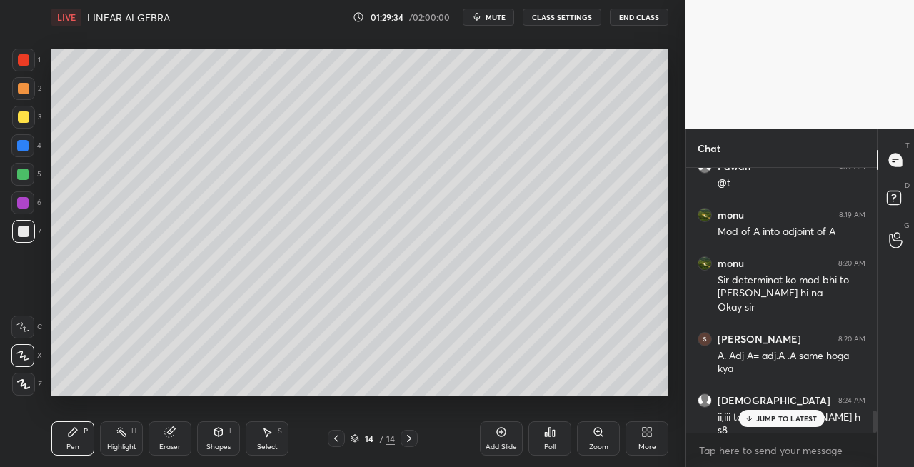
click at [406, 437] on icon at bounding box center [409, 438] width 11 height 11
click at [488, 446] on div "Add Slide" at bounding box center [501, 447] width 31 height 7
click at [334, 440] on icon at bounding box center [336, 438] width 11 height 11
click at [404, 434] on icon at bounding box center [409, 438] width 11 height 11
click at [338, 443] on icon at bounding box center [336, 438] width 11 height 11
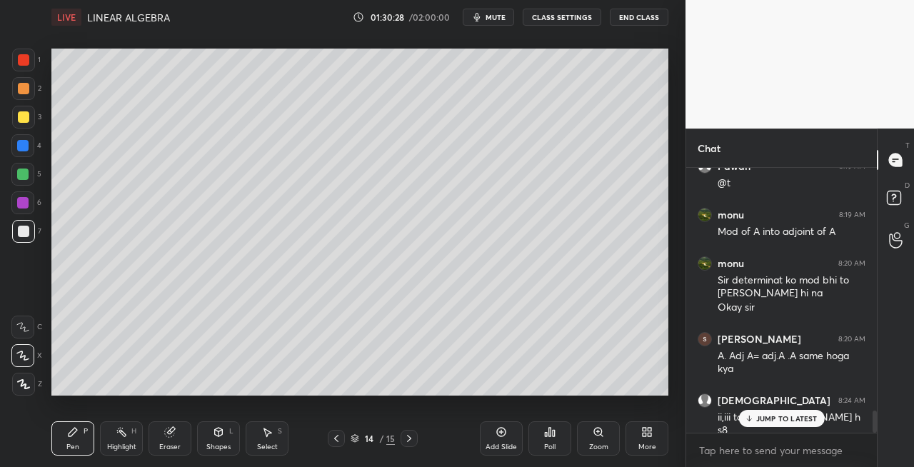
click at [409, 443] on icon at bounding box center [409, 438] width 11 height 11
click at [176, 433] on div "Eraser" at bounding box center [170, 438] width 43 height 34
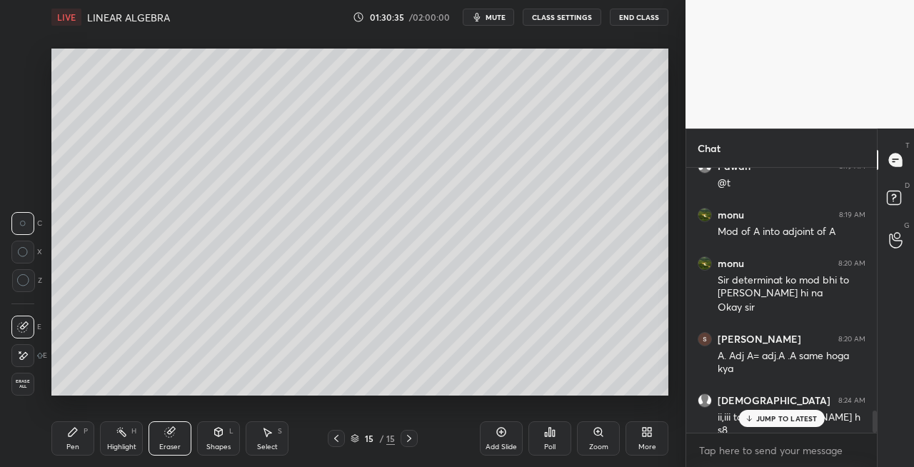
click at [77, 434] on icon at bounding box center [72, 431] width 11 height 11
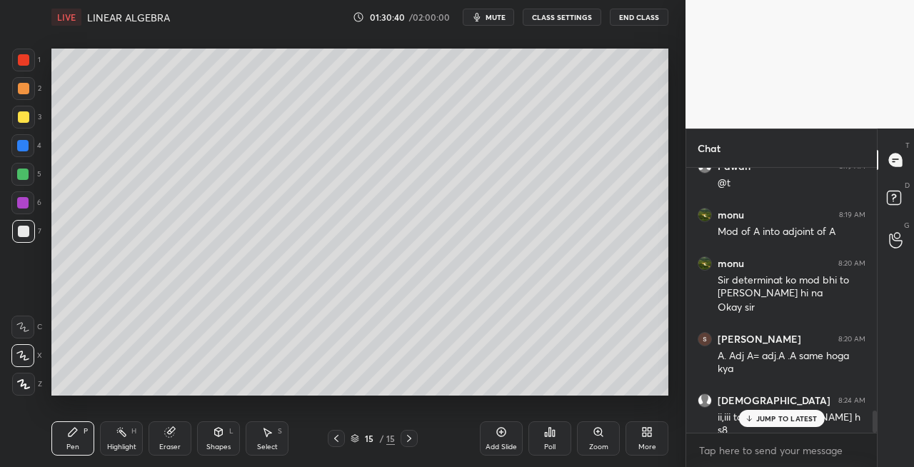
click at [169, 439] on div "Eraser" at bounding box center [170, 438] width 43 height 34
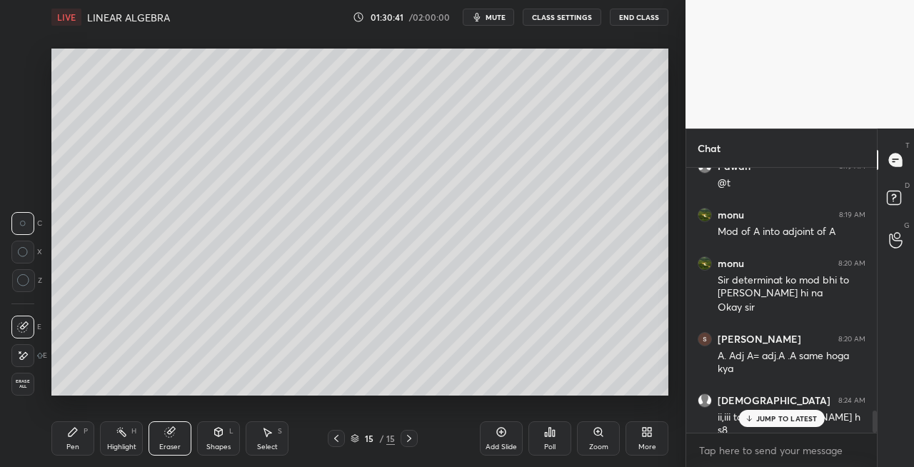
click at [73, 440] on div "Pen P" at bounding box center [72, 438] width 43 height 34
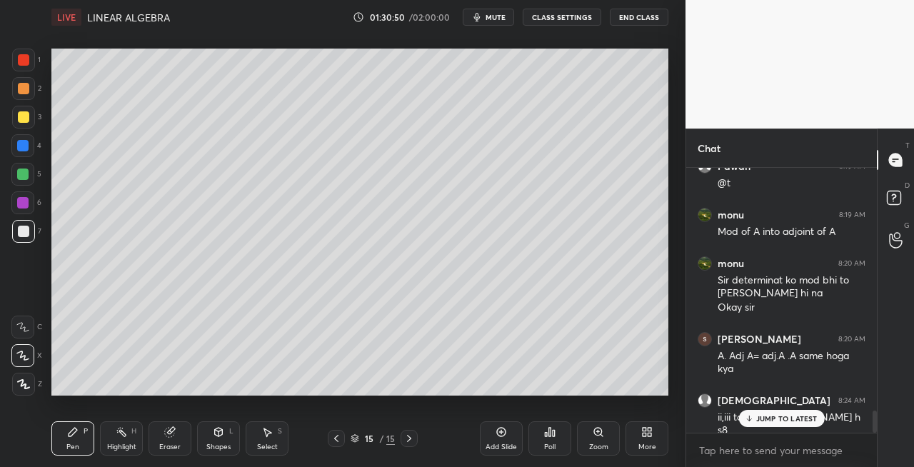
click at [186, 429] on div "Eraser" at bounding box center [170, 438] width 43 height 34
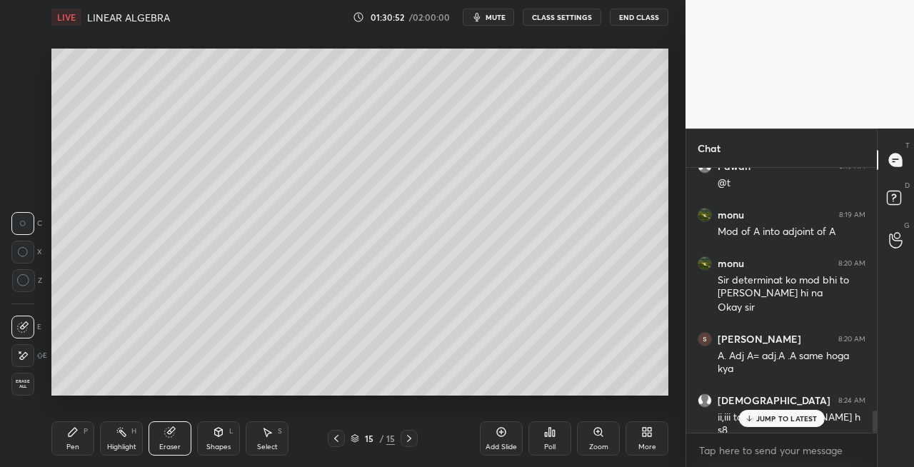
click at [62, 444] on div "Pen P" at bounding box center [72, 438] width 43 height 34
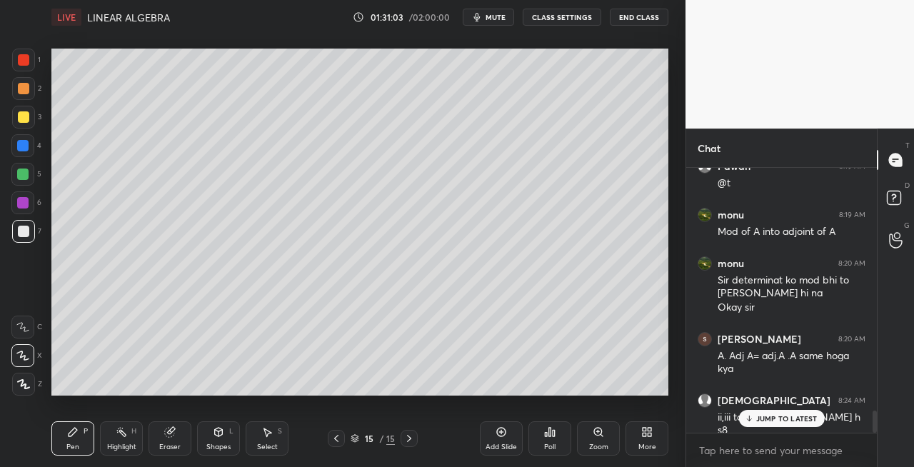
click at [174, 440] on div "Eraser" at bounding box center [170, 438] width 43 height 34
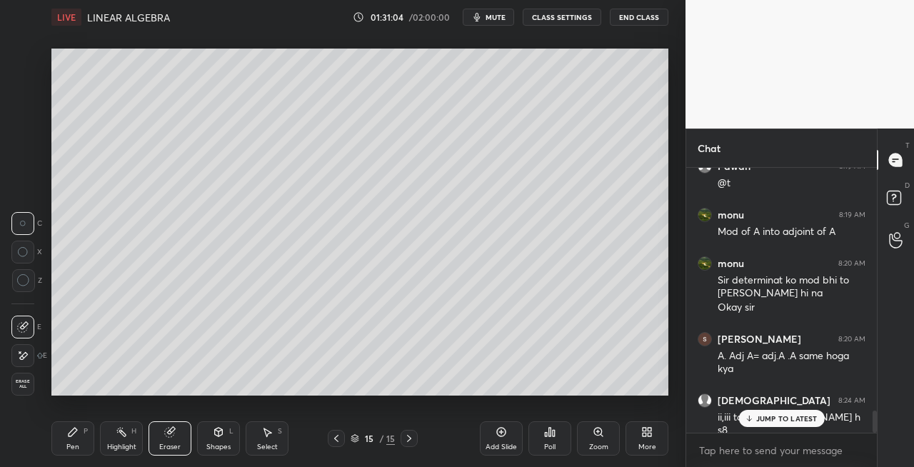
click at [74, 451] on div "Pen" at bounding box center [72, 447] width 13 height 7
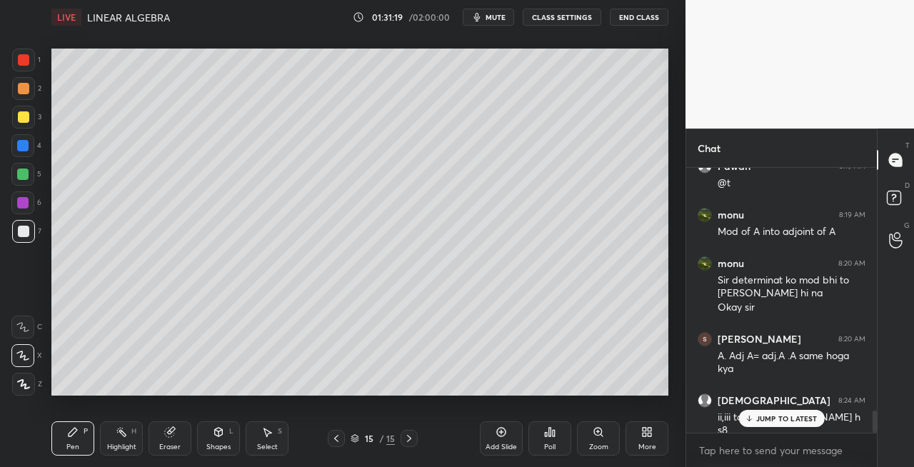
click at [207, 436] on div "Shapes L" at bounding box center [218, 438] width 43 height 34
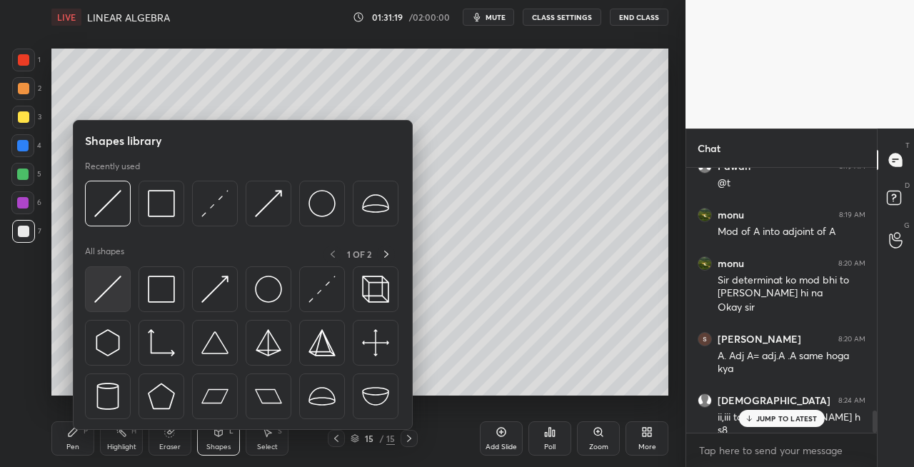
click at [101, 293] on img at bounding box center [107, 289] width 27 height 27
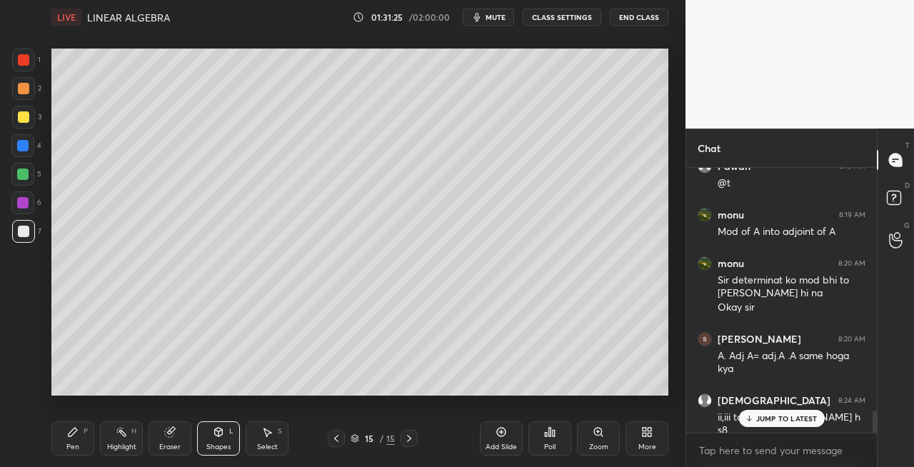
click at [65, 444] on div "Pen P" at bounding box center [72, 438] width 43 height 34
click at [334, 438] on icon at bounding box center [336, 438] width 11 height 11
click at [169, 431] on icon at bounding box center [169, 432] width 9 height 9
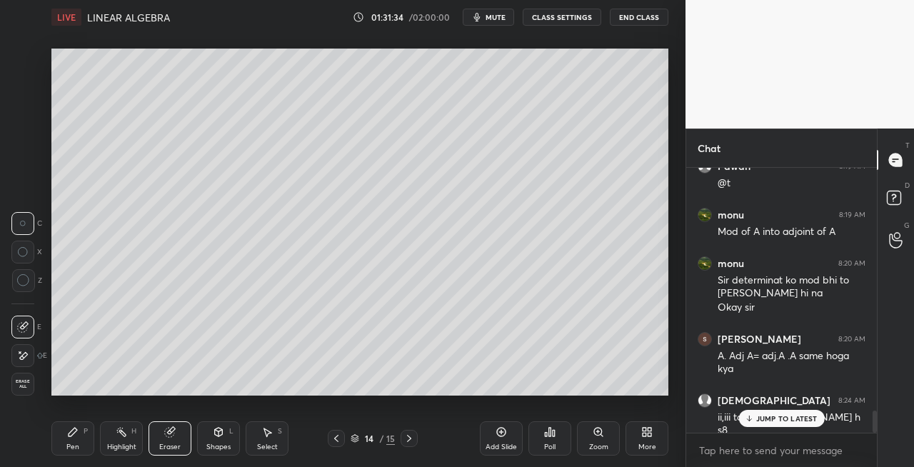
click at [83, 441] on div "Pen P" at bounding box center [72, 438] width 43 height 34
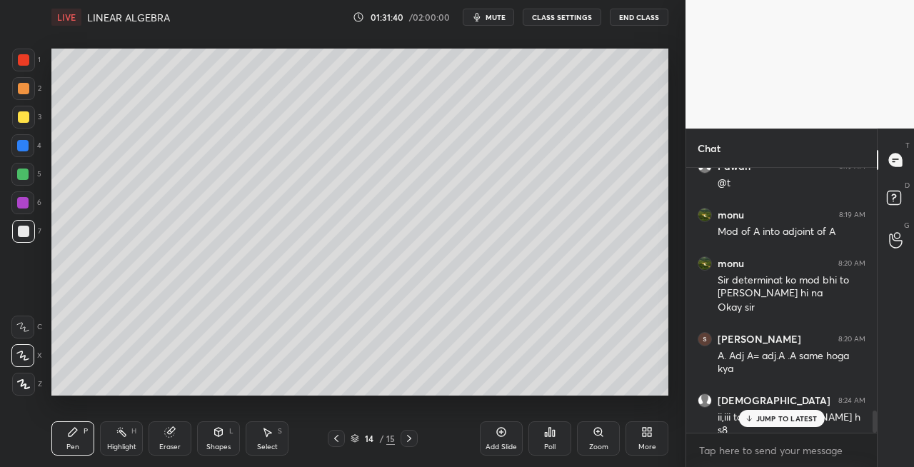
click at [401, 446] on div at bounding box center [409, 438] width 17 height 17
click at [74, 437] on icon at bounding box center [72, 431] width 11 height 11
click at [336, 441] on icon at bounding box center [336, 438] width 11 height 11
click at [409, 431] on div at bounding box center [409, 438] width 17 height 17
click at [410, 439] on icon at bounding box center [409, 438] width 4 height 7
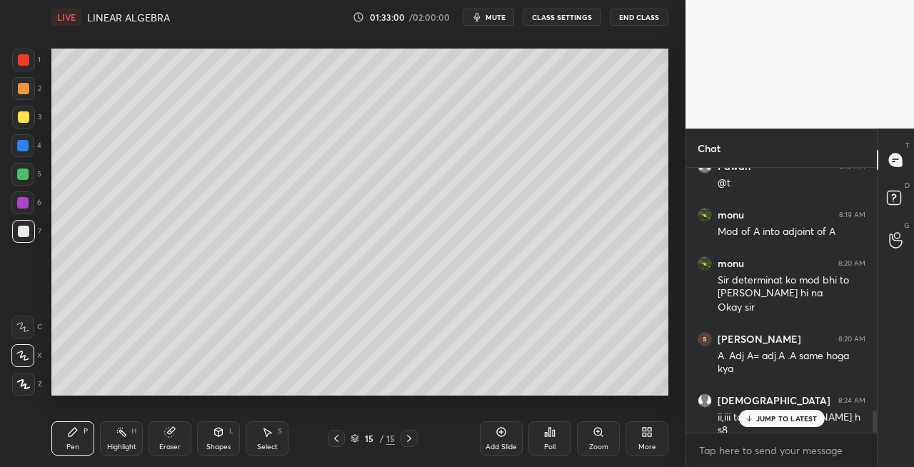
click at [504, 446] on div "Add Slide" at bounding box center [501, 447] width 31 height 7
click at [167, 433] on icon at bounding box center [169, 432] width 9 height 9
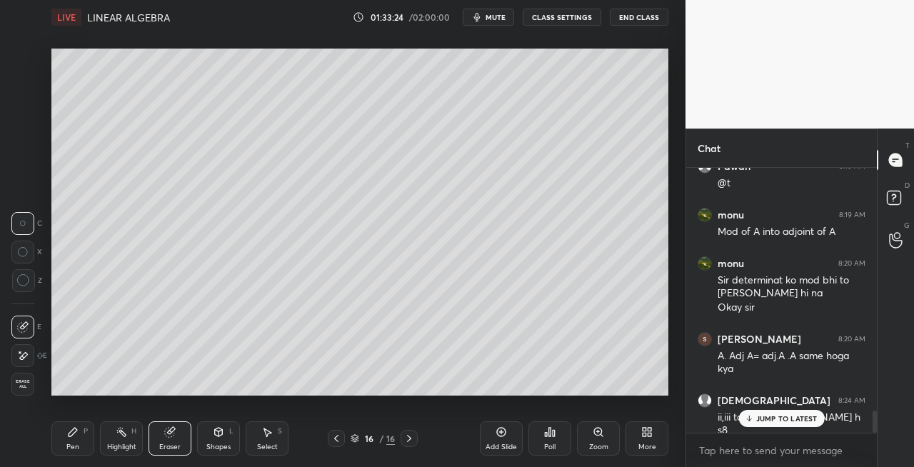
click at [78, 440] on div "Pen P" at bounding box center [72, 438] width 43 height 34
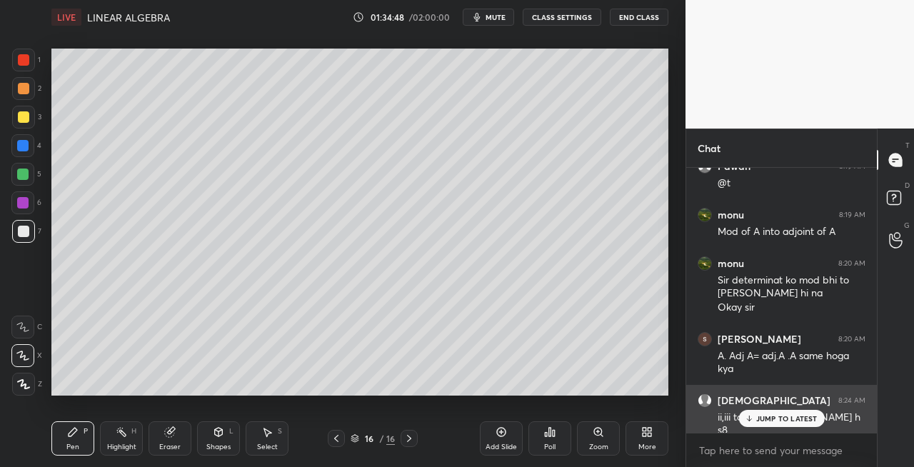
click at [765, 420] on p "JUMP TO LATEST" at bounding box center [786, 418] width 61 height 9
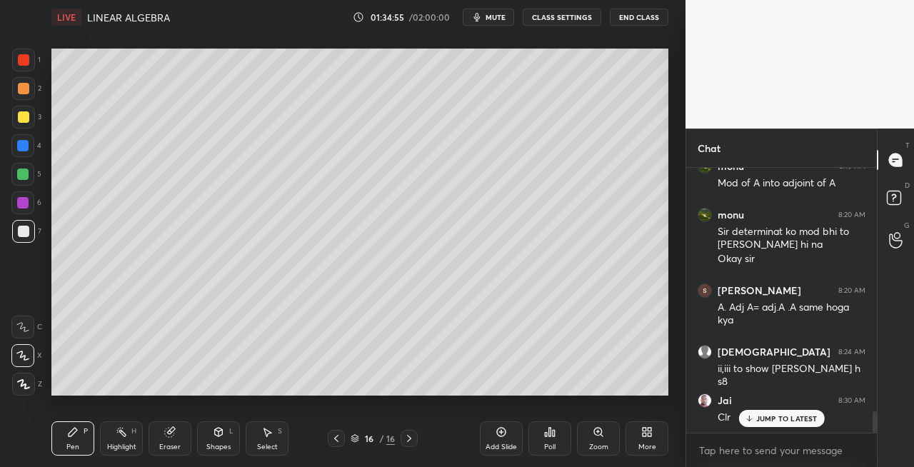
click at [220, 429] on icon at bounding box center [219, 432] width 8 height 9
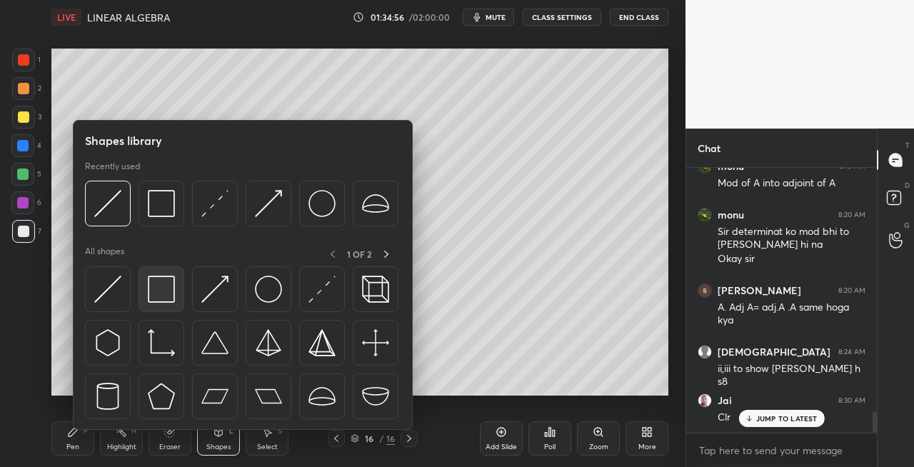
click at [164, 302] on img at bounding box center [161, 289] width 27 height 27
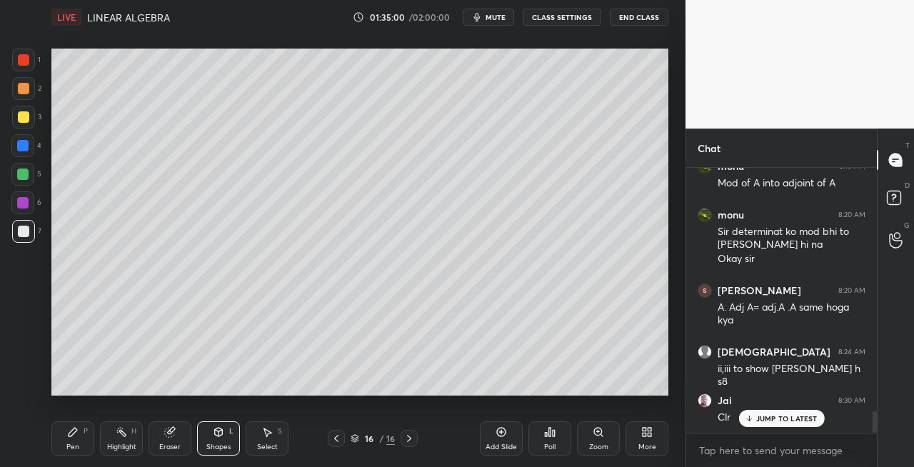
click at [339, 439] on icon at bounding box center [336, 438] width 11 height 11
click at [405, 442] on icon at bounding box center [409, 438] width 11 height 11
click at [73, 437] on icon at bounding box center [72, 431] width 11 height 11
click at [334, 441] on icon at bounding box center [336, 438] width 11 height 11
click at [337, 440] on icon at bounding box center [336, 438] width 11 height 11
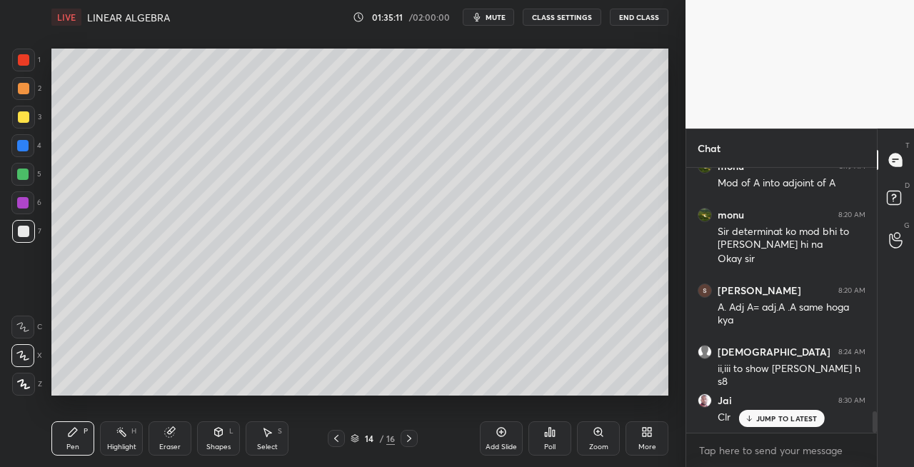
click at [404, 441] on icon at bounding box center [409, 438] width 11 height 11
click at [336, 440] on icon at bounding box center [336, 438] width 11 height 11
click at [407, 438] on icon at bounding box center [409, 438] width 11 height 11
click at [404, 440] on icon at bounding box center [409, 438] width 11 height 11
click at [189, 429] on div "Eraser" at bounding box center [170, 438] width 43 height 34
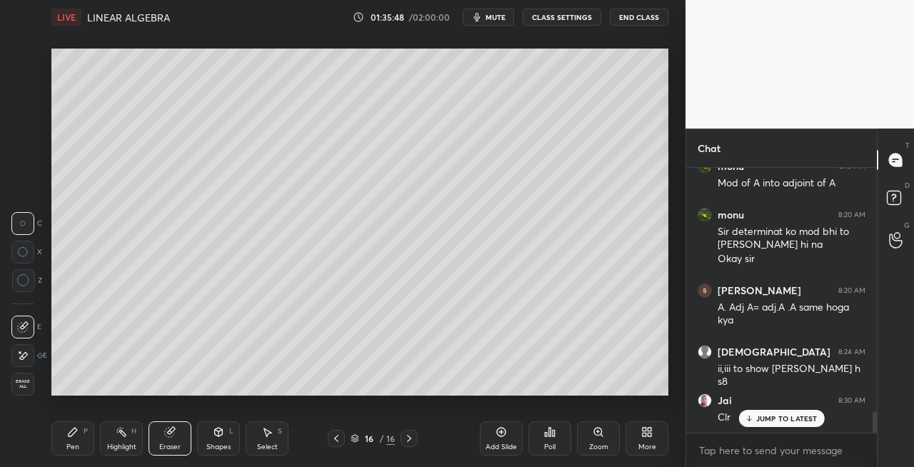
click at [71, 430] on icon at bounding box center [72, 431] width 11 height 11
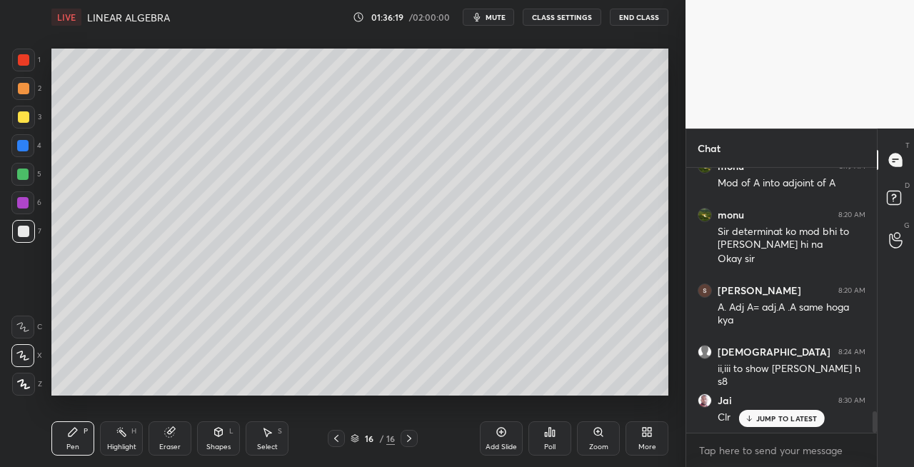
click at [410, 436] on icon at bounding box center [409, 438] width 11 height 11
click at [411, 437] on icon at bounding box center [409, 438] width 11 height 11
click at [497, 439] on div "Add Slide" at bounding box center [501, 438] width 43 height 34
click at [339, 441] on icon at bounding box center [336, 438] width 11 height 11
click at [406, 439] on icon at bounding box center [409, 438] width 11 height 11
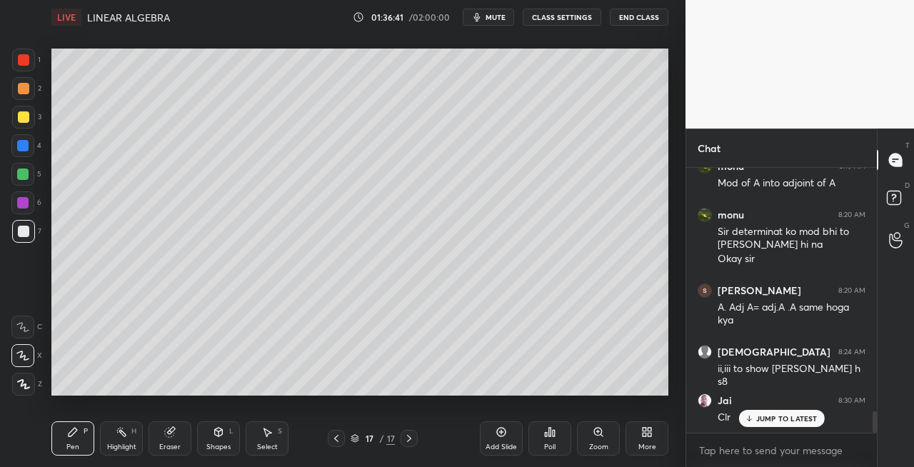
click at [338, 443] on icon at bounding box center [336, 438] width 11 height 11
click at [411, 439] on icon at bounding box center [409, 438] width 11 height 11
click at [174, 444] on div "Eraser" at bounding box center [169, 447] width 21 height 7
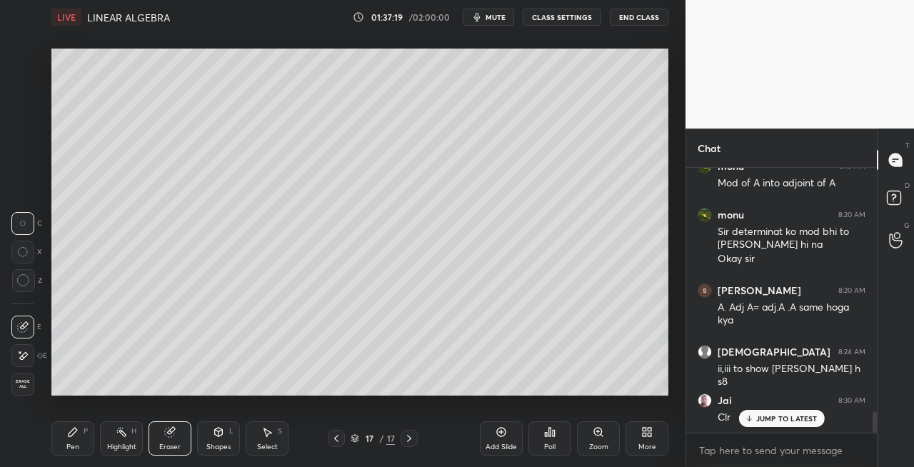
click at [69, 438] on div "Pen P" at bounding box center [72, 438] width 43 height 34
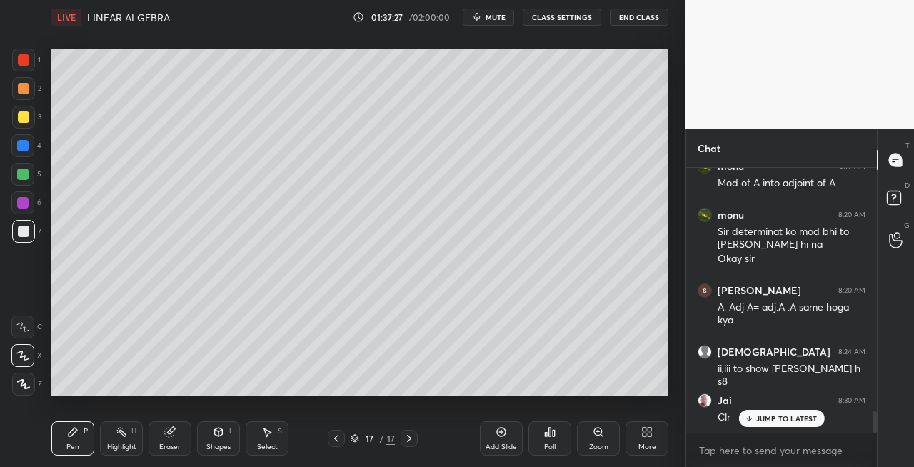
click at [338, 440] on icon at bounding box center [336, 438] width 11 height 11
click at [407, 442] on icon at bounding box center [409, 438] width 11 height 11
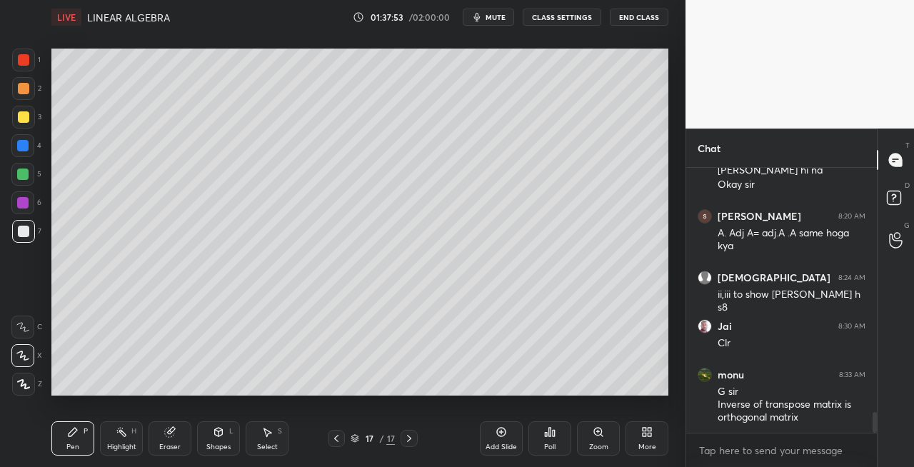
click at [334, 437] on icon at bounding box center [336, 438] width 11 height 11
click at [411, 443] on icon at bounding box center [409, 438] width 11 height 11
click at [169, 450] on div "Eraser" at bounding box center [169, 447] width 21 height 7
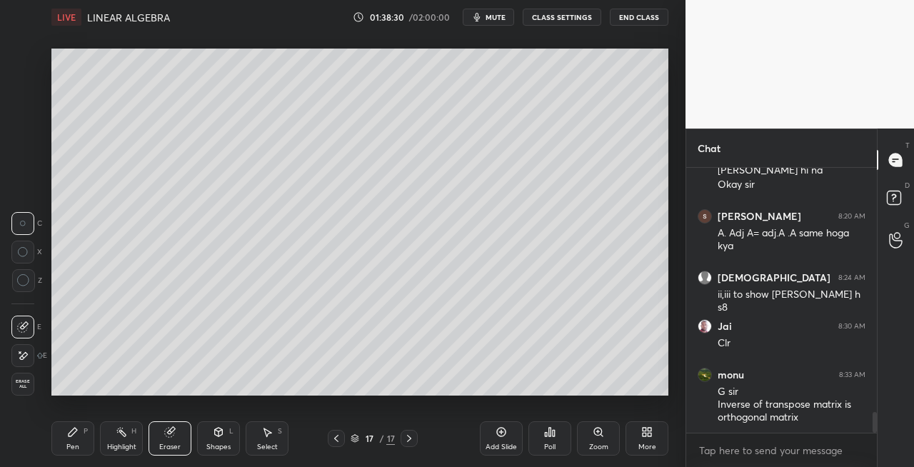
click at [77, 444] on div "Pen" at bounding box center [72, 447] width 13 height 7
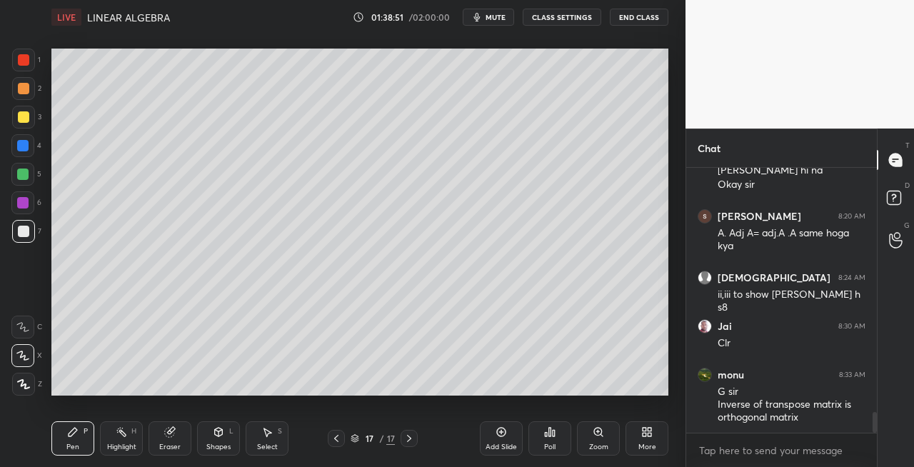
click at [223, 436] on icon at bounding box center [218, 431] width 11 height 11
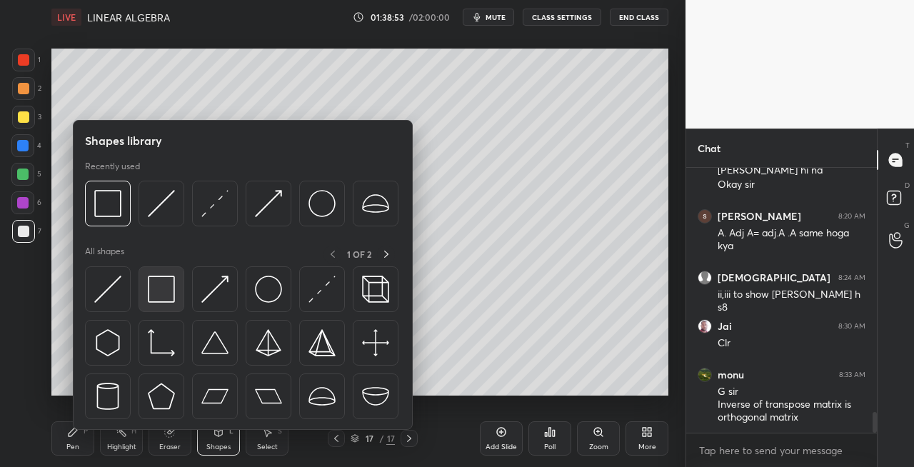
click at [168, 299] on img at bounding box center [161, 289] width 27 height 27
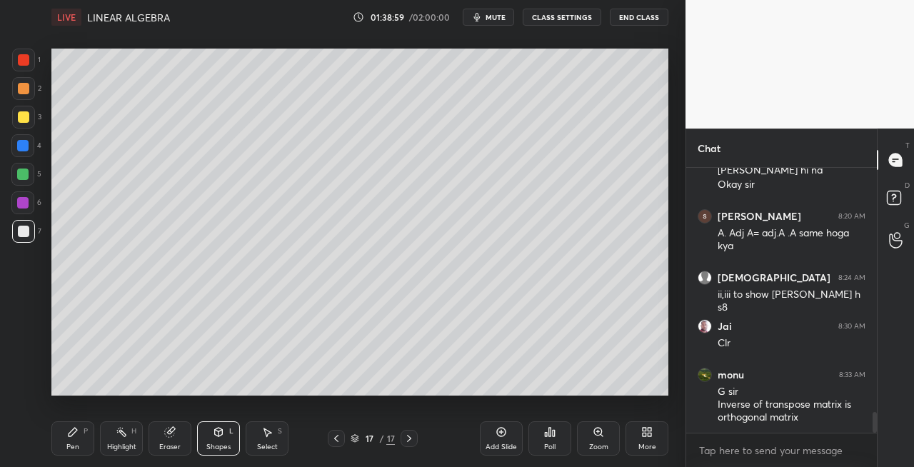
click at [338, 441] on icon at bounding box center [336, 438] width 4 height 7
click at [340, 443] on icon at bounding box center [336, 438] width 11 height 11
click at [337, 438] on icon at bounding box center [336, 438] width 11 height 11
click at [410, 437] on icon at bounding box center [409, 438] width 4 height 7
click at [407, 436] on icon at bounding box center [409, 438] width 11 height 11
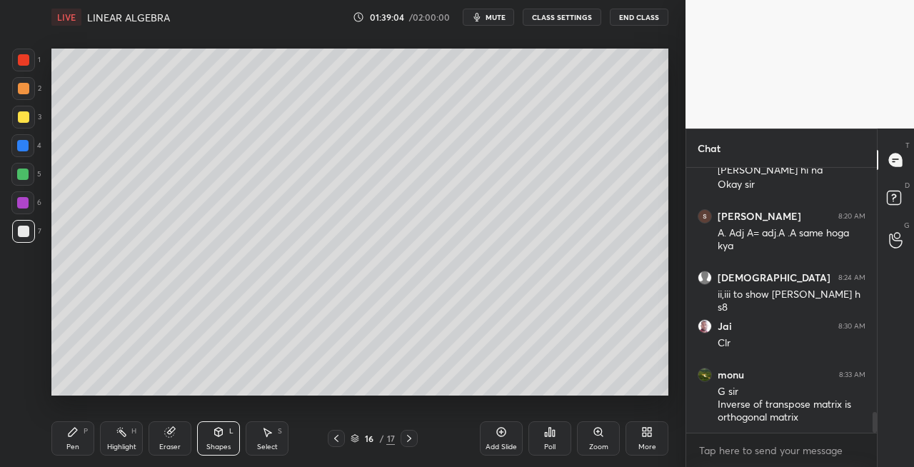
click at [415, 438] on div at bounding box center [409, 438] width 17 height 17
click at [411, 441] on icon at bounding box center [409, 438] width 11 height 11
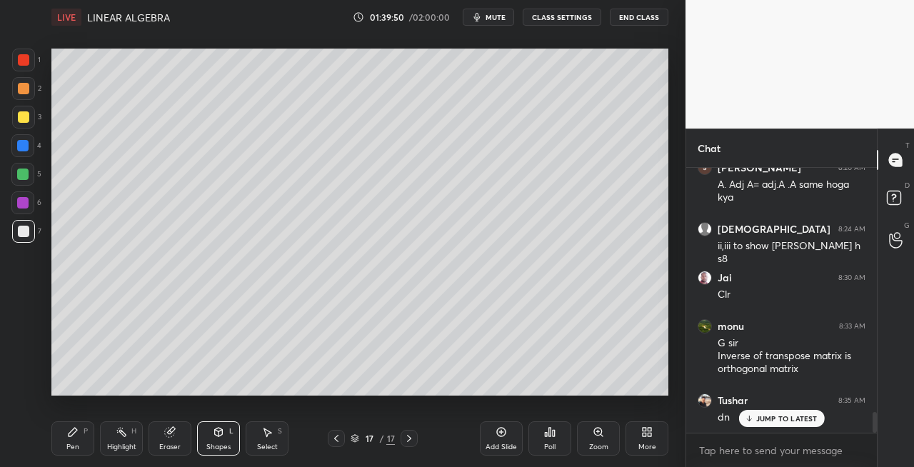
scroll to position [4, 4]
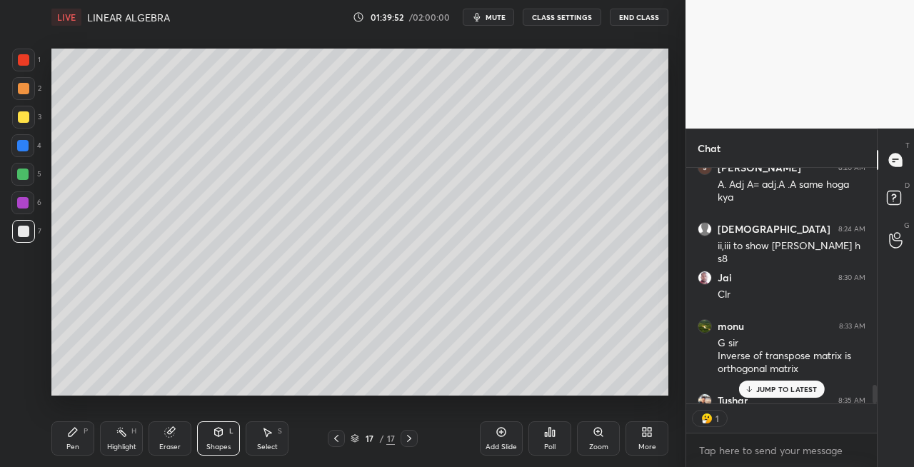
click at [36, 126] on div "3" at bounding box center [26, 117] width 29 height 23
click at [336, 439] on icon at bounding box center [336, 438] width 4 height 7
click at [339, 439] on icon at bounding box center [336, 438] width 11 height 11
click at [411, 440] on icon at bounding box center [409, 438] width 11 height 11
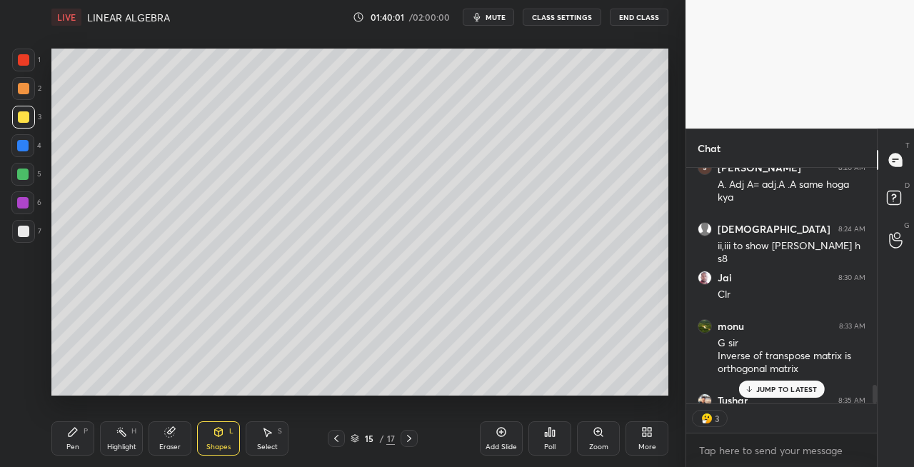
click at [411, 440] on icon at bounding box center [409, 438] width 11 height 11
click at [410, 440] on icon at bounding box center [409, 438] width 4 height 7
click at [412, 441] on icon at bounding box center [409, 438] width 11 height 11
click at [96, 439] on div "Pen P Highlight H Eraser Shapes L Select S" at bounding box center [158, 438] width 214 height 34
click at [82, 436] on div "Pen P" at bounding box center [72, 438] width 43 height 34
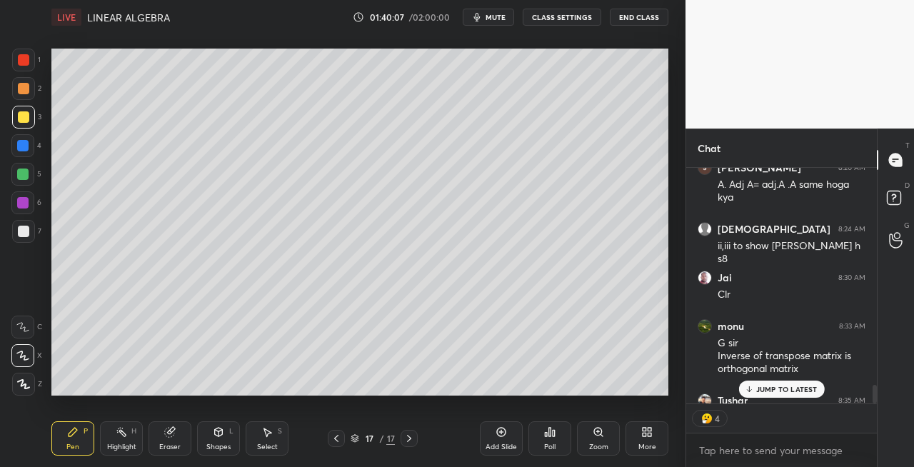
click at [166, 426] on icon at bounding box center [169, 431] width 11 height 11
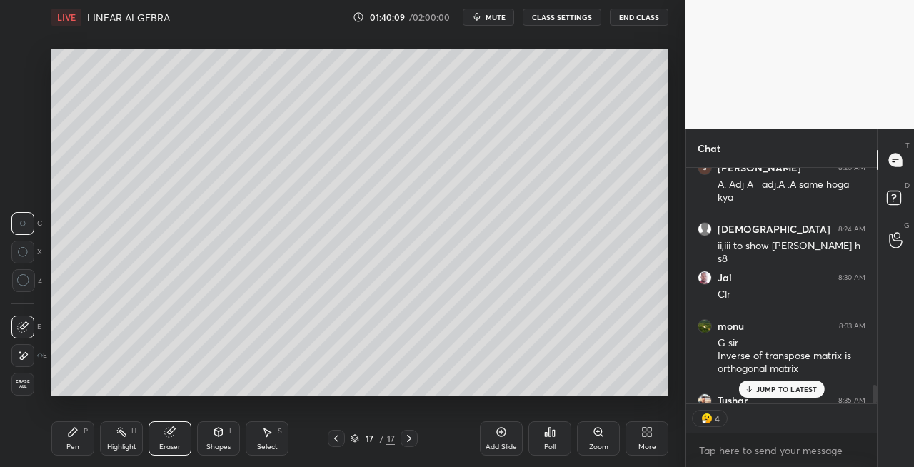
click at [79, 426] on div "Pen P" at bounding box center [72, 438] width 43 height 34
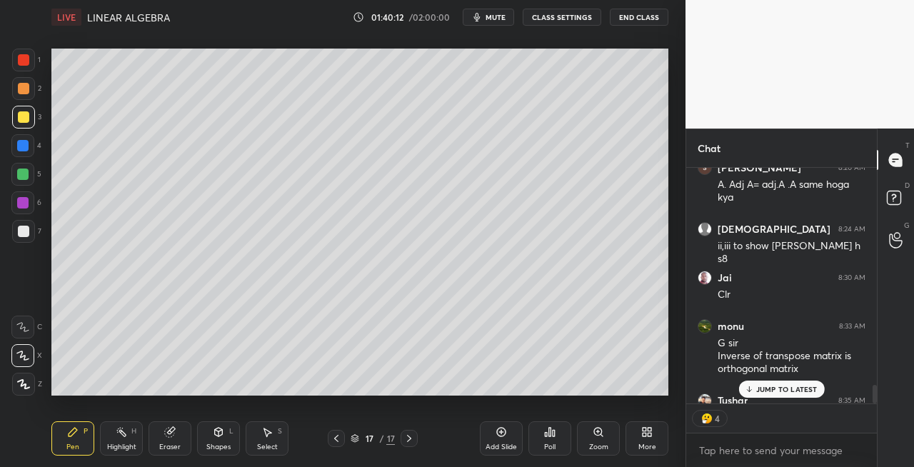
click at [210, 431] on div "Shapes L" at bounding box center [218, 438] width 43 height 34
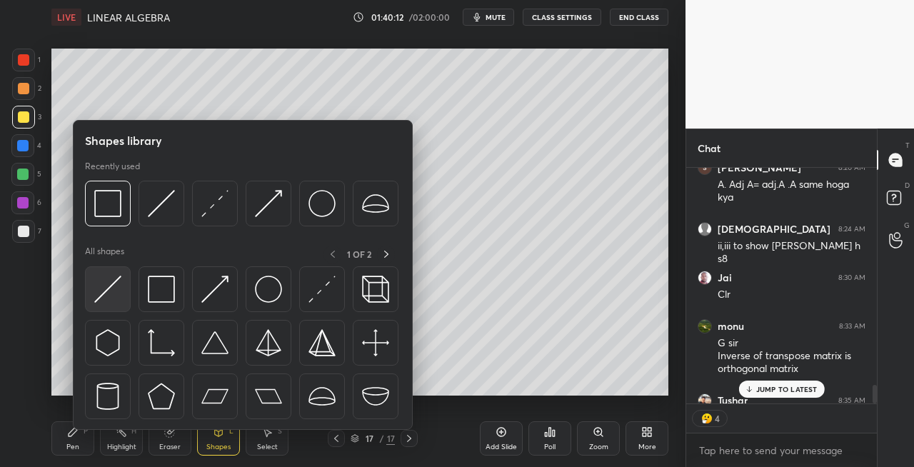
click at [100, 297] on img at bounding box center [107, 289] width 27 height 27
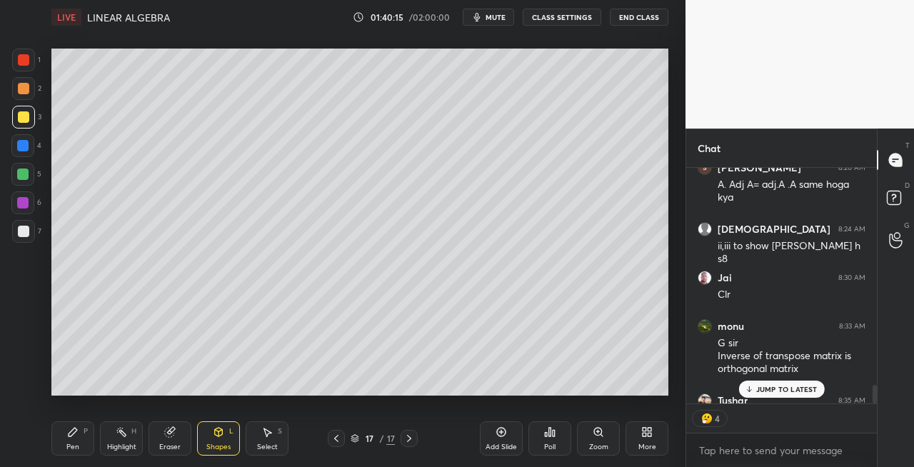
click at [66, 445] on div "Pen P" at bounding box center [72, 438] width 43 height 34
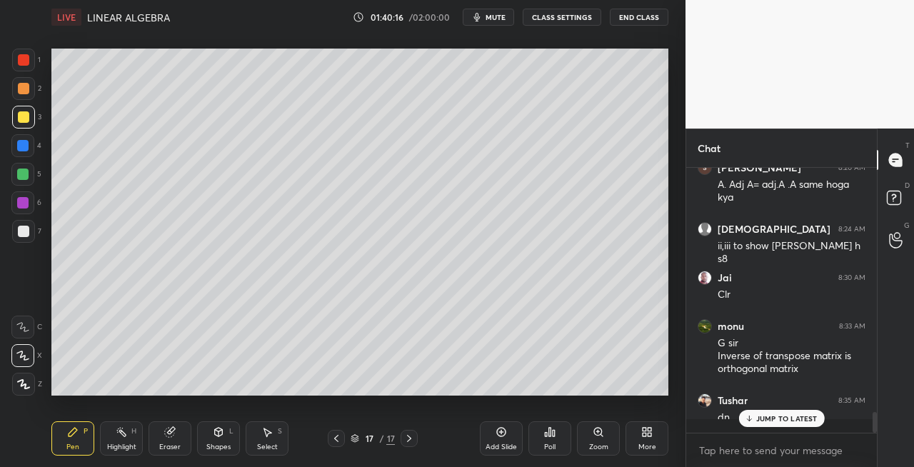
scroll to position [261, 186]
click at [83, 441] on div "Pen P" at bounding box center [72, 438] width 43 height 34
click at [182, 439] on div "Eraser" at bounding box center [170, 438] width 43 height 34
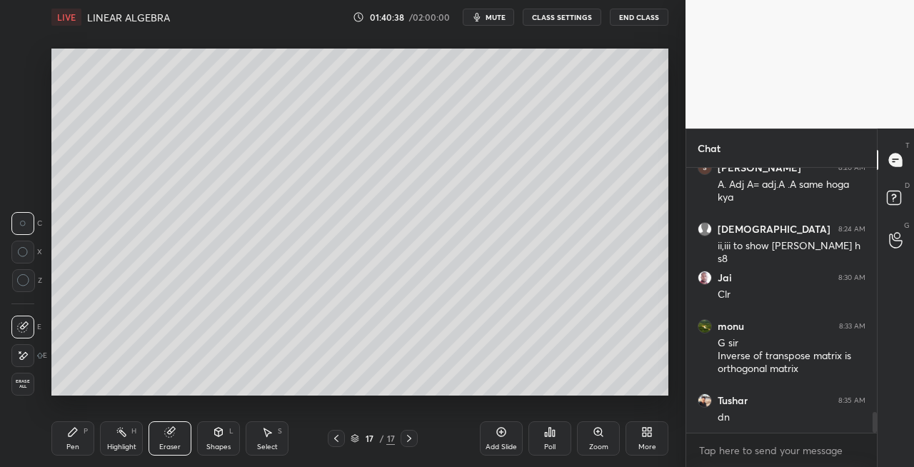
click at [80, 441] on div "Pen P" at bounding box center [72, 438] width 43 height 34
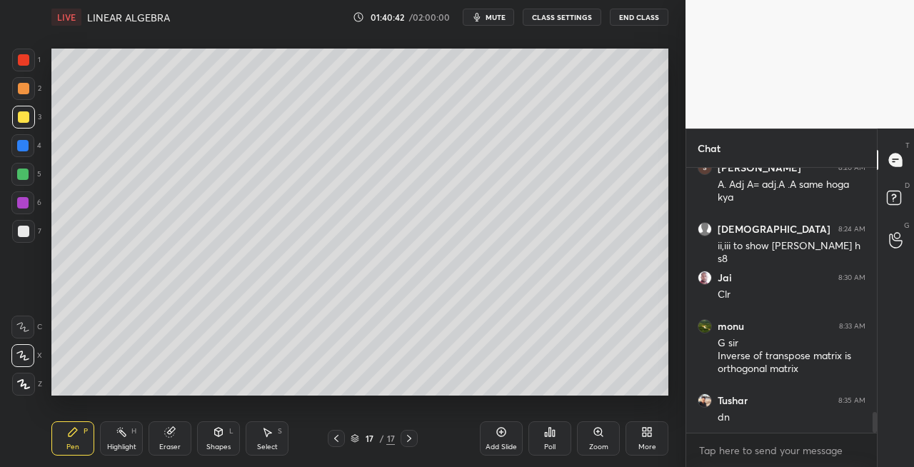
click at [180, 438] on div "Eraser" at bounding box center [170, 438] width 43 height 34
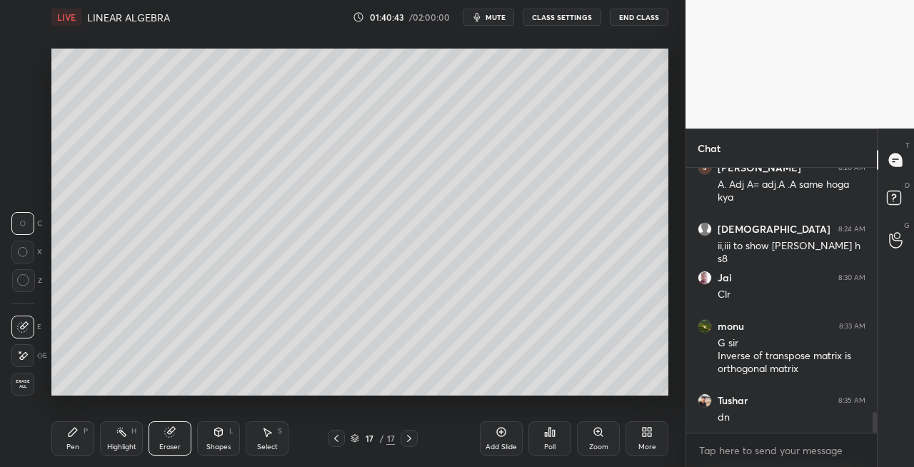
click at [80, 433] on div "Pen P" at bounding box center [72, 438] width 43 height 34
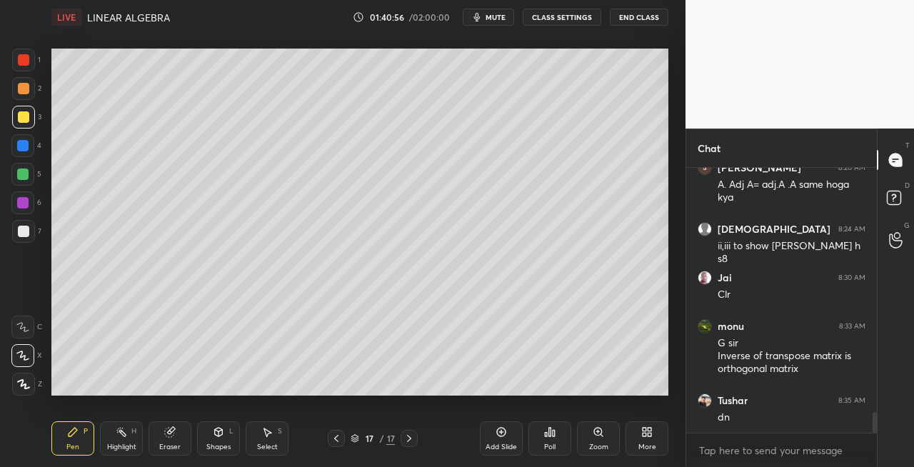
click at [31, 237] on div at bounding box center [23, 231] width 23 height 23
click at [225, 434] on div "Shapes L" at bounding box center [218, 438] width 43 height 34
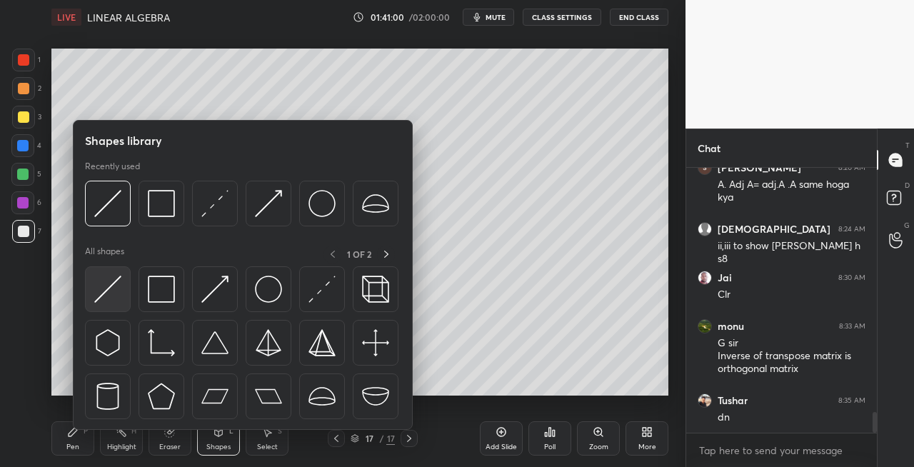
click at [114, 294] on img at bounding box center [107, 289] width 27 height 27
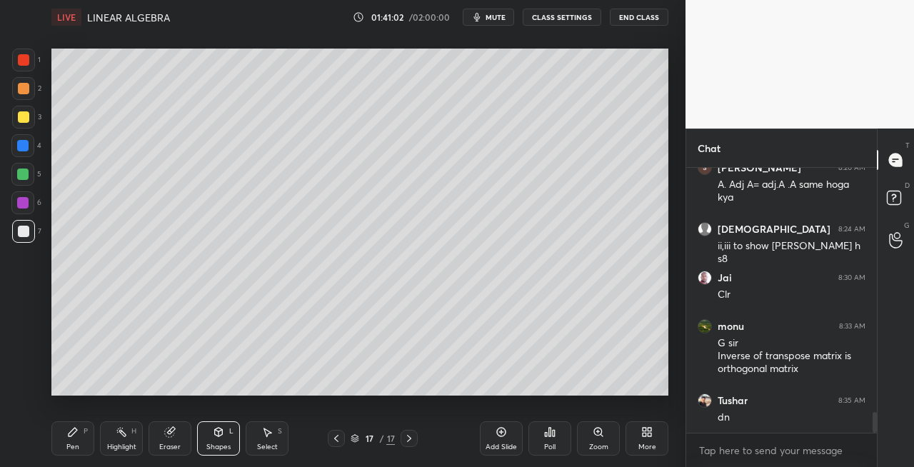
click at [80, 427] on div "Pen P" at bounding box center [72, 438] width 43 height 34
click at [286, 396] on div "Setting up your live class Poll for secs No correct answer Start poll" at bounding box center [360, 222] width 628 height 376
click at [411, 439] on icon at bounding box center [409, 438] width 4 height 7
click at [411, 440] on icon at bounding box center [409, 438] width 11 height 11
click at [501, 444] on div "Add Slide" at bounding box center [501, 447] width 31 height 7
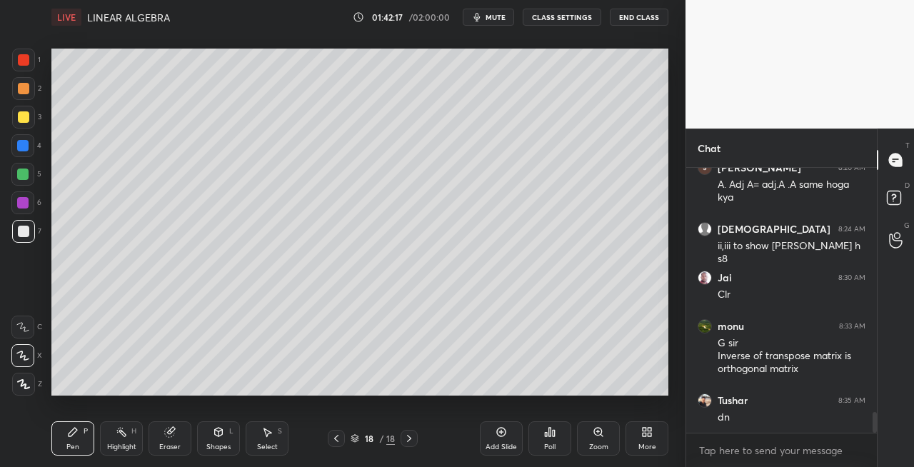
click at [336, 443] on icon at bounding box center [336, 438] width 11 height 11
click at [411, 440] on icon at bounding box center [409, 438] width 11 height 11
click at [21, 121] on div at bounding box center [23, 116] width 11 height 11
click at [336, 435] on icon at bounding box center [336, 438] width 11 height 11
click at [411, 441] on icon at bounding box center [409, 438] width 11 height 11
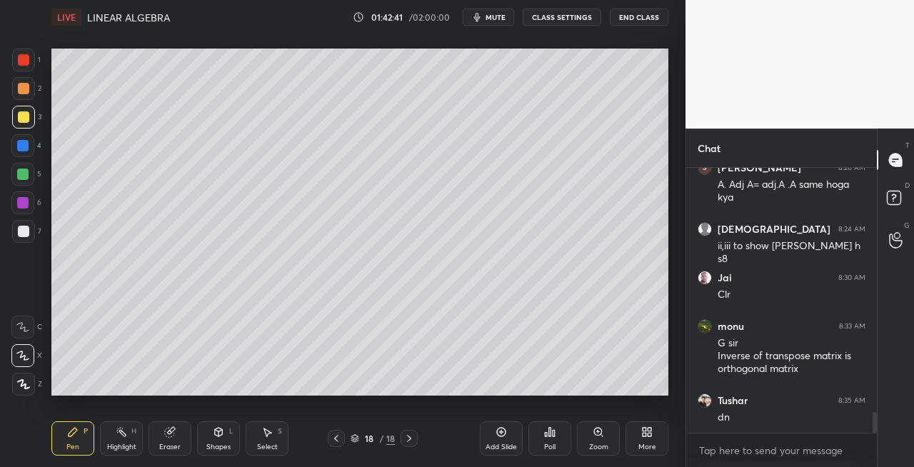
click at [336, 441] on icon at bounding box center [336, 438] width 11 height 11
click at [406, 440] on icon at bounding box center [409, 438] width 11 height 11
click at [30, 233] on div at bounding box center [23, 231] width 23 height 23
click at [221, 435] on icon at bounding box center [219, 432] width 8 height 9
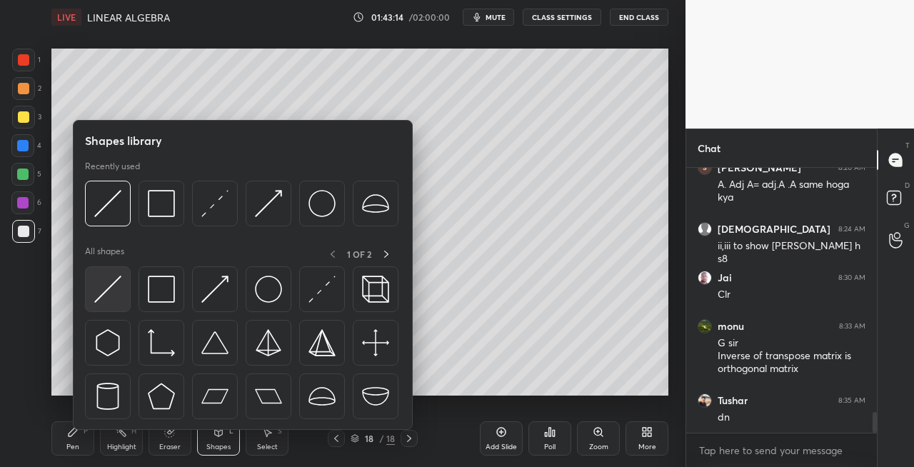
click at [99, 297] on img at bounding box center [107, 289] width 27 height 27
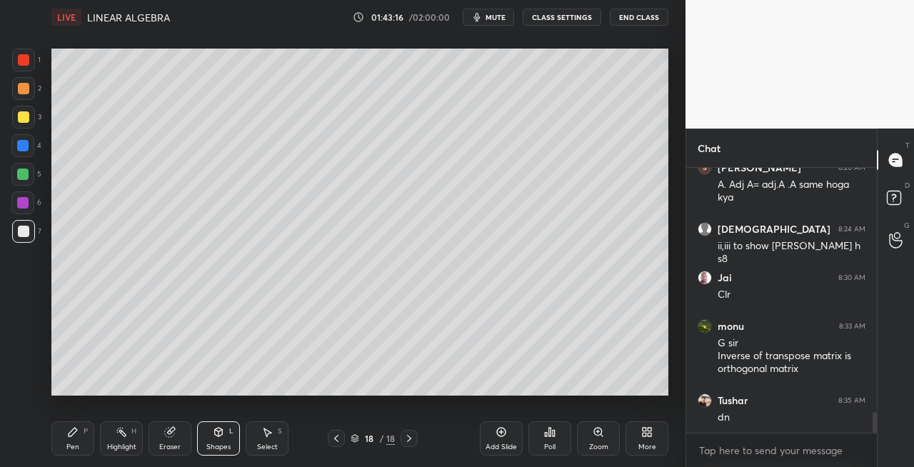
click at [69, 444] on div "Pen" at bounding box center [72, 447] width 13 height 7
click at [211, 429] on div "Shapes L" at bounding box center [218, 438] width 43 height 34
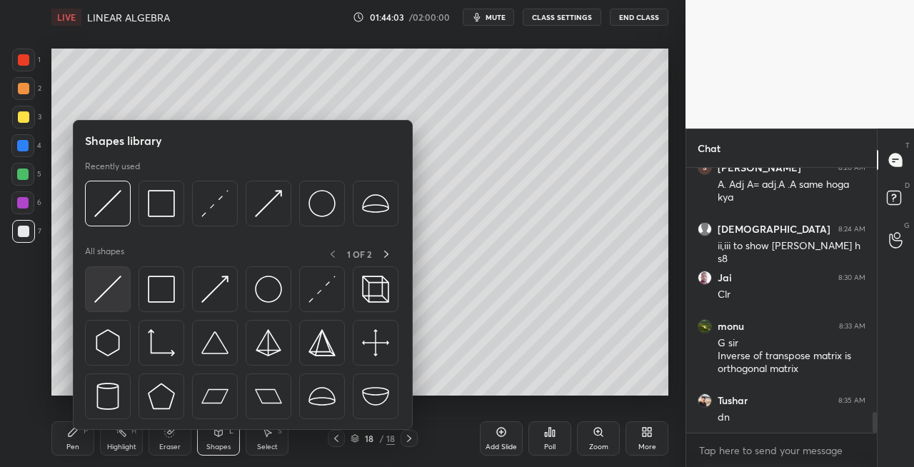
click at [94, 299] on img at bounding box center [107, 289] width 27 height 27
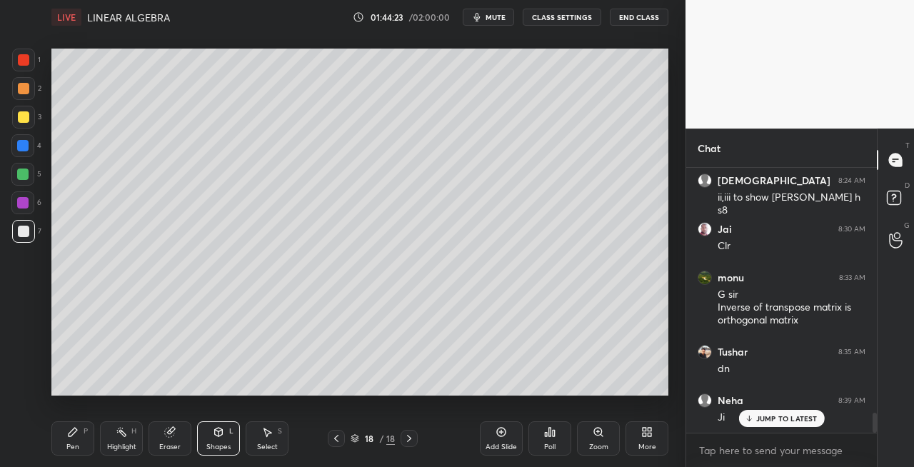
scroll to position [3224, 0]
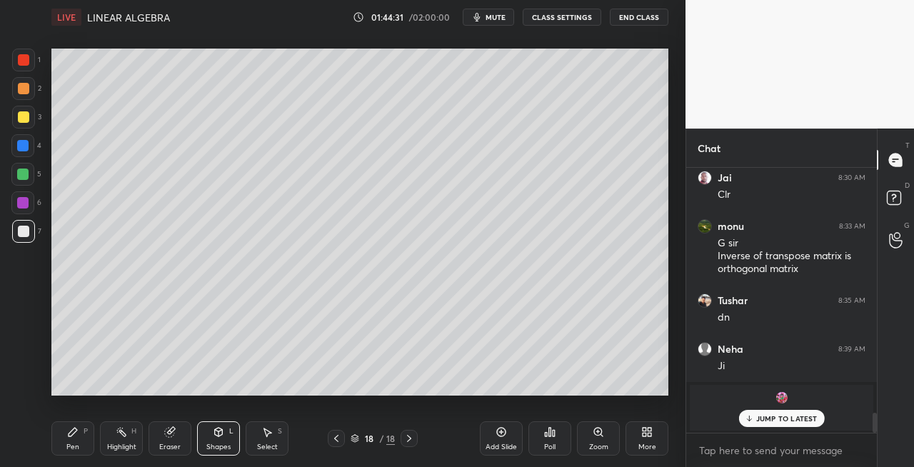
click at [778, 415] on p "JUMP TO LATEST" at bounding box center [786, 418] width 61 height 9
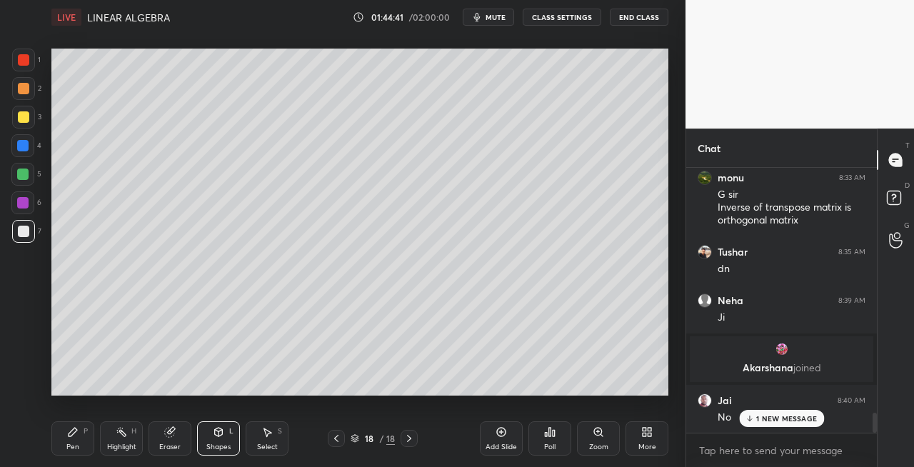
scroll to position [3321, 0]
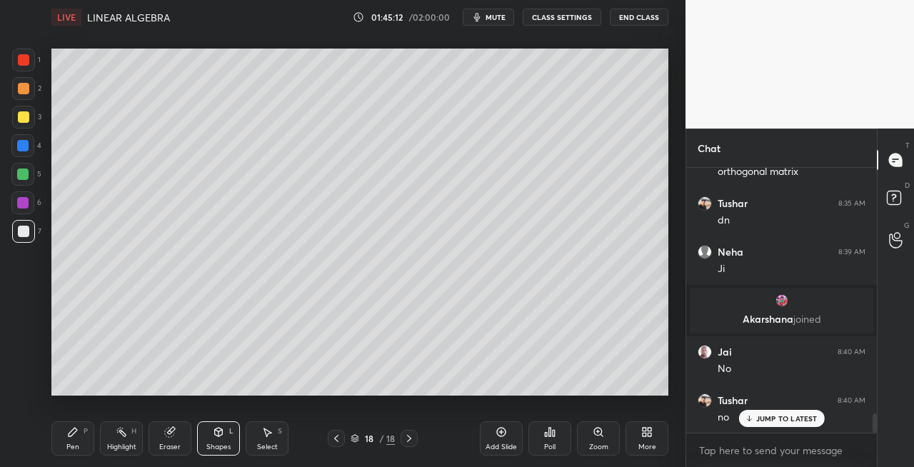
click at [26, 117] on div at bounding box center [23, 116] width 11 height 11
click at [334, 439] on icon at bounding box center [336, 438] width 11 height 11
click at [413, 439] on icon at bounding box center [409, 438] width 11 height 11
click at [412, 441] on icon at bounding box center [409, 438] width 11 height 11
click at [413, 441] on icon at bounding box center [409, 438] width 11 height 11
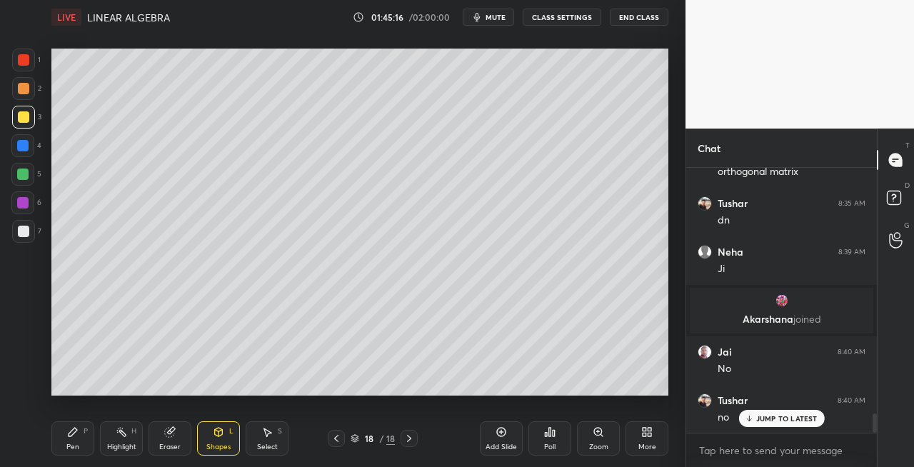
click at [498, 444] on div "Add Slide" at bounding box center [501, 447] width 31 height 7
click at [80, 420] on div "Pen P Highlight H Eraser Shapes L Select S 19 / 19 Add Slide Poll Zoom More" at bounding box center [359, 438] width 617 height 57
click at [80, 441] on div "Pen P" at bounding box center [72, 438] width 43 height 34
click at [216, 431] on icon at bounding box center [219, 432] width 8 height 9
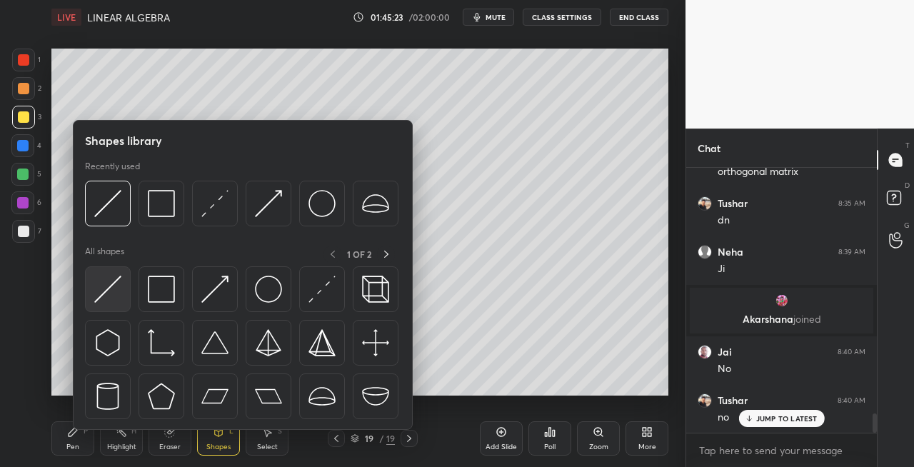
click at [104, 287] on img at bounding box center [107, 289] width 27 height 27
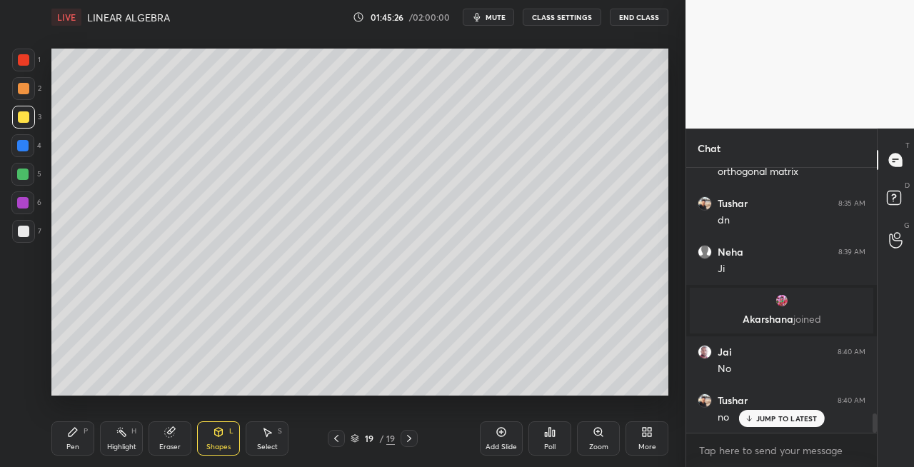
click at [83, 443] on div "Pen P" at bounding box center [72, 438] width 43 height 34
click at [334, 446] on div at bounding box center [336, 438] width 17 height 17
click at [405, 441] on icon at bounding box center [409, 438] width 11 height 11
click at [210, 440] on div "Shapes L" at bounding box center [218, 438] width 43 height 34
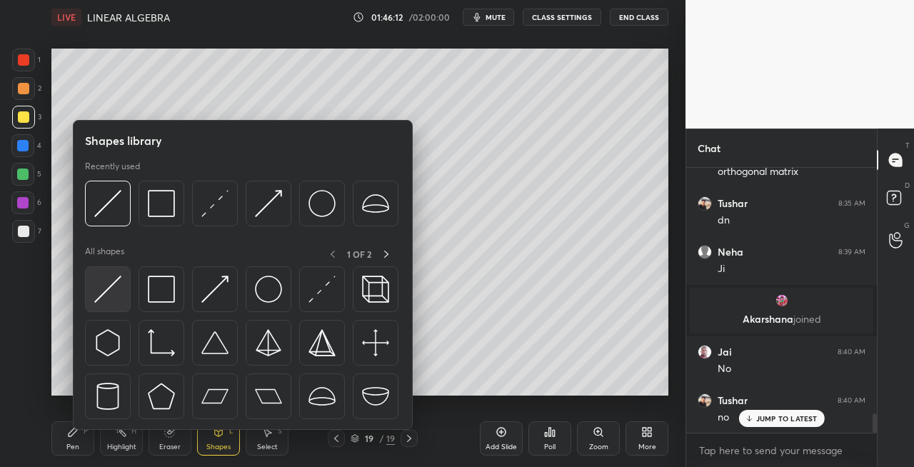
click at [97, 286] on img at bounding box center [107, 289] width 27 height 27
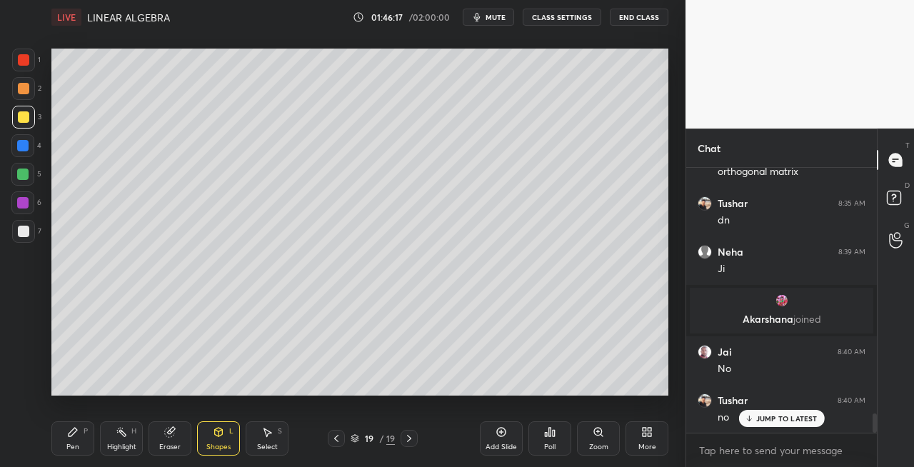
click at [74, 444] on div "Pen" at bounding box center [72, 447] width 13 height 7
click at [222, 444] on div "Shapes" at bounding box center [218, 447] width 24 height 7
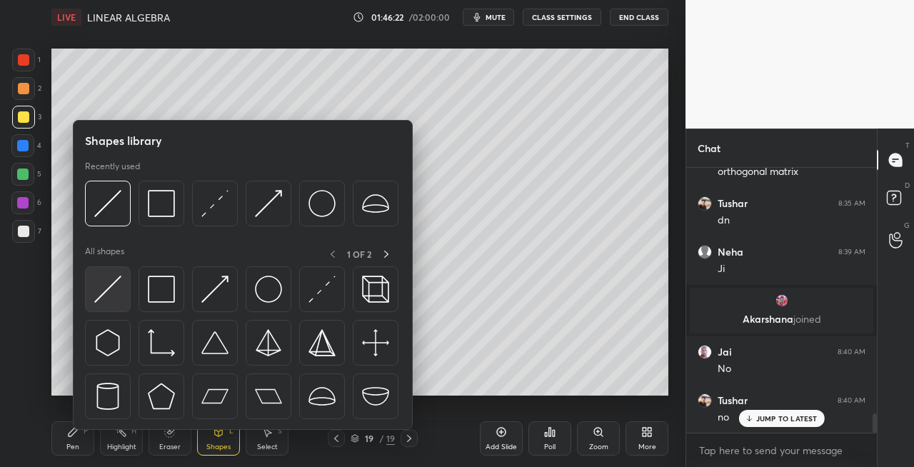
click at [100, 285] on img at bounding box center [107, 289] width 27 height 27
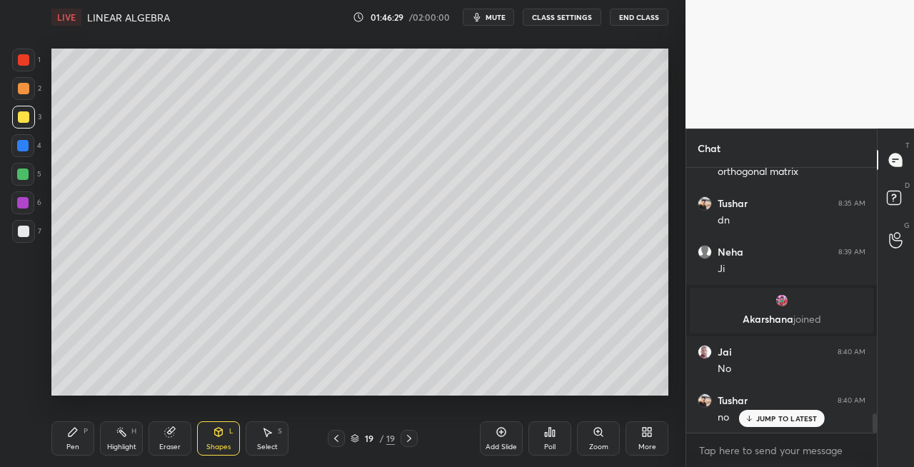
click at [88, 436] on div "Pen P" at bounding box center [72, 438] width 43 height 34
click at [29, 232] on div at bounding box center [23, 231] width 23 height 23
click at [217, 434] on icon at bounding box center [219, 432] width 8 height 9
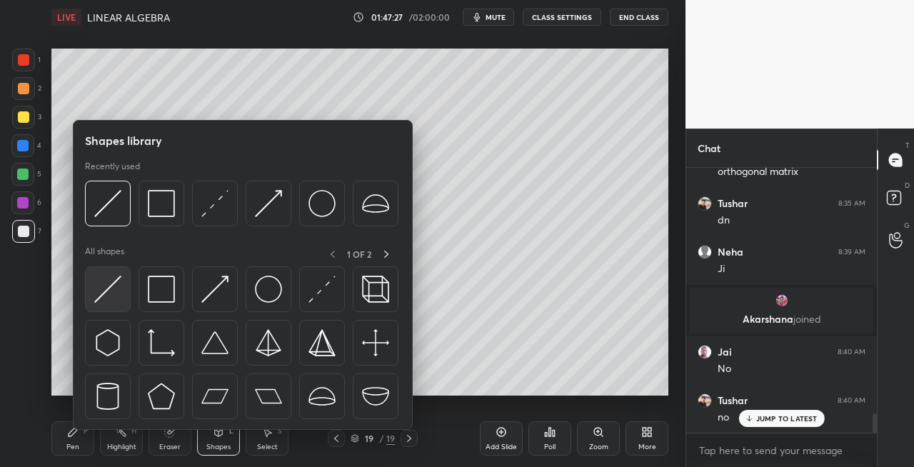
click at [103, 292] on img at bounding box center [107, 289] width 27 height 27
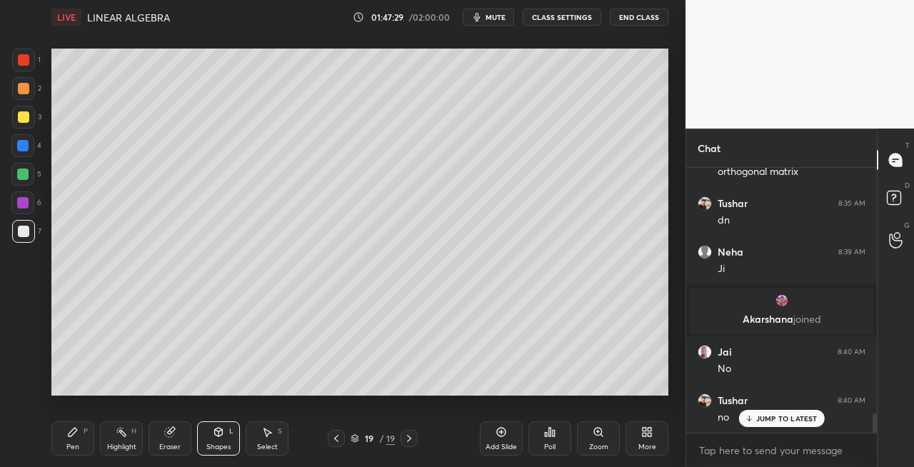
click at [66, 429] on div "Pen P" at bounding box center [72, 438] width 43 height 34
click at [339, 438] on icon at bounding box center [336, 438] width 11 height 11
click at [339, 437] on icon at bounding box center [336, 438] width 11 height 11
click at [340, 437] on icon at bounding box center [336, 438] width 11 height 11
click at [340, 439] on icon at bounding box center [336, 438] width 11 height 11
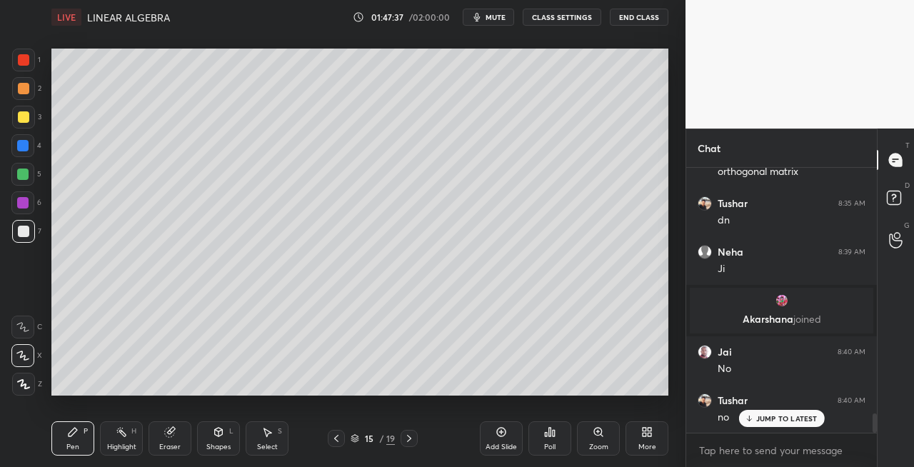
click at [341, 439] on icon at bounding box center [336, 438] width 11 height 11
click at [340, 437] on icon at bounding box center [336, 438] width 11 height 11
click at [340, 438] on icon at bounding box center [336, 438] width 11 height 11
click at [340, 437] on icon at bounding box center [336, 438] width 11 height 11
click at [337, 440] on icon at bounding box center [336, 438] width 11 height 11
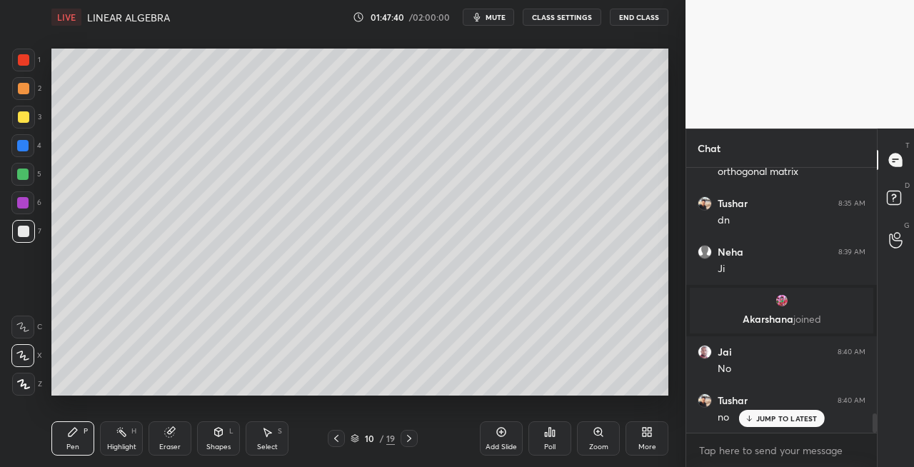
click at [339, 439] on icon at bounding box center [336, 438] width 11 height 11
click at [336, 439] on icon at bounding box center [336, 438] width 4 height 7
click at [336, 436] on icon at bounding box center [336, 438] width 4 height 7
click at [408, 439] on icon at bounding box center [409, 438] width 11 height 11
click at [407, 438] on icon at bounding box center [409, 438] width 11 height 11
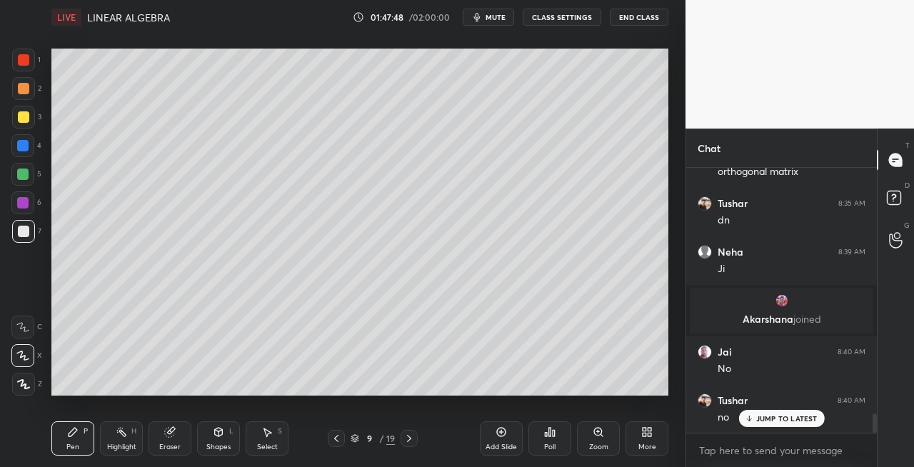
click at [407, 438] on icon at bounding box center [409, 438] width 11 height 11
click at [409, 437] on icon at bounding box center [409, 438] width 11 height 11
click at [409, 438] on icon at bounding box center [409, 438] width 11 height 11
click at [409, 437] on icon at bounding box center [409, 438] width 4 height 7
click at [410, 437] on icon at bounding box center [409, 438] width 4 height 7
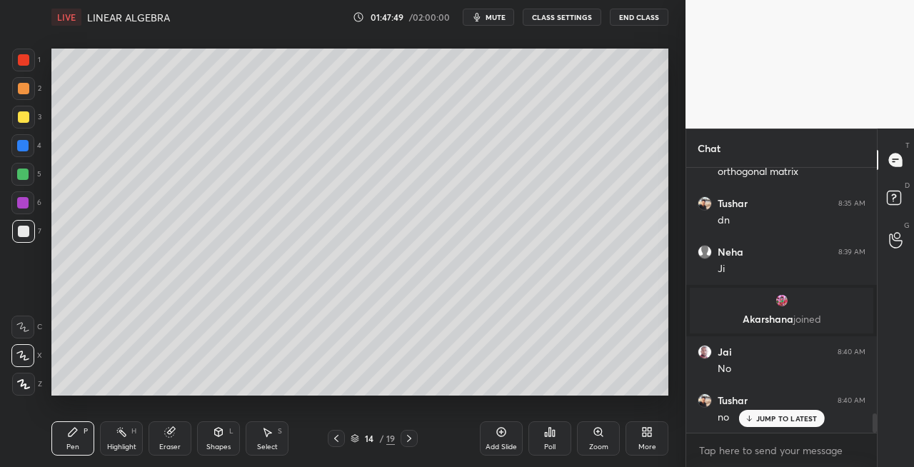
click at [409, 437] on icon at bounding box center [409, 438] width 4 height 7
click at [410, 438] on icon at bounding box center [409, 438] width 4 height 7
click at [409, 438] on icon at bounding box center [409, 438] width 11 height 11
click at [409, 439] on icon at bounding box center [409, 438] width 11 height 11
click at [406, 437] on icon at bounding box center [409, 438] width 11 height 11
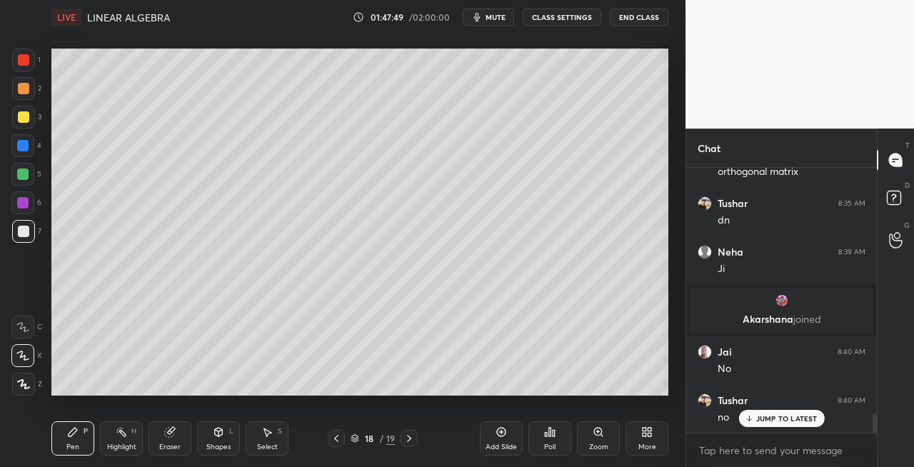
click at [407, 437] on icon at bounding box center [409, 438] width 11 height 11
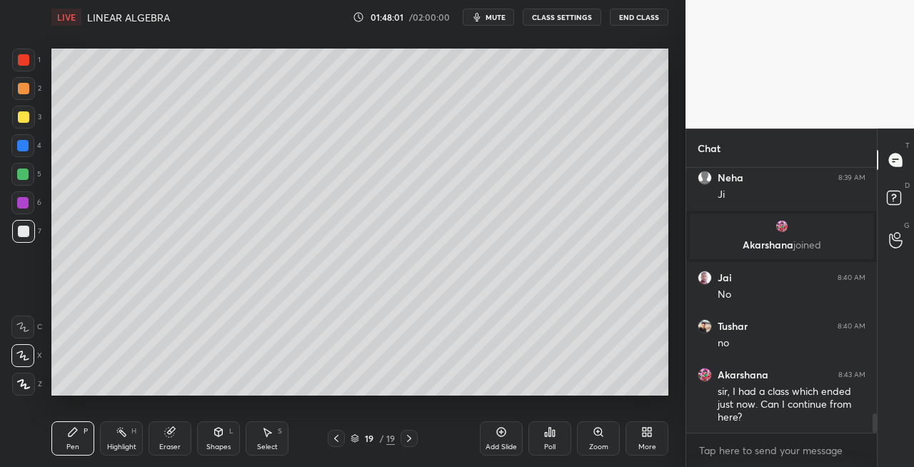
click at [174, 437] on icon at bounding box center [169, 431] width 11 height 11
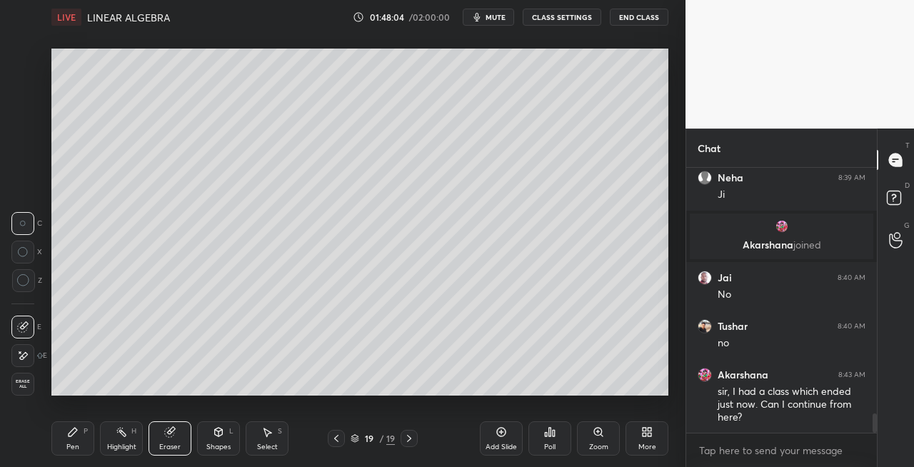
click at [70, 444] on div "Pen" at bounding box center [72, 447] width 13 height 7
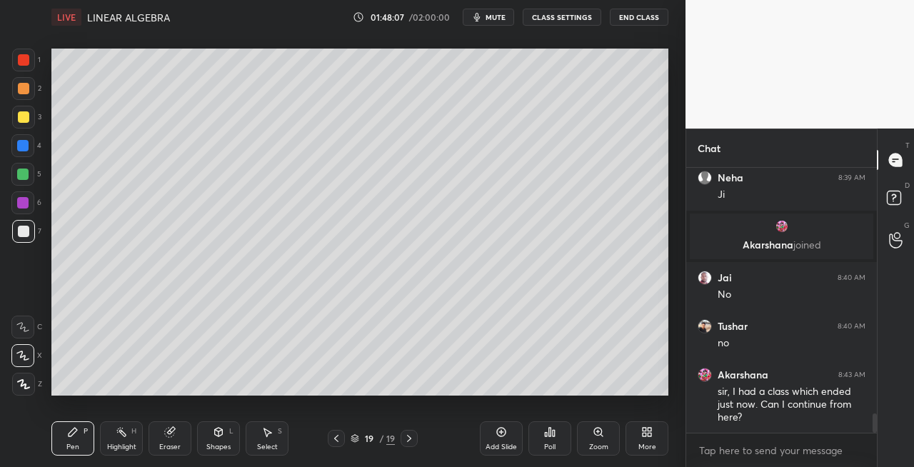
click at [216, 440] on div "Shapes L" at bounding box center [218, 438] width 43 height 34
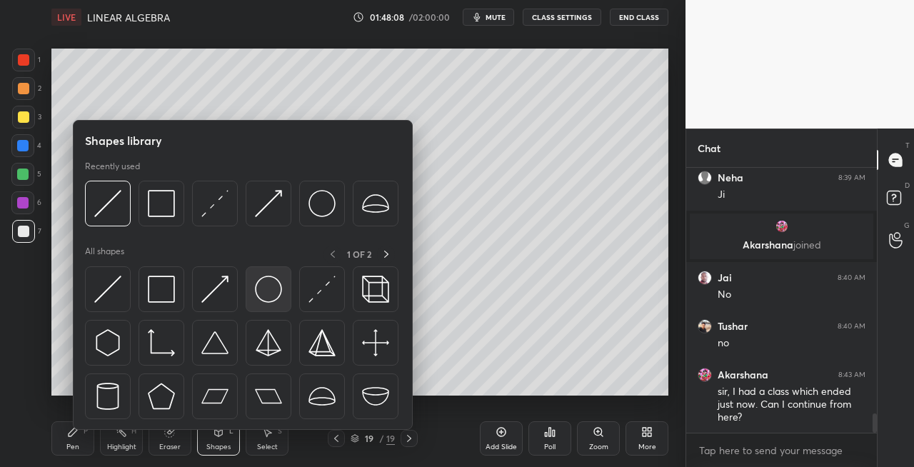
click at [259, 293] on img at bounding box center [268, 289] width 27 height 27
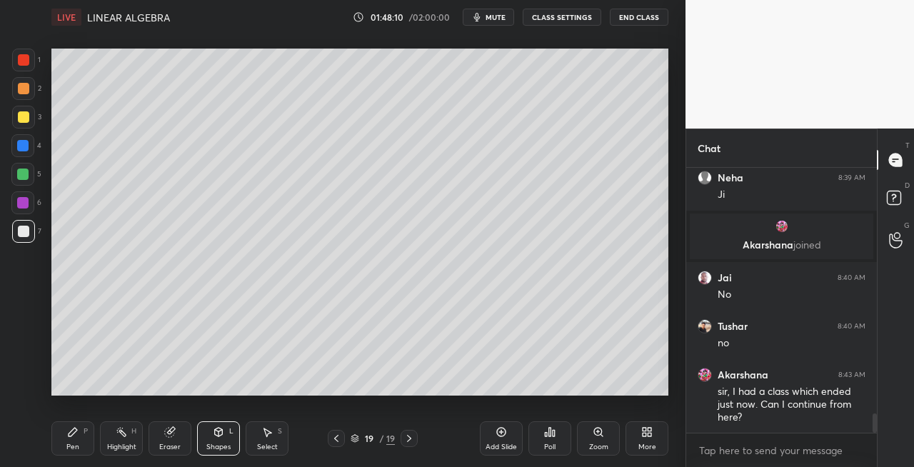
click at [67, 444] on div "Pen" at bounding box center [72, 447] width 13 height 7
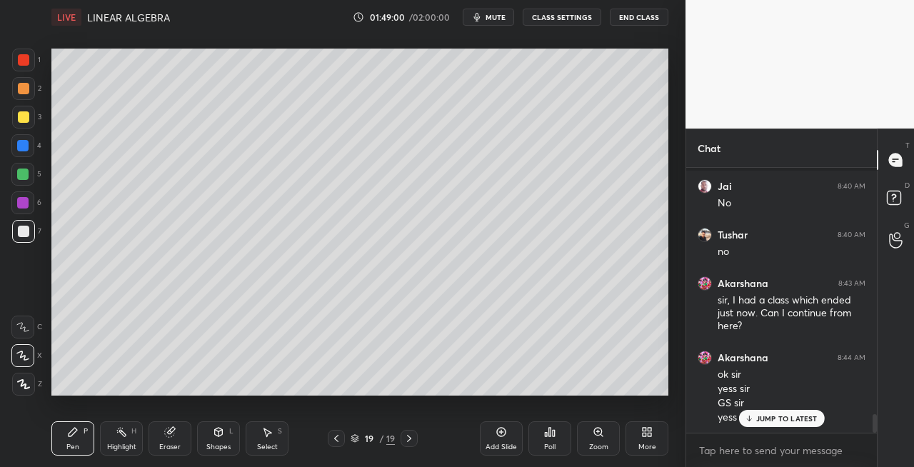
scroll to position [3501, 0]
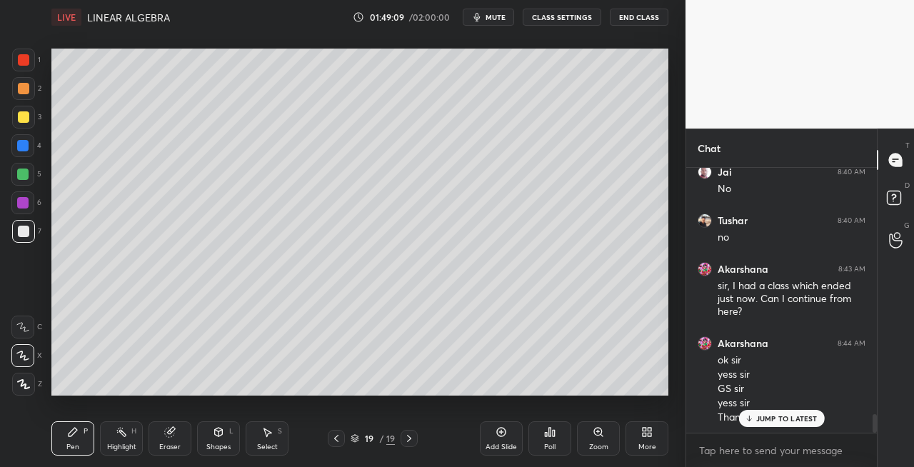
click at [218, 437] on icon at bounding box center [218, 431] width 11 height 11
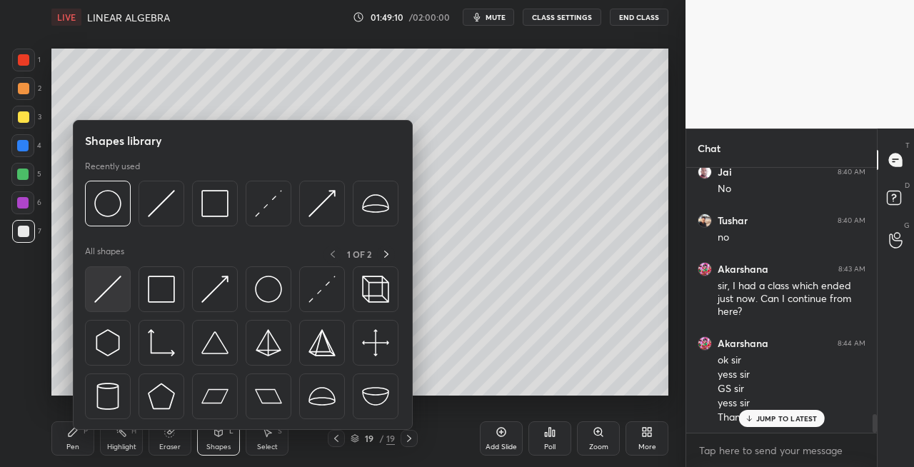
click at [96, 303] on div at bounding box center [108, 289] width 46 height 46
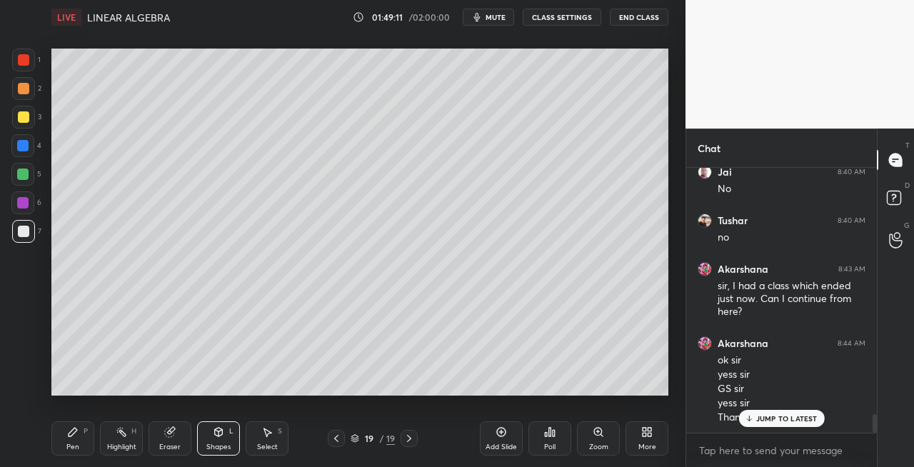
scroll to position [3515, 0]
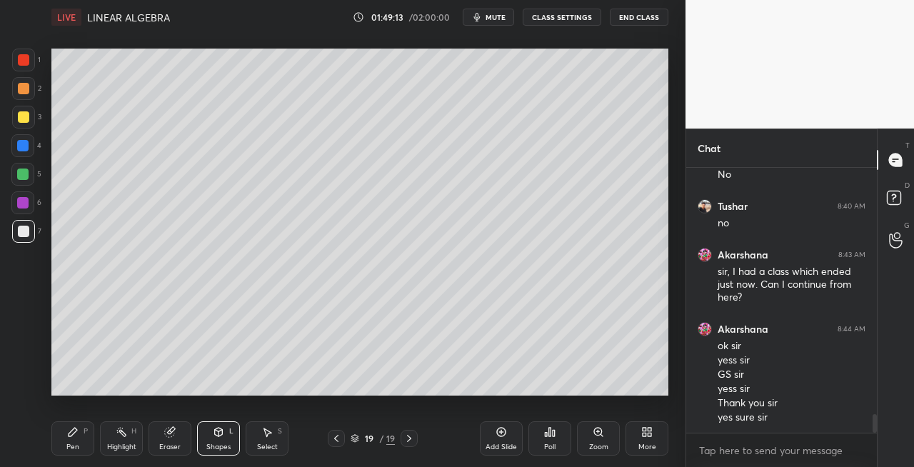
click at [76, 437] on icon at bounding box center [72, 431] width 11 height 11
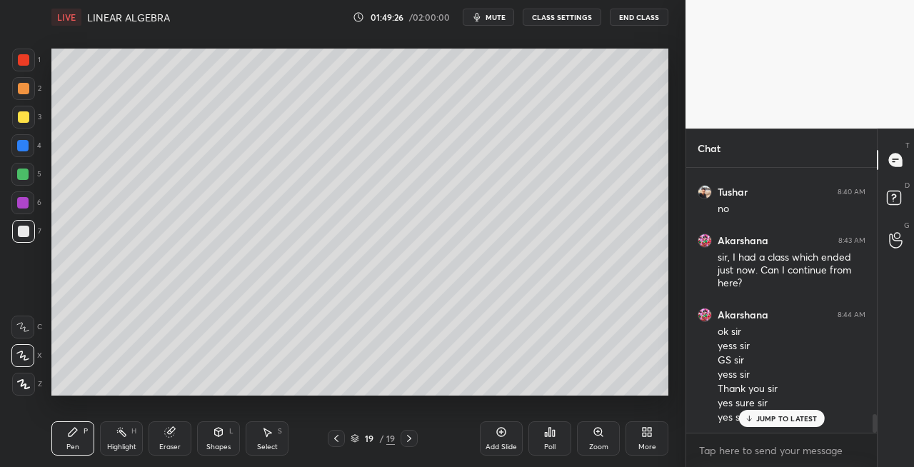
click at [169, 444] on div "Eraser" at bounding box center [169, 447] width 21 height 7
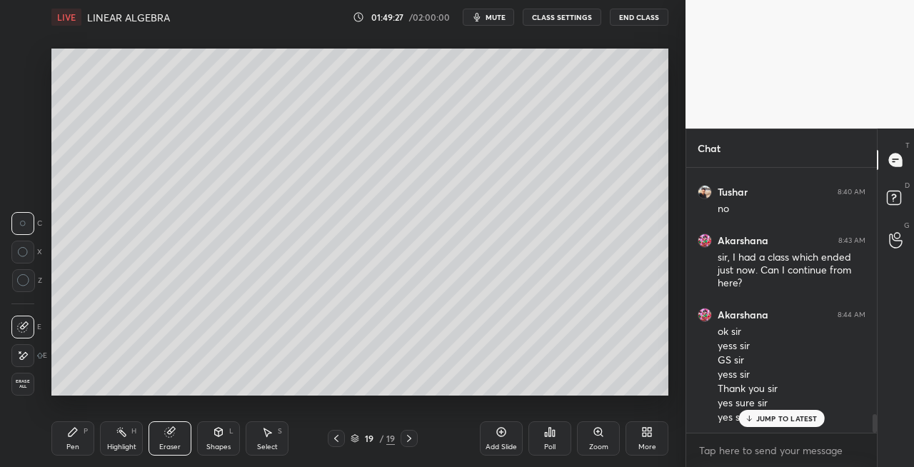
click at [70, 437] on icon at bounding box center [72, 431] width 11 height 11
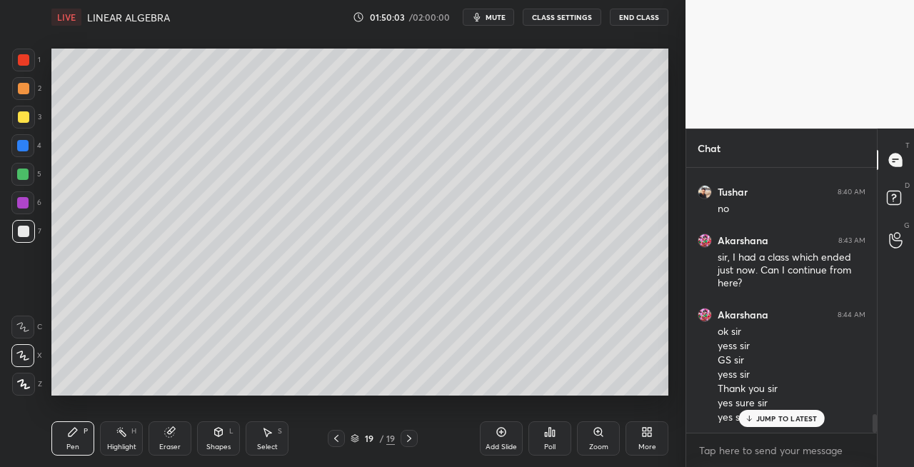
click at [186, 432] on div "Eraser" at bounding box center [170, 438] width 43 height 34
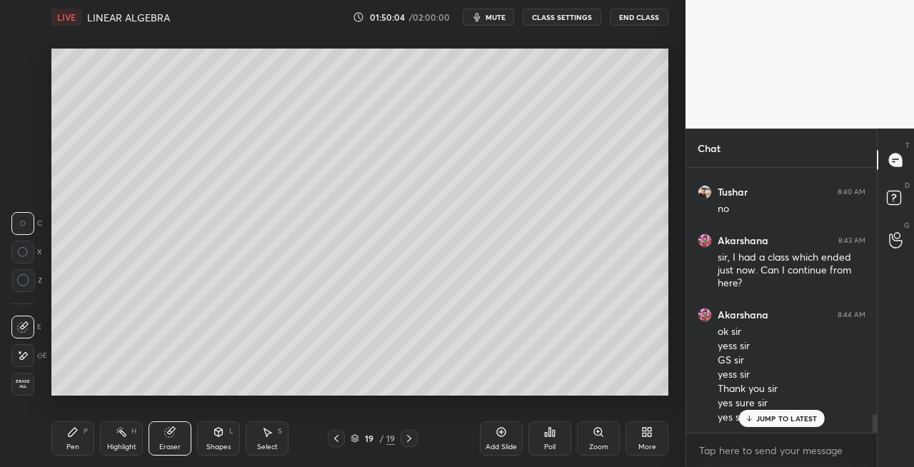
click at [73, 439] on div "Pen P" at bounding box center [72, 438] width 43 height 34
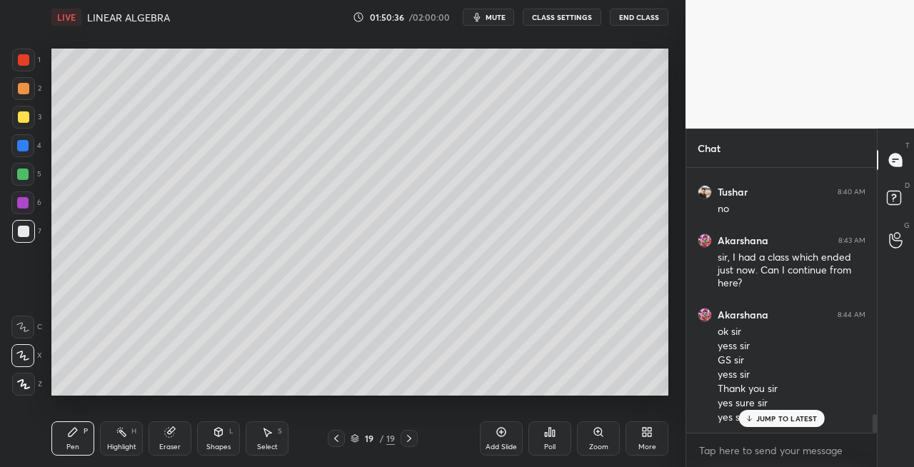
scroll to position [3578, 0]
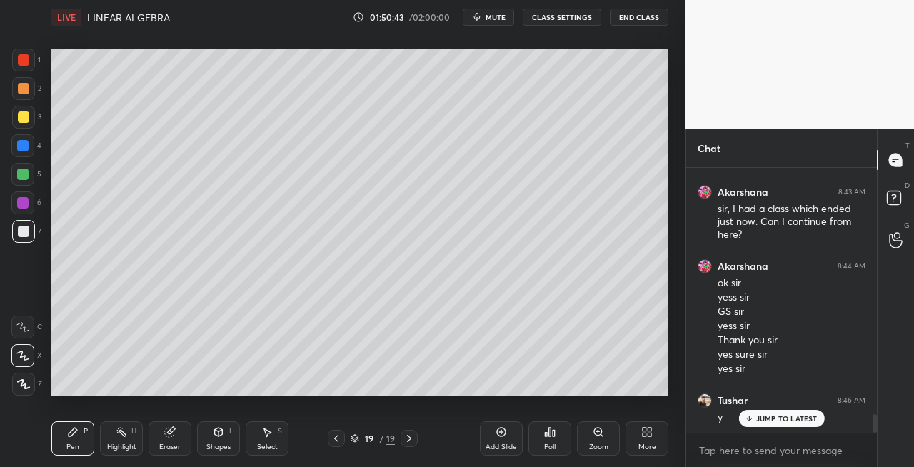
click at [165, 436] on icon at bounding box center [169, 431] width 11 height 11
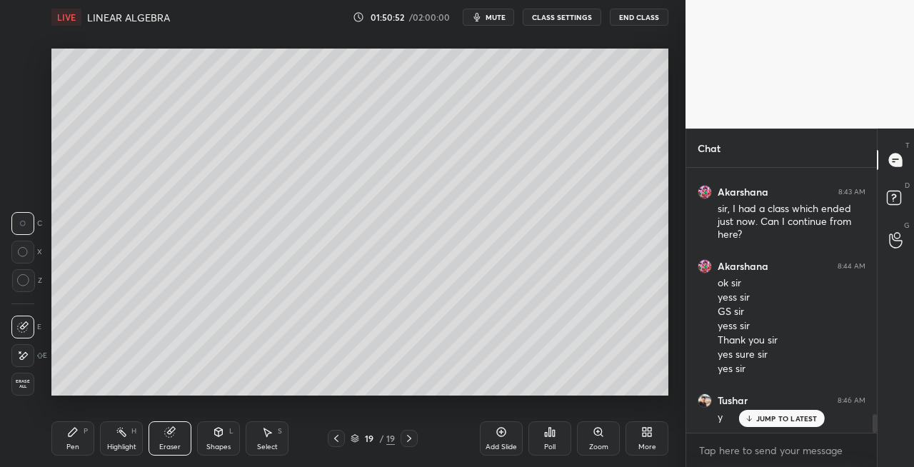
click at [83, 444] on div "Pen P" at bounding box center [72, 438] width 43 height 34
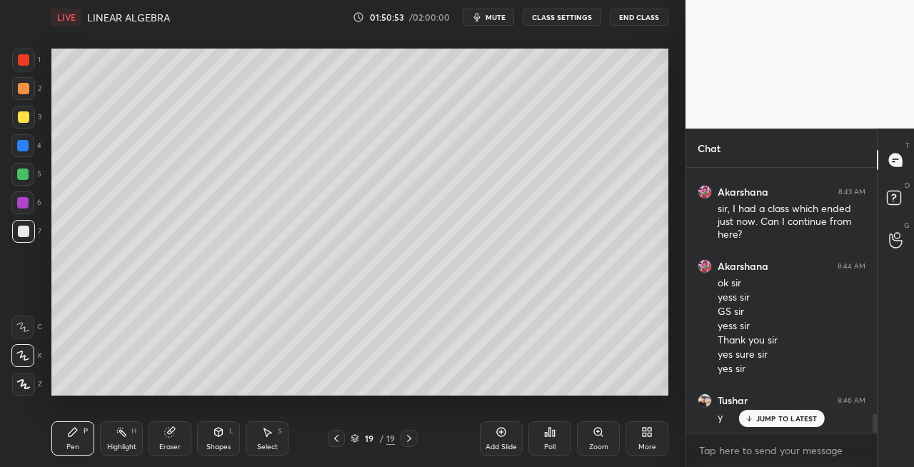
click at [217, 444] on div "Shapes" at bounding box center [218, 447] width 24 height 7
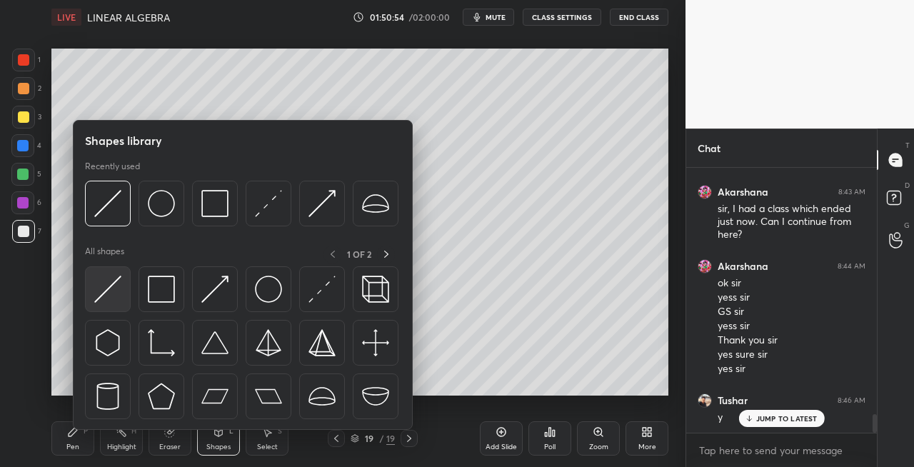
click at [101, 298] on img at bounding box center [107, 289] width 27 height 27
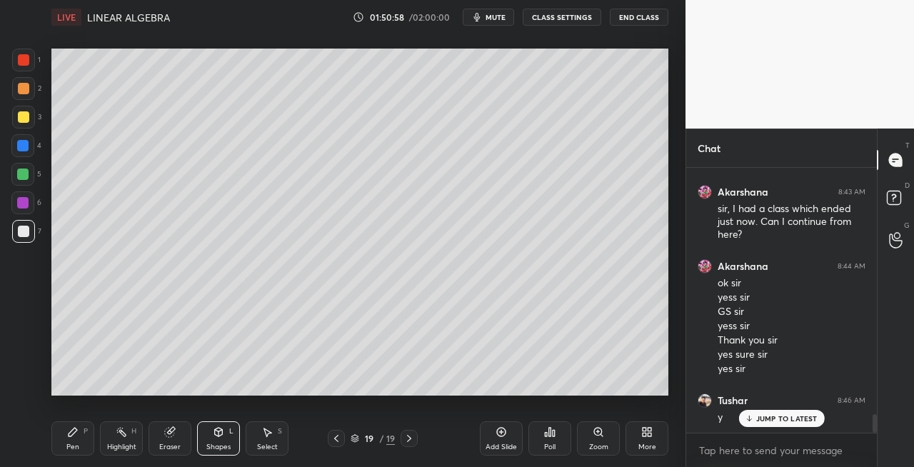
click at [79, 428] on div "Pen P" at bounding box center [72, 438] width 43 height 34
click at [222, 435] on icon at bounding box center [218, 431] width 11 height 11
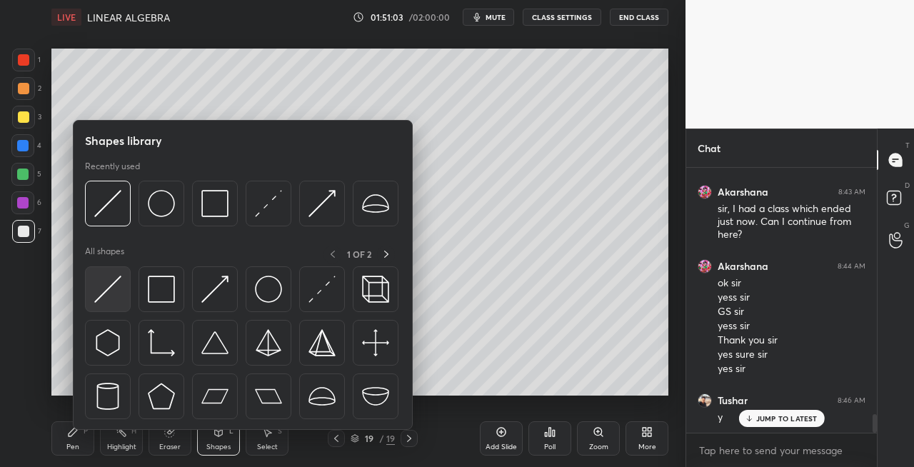
click at [101, 289] on img at bounding box center [107, 289] width 27 height 27
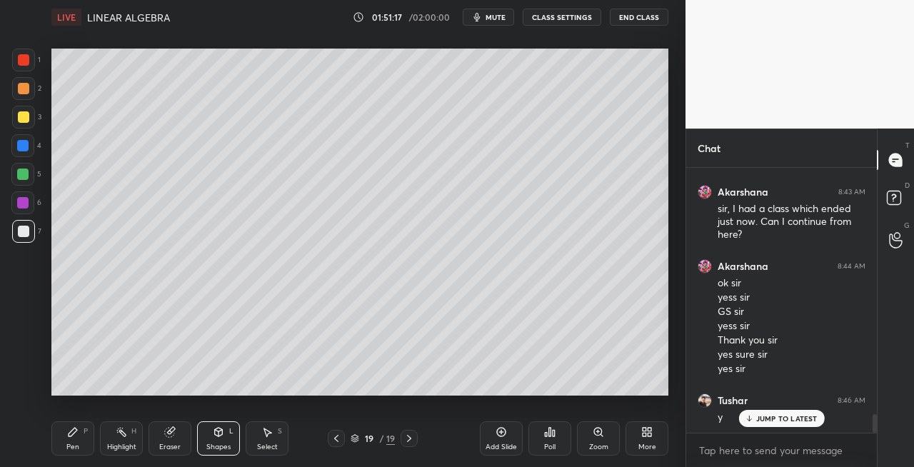
click at [54, 442] on div "Pen P" at bounding box center [72, 438] width 43 height 34
click at [216, 436] on icon at bounding box center [219, 432] width 8 height 9
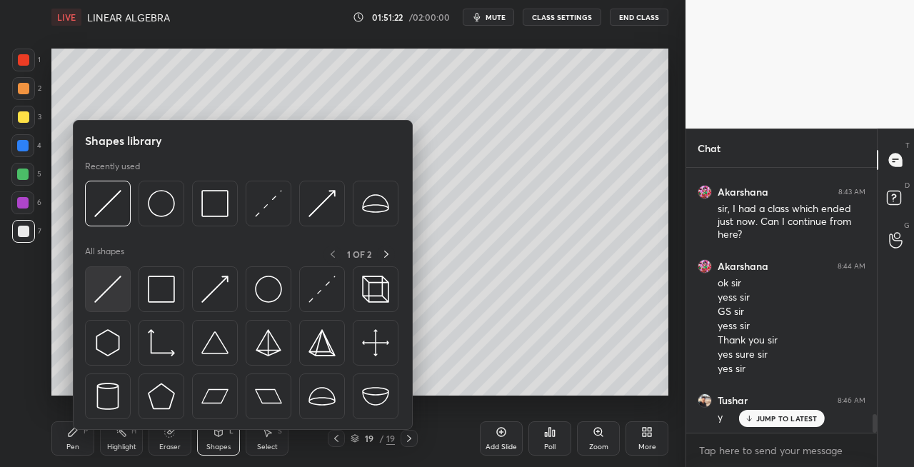
click at [104, 291] on img at bounding box center [107, 289] width 27 height 27
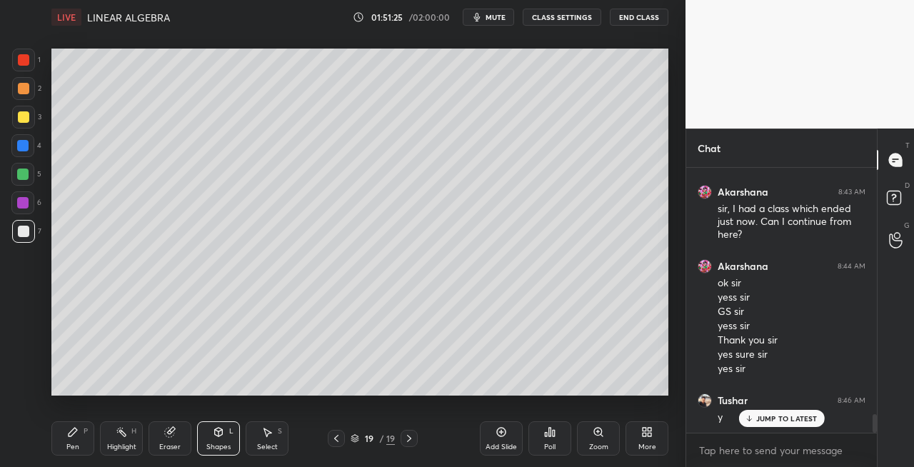
click at [82, 444] on div "Pen P" at bounding box center [72, 438] width 43 height 34
click at [221, 431] on icon at bounding box center [219, 432] width 8 height 9
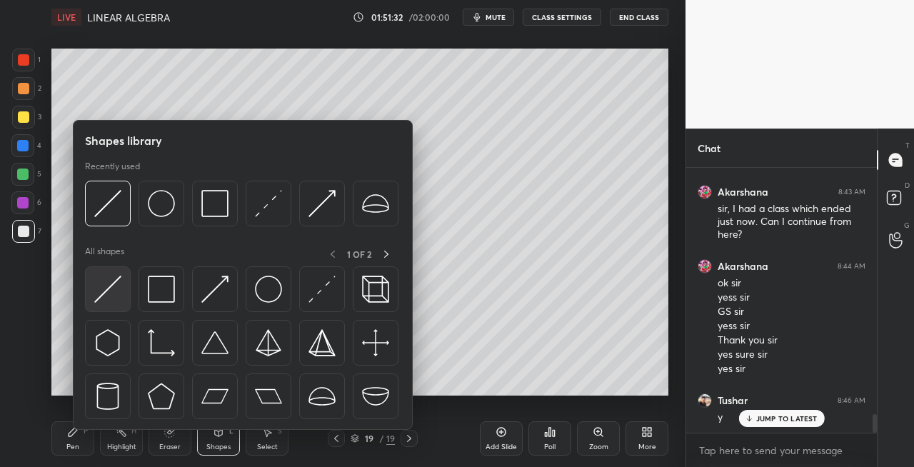
click at [103, 306] on div at bounding box center [108, 289] width 46 height 46
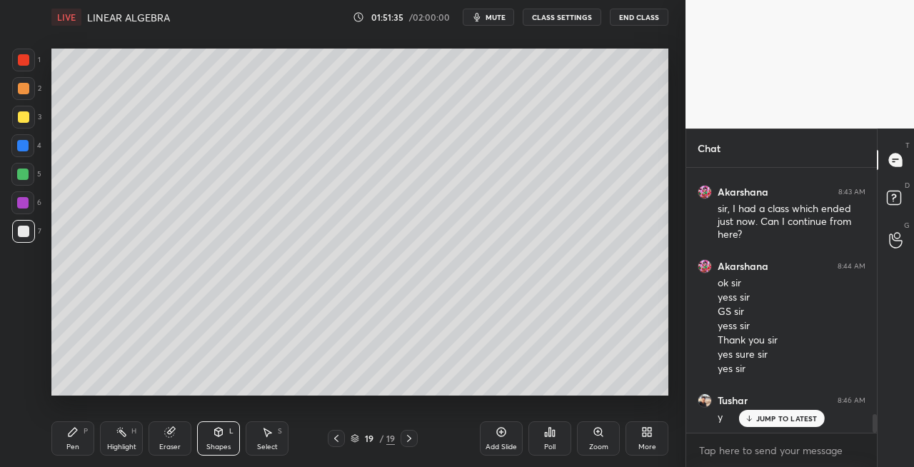
click at [80, 437] on div "Pen P" at bounding box center [72, 438] width 43 height 34
click at [221, 440] on div "Shapes L" at bounding box center [218, 438] width 43 height 34
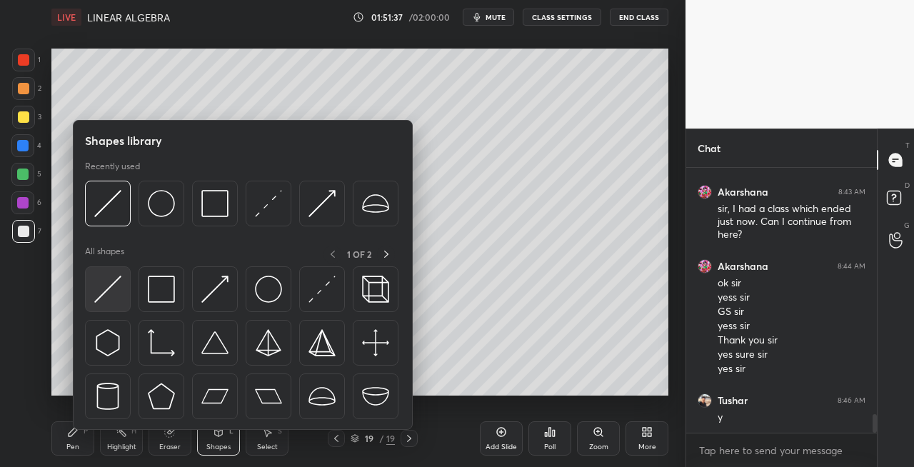
click at [104, 290] on img at bounding box center [107, 289] width 27 height 27
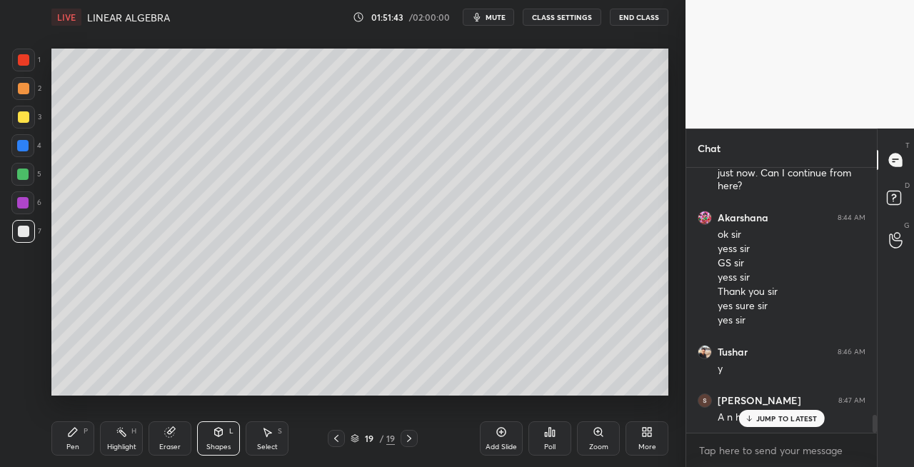
click at [80, 434] on div "Pen P" at bounding box center [72, 438] width 43 height 34
click at [214, 436] on icon at bounding box center [218, 431] width 11 height 11
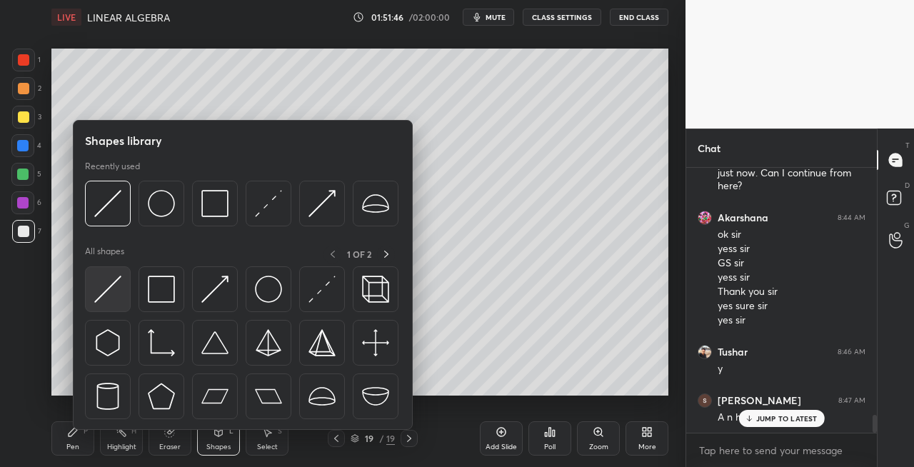
click at [106, 291] on img at bounding box center [107, 289] width 27 height 27
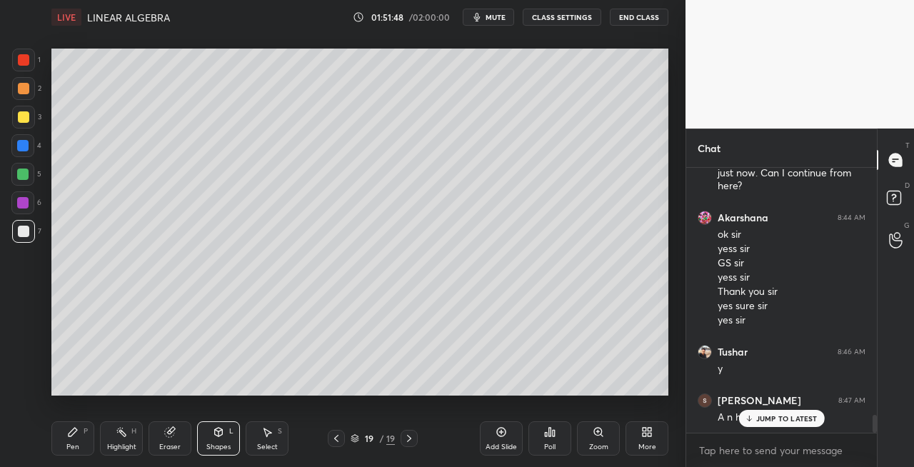
click at [77, 444] on div "Pen" at bounding box center [72, 447] width 13 height 7
click at [164, 440] on div "Eraser" at bounding box center [170, 438] width 43 height 34
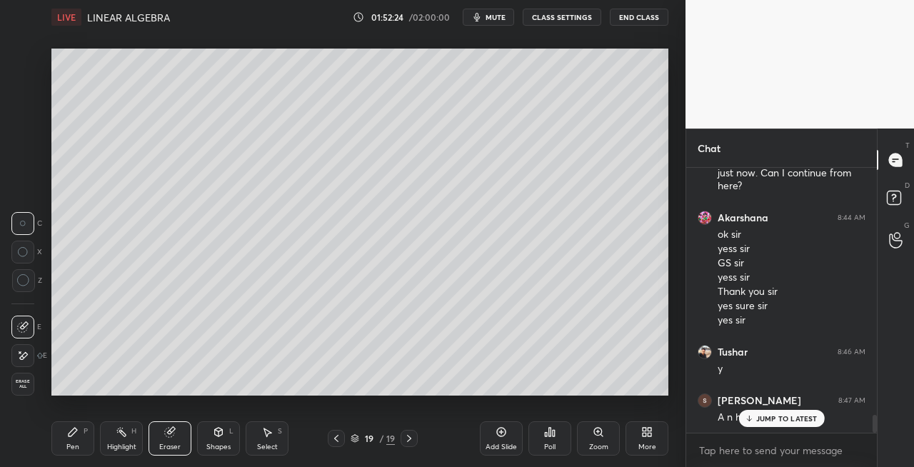
click at [210, 439] on div "Shapes L" at bounding box center [218, 438] width 43 height 34
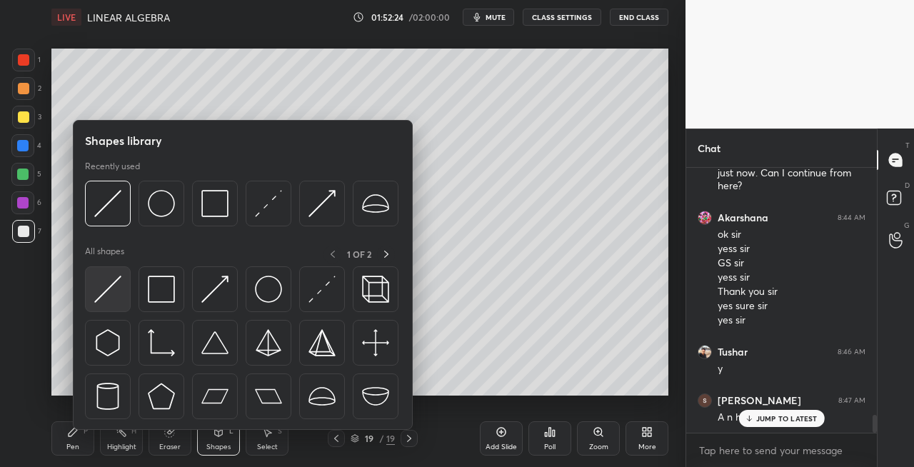
click at [105, 289] on img at bounding box center [107, 289] width 27 height 27
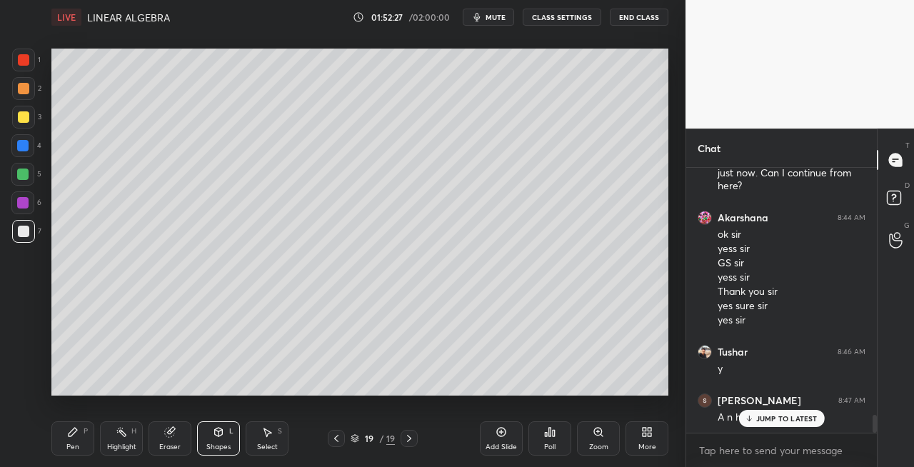
click at [71, 453] on div "Pen P" at bounding box center [72, 438] width 43 height 34
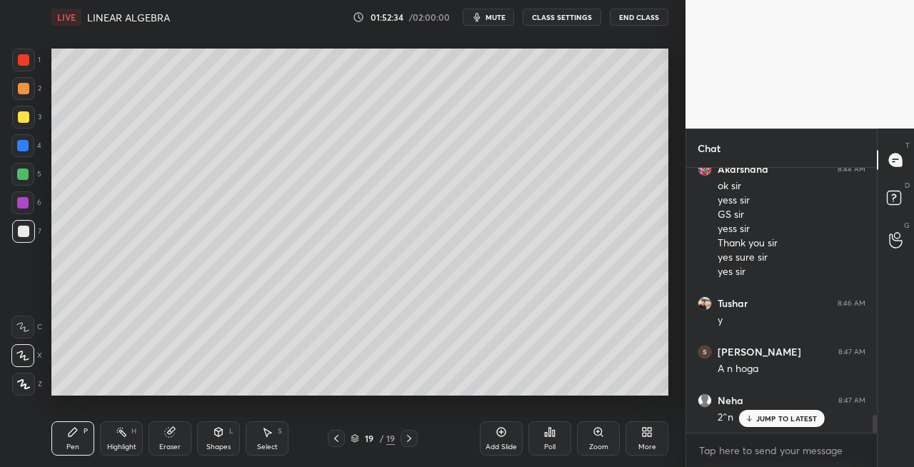
click at [177, 441] on div "Eraser" at bounding box center [170, 438] width 43 height 34
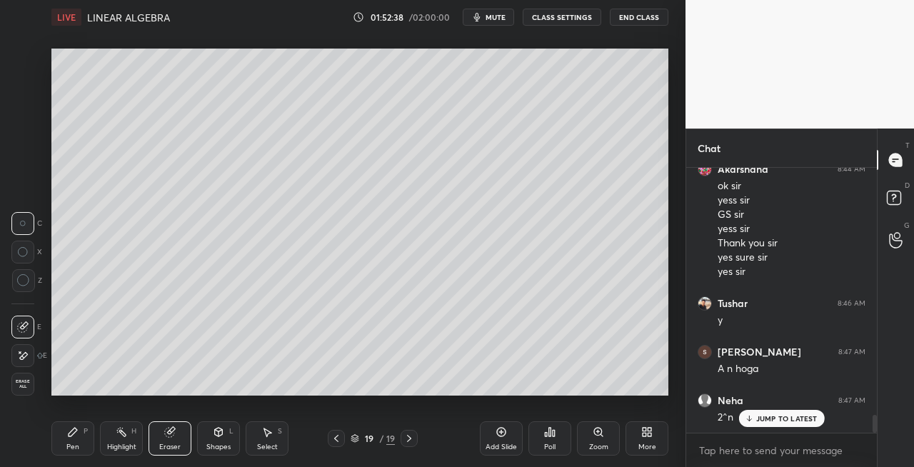
click at [79, 441] on div "Pen P" at bounding box center [72, 438] width 43 height 34
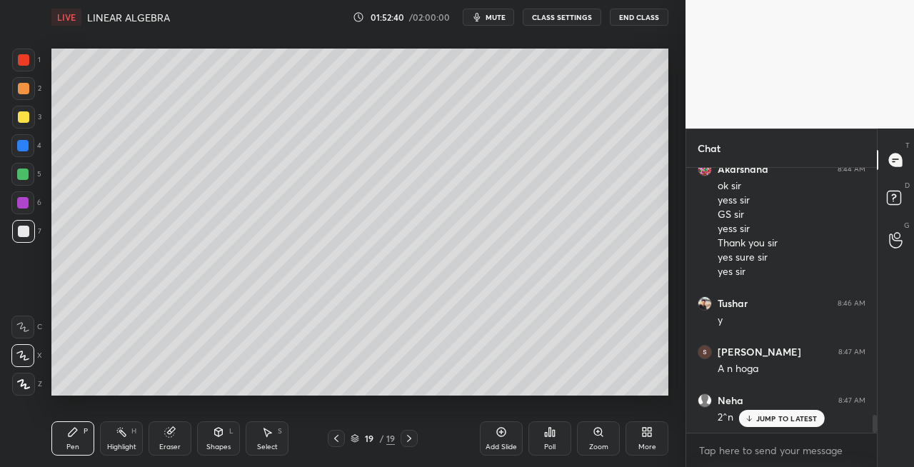
click at [216, 437] on icon at bounding box center [218, 431] width 11 height 11
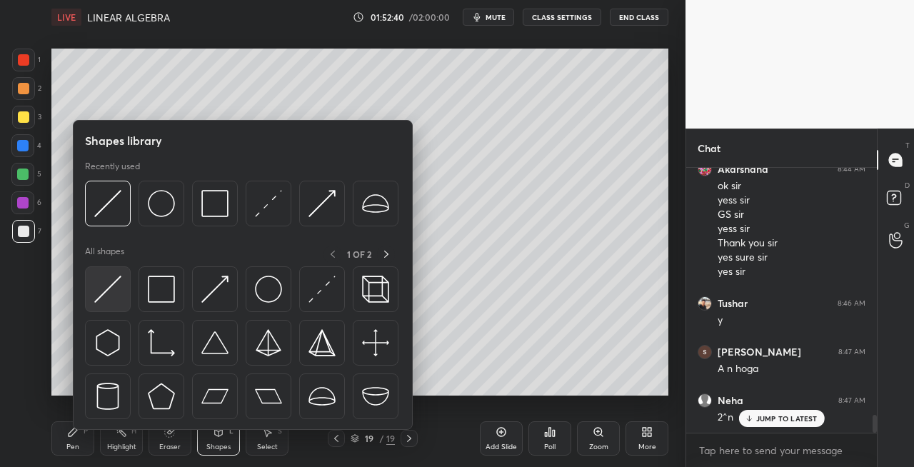
click at [104, 288] on img at bounding box center [107, 289] width 27 height 27
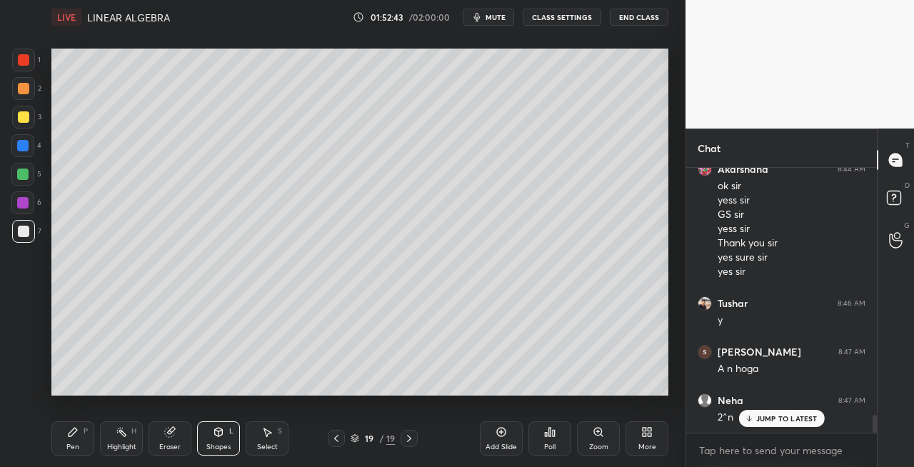
click at [90, 433] on div "Pen P" at bounding box center [72, 438] width 43 height 34
click at [171, 439] on div "Eraser" at bounding box center [170, 438] width 43 height 34
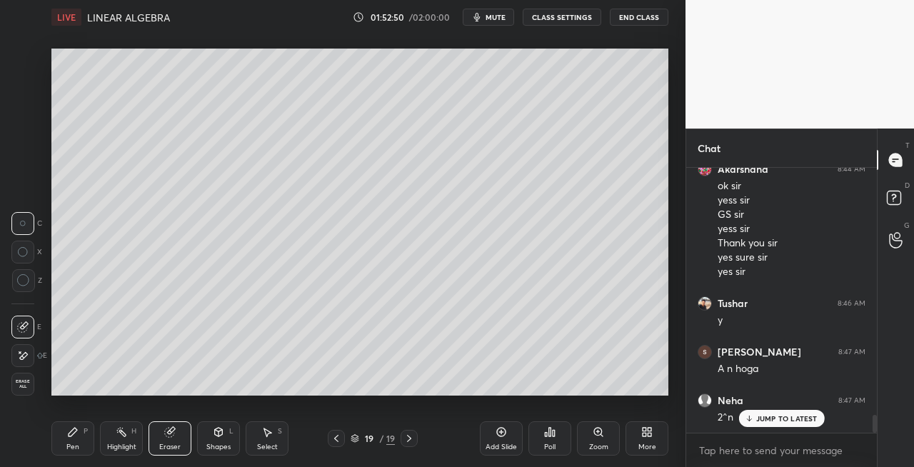
click at [216, 431] on icon at bounding box center [219, 432] width 8 height 9
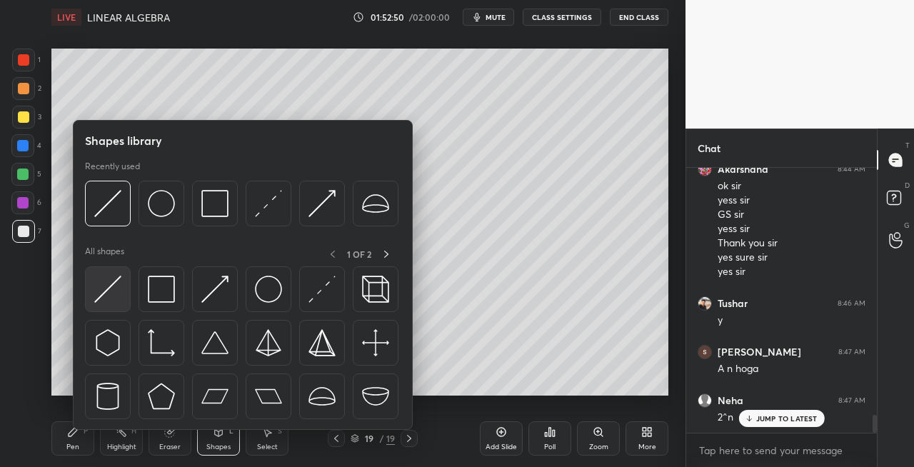
click at [112, 293] on img at bounding box center [107, 289] width 27 height 27
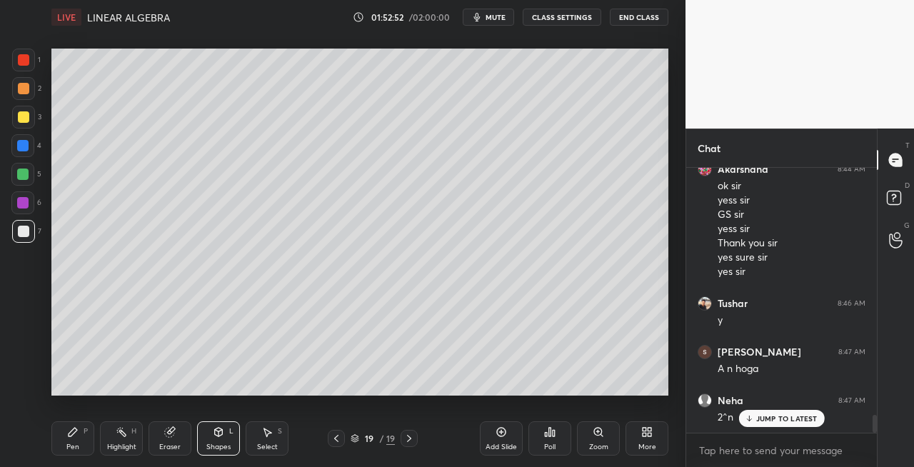
click at [82, 451] on div "Pen P" at bounding box center [72, 438] width 43 height 34
click at [226, 435] on div "Shapes L" at bounding box center [218, 438] width 43 height 34
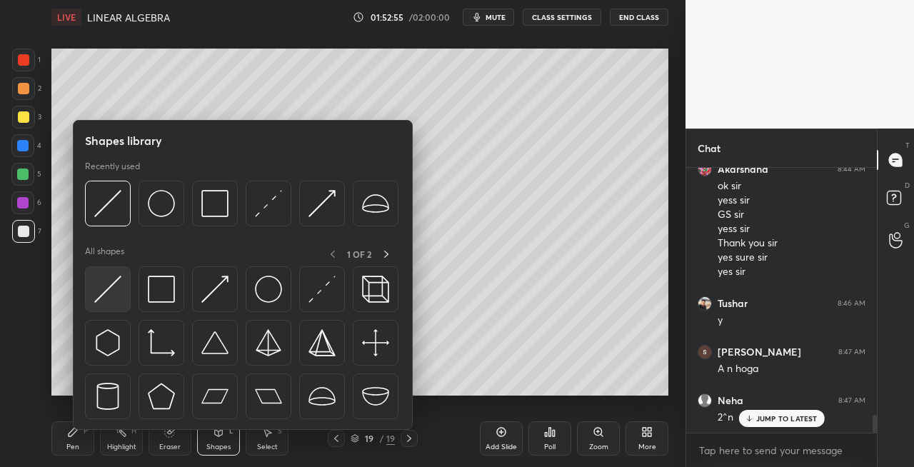
click at [105, 296] on img at bounding box center [107, 289] width 27 height 27
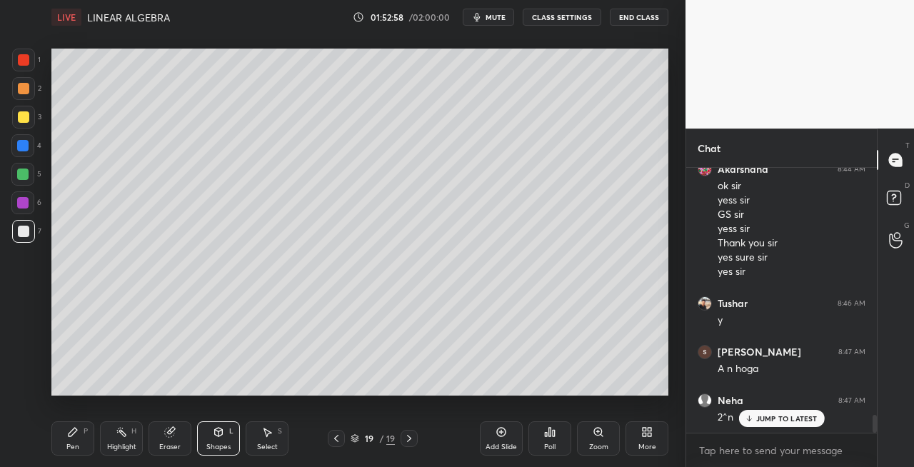
click at [80, 446] on div "Pen P" at bounding box center [72, 438] width 43 height 34
click at [174, 434] on icon at bounding box center [169, 431] width 11 height 11
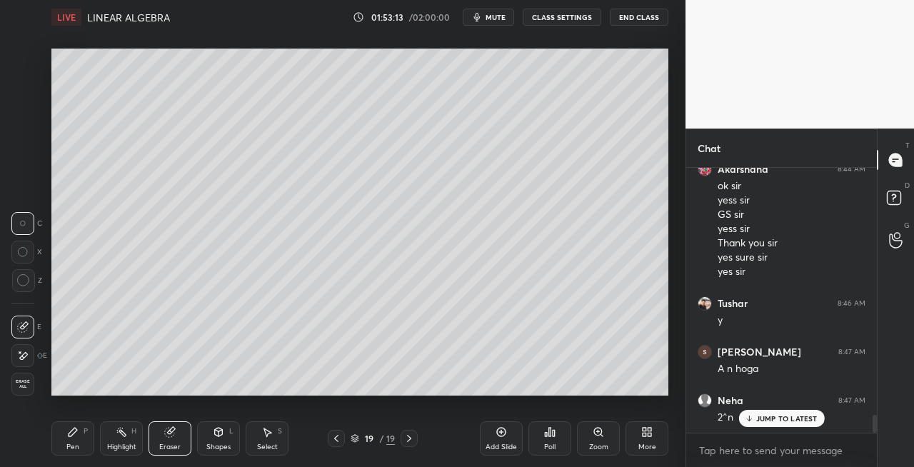
click at [76, 437] on icon at bounding box center [72, 431] width 11 height 11
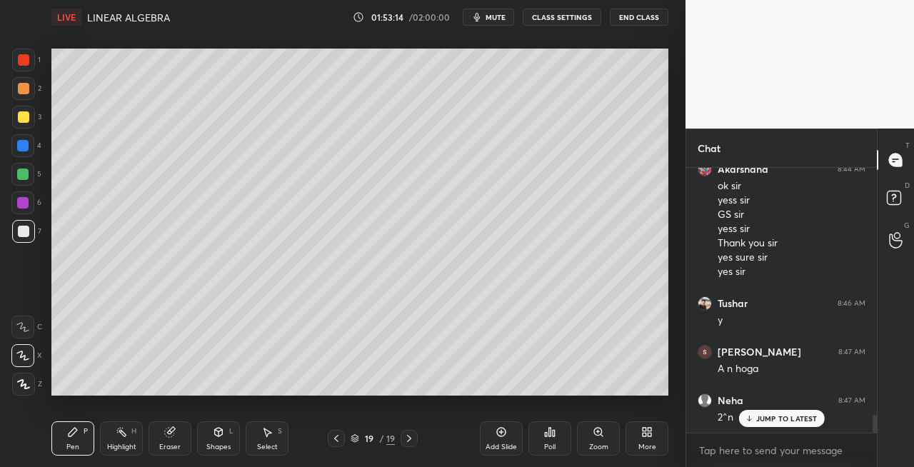
click at [217, 434] on icon at bounding box center [219, 432] width 8 height 9
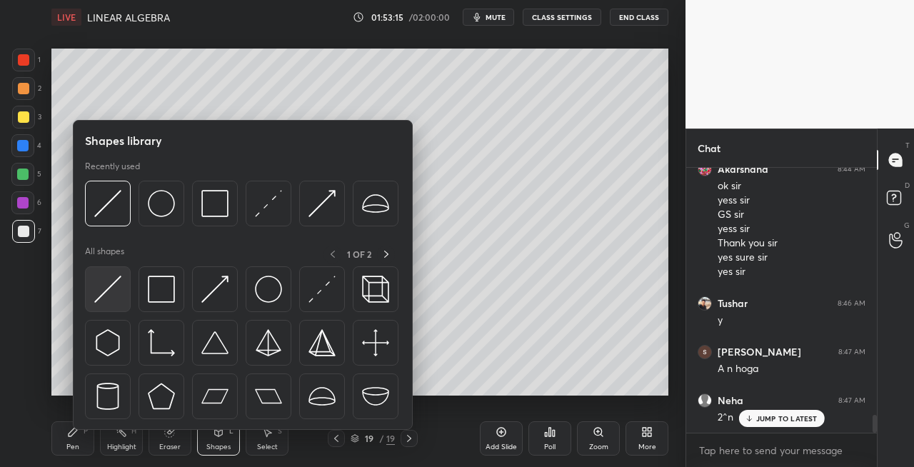
click at [104, 299] on img at bounding box center [107, 289] width 27 height 27
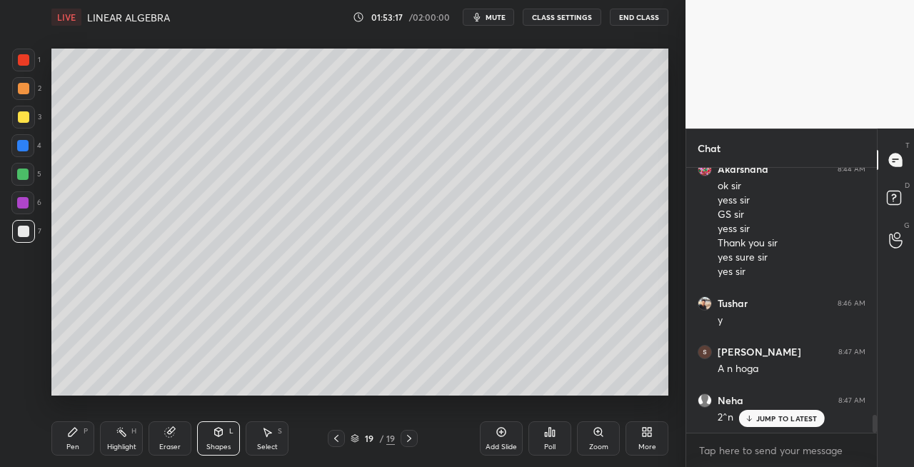
click at [73, 440] on div "Pen P" at bounding box center [72, 438] width 43 height 34
click at [181, 439] on div "Eraser" at bounding box center [170, 438] width 43 height 34
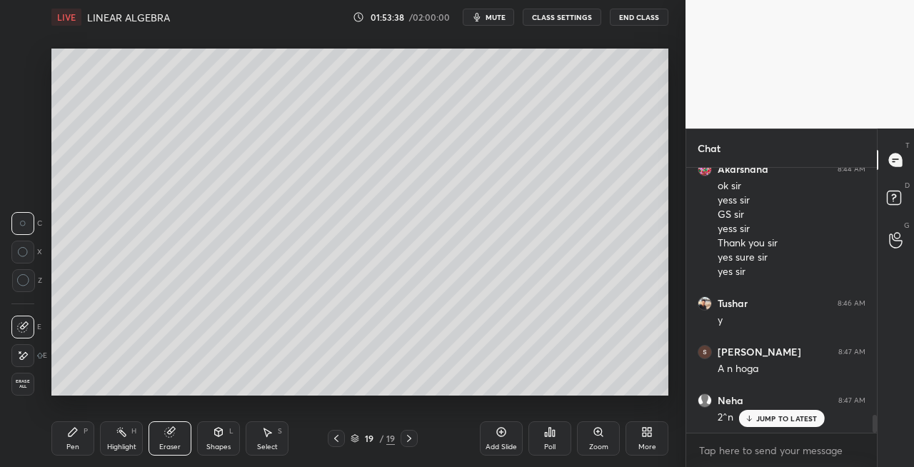
click at [71, 433] on icon at bounding box center [73, 432] width 9 height 9
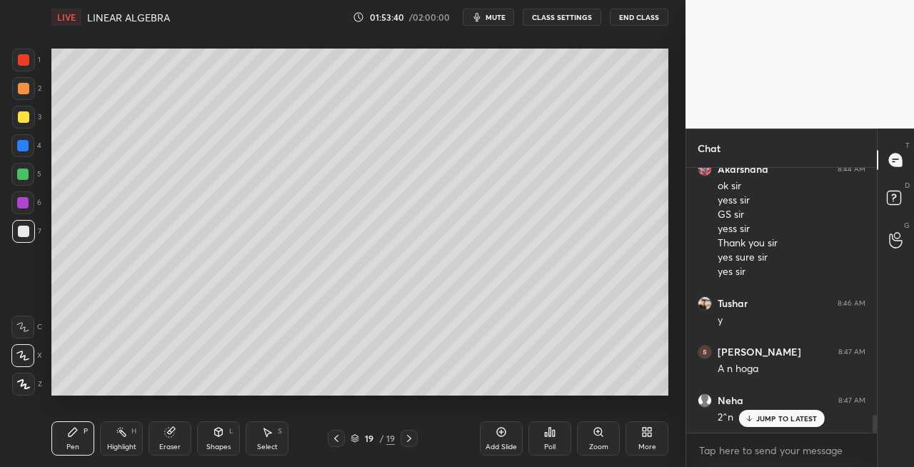
click at [216, 429] on icon at bounding box center [219, 432] width 8 height 9
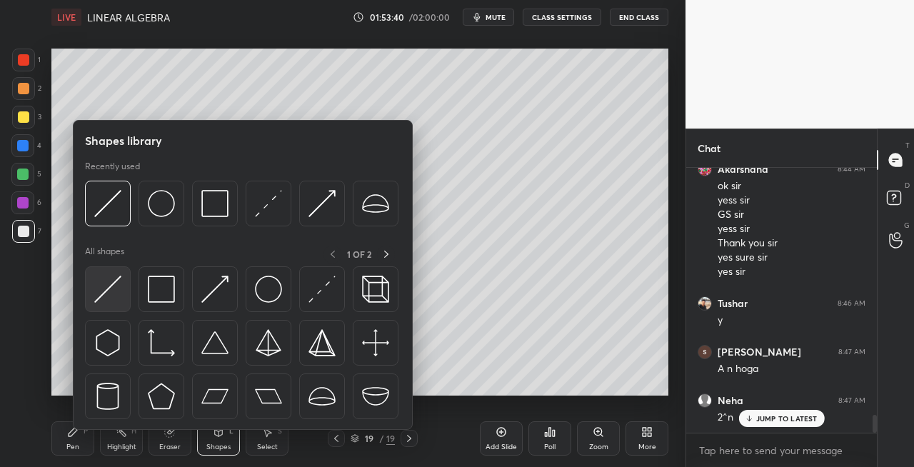
click at [97, 290] on img at bounding box center [107, 289] width 27 height 27
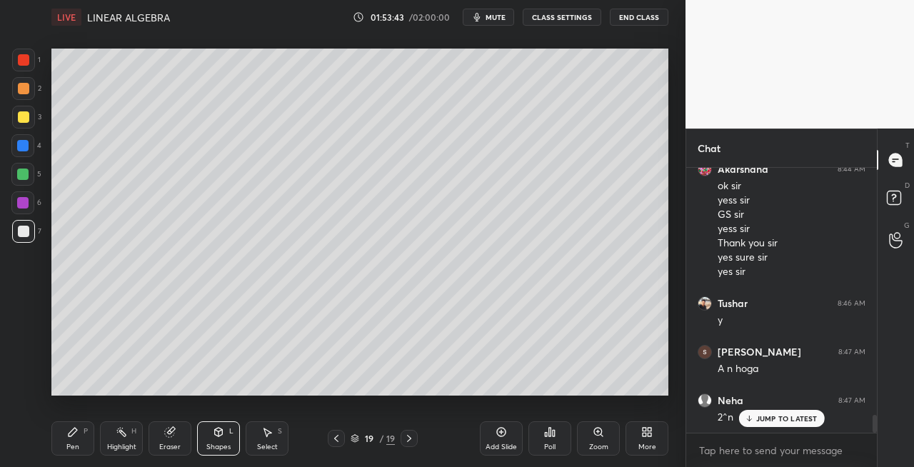
click at [63, 438] on div "Pen P" at bounding box center [72, 438] width 43 height 34
click at [211, 424] on div "Shapes L" at bounding box center [218, 438] width 43 height 34
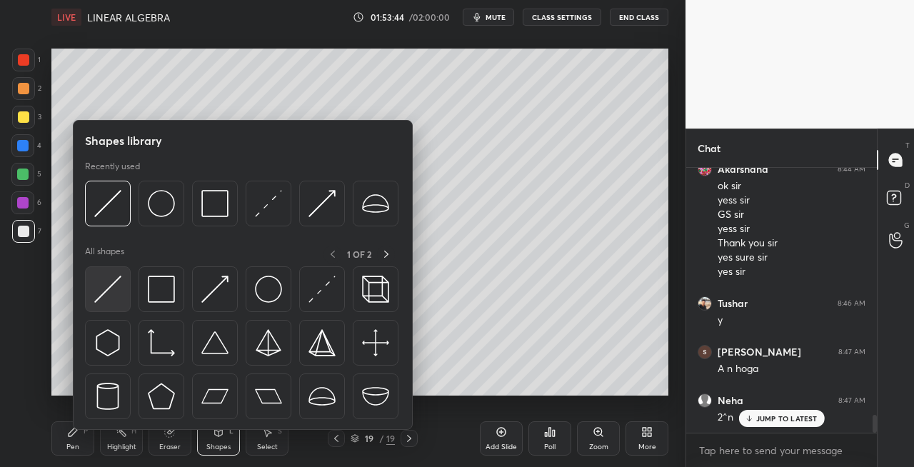
click at [106, 297] on img at bounding box center [107, 289] width 27 height 27
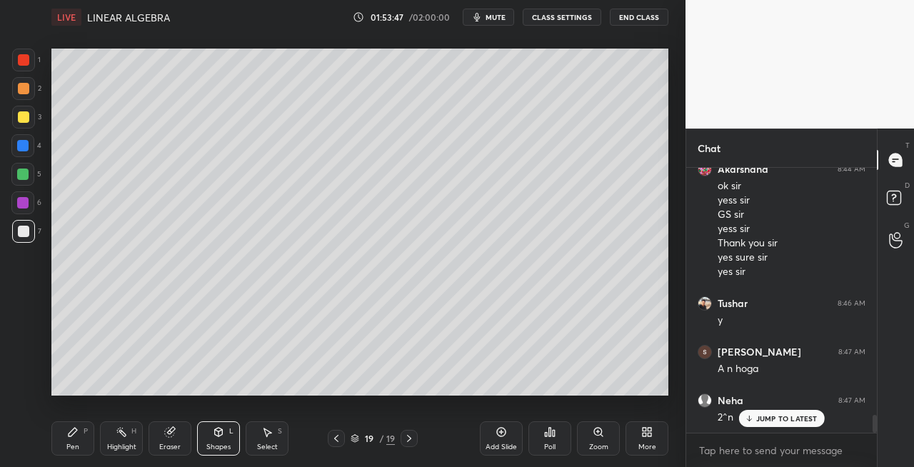
click at [61, 439] on div "Pen P" at bounding box center [72, 438] width 43 height 34
click at [224, 429] on div "Shapes L" at bounding box center [218, 438] width 43 height 34
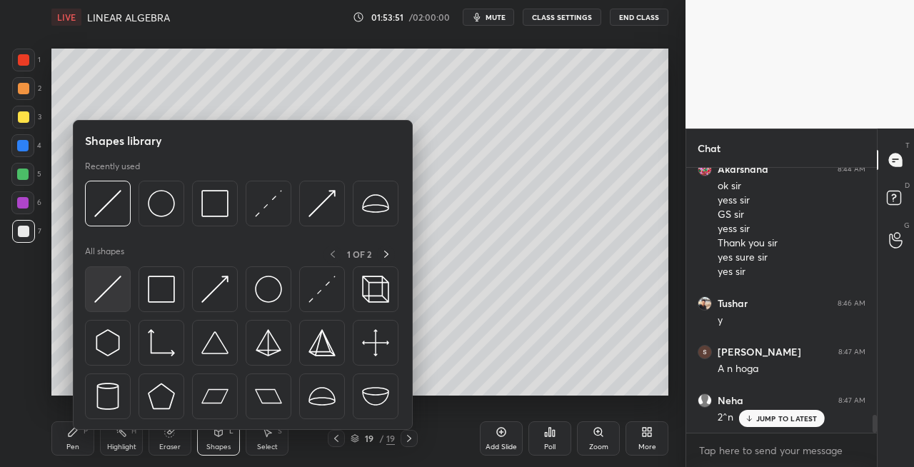
click at [106, 294] on img at bounding box center [107, 289] width 27 height 27
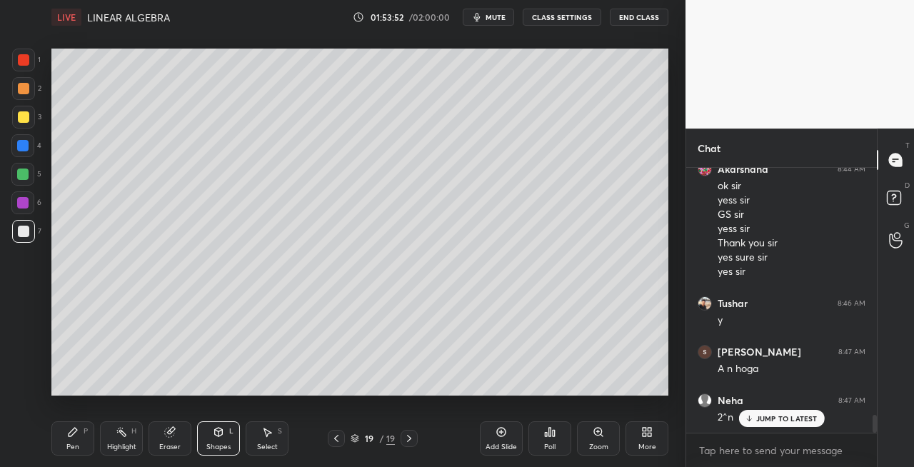
click at [70, 430] on icon at bounding box center [72, 431] width 11 height 11
click at [213, 425] on div "Shapes L" at bounding box center [218, 438] width 43 height 34
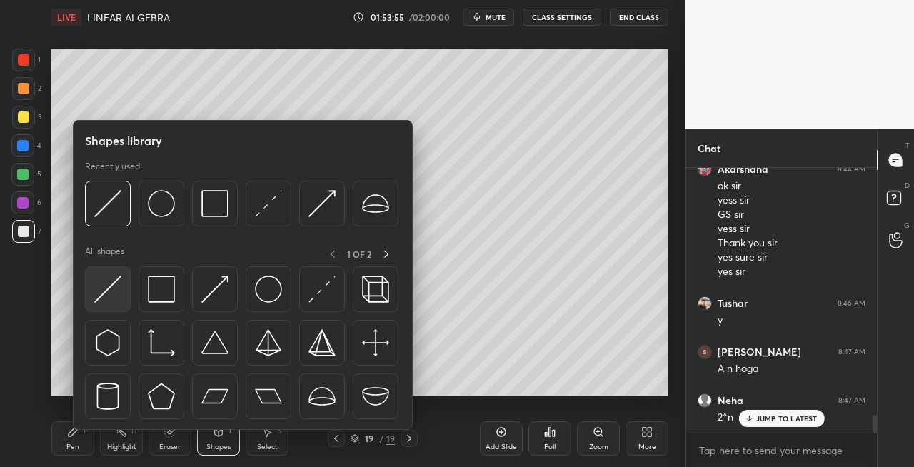
click at [96, 287] on img at bounding box center [107, 289] width 27 height 27
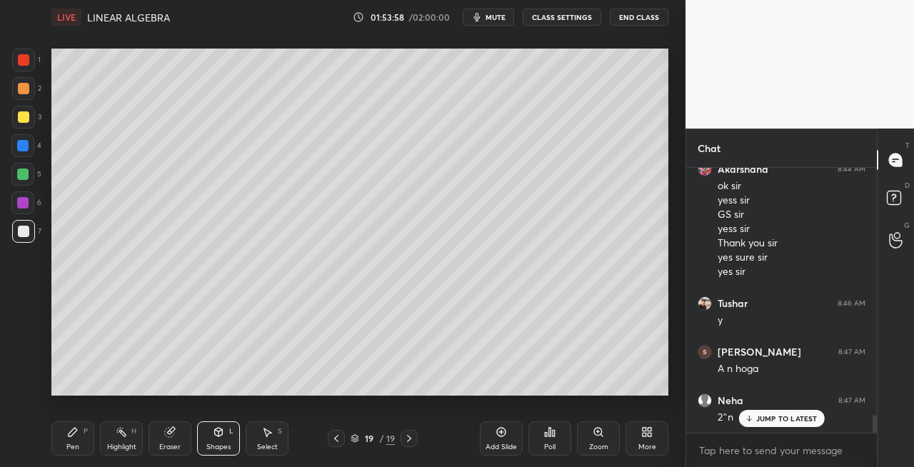
click at [84, 440] on div "Pen P" at bounding box center [72, 438] width 43 height 34
click at [221, 425] on div "Shapes L" at bounding box center [218, 438] width 43 height 34
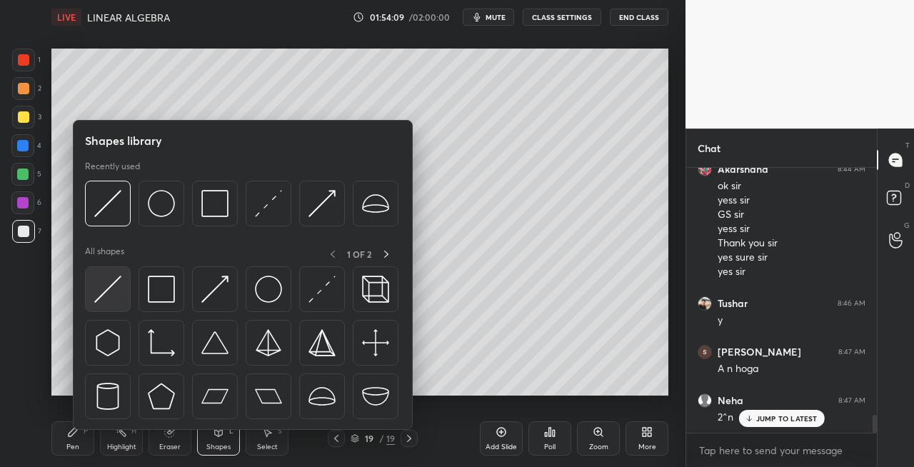
click at [99, 290] on img at bounding box center [107, 289] width 27 height 27
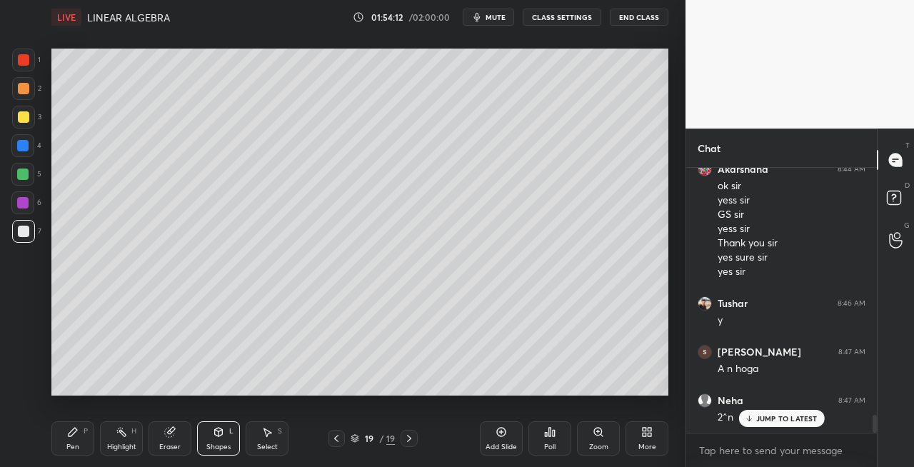
click at [64, 443] on div "Pen P" at bounding box center [72, 438] width 43 height 34
click at [216, 434] on icon at bounding box center [219, 432] width 8 height 9
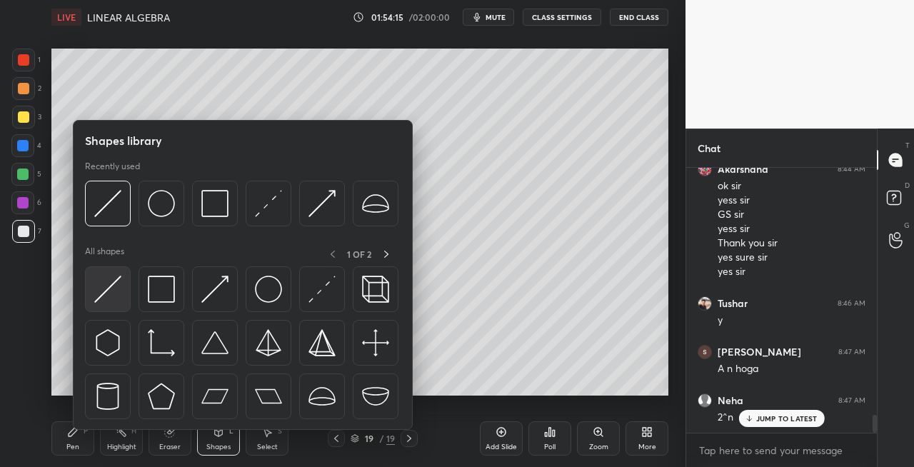
click at [117, 302] on img at bounding box center [107, 289] width 27 height 27
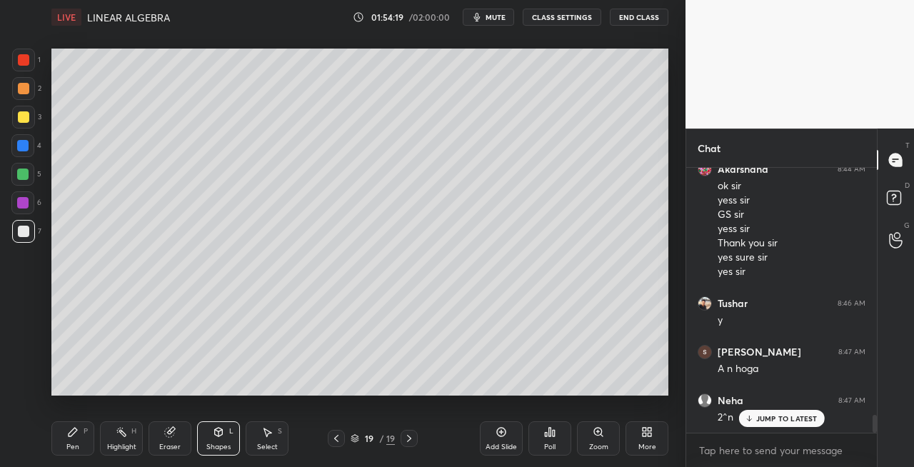
click at [70, 441] on div "Pen P" at bounding box center [72, 438] width 43 height 34
click at [171, 431] on icon at bounding box center [169, 432] width 9 height 9
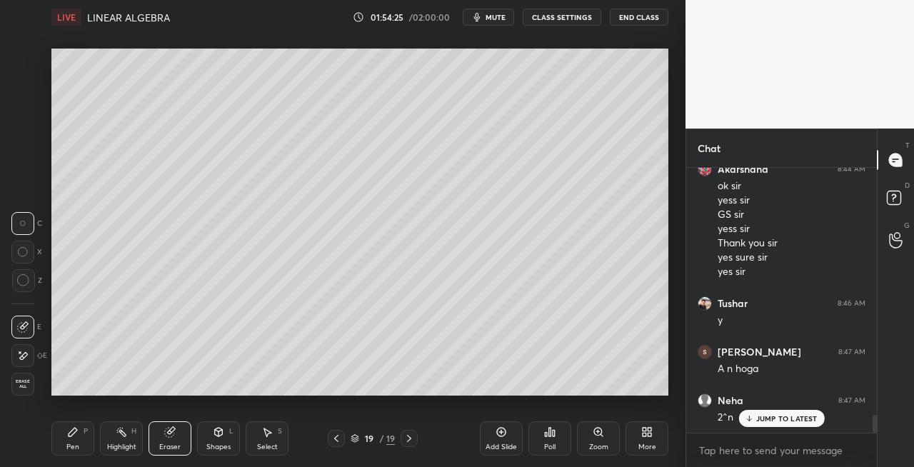
click at [63, 441] on div "Pen P" at bounding box center [72, 438] width 43 height 34
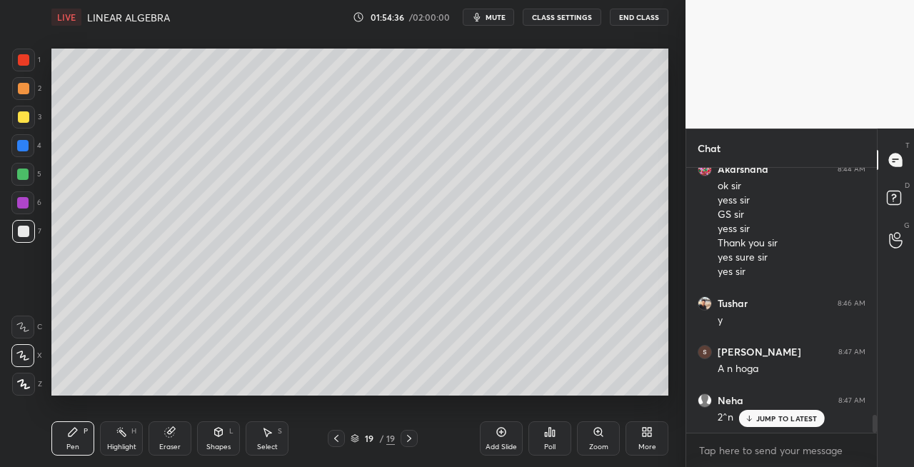
scroll to position [3724, 0]
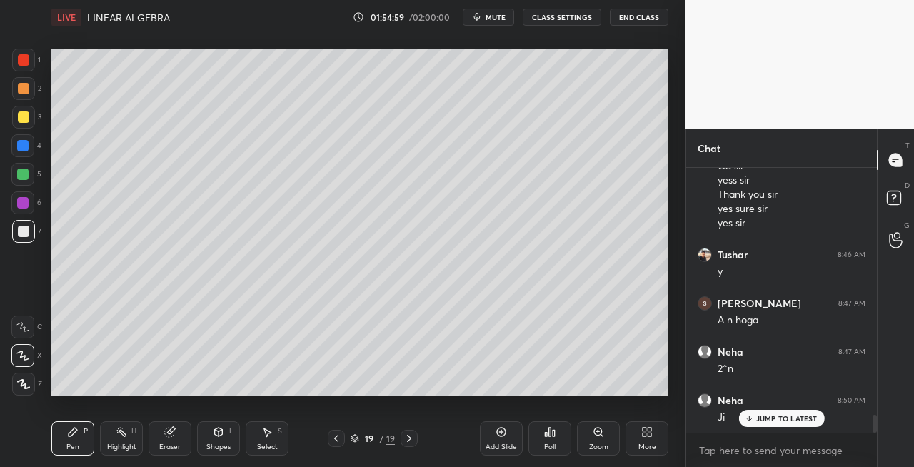
click at [211, 445] on div "Shapes" at bounding box center [218, 447] width 24 height 7
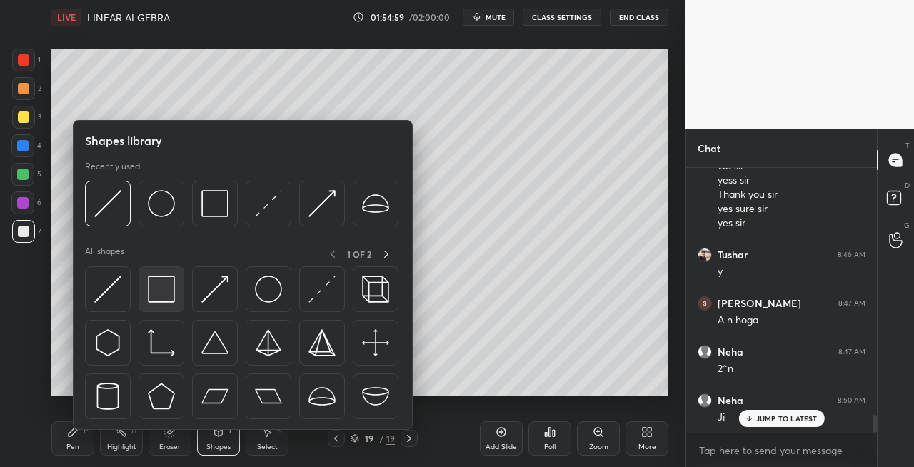
click at [149, 296] on img at bounding box center [161, 289] width 27 height 27
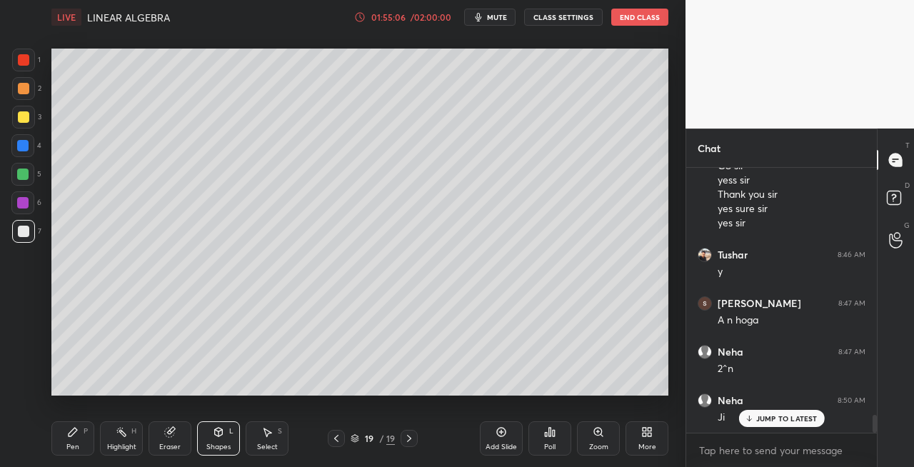
click at [214, 437] on icon at bounding box center [218, 431] width 11 height 11
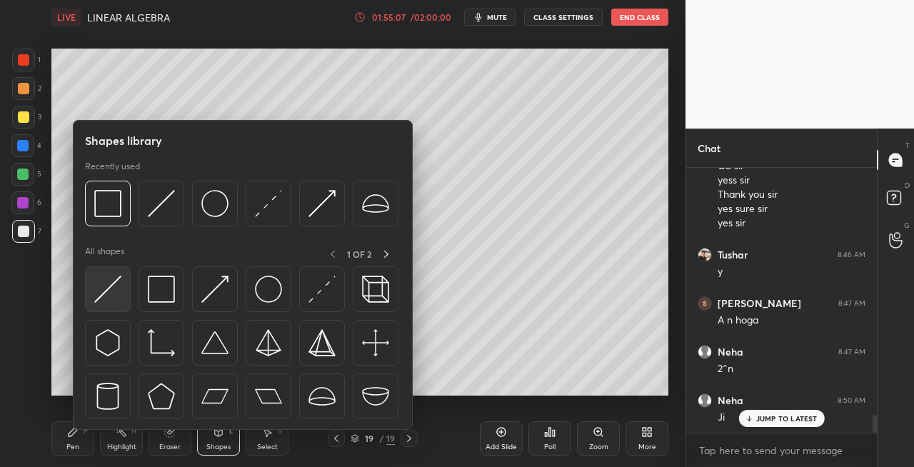
click at [111, 294] on img at bounding box center [107, 289] width 27 height 27
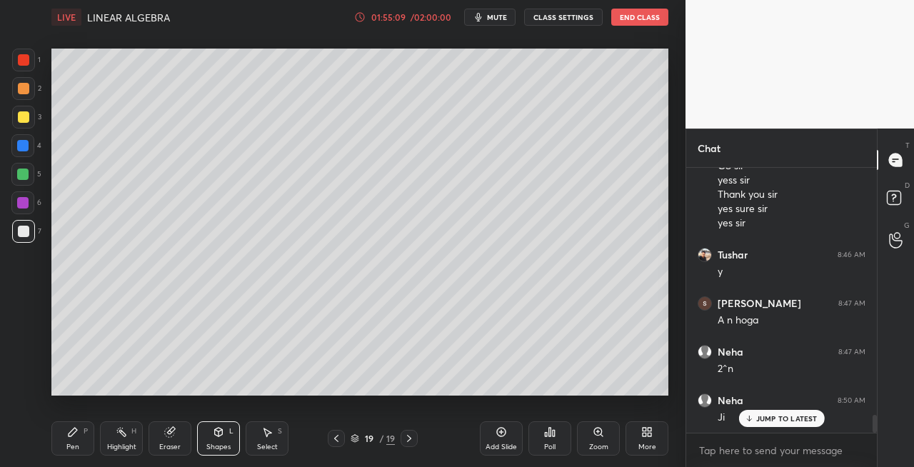
click at [67, 444] on div "Pen" at bounding box center [72, 447] width 13 height 7
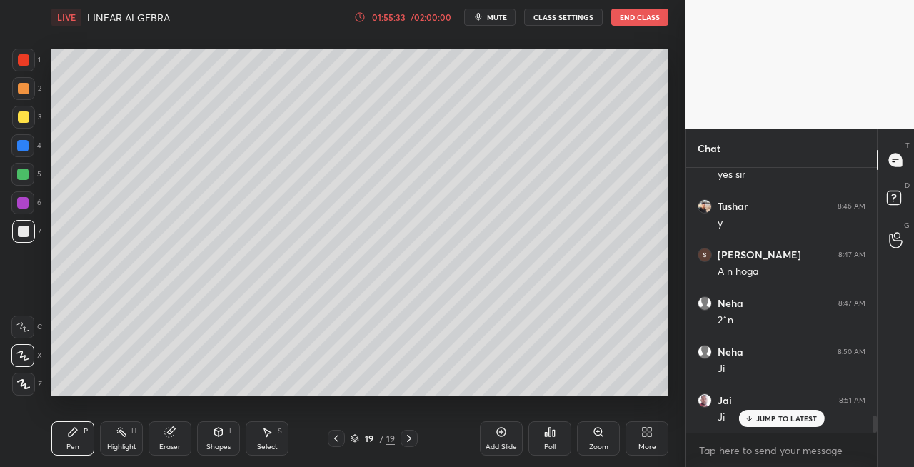
scroll to position [3869, 0]
click at [28, 118] on div at bounding box center [23, 116] width 11 height 11
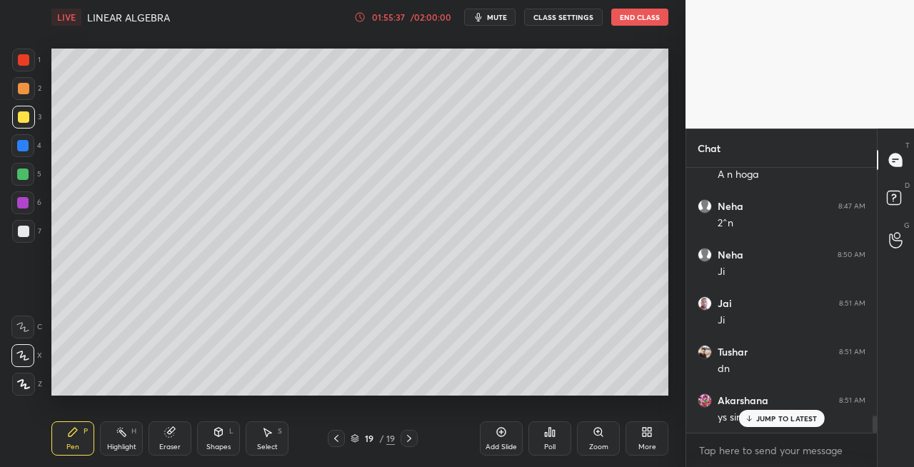
click at [409, 441] on icon at bounding box center [409, 438] width 4 height 7
click at [411, 441] on icon at bounding box center [409, 438] width 11 height 11
click at [504, 447] on div "Add Slide" at bounding box center [501, 447] width 31 height 7
click at [221, 441] on div "Shapes L" at bounding box center [218, 438] width 43 height 34
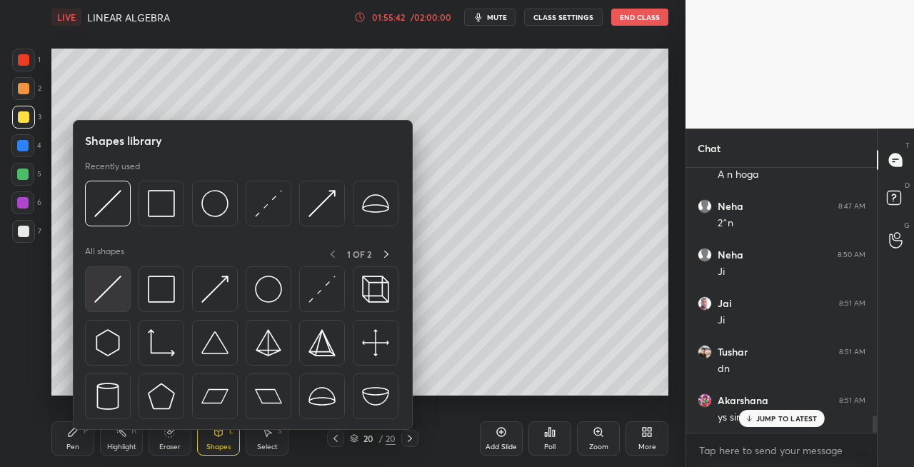
click at [108, 293] on img at bounding box center [107, 289] width 27 height 27
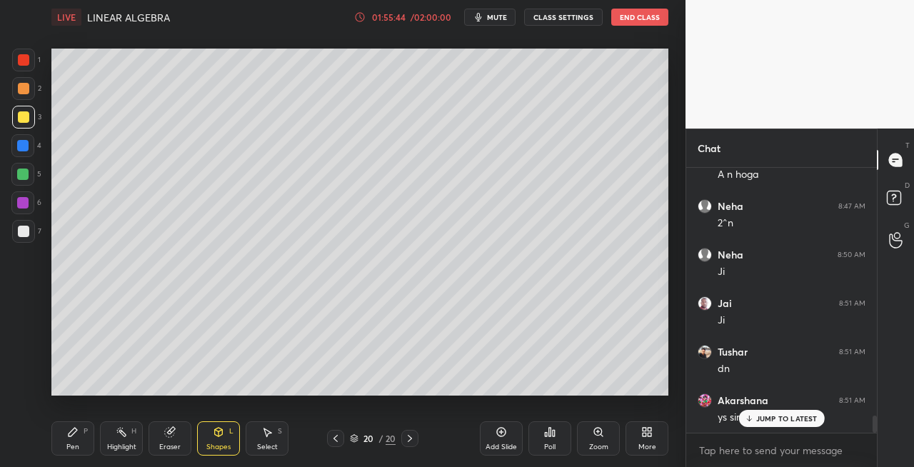
click at [79, 446] on div "Pen" at bounding box center [72, 447] width 13 height 7
click at [335, 444] on div at bounding box center [335, 438] width 17 height 17
click at [411, 443] on icon at bounding box center [409, 438] width 11 height 11
click at [336, 439] on icon at bounding box center [335, 438] width 11 height 11
click at [410, 443] on icon at bounding box center [409, 438] width 11 height 11
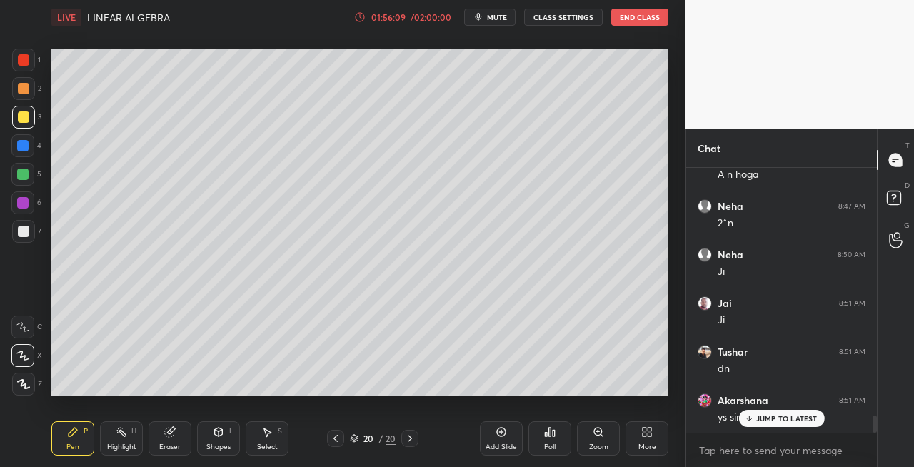
click at [215, 434] on icon at bounding box center [219, 432] width 8 height 9
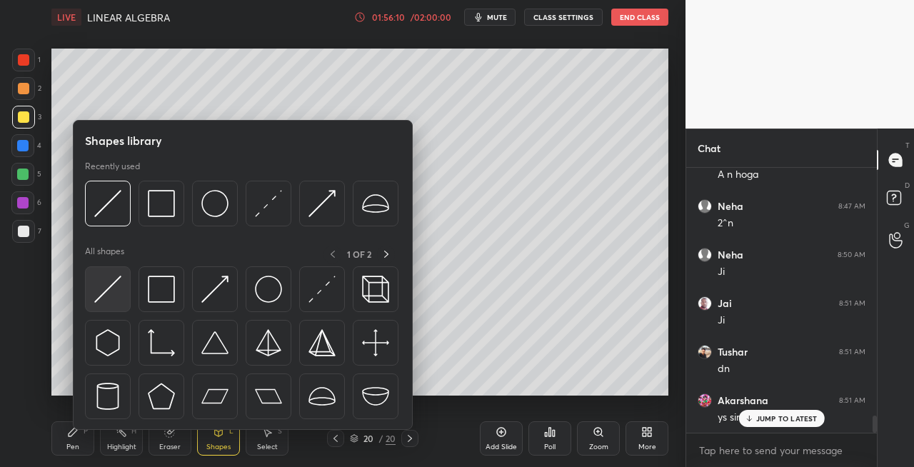
click at [101, 286] on img at bounding box center [107, 289] width 27 height 27
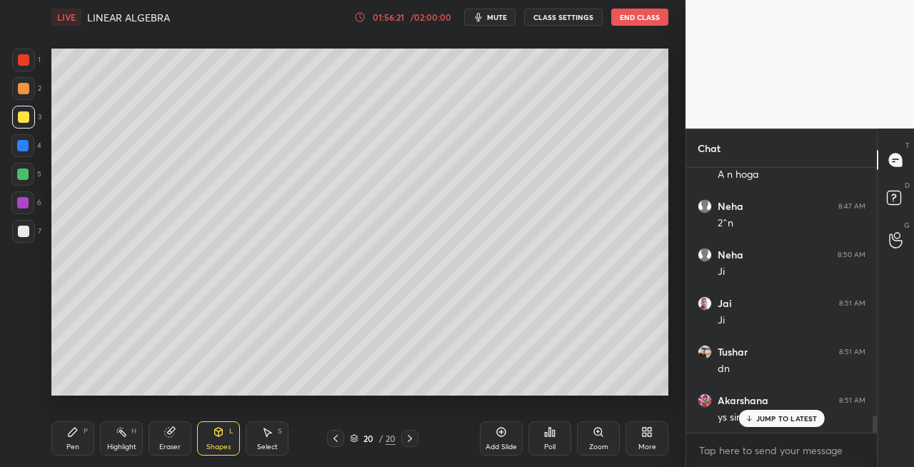
click at [71, 444] on div "Pen" at bounding box center [72, 447] width 13 height 7
click at [219, 431] on icon at bounding box center [219, 431] width 8 height 2
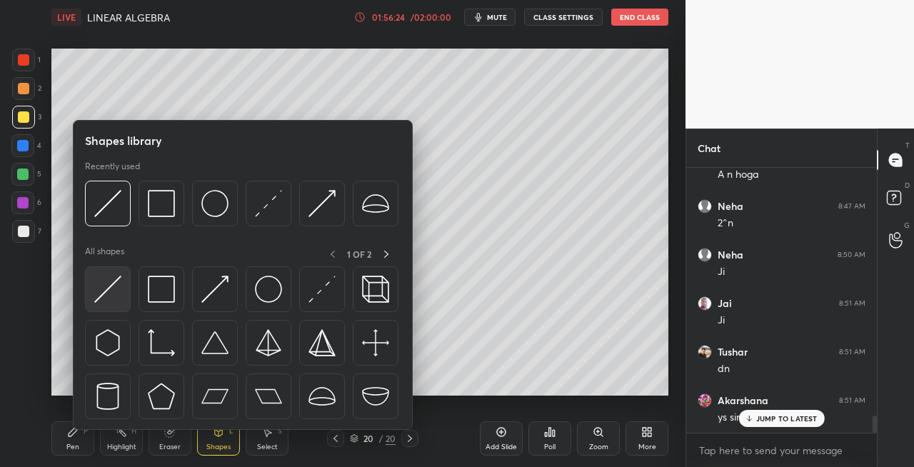
click at [99, 289] on img at bounding box center [107, 289] width 27 height 27
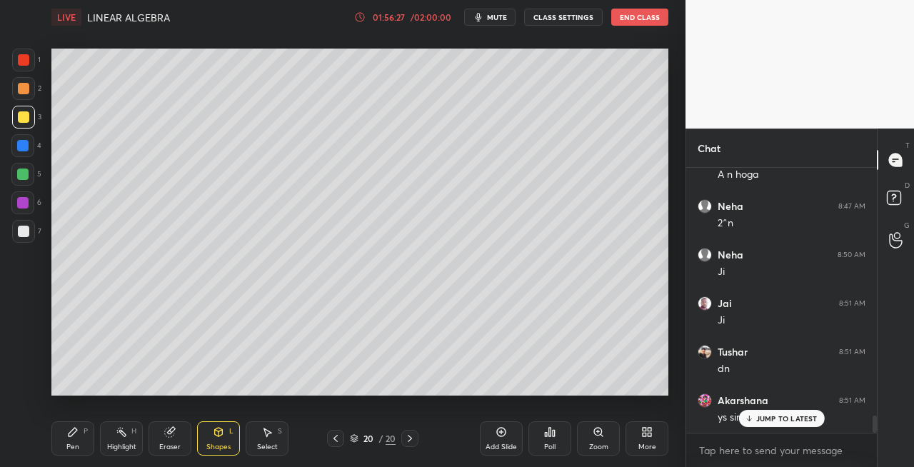
click at [71, 444] on div "Pen" at bounding box center [72, 447] width 13 height 7
click at [160, 444] on div "Eraser" at bounding box center [169, 447] width 21 height 7
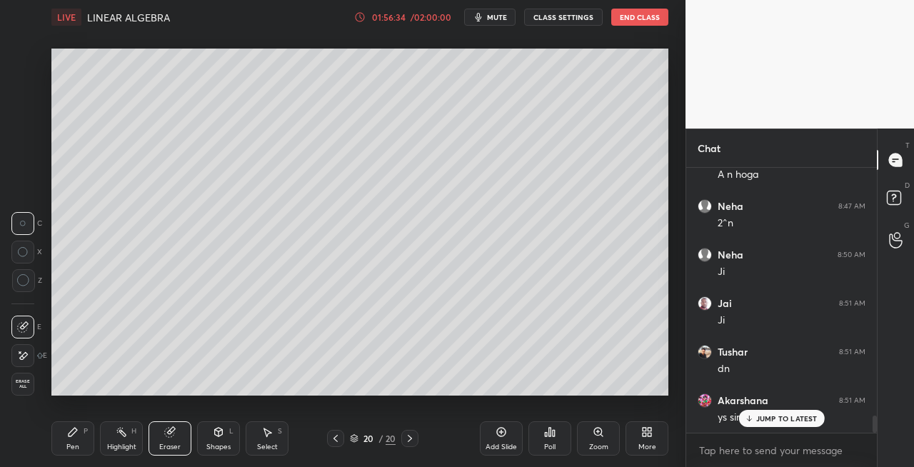
click at [80, 436] on div "Pen P" at bounding box center [72, 438] width 43 height 34
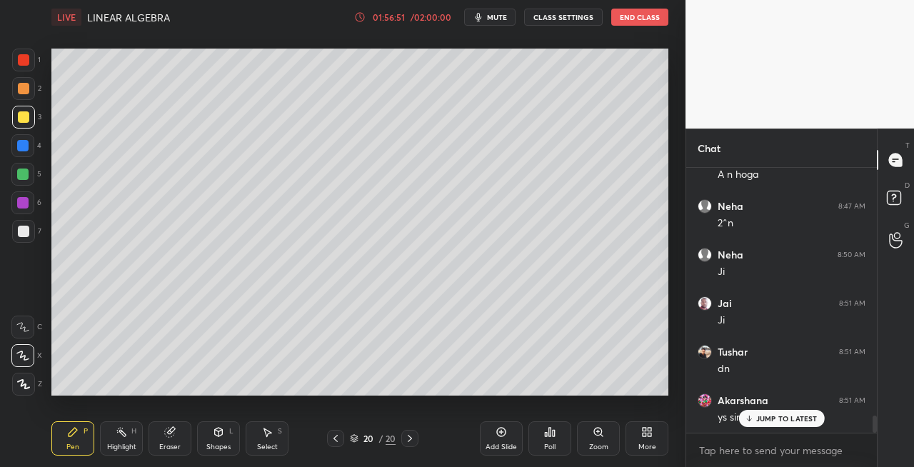
click at [31, 234] on div at bounding box center [23, 231] width 23 height 23
click at [219, 441] on div "Shapes L" at bounding box center [218, 438] width 43 height 34
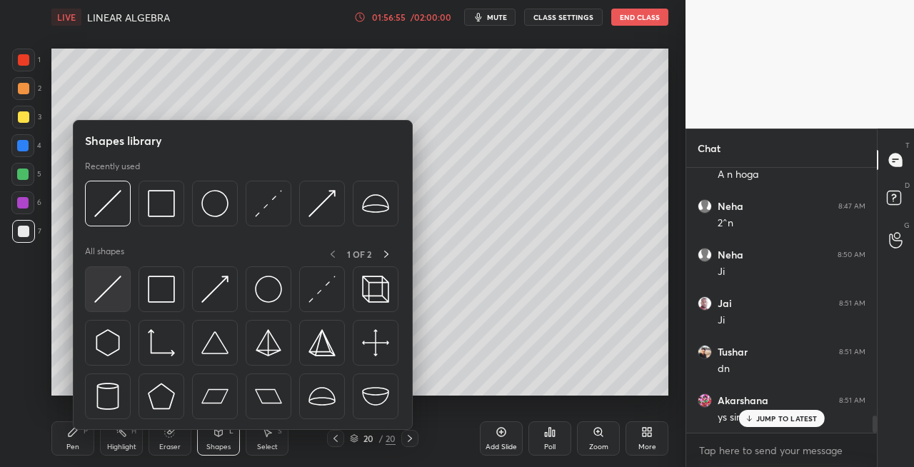
click at [106, 290] on img at bounding box center [107, 289] width 27 height 27
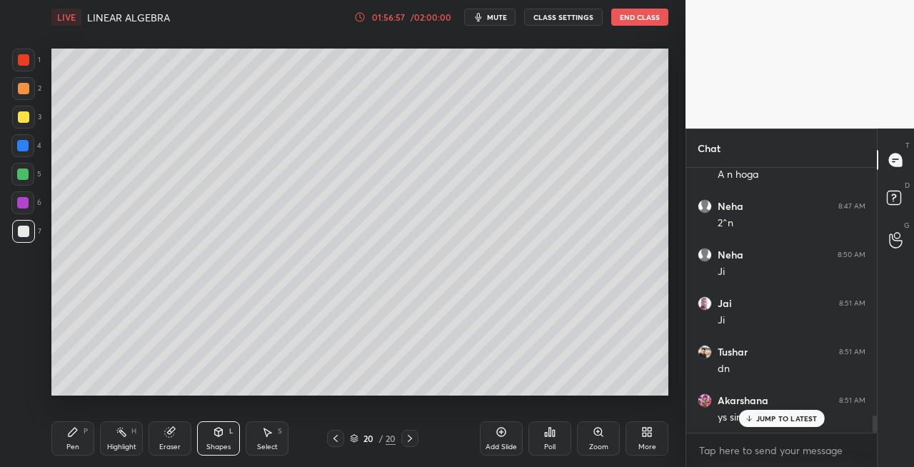
click at [81, 446] on div "Pen P" at bounding box center [72, 438] width 43 height 34
click at [334, 441] on icon at bounding box center [335, 438] width 11 height 11
click at [410, 443] on icon at bounding box center [409, 438] width 11 height 11
click at [219, 431] on icon at bounding box center [219, 431] width 8 height 2
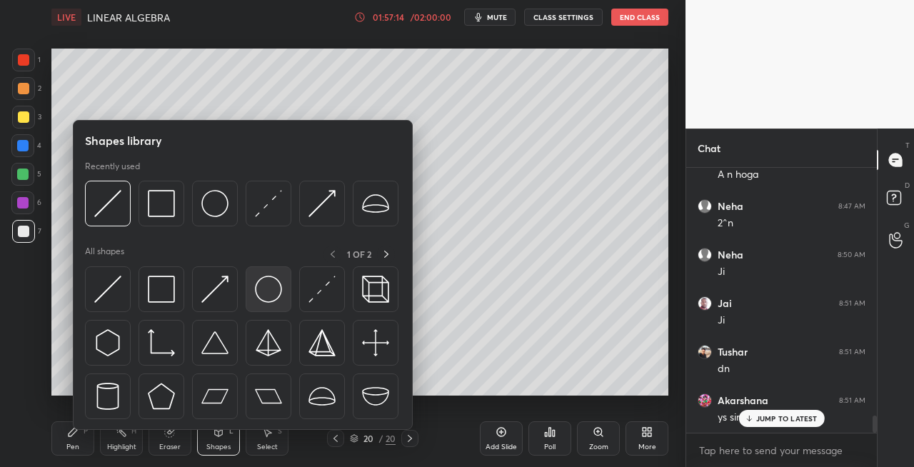
click at [264, 287] on img at bounding box center [268, 289] width 27 height 27
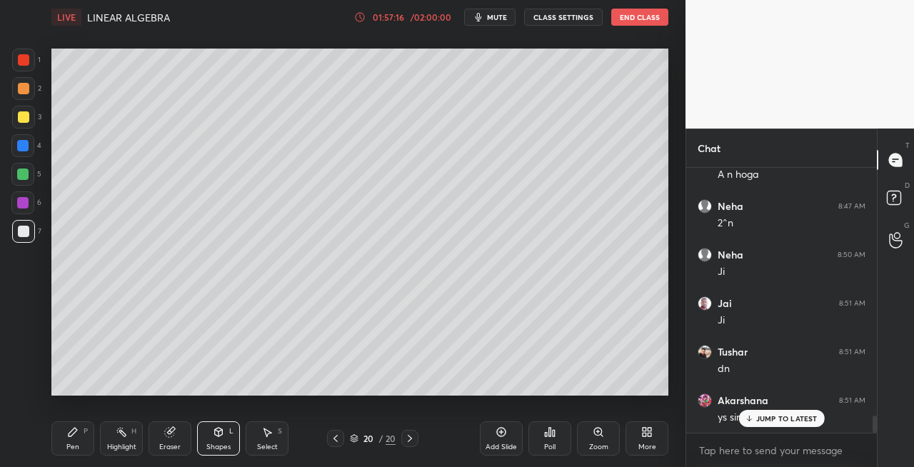
click at [84, 431] on div "P" at bounding box center [86, 431] width 4 height 7
click at [221, 434] on icon at bounding box center [219, 432] width 8 height 9
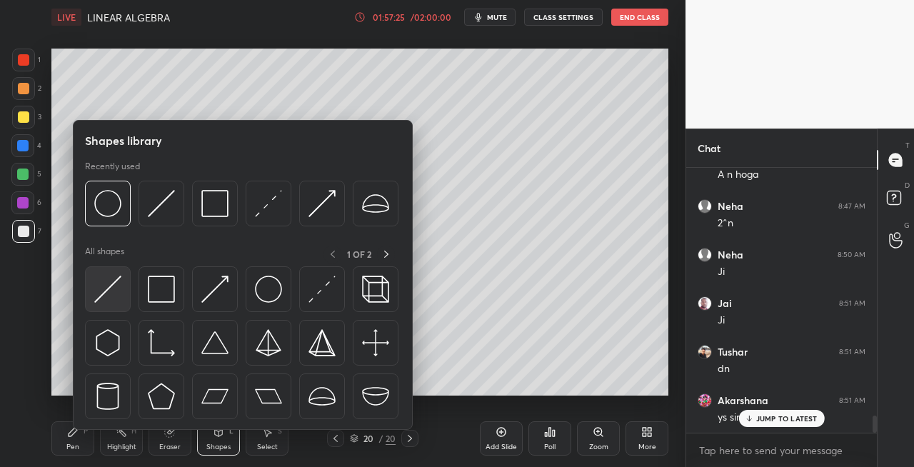
click at [103, 291] on img at bounding box center [107, 289] width 27 height 27
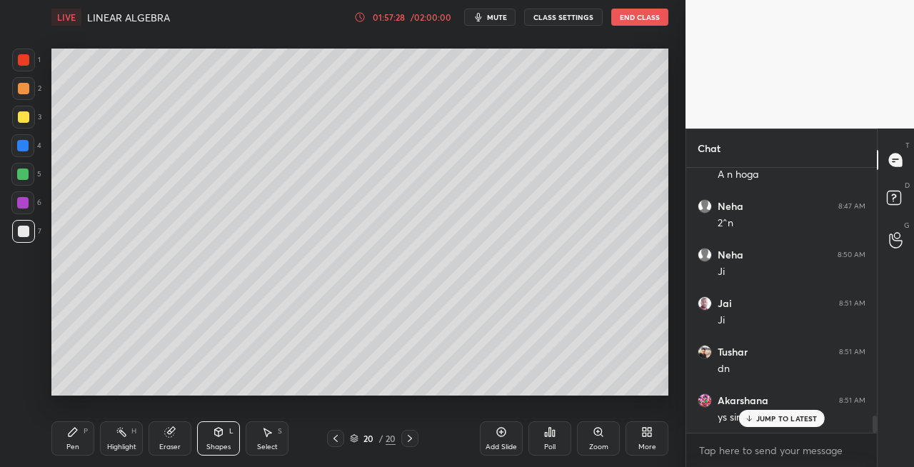
click at [83, 436] on div "Pen P" at bounding box center [72, 438] width 43 height 34
click at [219, 440] on div "Shapes L" at bounding box center [218, 438] width 43 height 34
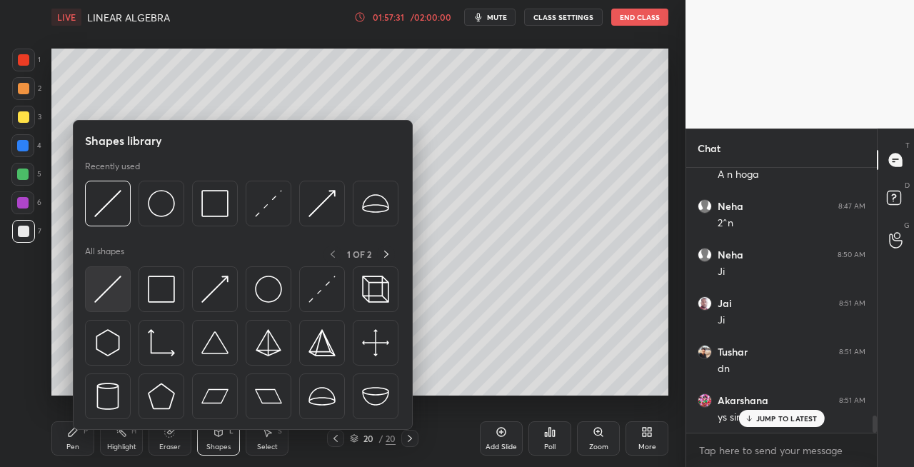
click at [112, 294] on img at bounding box center [107, 289] width 27 height 27
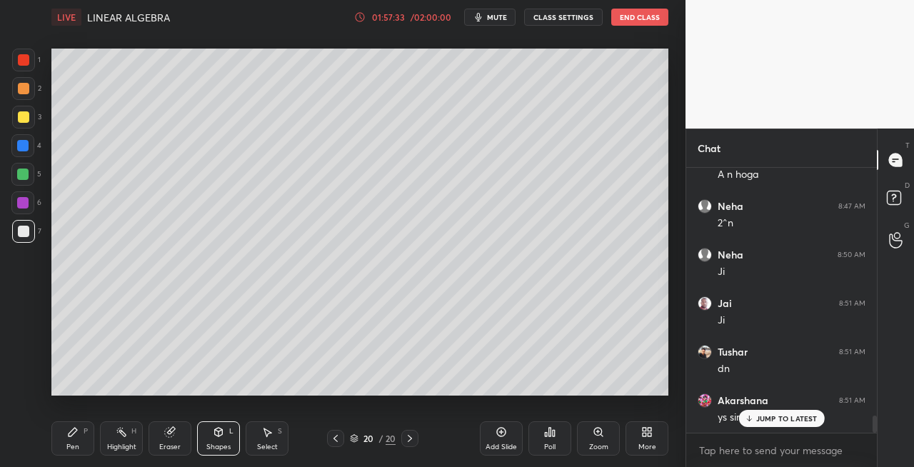
click at [89, 443] on div "Pen P" at bounding box center [72, 438] width 43 height 34
click at [211, 432] on div "Shapes L" at bounding box center [218, 438] width 43 height 34
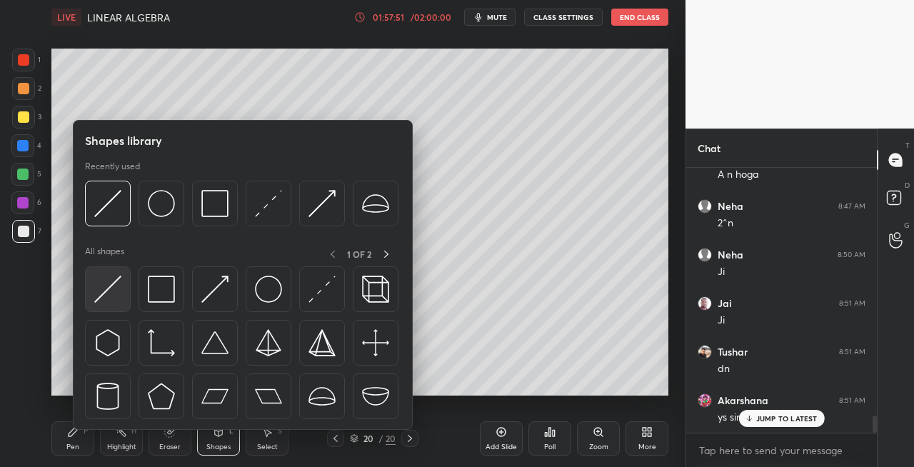
click at [93, 289] on div at bounding box center [108, 289] width 46 height 46
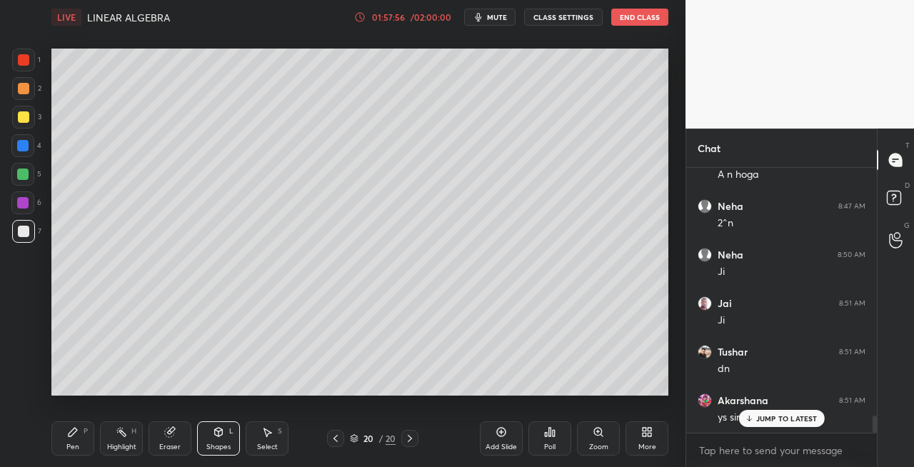
click at [176, 435] on div "Eraser" at bounding box center [170, 438] width 43 height 34
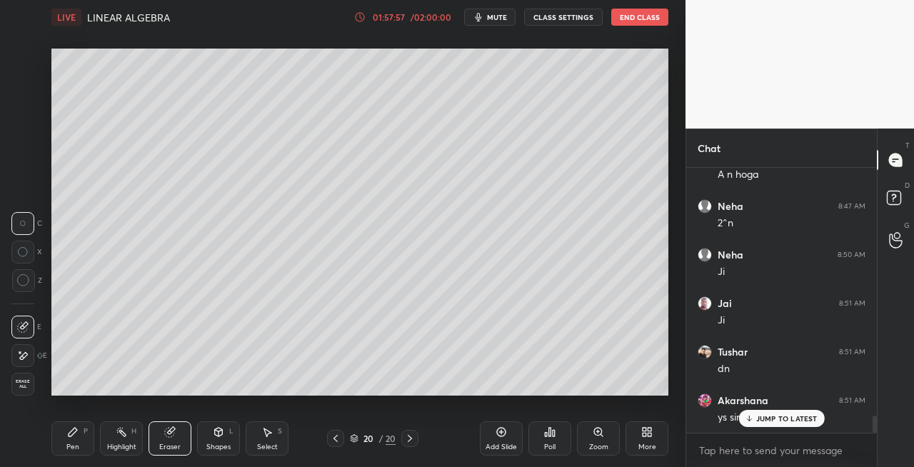
click at [71, 441] on div "Pen P" at bounding box center [72, 438] width 43 height 34
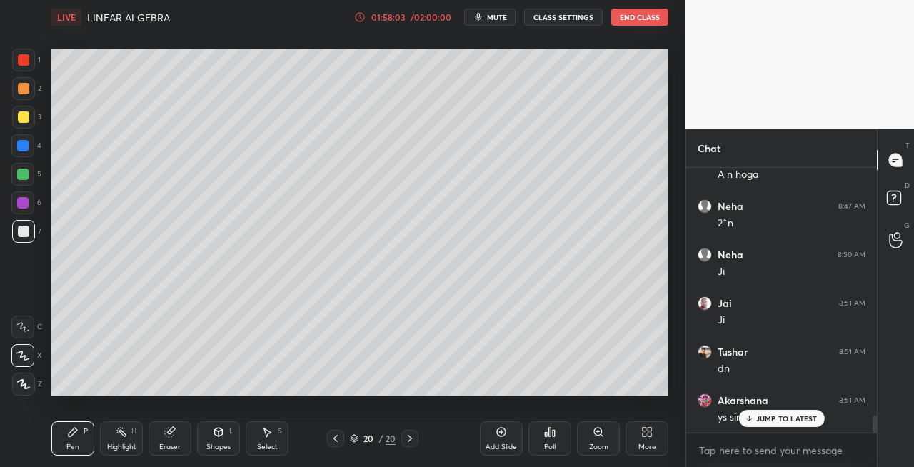
click at [212, 438] on div "Shapes L" at bounding box center [218, 438] width 43 height 34
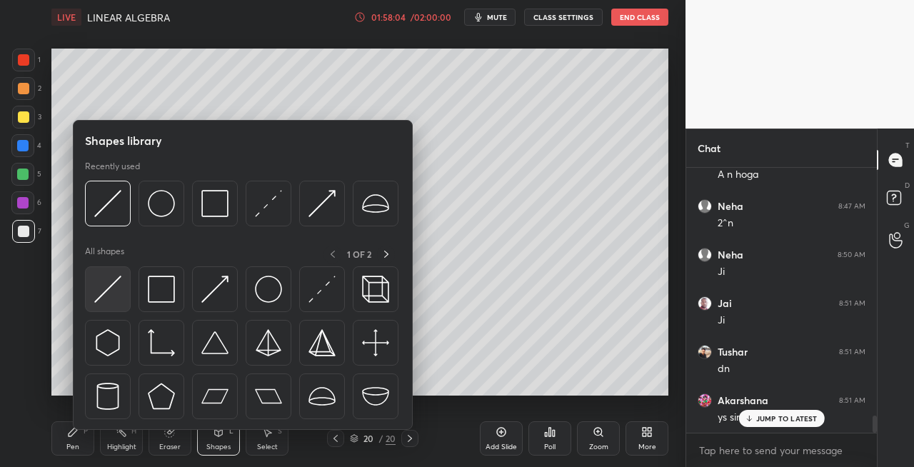
click at [102, 291] on img at bounding box center [107, 289] width 27 height 27
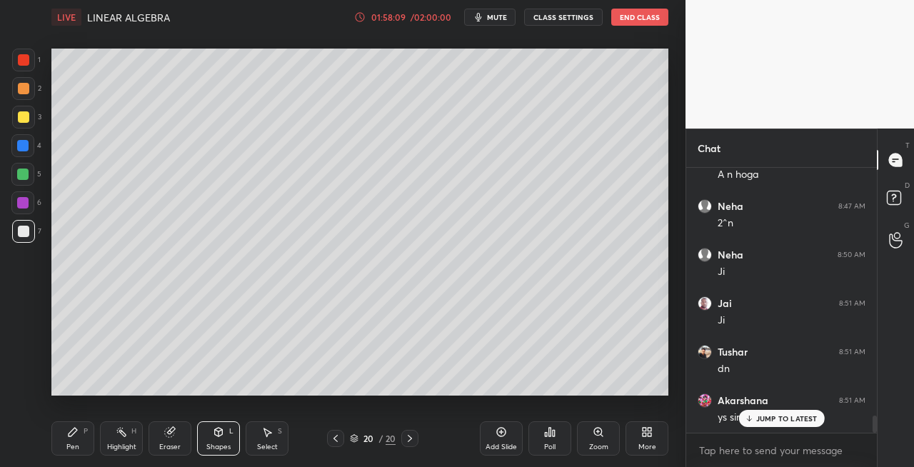
click at [64, 437] on div "Pen P" at bounding box center [72, 438] width 43 height 34
click at [218, 434] on icon at bounding box center [219, 432] width 8 height 9
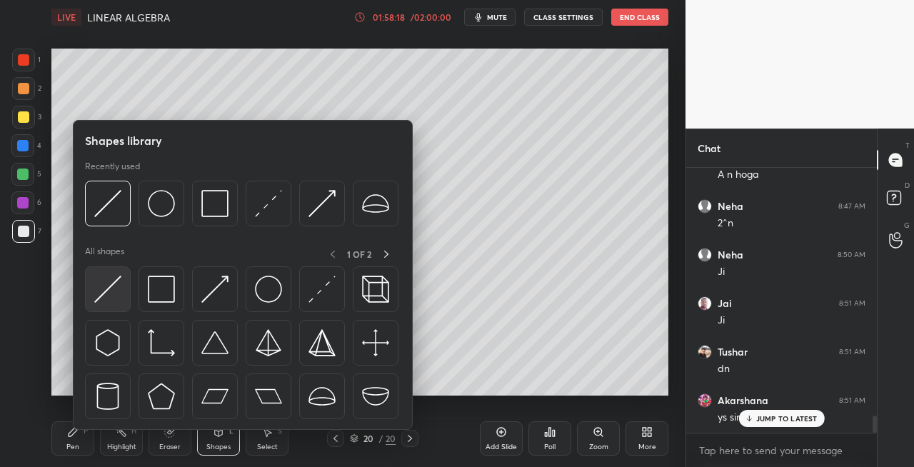
click at [111, 300] on img at bounding box center [107, 289] width 27 height 27
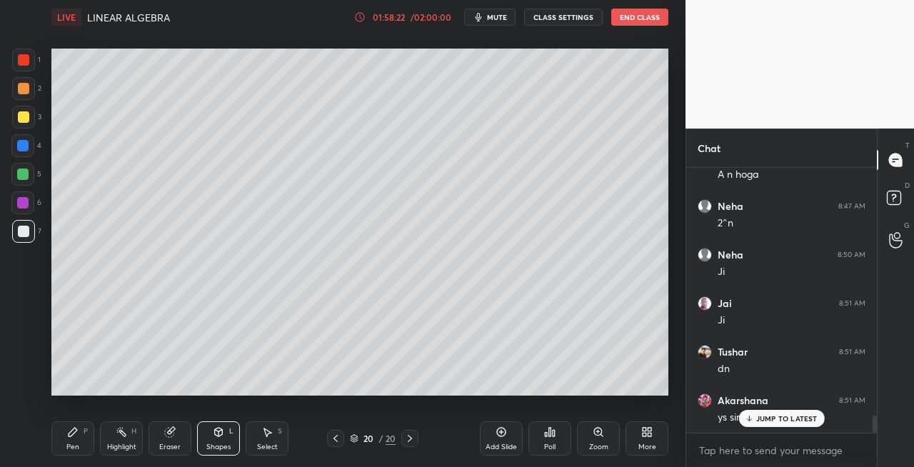
click at [74, 441] on div "Pen P" at bounding box center [72, 438] width 43 height 34
click at [175, 434] on icon at bounding box center [169, 431] width 11 height 11
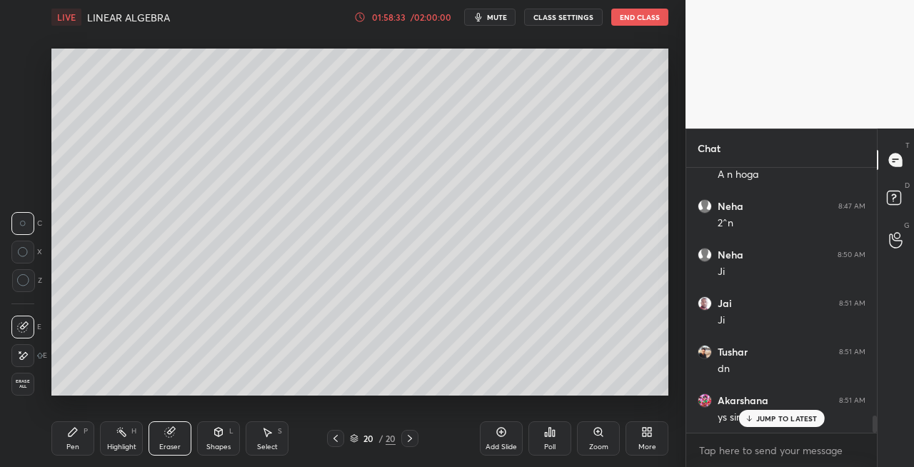
click at [75, 436] on icon at bounding box center [72, 431] width 11 height 11
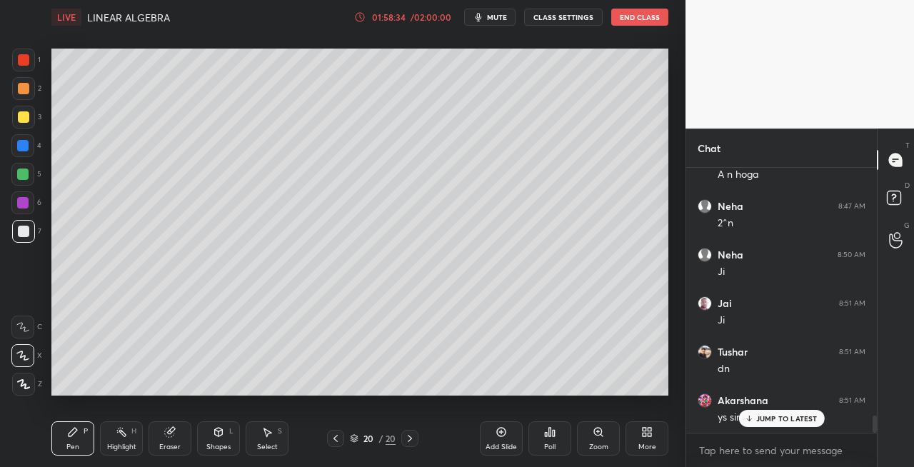
click at [211, 437] on div "Shapes L" at bounding box center [218, 438] width 43 height 34
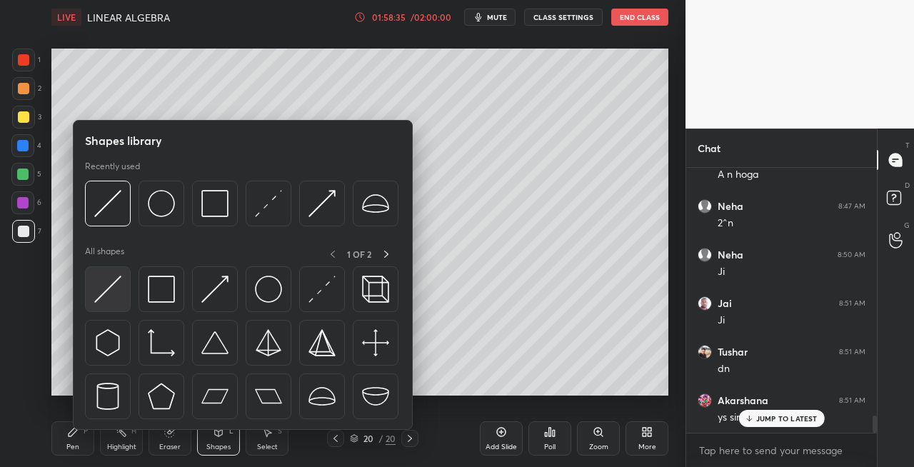
click at [103, 289] on img at bounding box center [107, 289] width 27 height 27
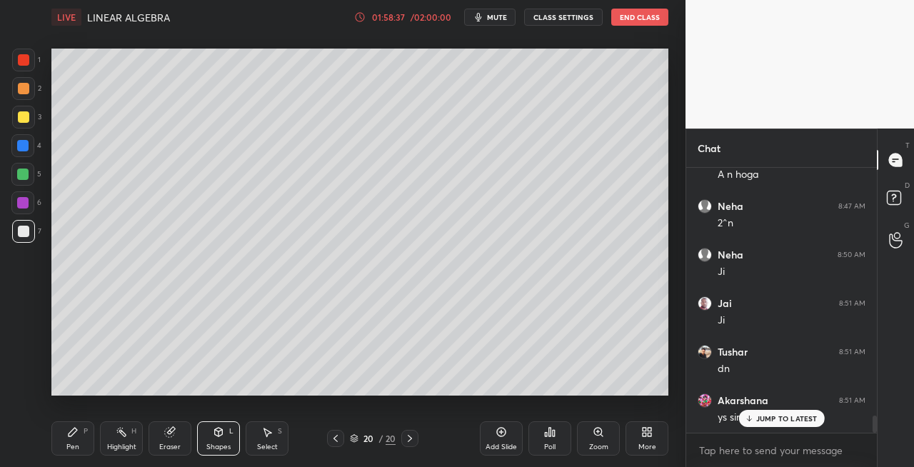
click at [64, 446] on div "Pen P" at bounding box center [72, 438] width 43 height 34
click at [215, 434] on icon at bounding box center [219, 432] width 8 height 9
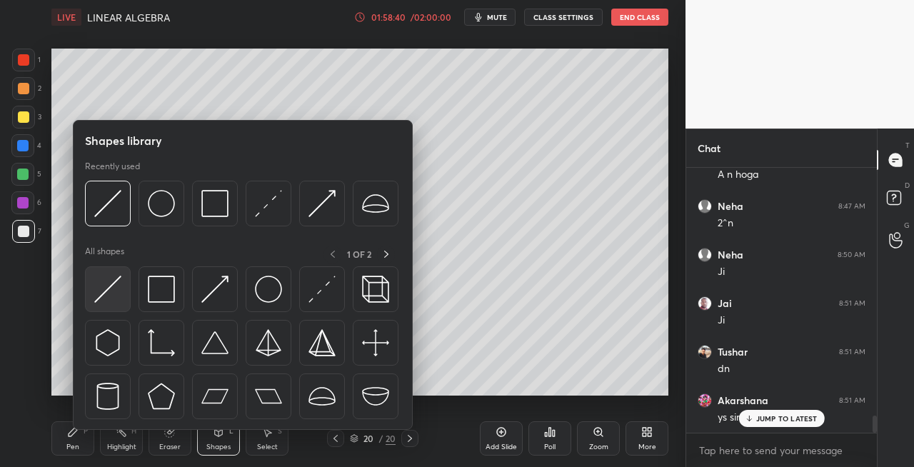
click at [104, 294] on img at bounding box center [107, 289] width 27 height 27
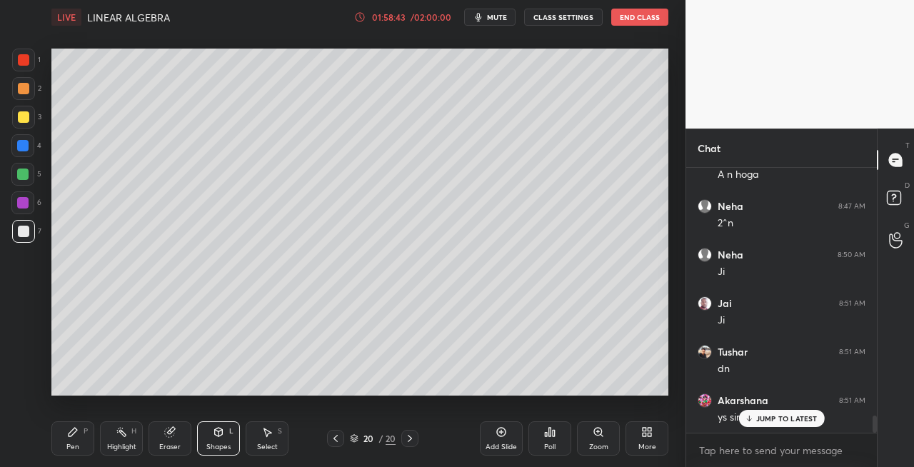
click at [78, 444] on div "Pen" at bounding box center [72, 447] width 13 height 7
click at [217, 440] on div "Shapes L" at bounding box center [218, 438] width 43 height 34
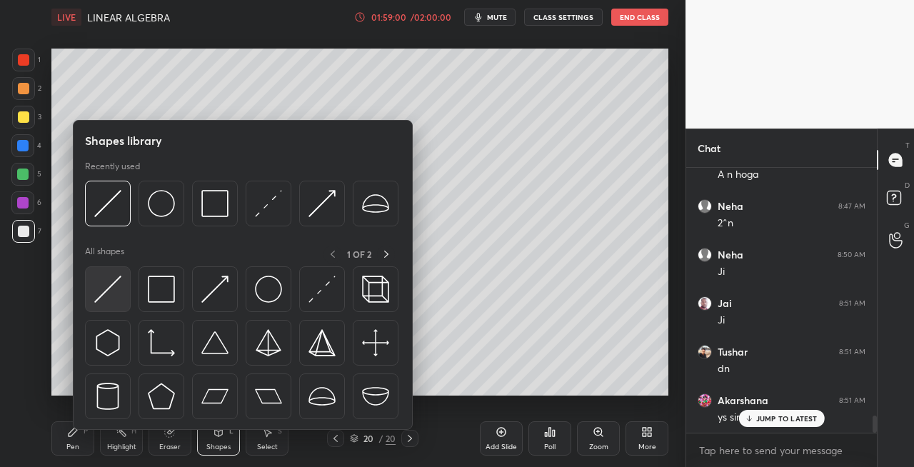
click at [94, 294] on img at bounding box center [107, 289] width 27 height 27
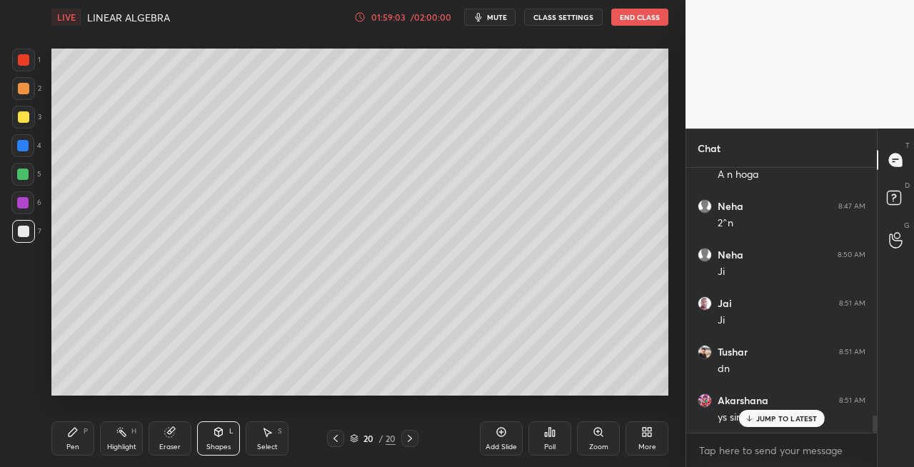
click at [64, 440] on div "Pen P" at bounding box center [72, 438] width 43 height 34
click at [220, 429] on icon at bounding box center [219, 432] width 8 height 9
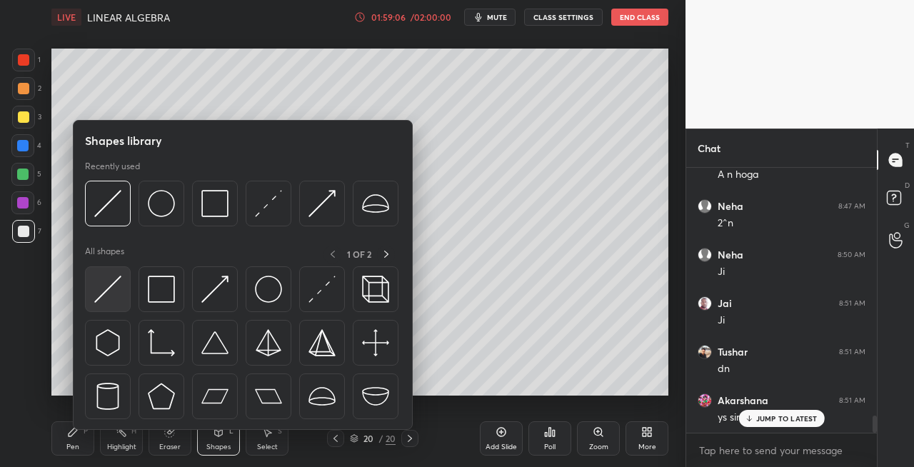
click at [100, 297] on img at bounding box center [107, 289] width 27 height 27
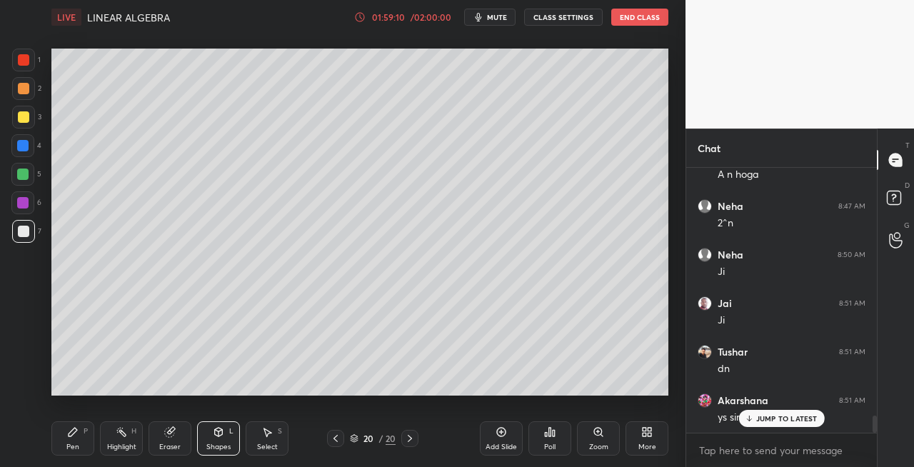
click at [79, 436] on div "Pen P" at bounding box center [72, 438] width 43 height 34
click at [221, 439] on div "Shapes L" at bounding box center [218, 438] width 43 height 34
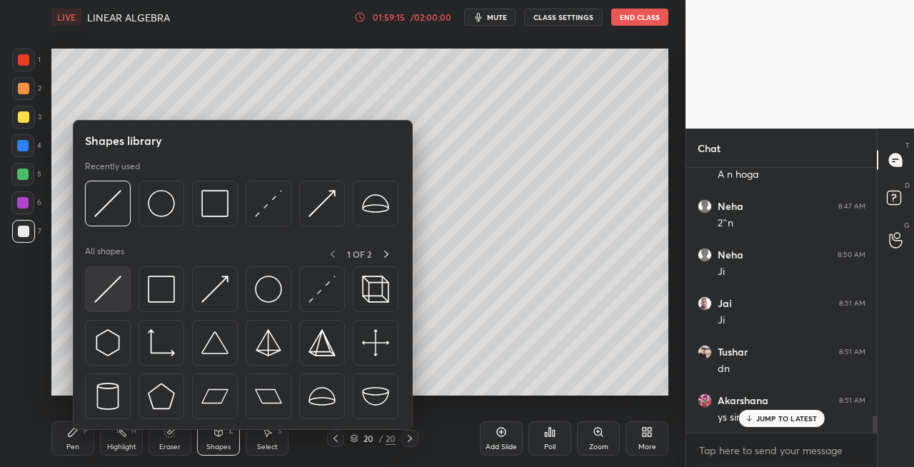
click at [92, 293] on div at bounding box center [108, 289] width 46 height 46
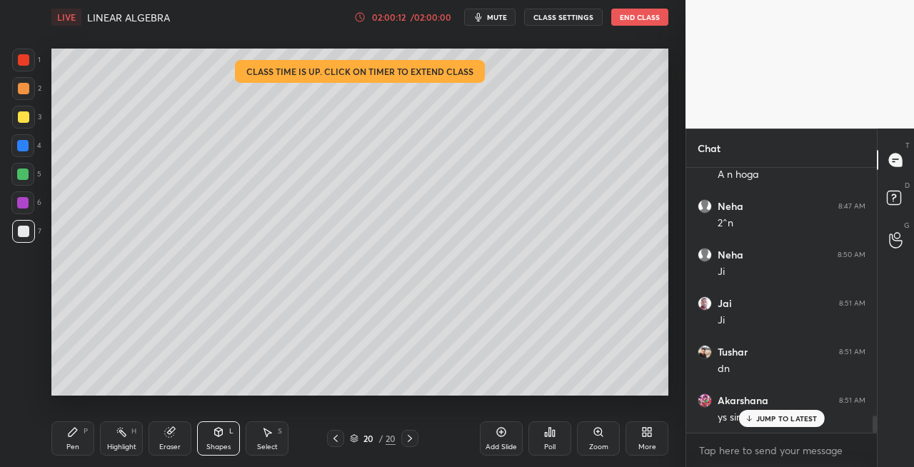
click at [413, 439] on icon at bounding box center [409, 438] width 11 height 11
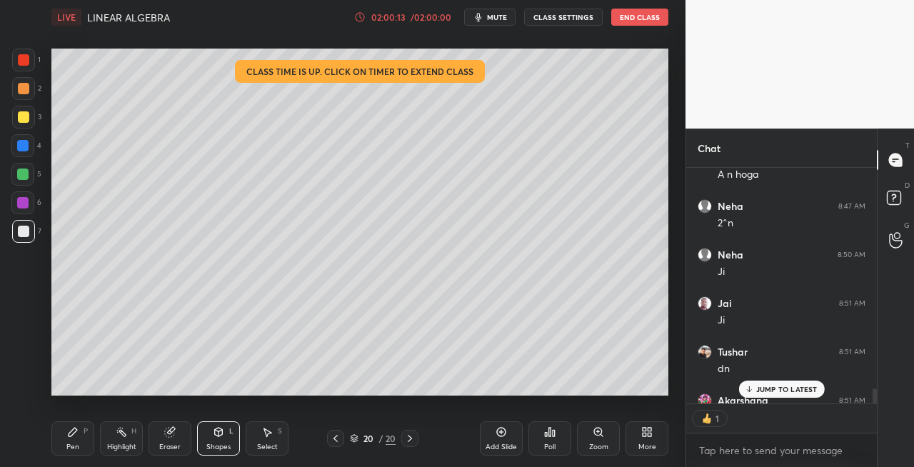
scroll to position [5, 4]
click at [411, 441] on icon at bounding box center [409, 438] width 11 height 11
click at [499, 444] on div "Add Slide" at bounding box center [501, 447] width 31 height 7
click at [70, 445] on div "Pen" at bounding box center [72, 447] width 13 height 7
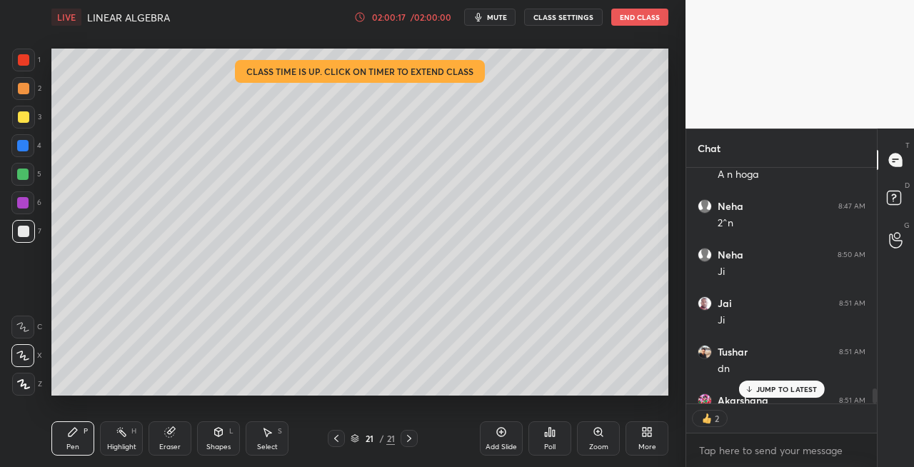
click at [403, 15] on div "02:00:17" at bounding box center [389, 17] width 40 height 9
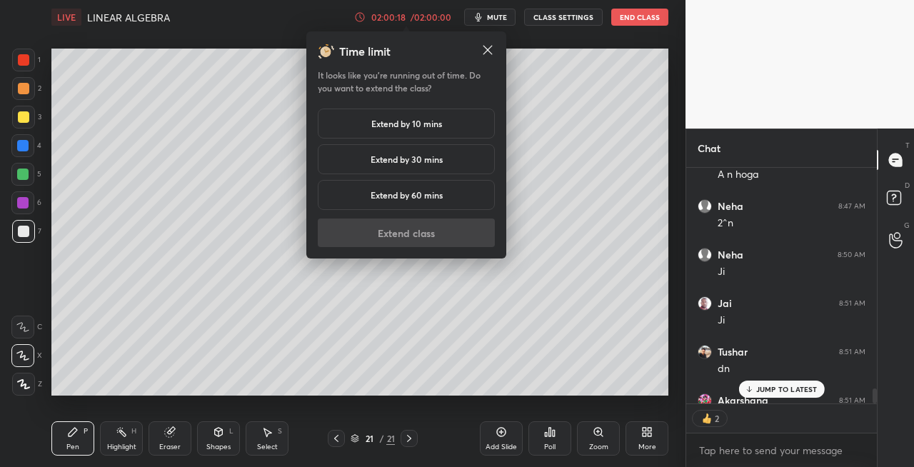
click at [416, 129] on h5 "Extend by 10 mins" at bounding box center [406, 123] width 71 height 13
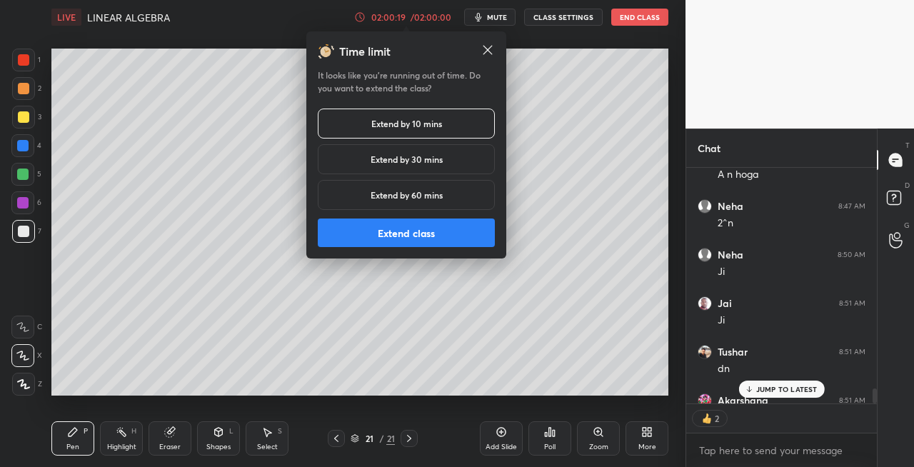
click at [404, 229] on button "Extend class" at bounding box center [406, 233] width 177 height 29
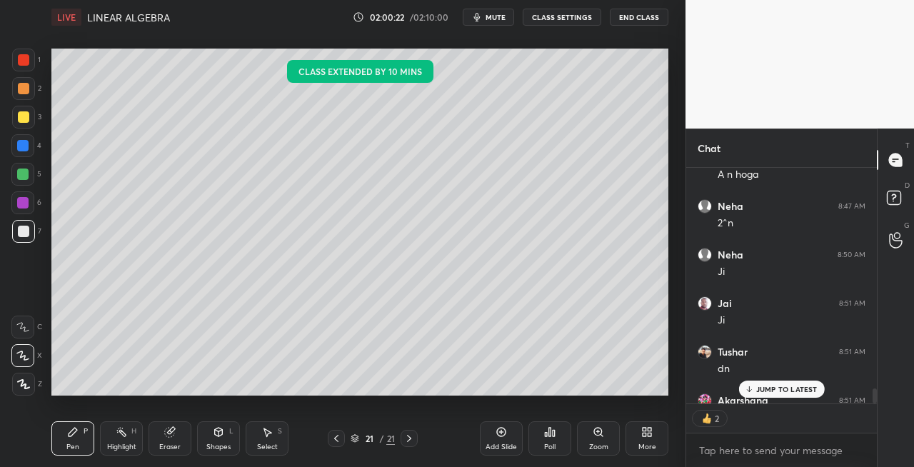
click at [31, 111] on div at bounding box center [23, 117] width 23 height 23
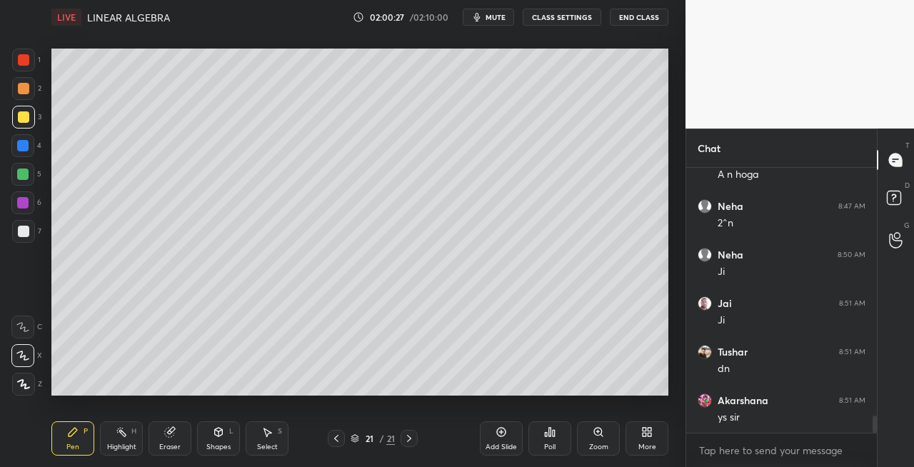
click at [207, 436] on div "Shapes L" at bounding box center [218, 438] width 43 height 34
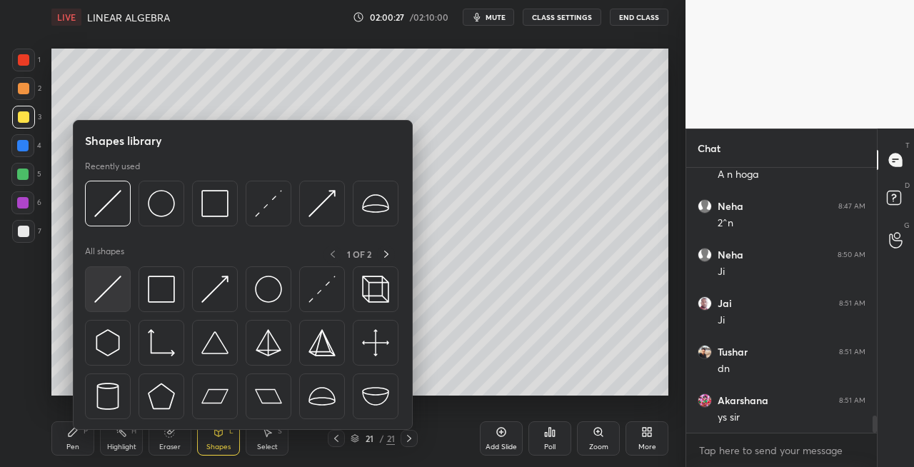
click at [103, 287] on img at bounding box center [107, 289] width 27 height 27
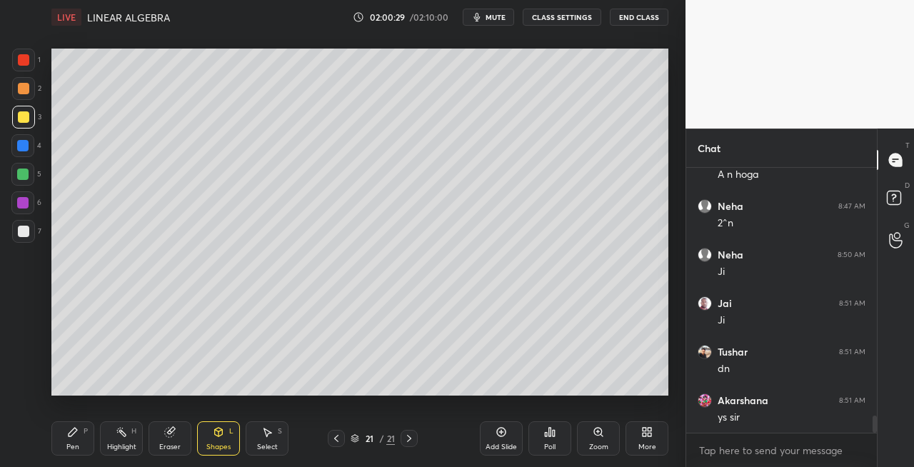
click at [75, 437] on icon at bounding box center [72, 431] width 11 height 11
click at [27, 233] on div at bounding box center [23, 231] width 11 height 11
click at [228, 436] on div "Shapes L" at bounding box center [218, 438] width 43 height 34
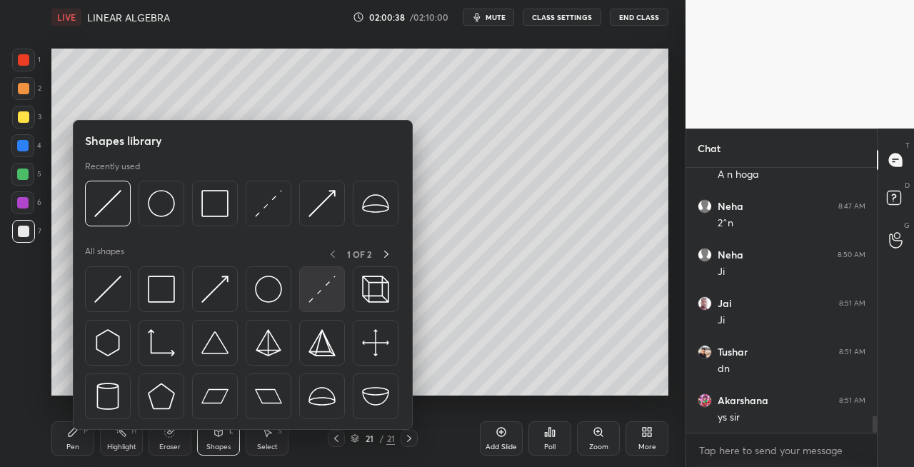
click at [319, 294] on img at bounding box center [322, 289] width 27 height 27
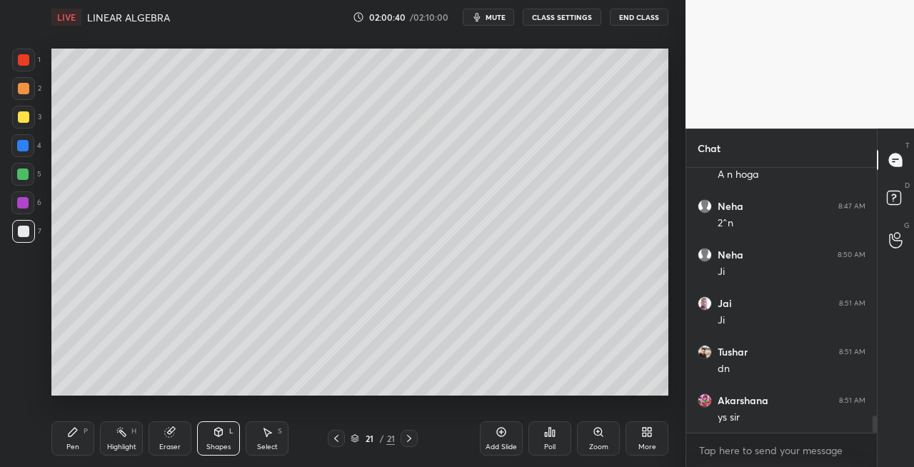
click at [79, 431] on div "Pen P" at bounding box center [72, 438] width 43 height 34
click at [217, 439] on div "Shapes L" at bounding box center [218, 438] width 43 height 34
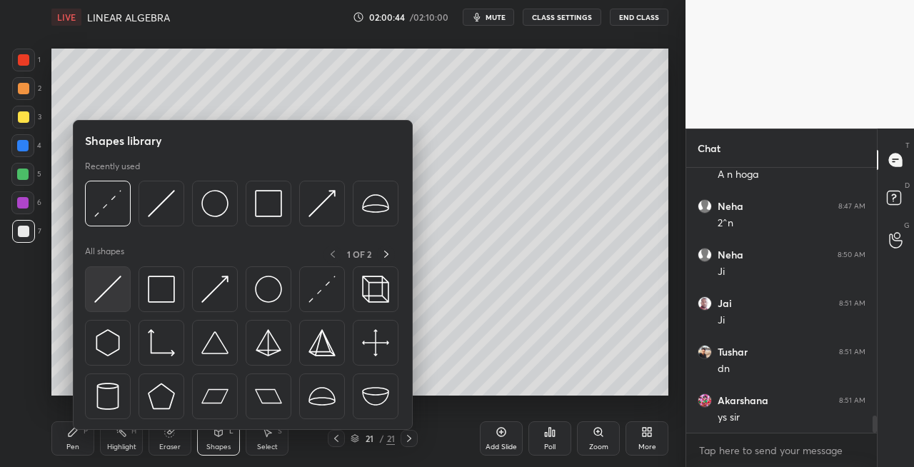
click at [109, 284] on img at bounding box center [107, 289] width 27 height 27
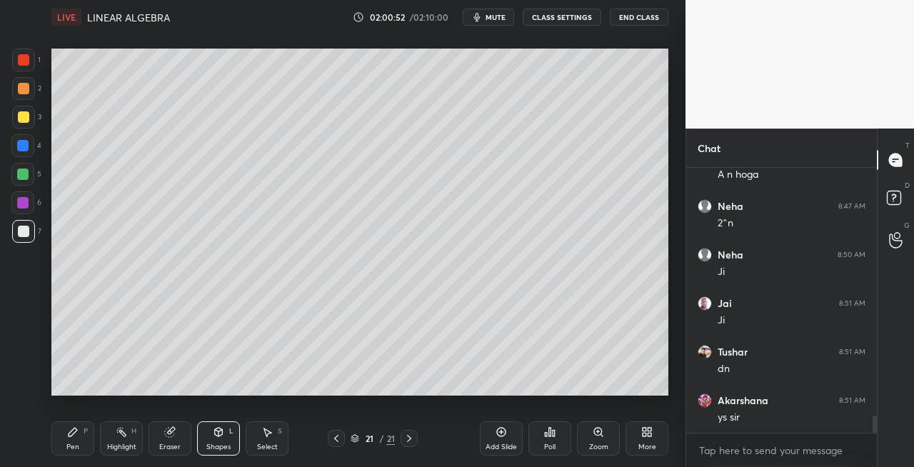
click at [88, 436] on div "Pen P" at bounding box center [72, 438] width 43 height 34
click at [224, 439] on div "Shapes L" at bounding box center [218, 438] width 43 height 34
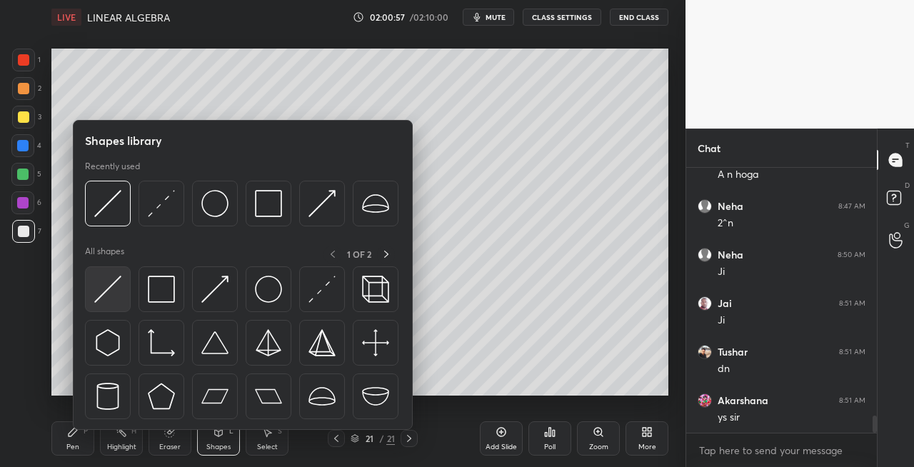
click at [109, 291] on img at bounding box center [107, 289] width 27 height 27
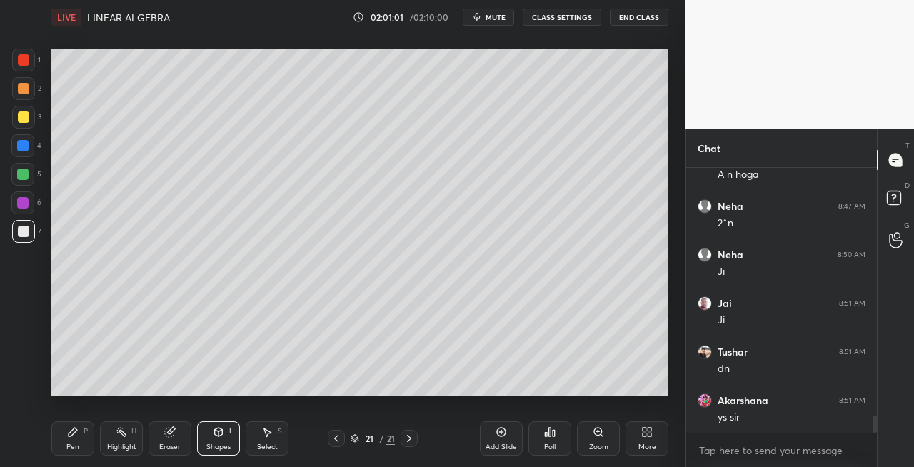
click at [70, 440] on div "Pen P" at bounding box center [72, 438] width 43 height 34
click at [162, 444] on div "Eraser" at bounding box center [169, 447] width 21 height 7
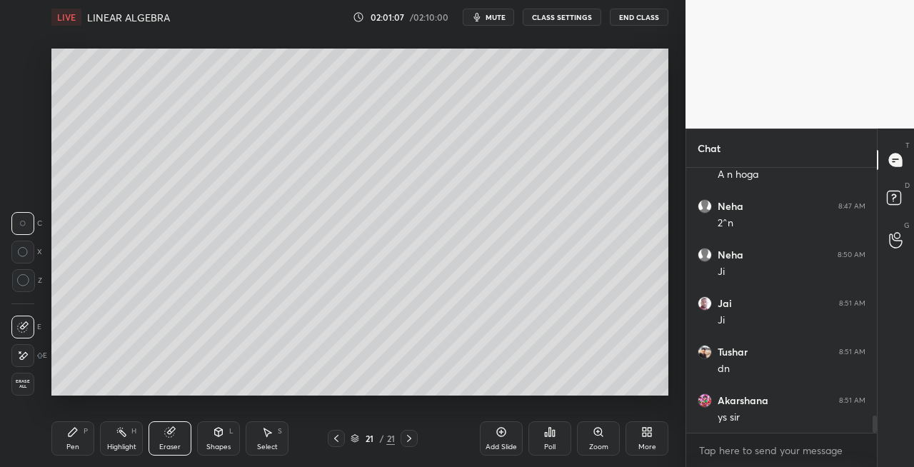
click at [81, 437] on div "Pen P" at bounding box center [72, 438] width 43 height 34
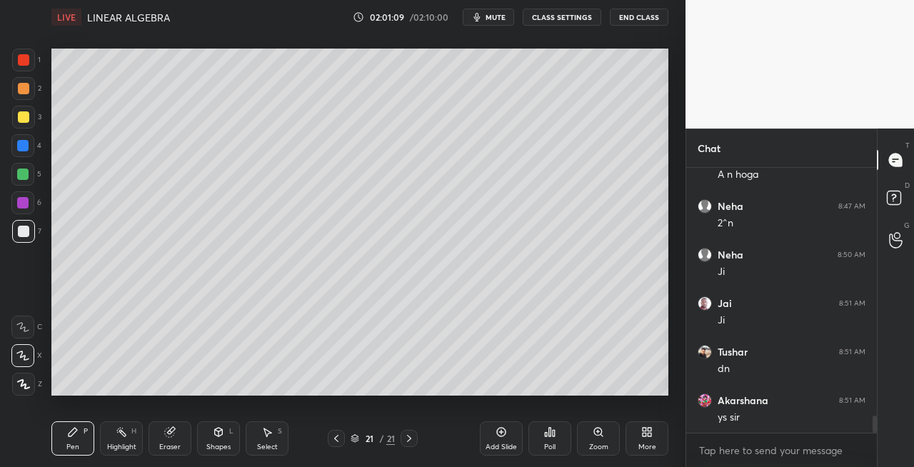
click at [213, 438] on div "Shapes L" at bounding box center [218, 438] width 43 height 34
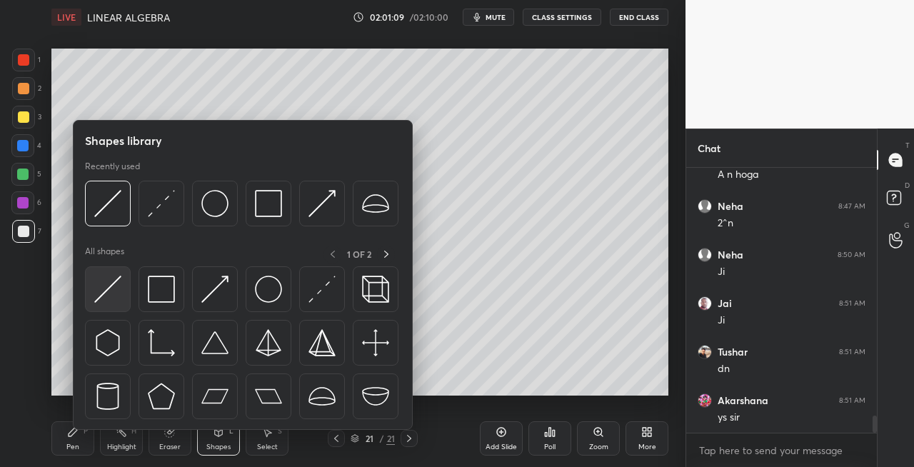
click at [104, 286] on img at bounding box center [107, 289] width 27 height 27
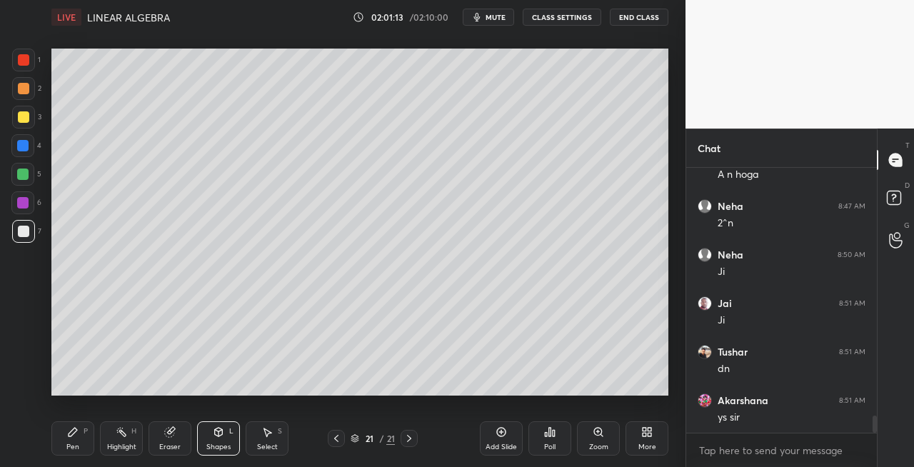
click at [74, 438] on div "Pen P" at bounding box center [72, 438] width 43 height 34
click at [234, 442] on div "Shapes L" at bounding box center [218, 438] width 43 height 34
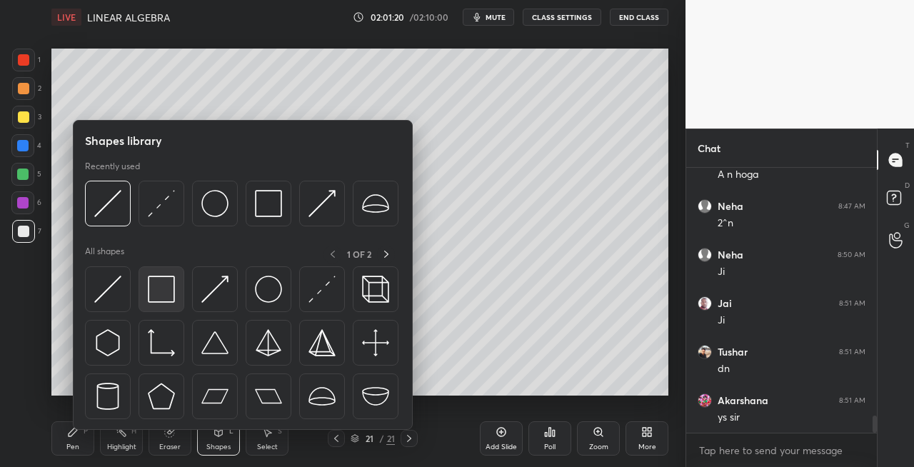
click at [160, 294] on img at bounding box center [161, 289] width 27 height 27
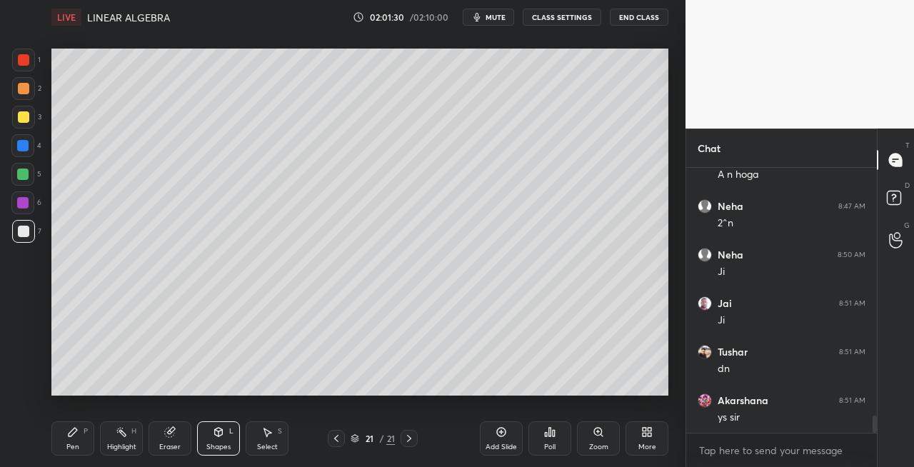
click at [24, 121] on div at bounding box center [23, 116] width 11 height 11
click at [337, 440] on icon at bounding box center [336, 438] width 11 height 11
click at [344, 441] on div at bounding box center [336, 438] width 17 height 17
click at [411, 441] on icon at bounding box center [409, 438] width 11 height 11
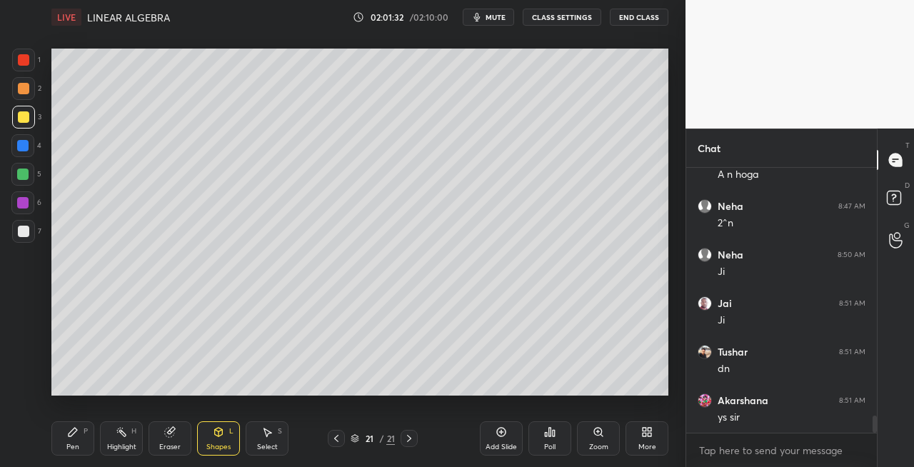
click at [410, 441] on icon at bounding box center [409, 438] width 11 height 11
click at [71, 434] on icon at bounding box center [73, 432] width 9 height 9
click at [223, 430] on icon at bounding box center [218, 431] width 11 height 11
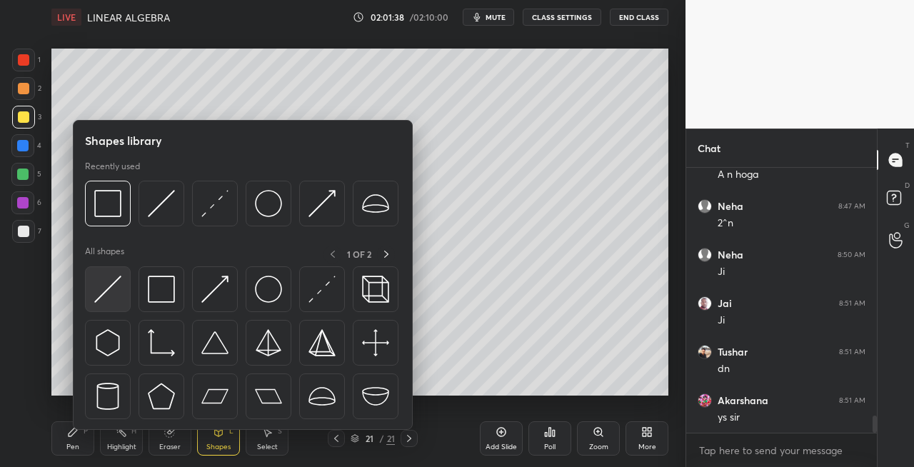
click at [104, 293] on img at bounding box center [107, 289] width 27 height 27
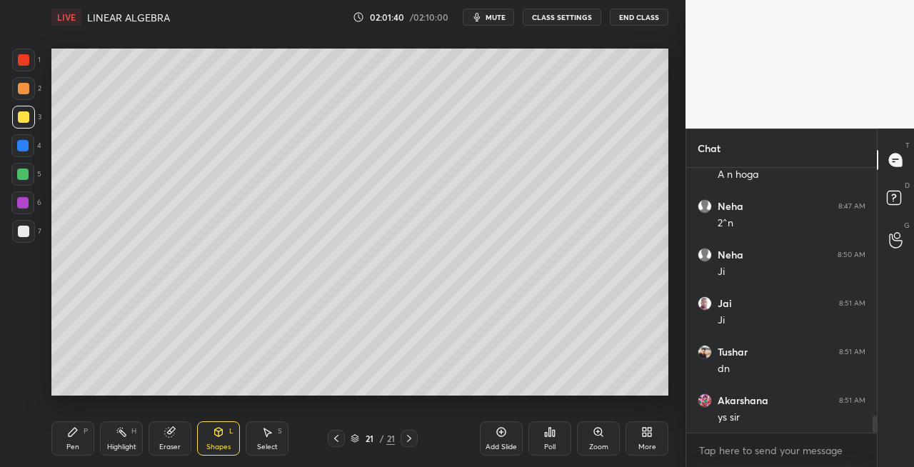
click at [84, 434] on div "P" at bounding box center [86, 431] width 4 height 7
click at [170, 429] on icon at bounding box center [169, 431] width 11 height 11
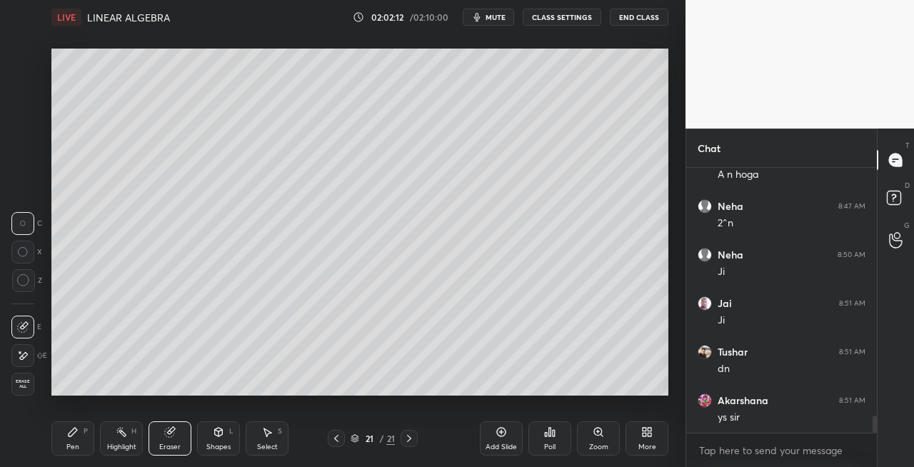
click at [67, 437] on icon at bounding box center [72, 431] width 11 height 11
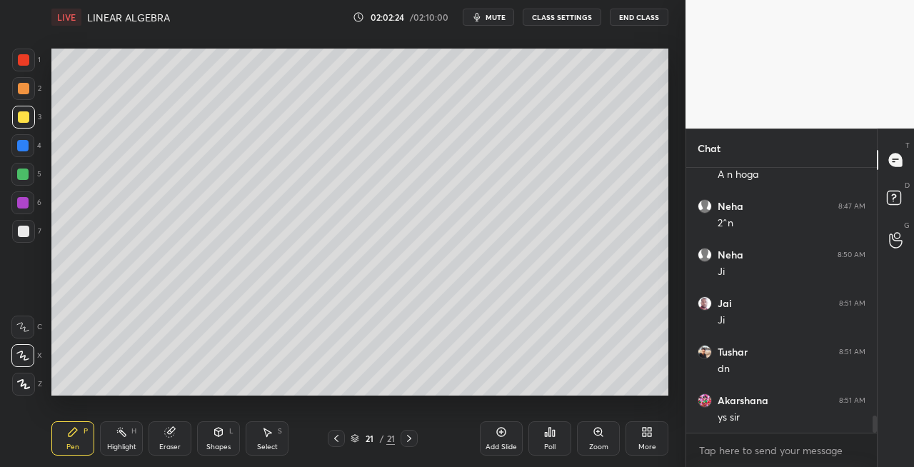
click at [217, 430] on icon at bounding box center [219, 431] width 8 height 2
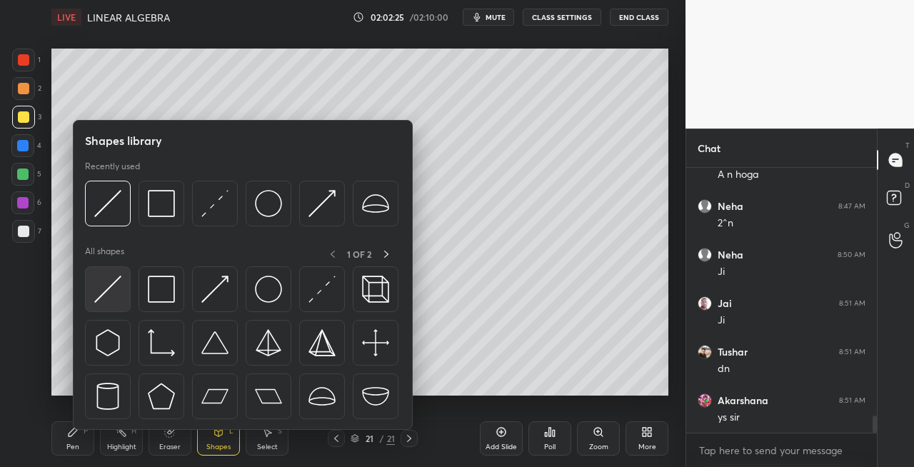
click at [107, 300] on img at bounding box center [107, 289] width 27 height 27
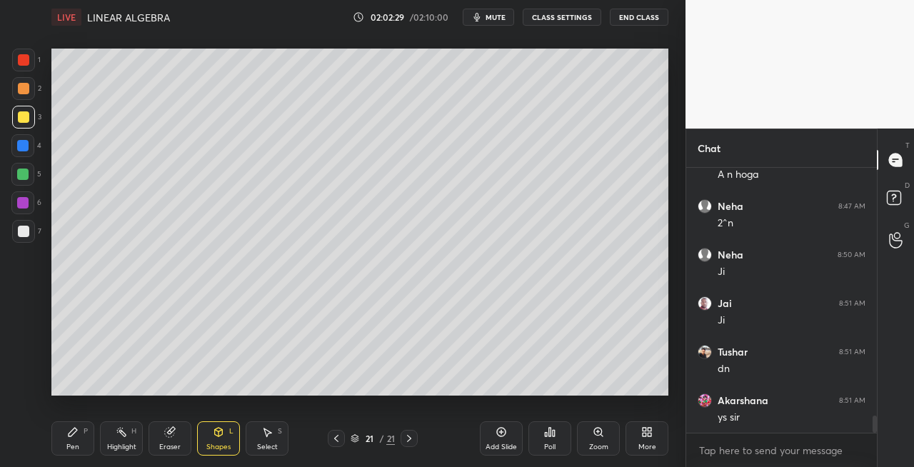
click at [76, 440] on div "Pen P" at bounding box center [72, 438] width 43 height 34
click at [173, 439] on div "Eraser" at bounding box center [170, 438] width 43 height 34
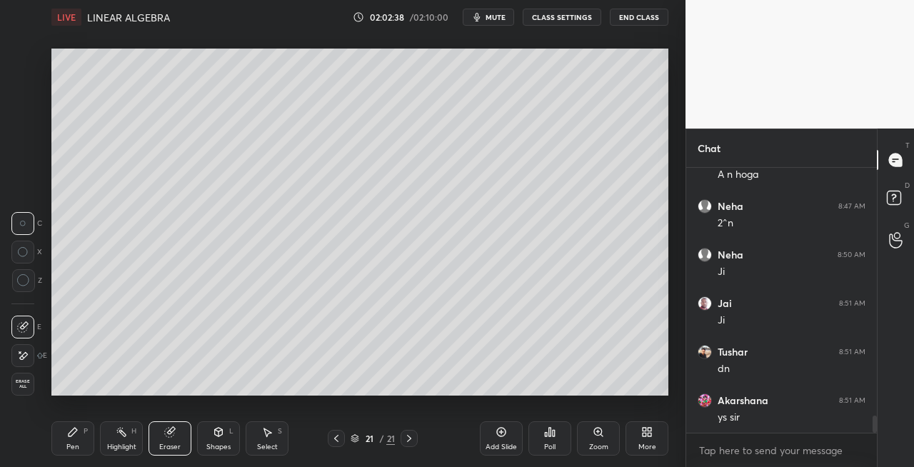
click at [64, 441] on div "Pen P" at bounding box center [72, 438] width 43 height 34
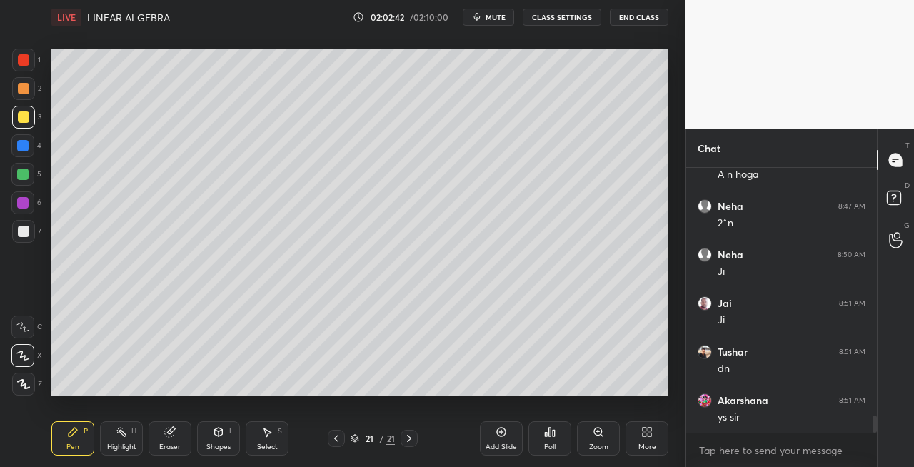
click at [20, 237] on div at bounding box center [23, 231] width 23 height 23
click at [221, 436] on icon at bounding box center [218, 431] width 11 height 11
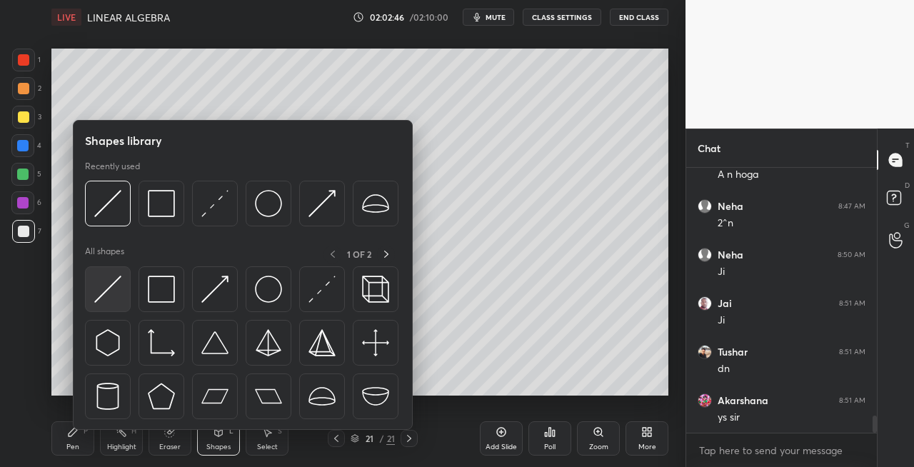
click at [107, 291] on img at bounding box center [107, 289] width 27 height 27
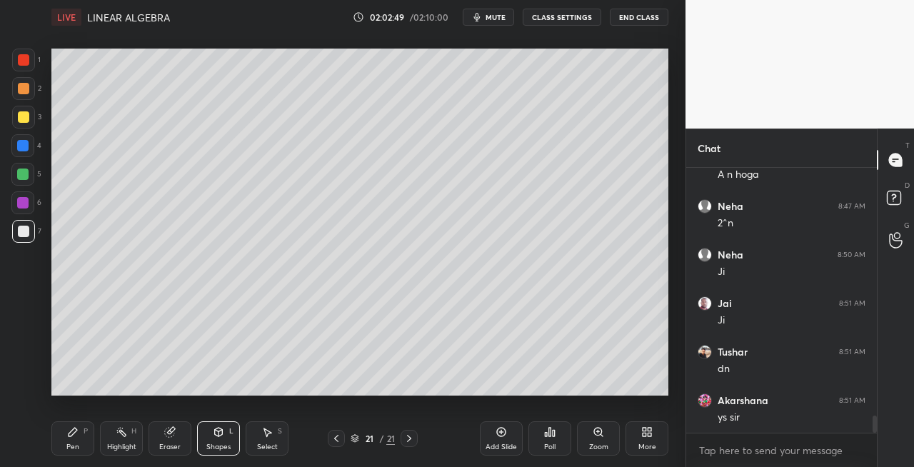
click at [81, 437] on div "Pen P" at bounding box center [72, 438] width 43 height 34
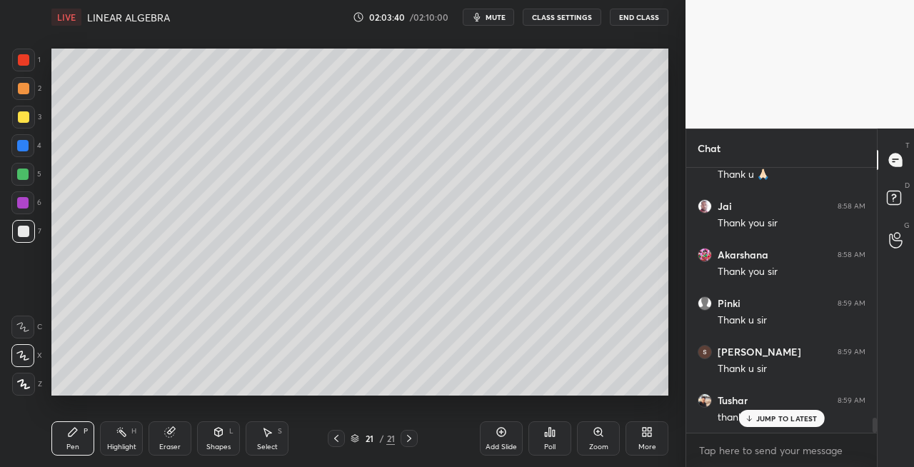
scroll to position [4501, 0]
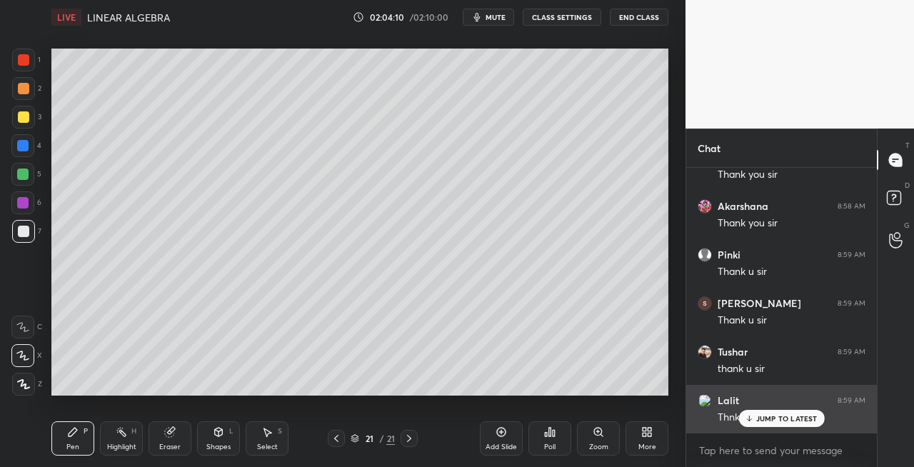
click at [753, 417] on icon at bounding box center [748, 418] width 9 height 9
click at [765, 416] on p "JUMP TO LATEST" at bounding box center [786, 418] width 61 height 9
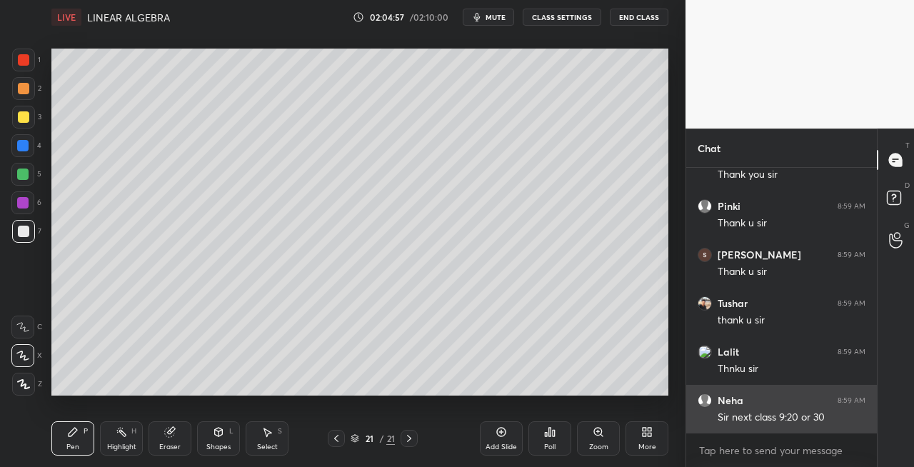
scroll to position [4598, 0]
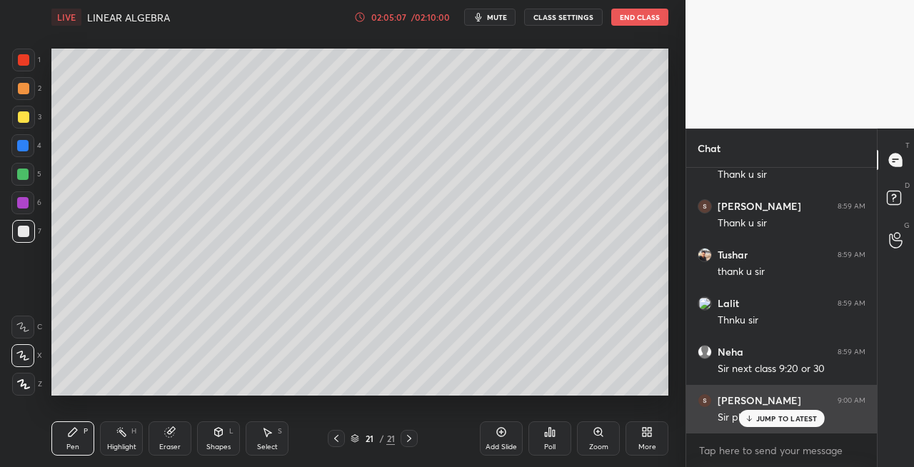
click at [754, 420] on div "JUMP TO LATEST" at bounding box center [781, 418] width 86 height 17
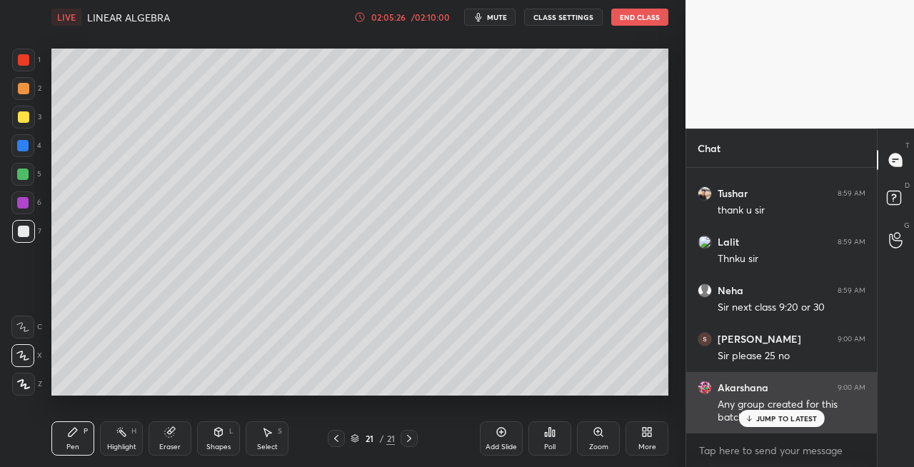
click at [764, 416] on p "JUMP TO LATEST" at bounding box center [786, 418] width 61 height 9
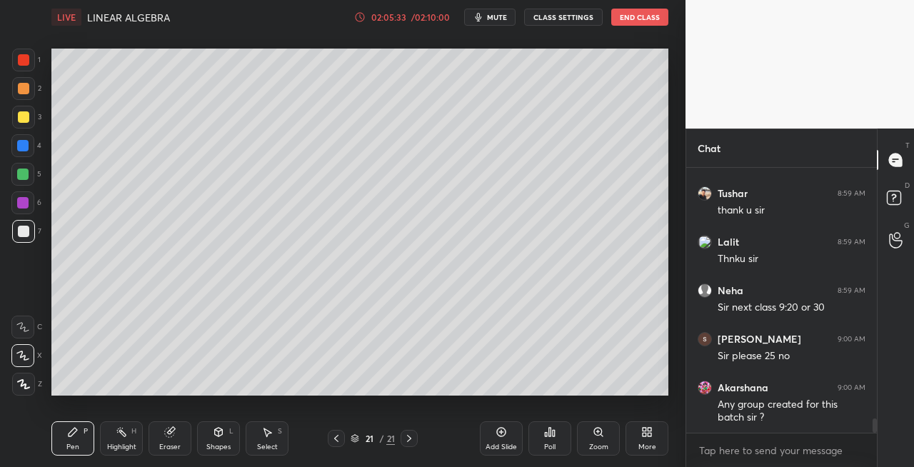
click at [336, 441] on icon at bounding box center [336, 438] width 11 height 11
click at [340, 439] on icon at bounding box center [336, 438] width 11 height 11
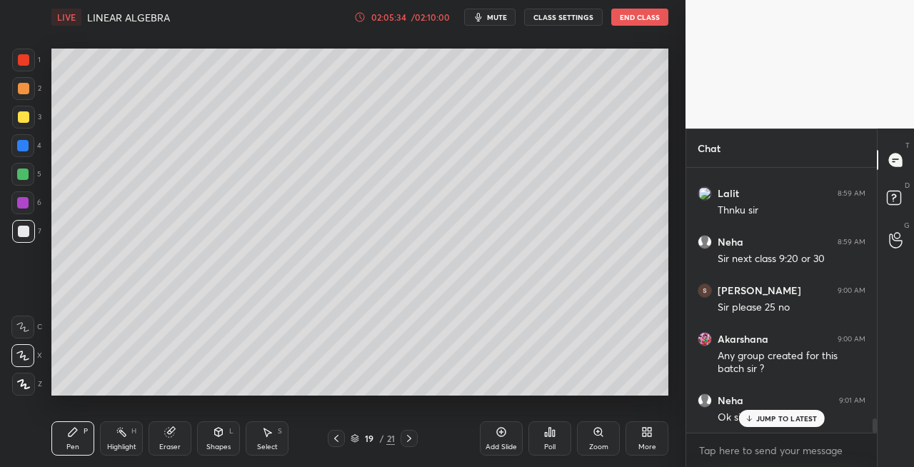
click at [341, 441] on icon at bounding box center [336, 438] width 11 height 11
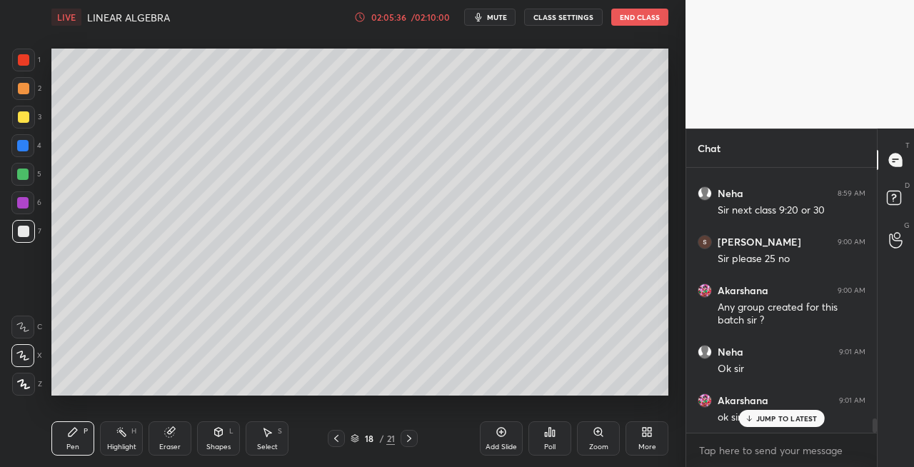
click at [341, 439] on icon at bounding box center [336, 438] width 11 height 11
click at [340, 440] on icon at bounding box center [336, 438] width 11 height 11
click at [341, 439] on icon at bounding box center [336, 438] width 11 height 11
click at [343, 440] on div at bounding box center [336, 438] width 17 height 17
click at [342, 441] on div at bounding box center [336, 438] width 17 height 17
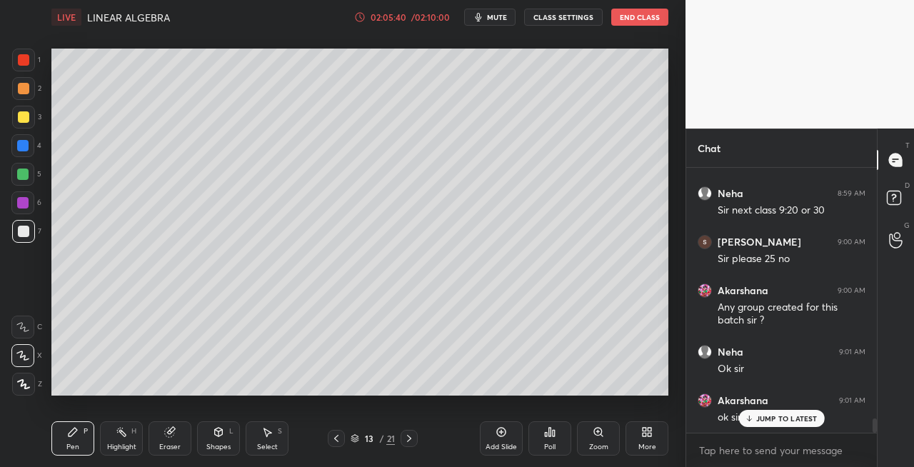
click at [340, 439] on icon at bounding box center [336, 438] width 11 height 11
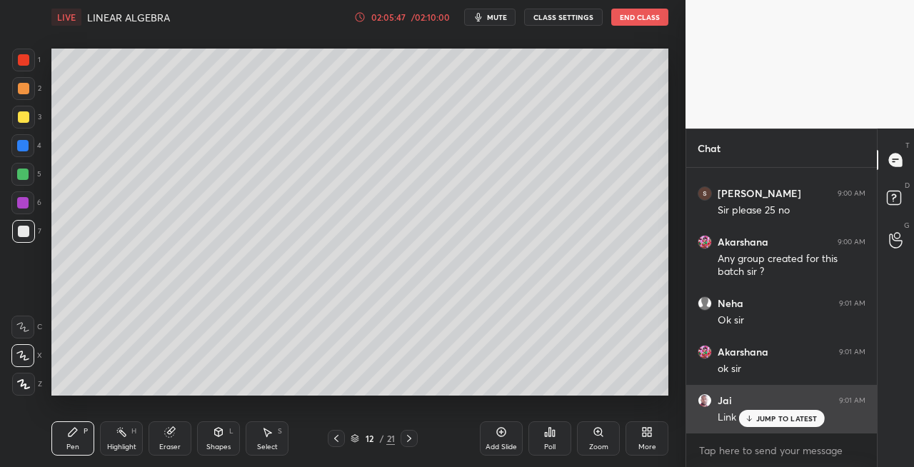
click at [750, 417] on icon at bounding box center [748, 418] width 9 height 9
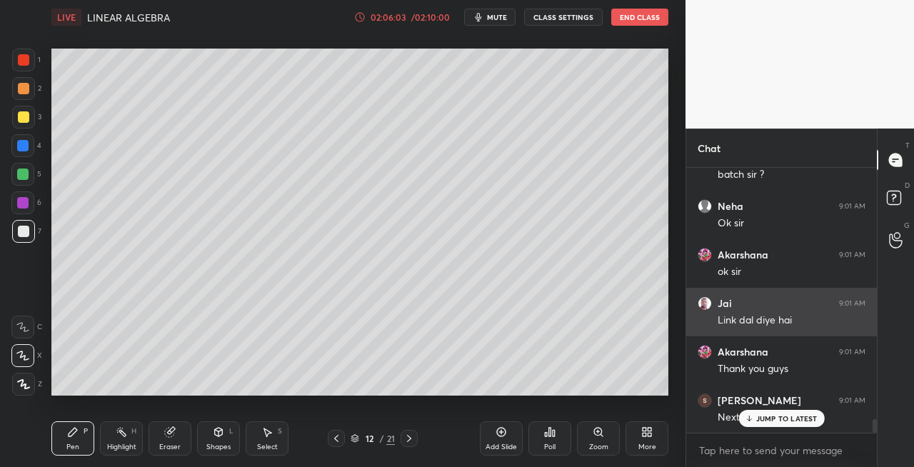
scroll to position [4951, 0]
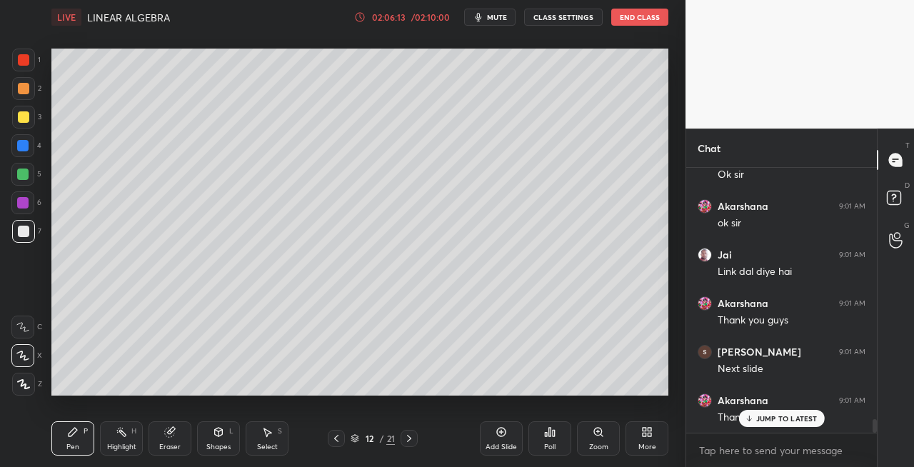
click at [409, 440] on icon at bounding box center [409, 438] width 4 height 7
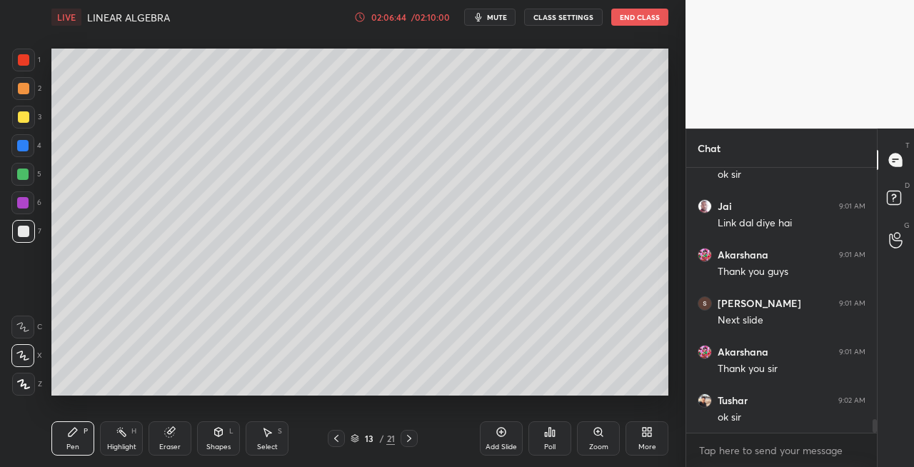
scroll to position [5048, 0]
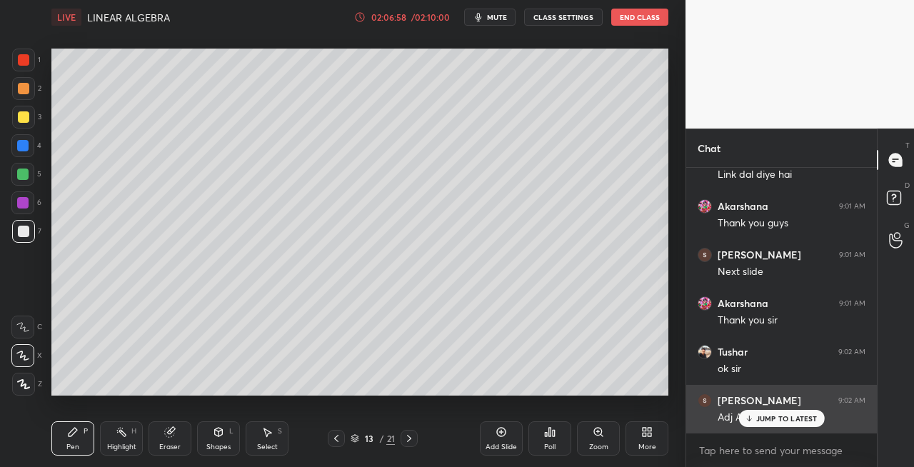
click at [753, 421] on icon at bounding box center [748, 418] width 9 height 9
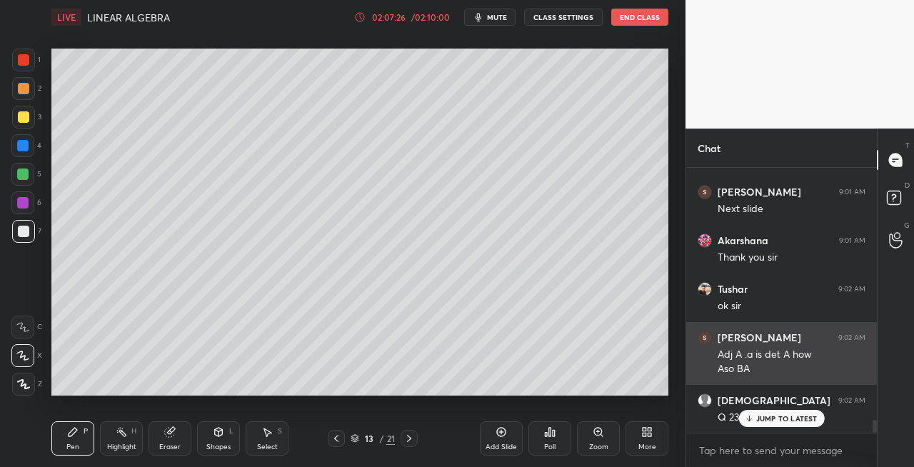
scroll to position [5159, 0]
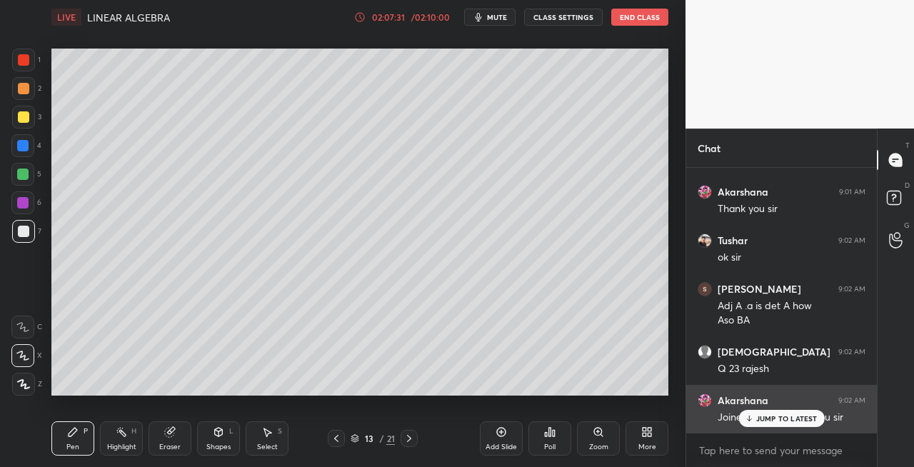
click at [757, 416] on p "JUMP TO LATEST" at bounding box center [786, 418] width 61 height 9
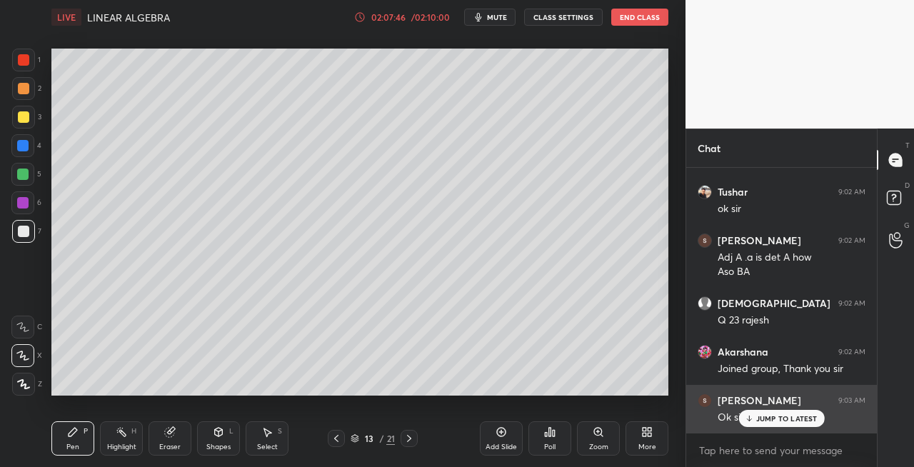
click at [764, 419] on p "JUMP TO LATEST" at bounding box center [786, 418] width 61 height 9
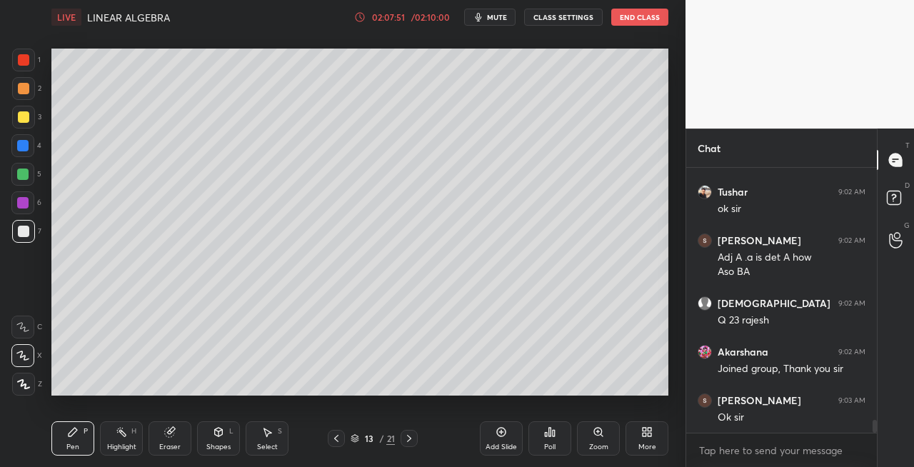
click at [642, 18] on button "End Class" at bounding box center [639, 17] width 57 height 17
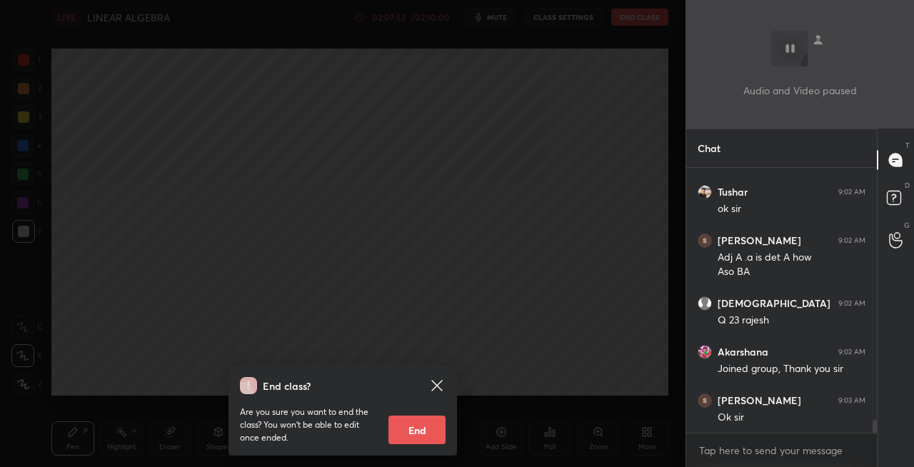
click at [412, 431] on button "End" at bounding box center [417, 430] width 57 height 29
type textarea "x"
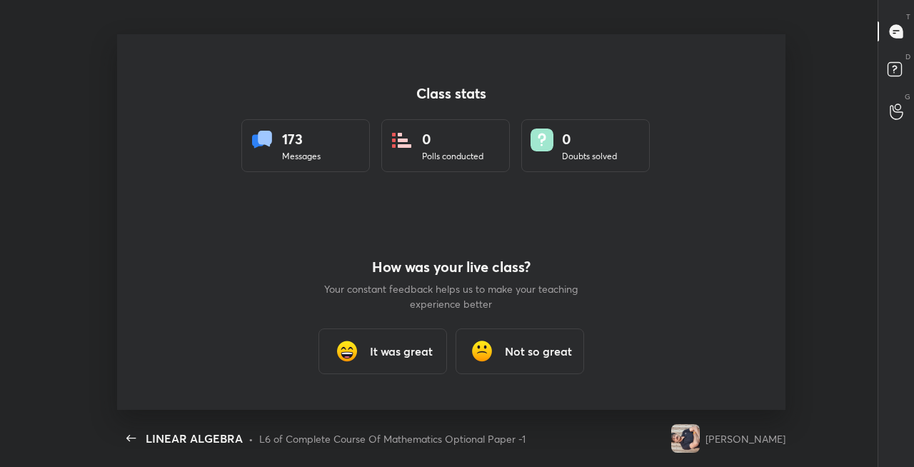
scroll to position [0, 0]
click at [401, 353] on h3 "It was great" at bounding box center [401, 351] width 63 height 17
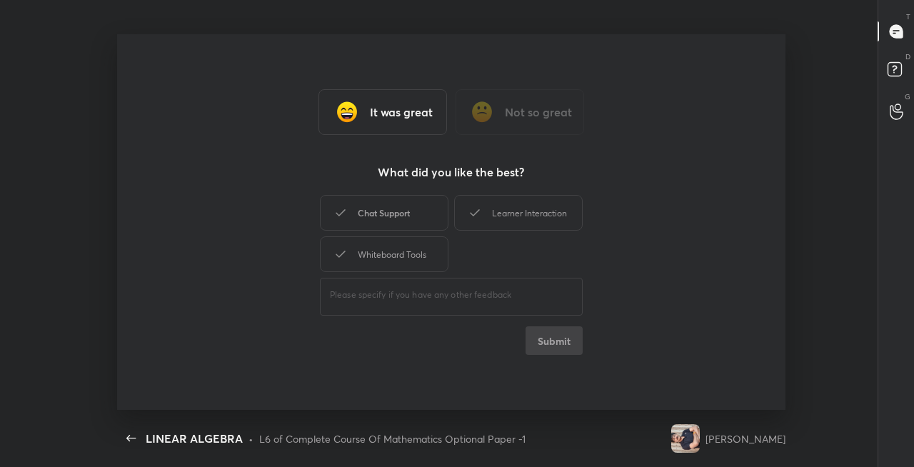
click at [379, 213] on div "Chat Support" at bounding box center [384, 213] width 129 height 36
click at [506, 222] on div "Learner Interaction" at bounding box center [518, 213] width 129 height 36
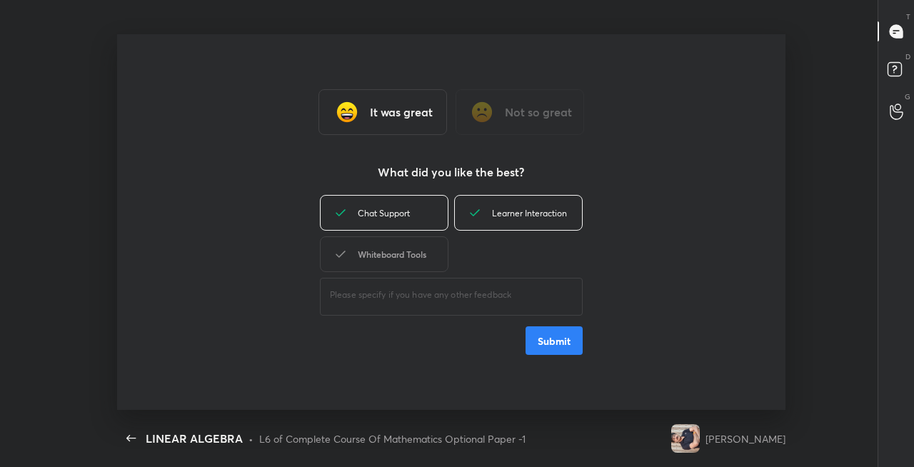
click at [401, 259] on div "Whiteboard Tools" at bounding box center [384, 254] width 129 height 36
click at [556, 344] on button "Submit" at bounding box center [554, 340] width 57 height 29
